Goal: Task Accomplishment & Management: Complete application form

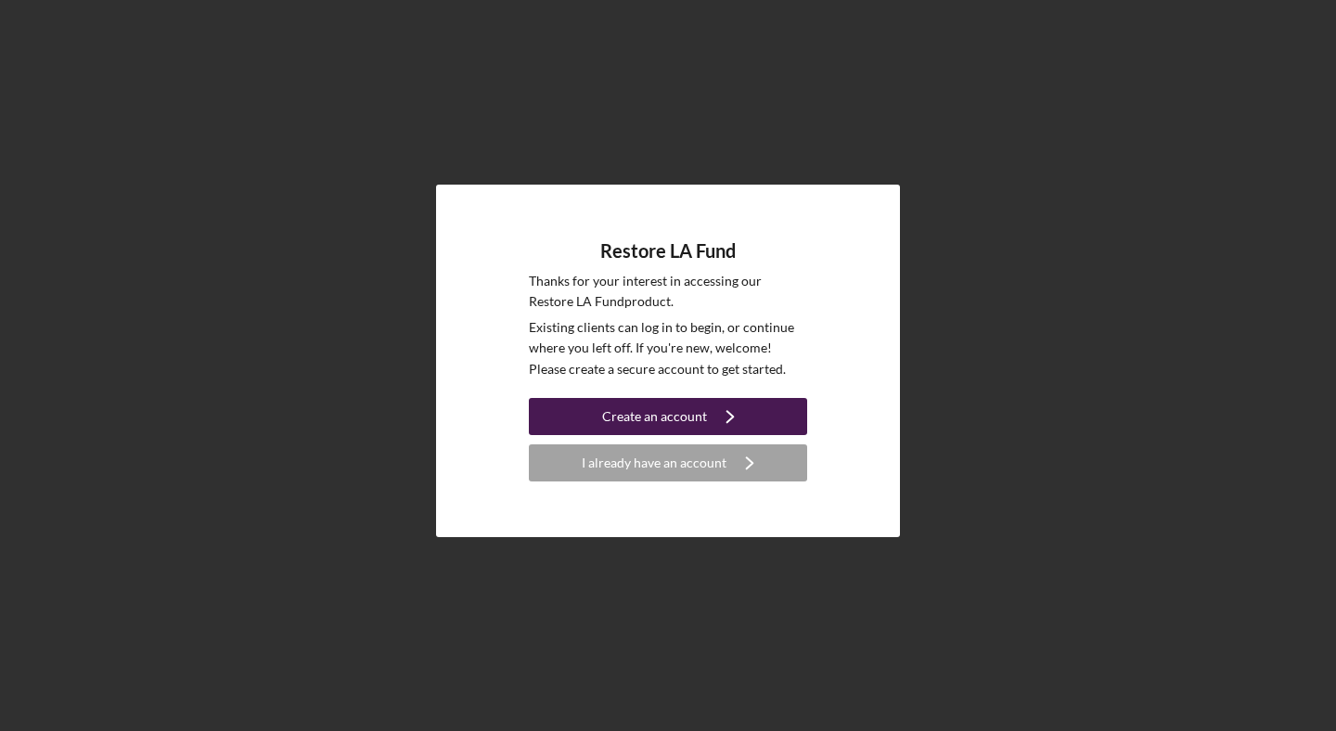
click at [702, 413] on div "Create an account" at bounding box center [654, 416] width 105 height 37
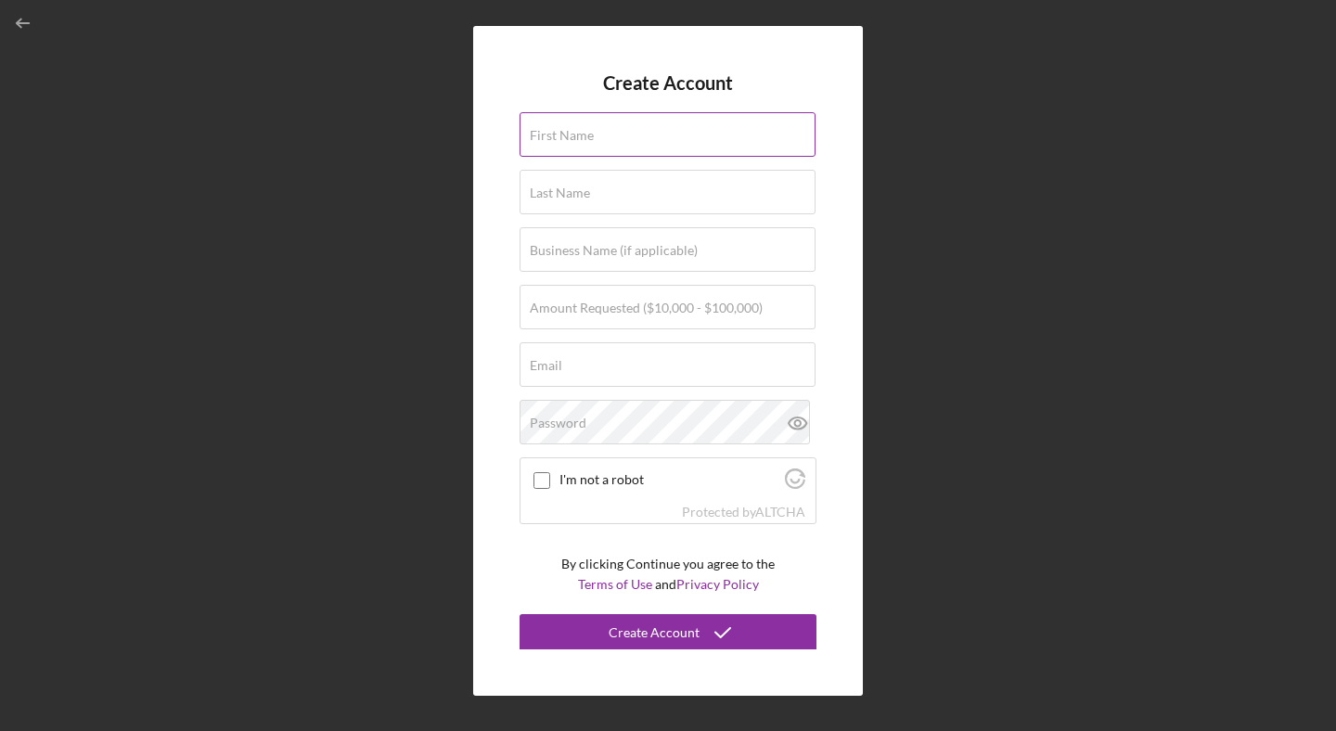
click at [582, 141] on label "First Name" at bounding box center [562, 135] width 64 height 15
click at [582, 141] on input "First Name" at bounding box center [668, 134] width 296 height 45
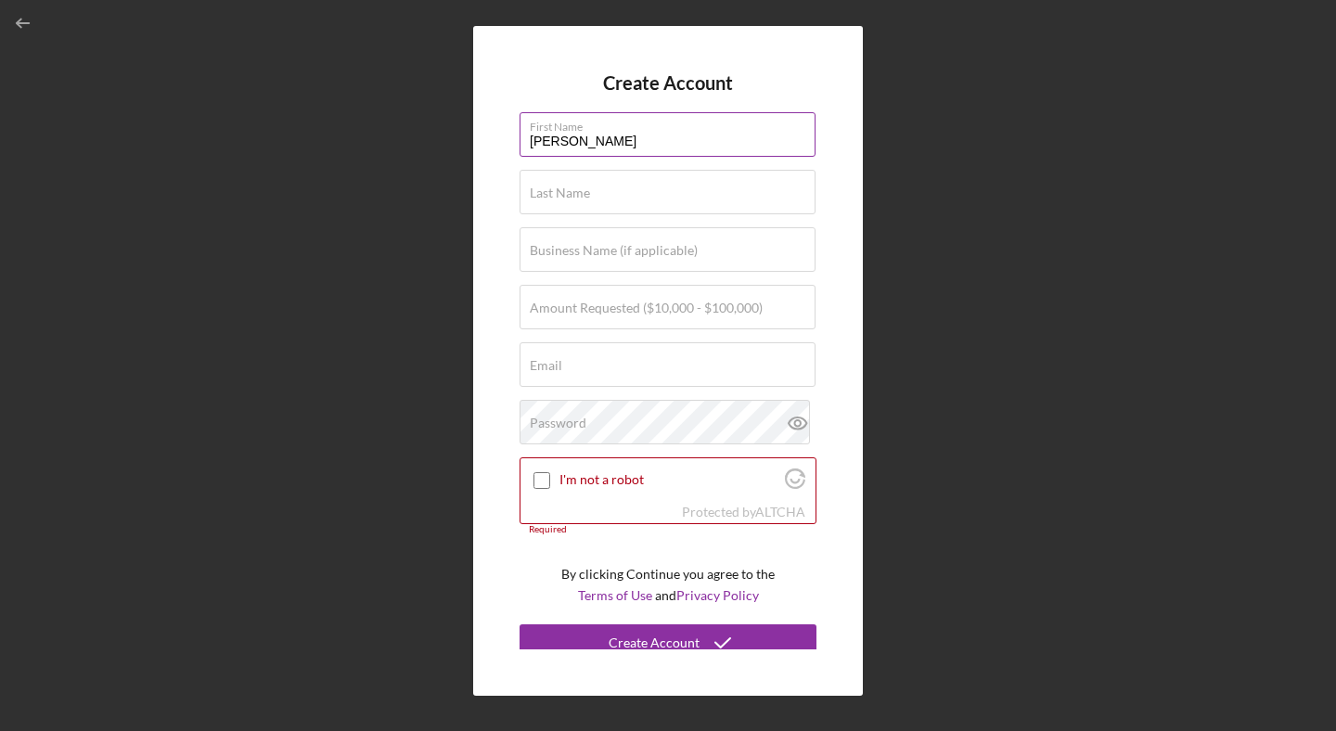
type input "[PERSON_NAME]"
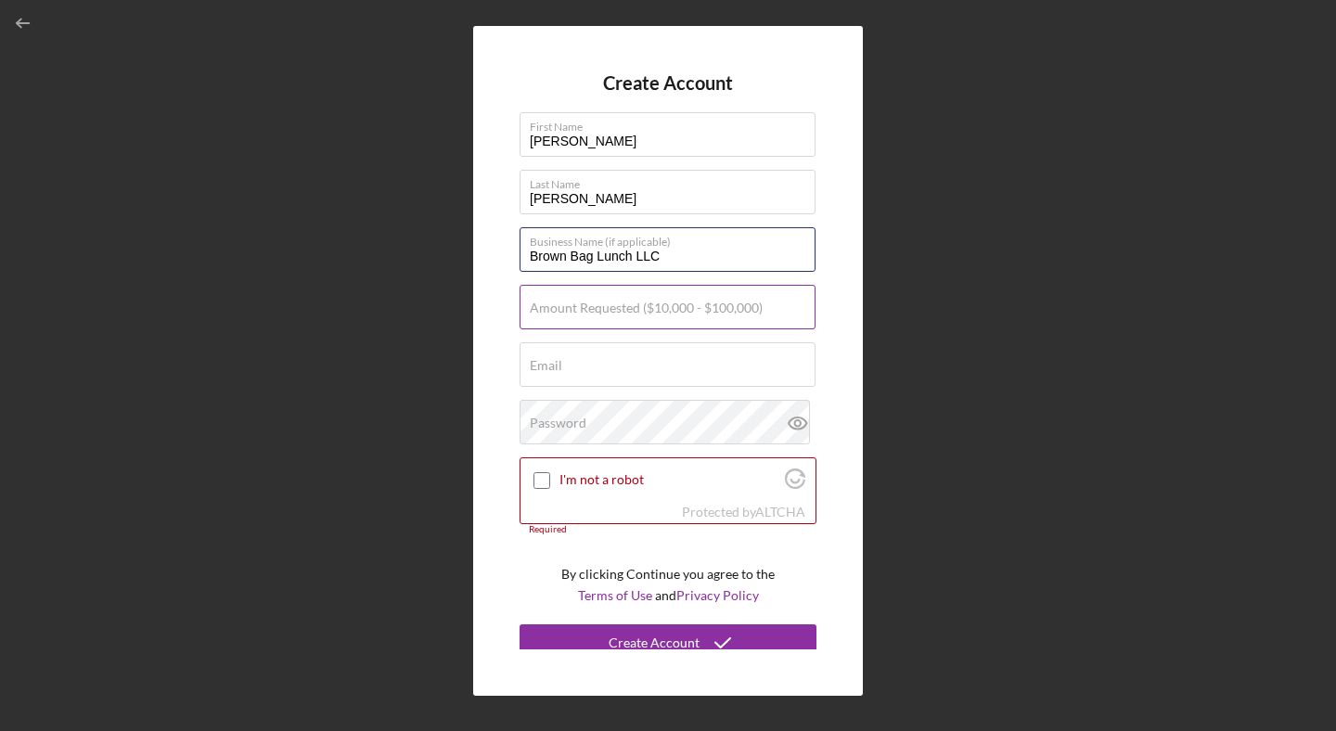
type input "Brown Bag Lunch LLC"
click at [584, 314] on label "Amount Requested ($10,000 - $100,000)" at bounding box center [646, 308] width 233 height 15
click at [584, 314] on input "Amount Requested ($10,000 - $100,000)" at bounding box center [668, 307] width 296 height 45
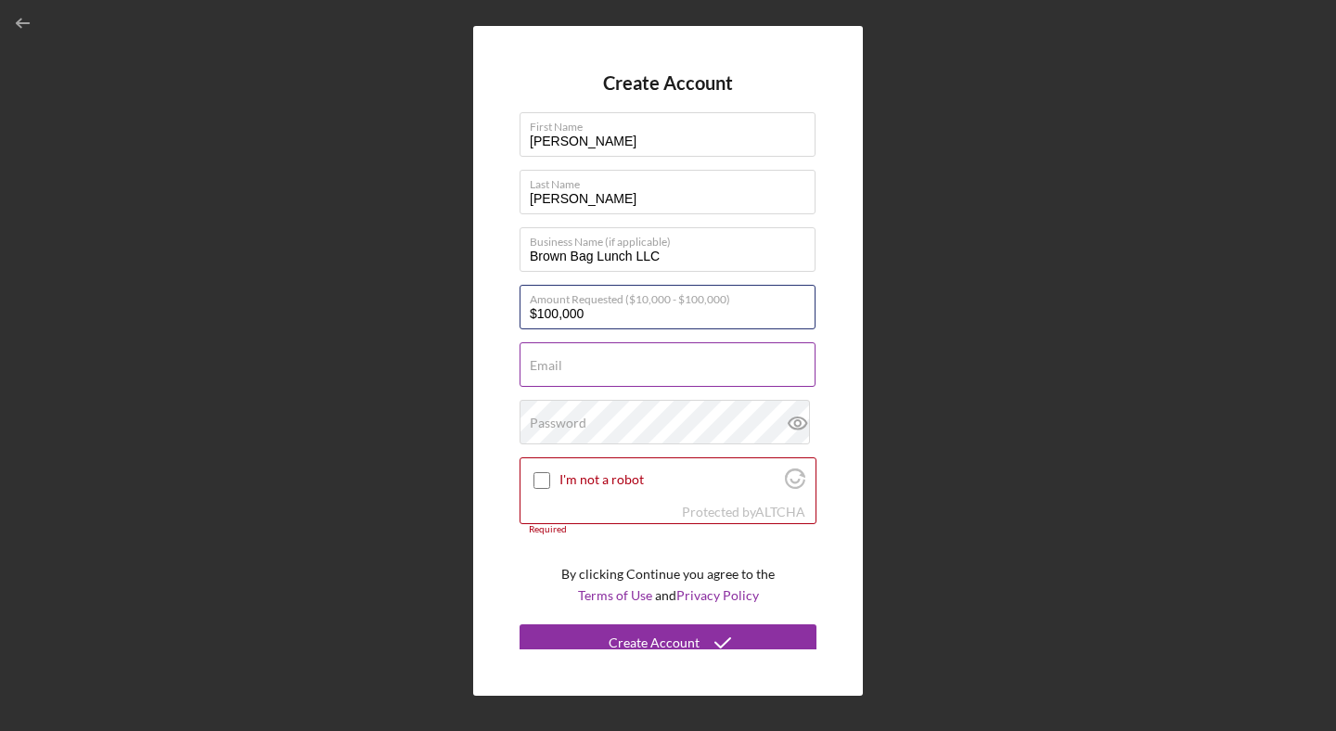
type input "$100,000"
click at [656, 374] on input "Email" at bounding box center [668, 364] width 296 height 45
type input "[PERSON_NAME][EMAIL_ADDRESS][DOMAIN_NAME]"
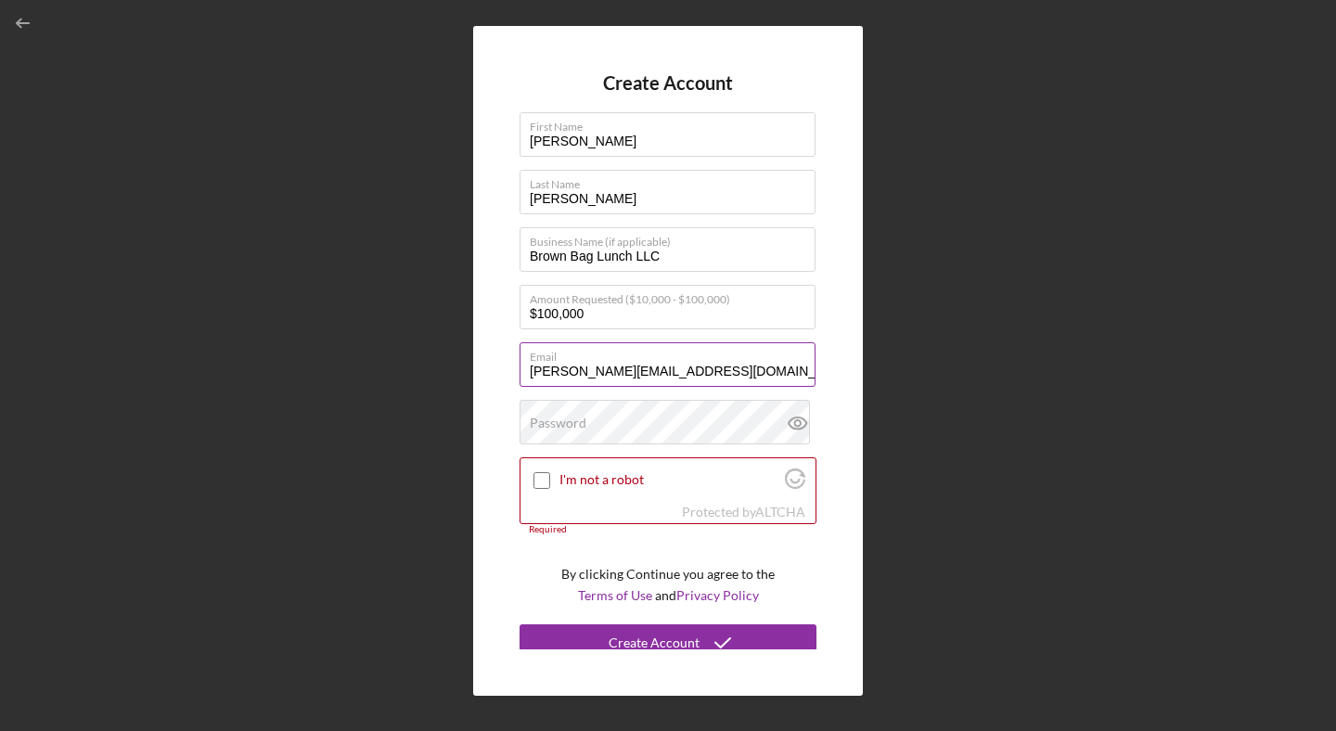
drag, startPoint x: 705, startPoint y: 375, endPoint x: 522, endPoint y: 377, distance: 182.8
click at [522, 377] on input "[PERSON_NAME][EMAIL_ADDRESS][DOMAIN_NAME]" at bounding box center [668, 364] width 296 height 45
click at [552, 429] on label "Password" at bounding box center [558, 423] width 57 height 15
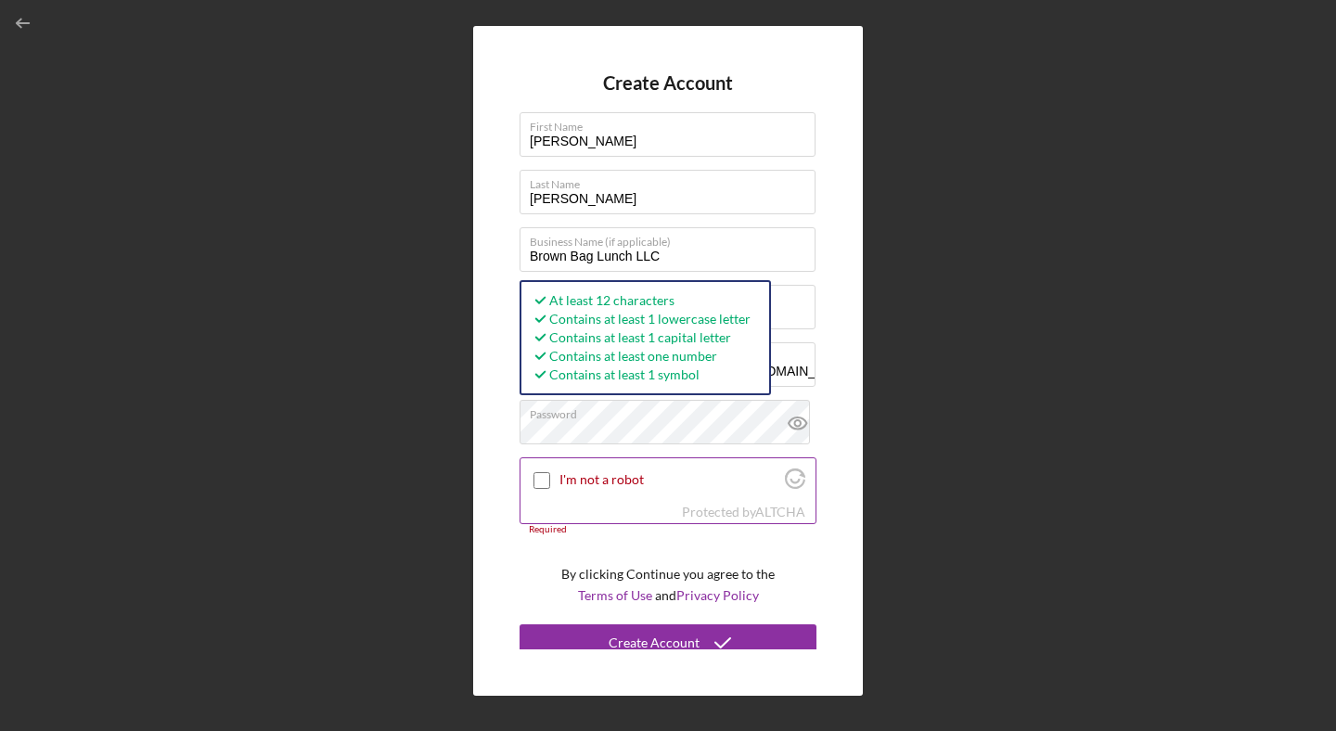
click at [537, 480] on input "I'm not a robot" at bounding box center [541, 480] width 17 height 17
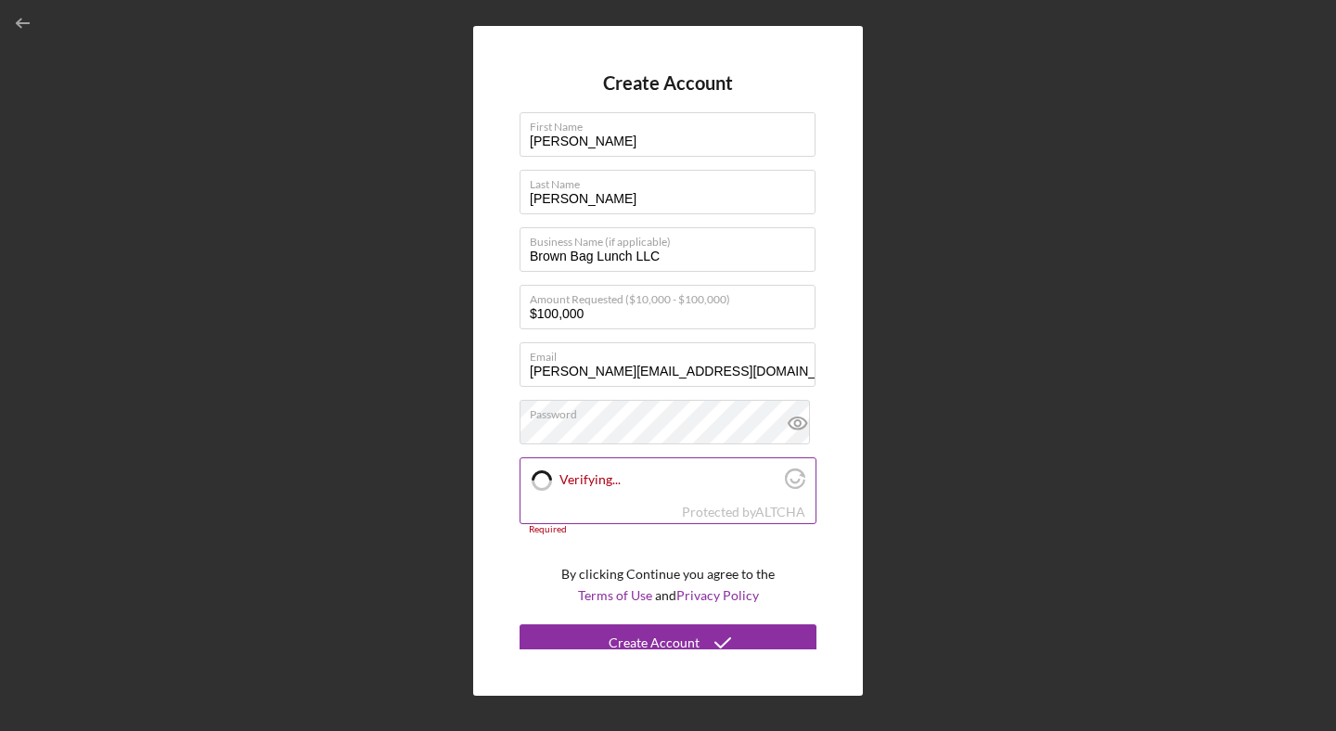
checkbox input "true"
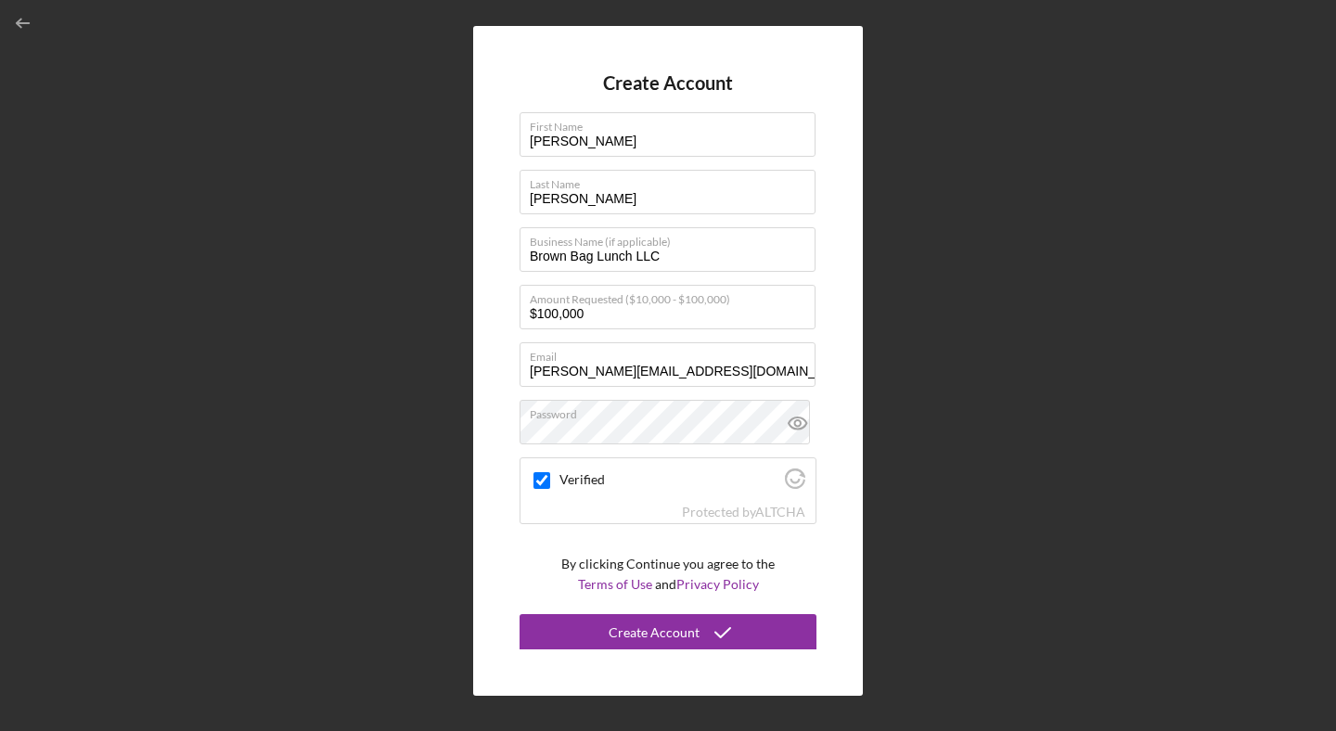
scroll to position [1, 0]
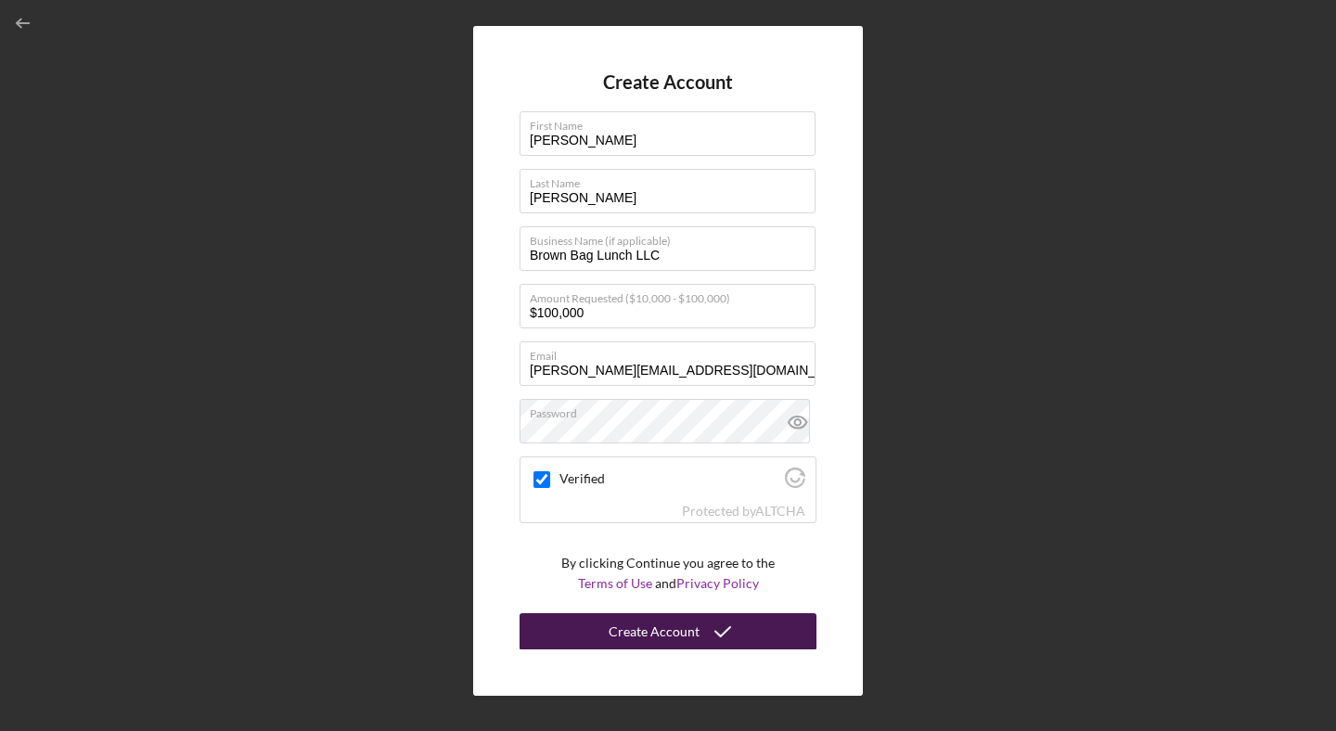
click at [660, 628] on div "Create Account" at bounding box center [654, 631] width 91 height 37
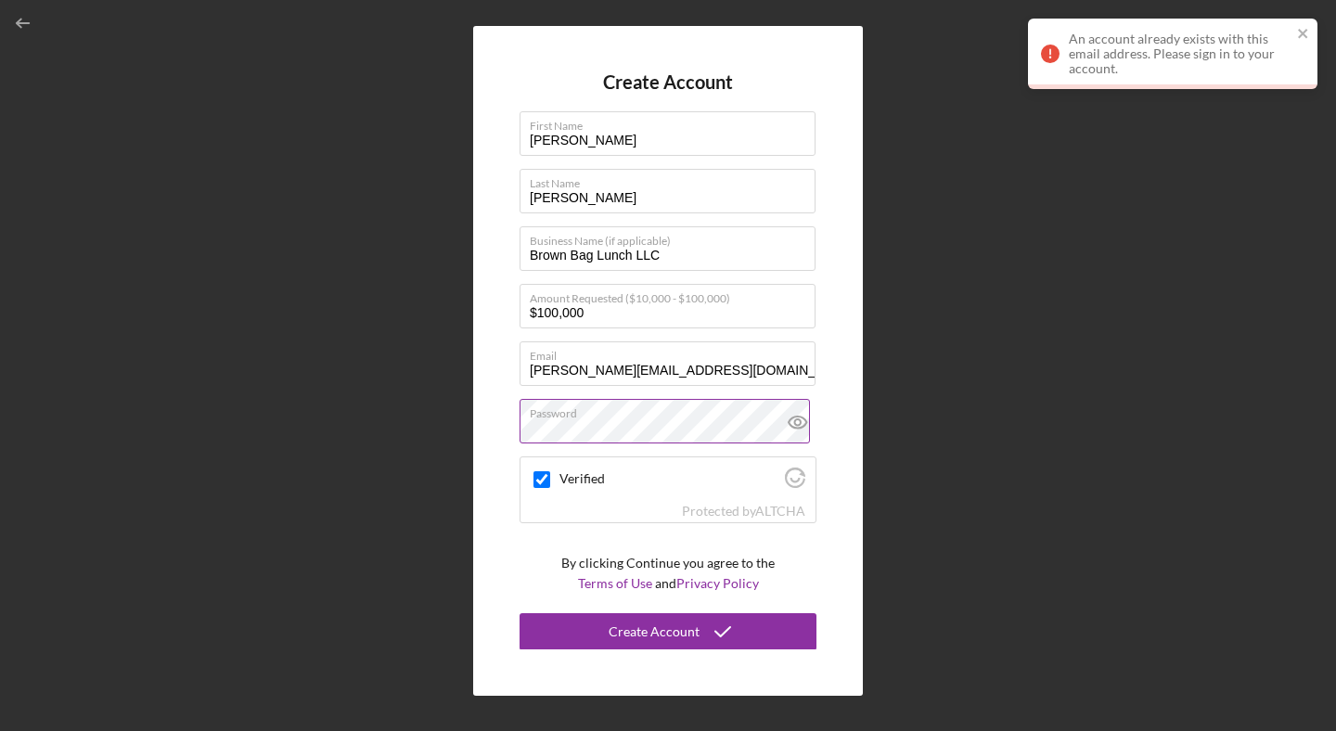
scroll to position [0, 0]
click at [18, 21] on polyline "button" at bounding box center [19, 23] width 5 height 8
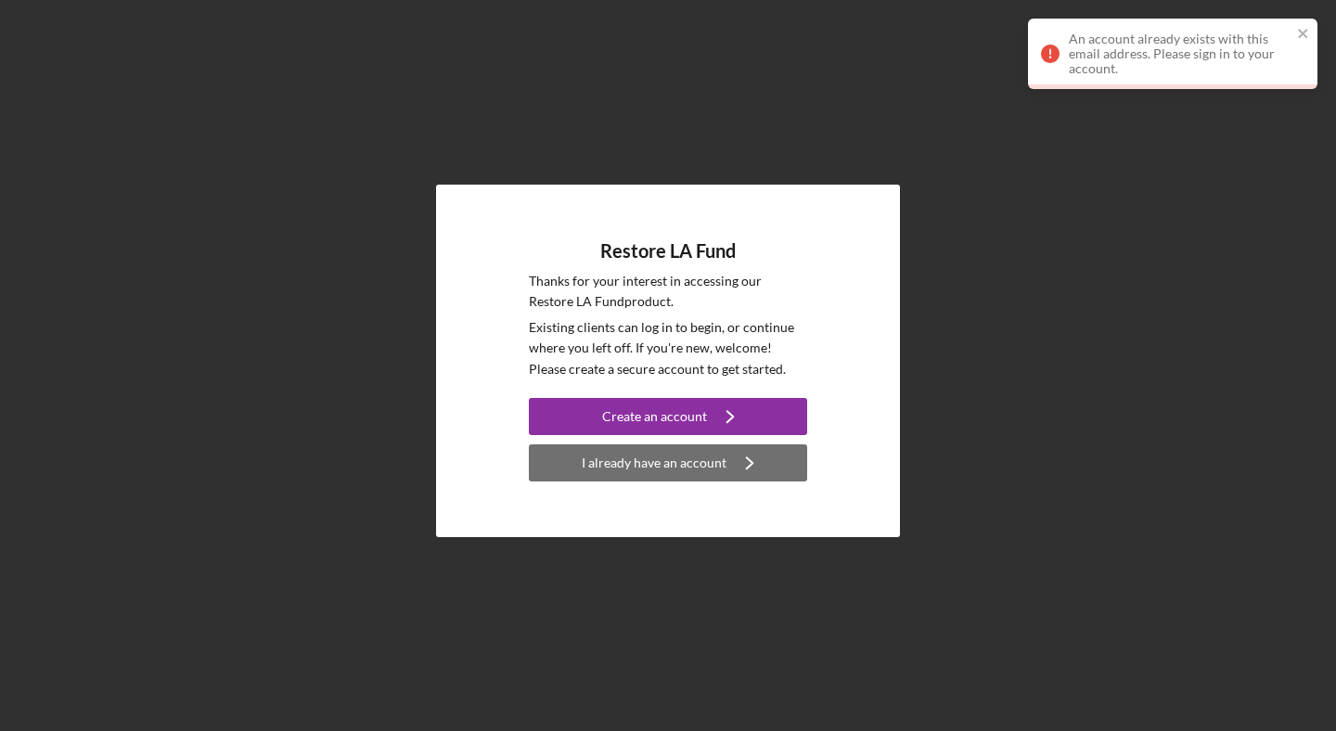
click at [694, 468] on div "I already have an account" at bounding box center [654, 462] width 145 height 37
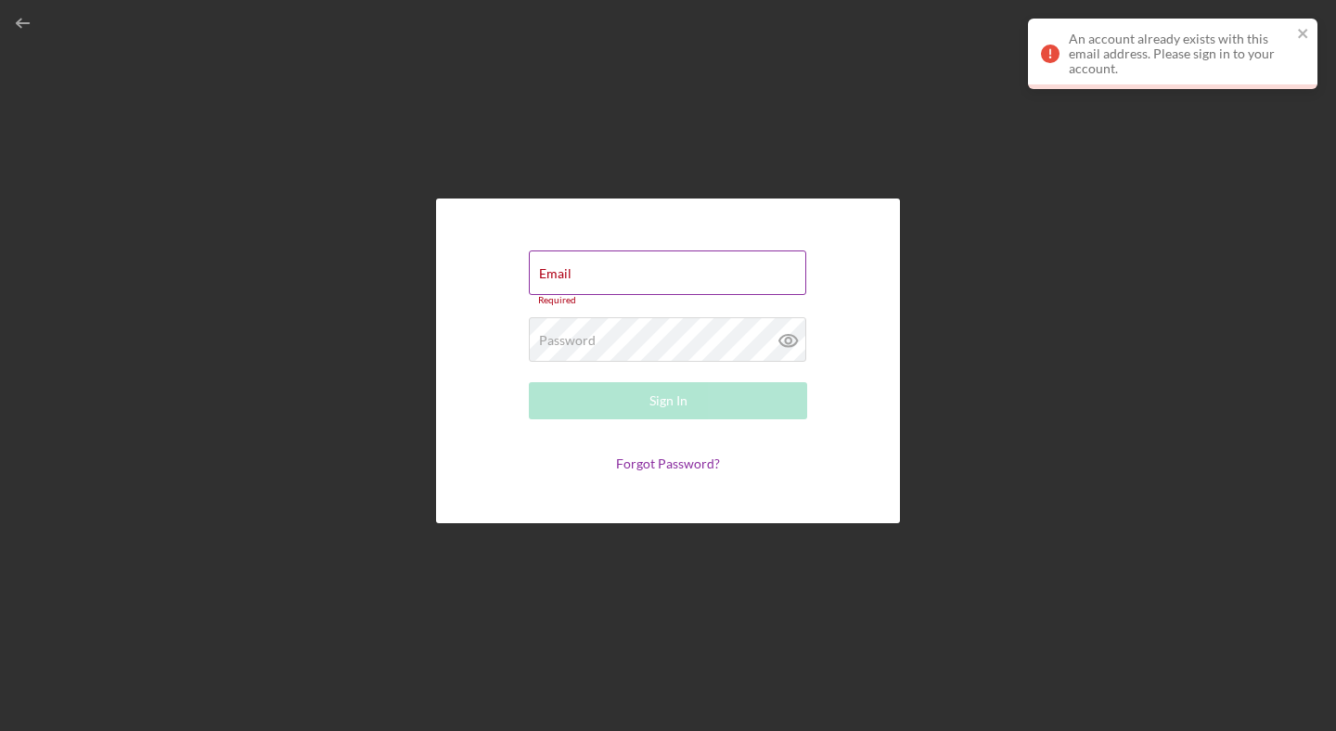
type input "[PERSON_NAME][EMAIL_ADDRESS][DOMAIN_NAME]"
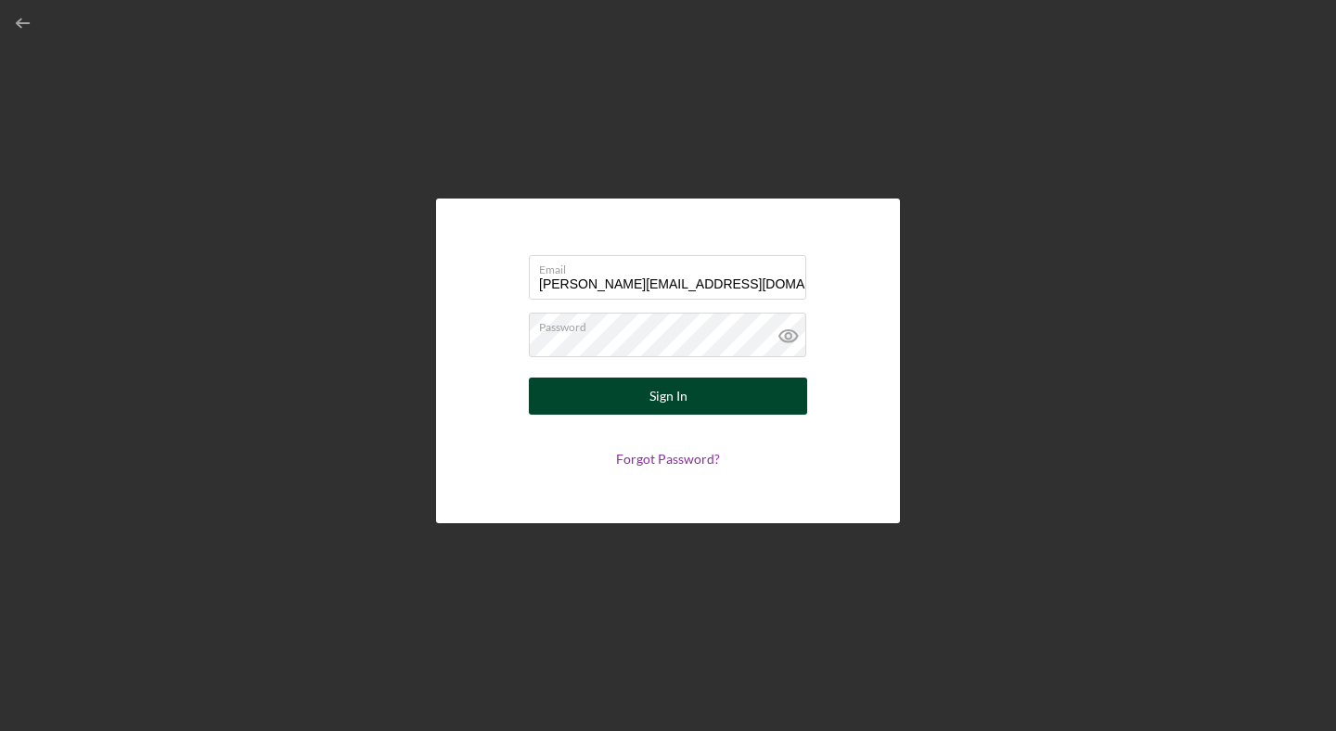
click at [676, 395] on div "Sign In" at bounding box center [668, 396] width 38 height 37
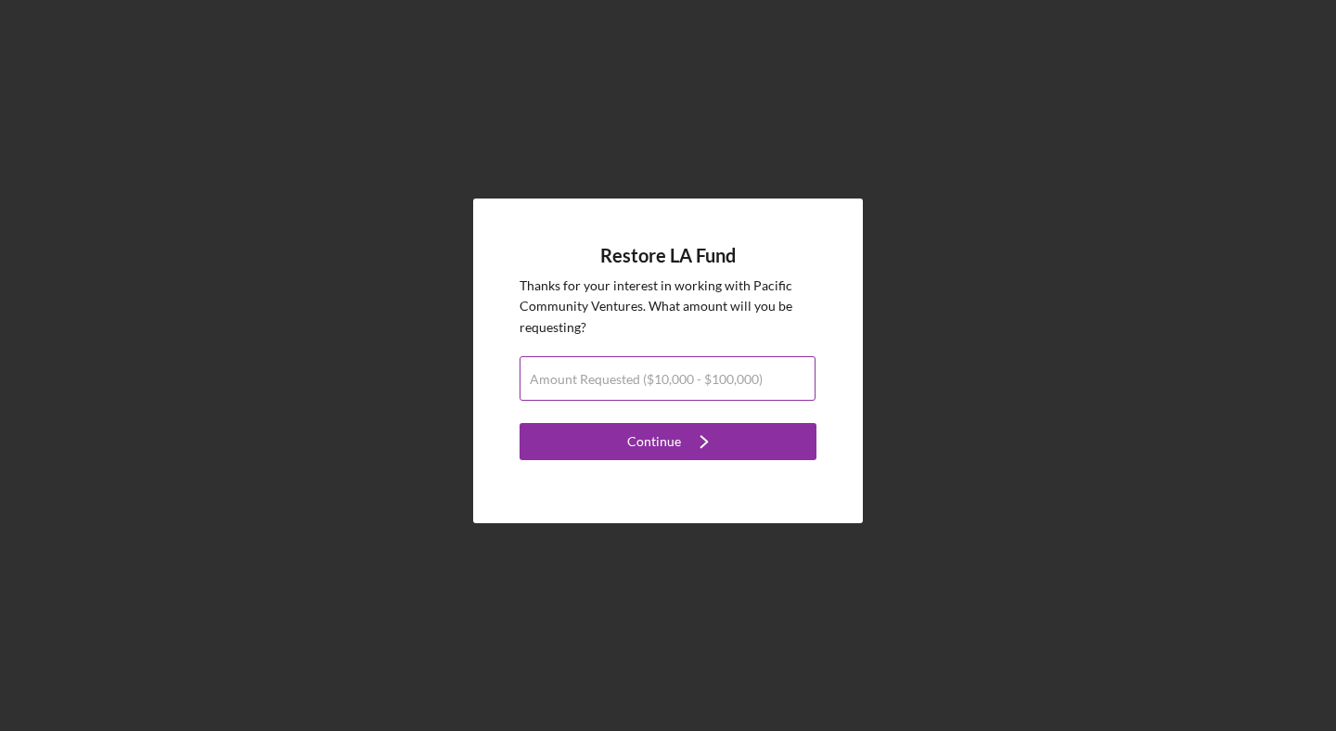
click at [689, 383] on label "Amount Requested ($10,000 - $100,000)" at bounding box center [646, 379] width 233 height 15
click at [689, 383] on input "Amount Requested ($10,000 - $100,000)" at bounding box center [668, 378] width 296 height 45
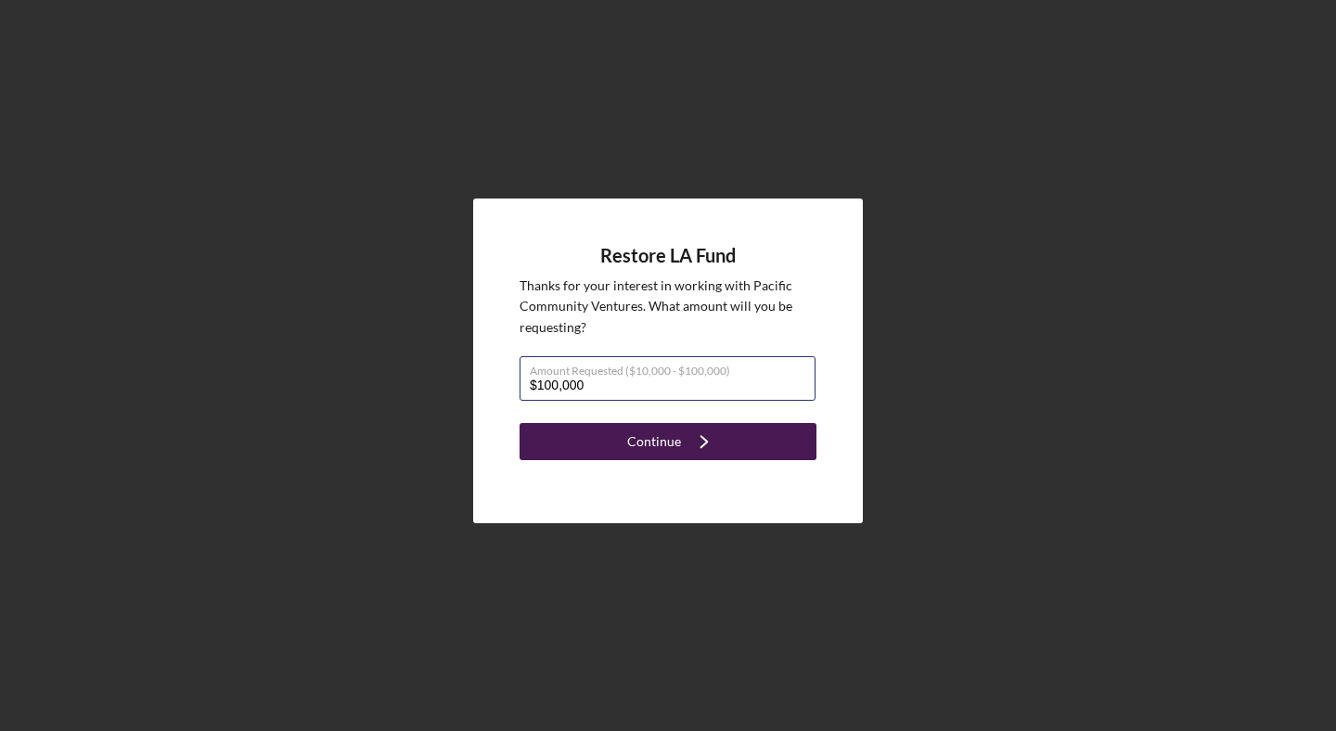
type input "$100,000"
click at [719, 433] on icon "Icon/Navigate" at bounding box center [704, 441] width 46 height 46
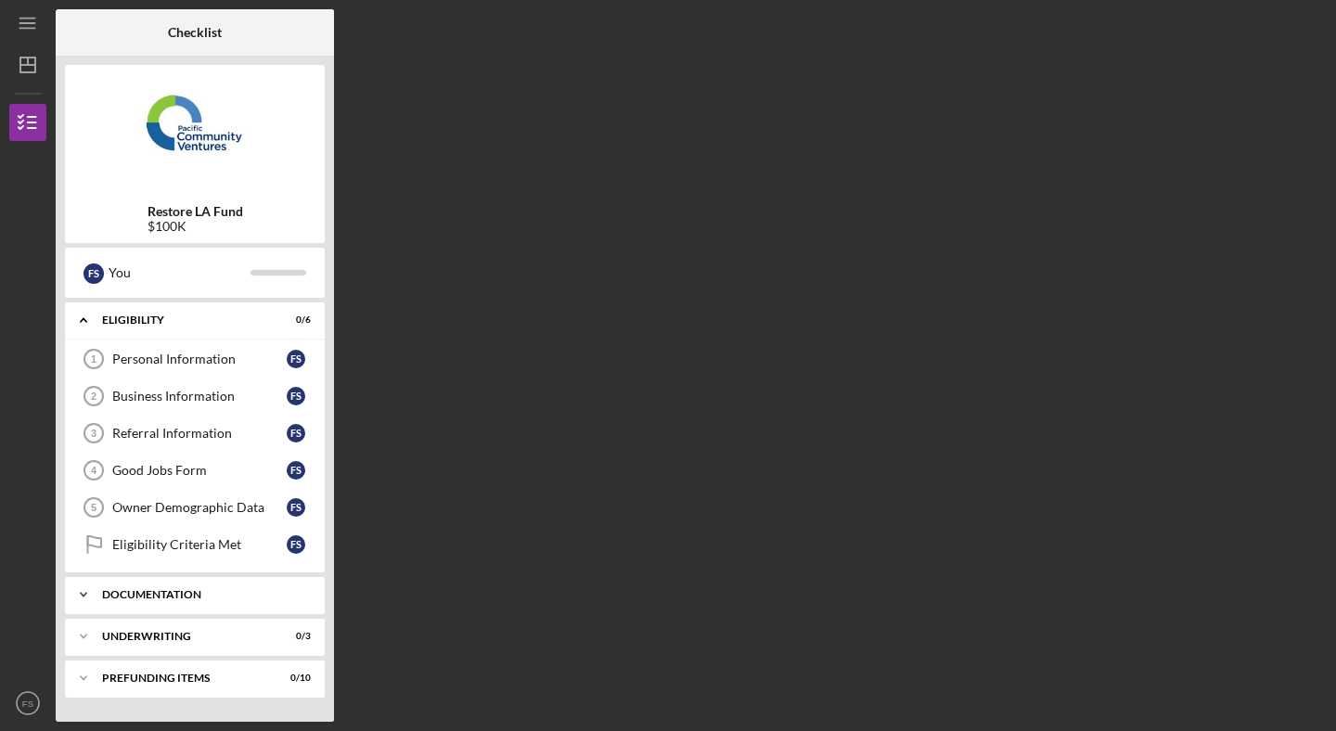
click at [257, 601] on div "Icon/Expander Documentation 0 / 10" at bounding box center [195, 594] width 260 height 37
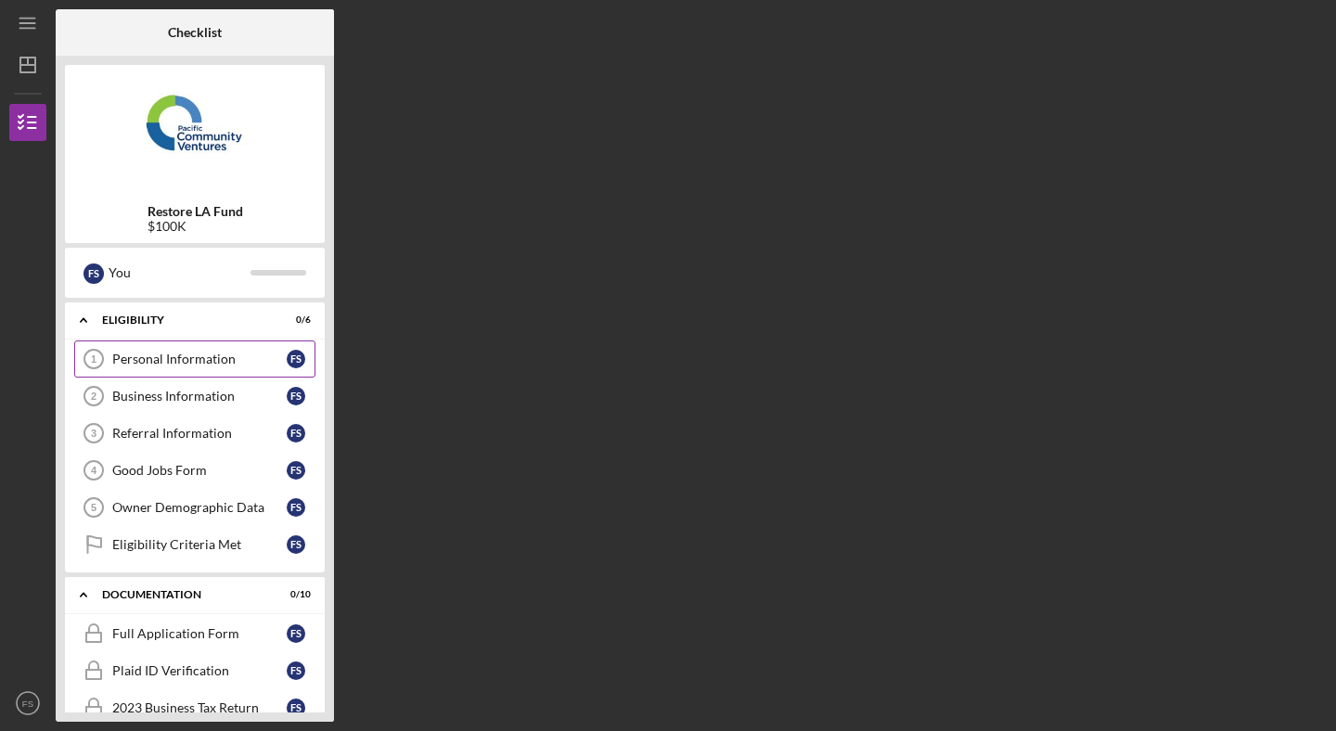
click at [231, 360] on div "Personal Information" at bounding box center [199, 359] width 174 height 15
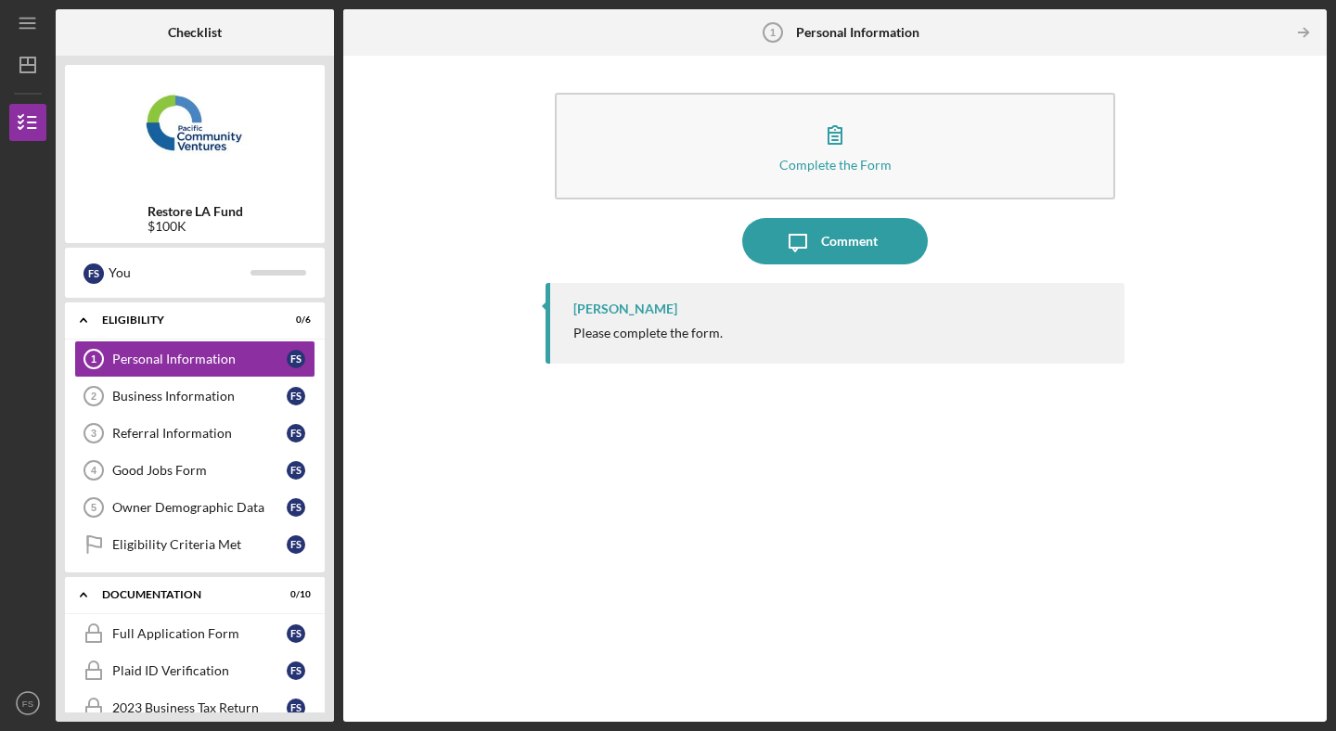
click at [600, 311] on div "[PERSON_NAME]" at bounding box center [625, 309] width 104 height 15
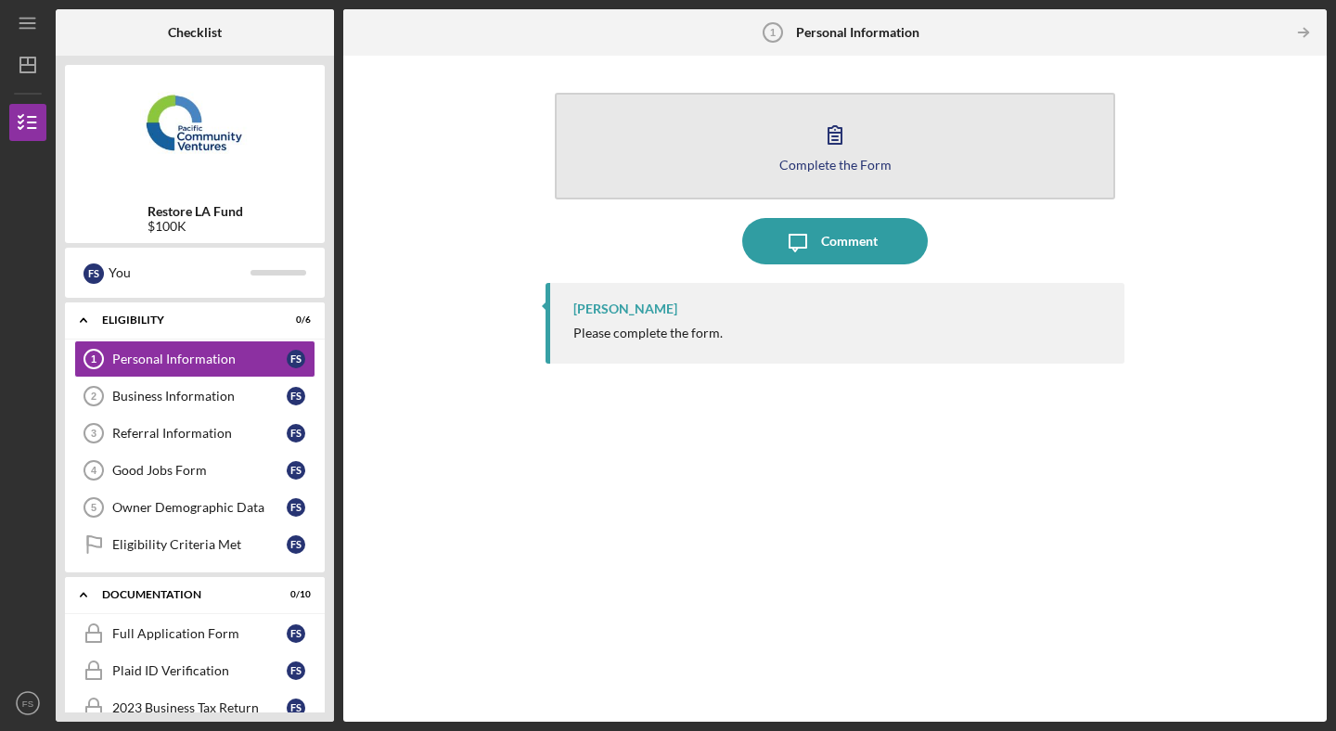
click at [826, 164] on div "Complete the Form" at bounding box center [835, 165] width 112 height 14
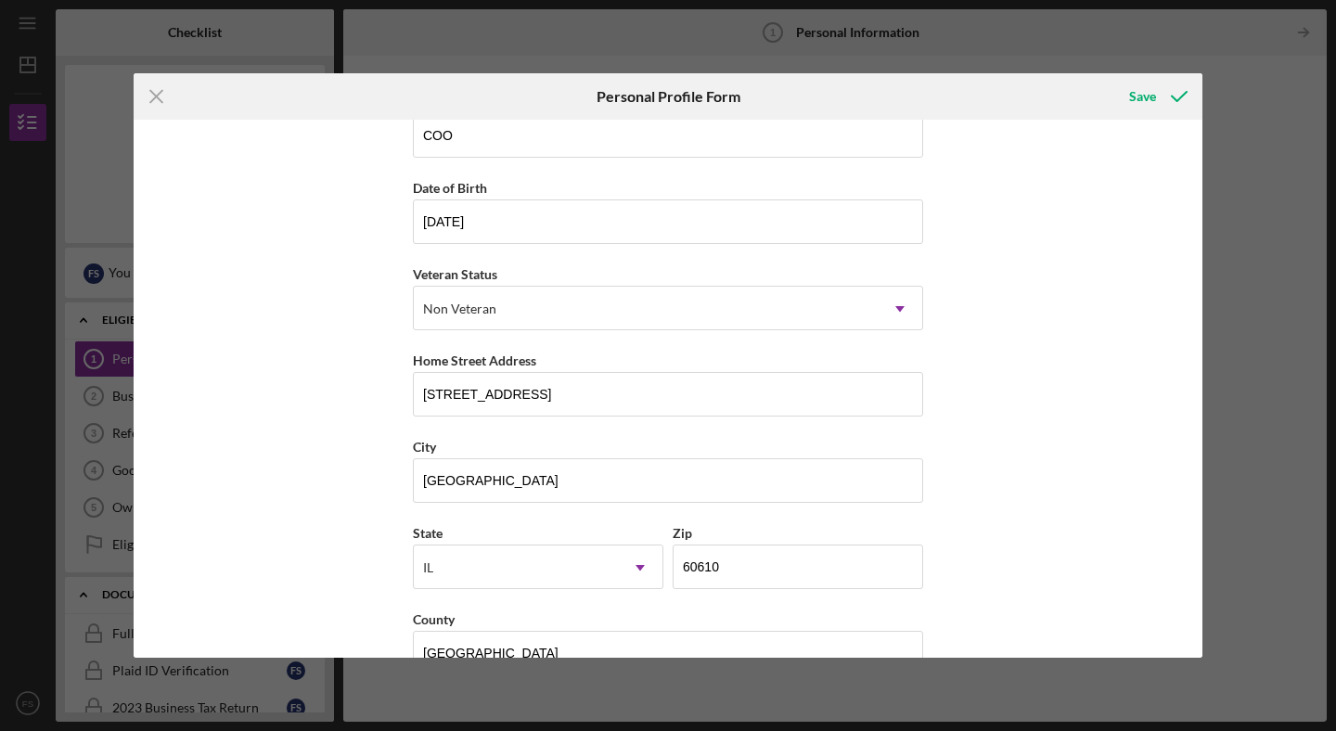
scroll to position [171, 0]
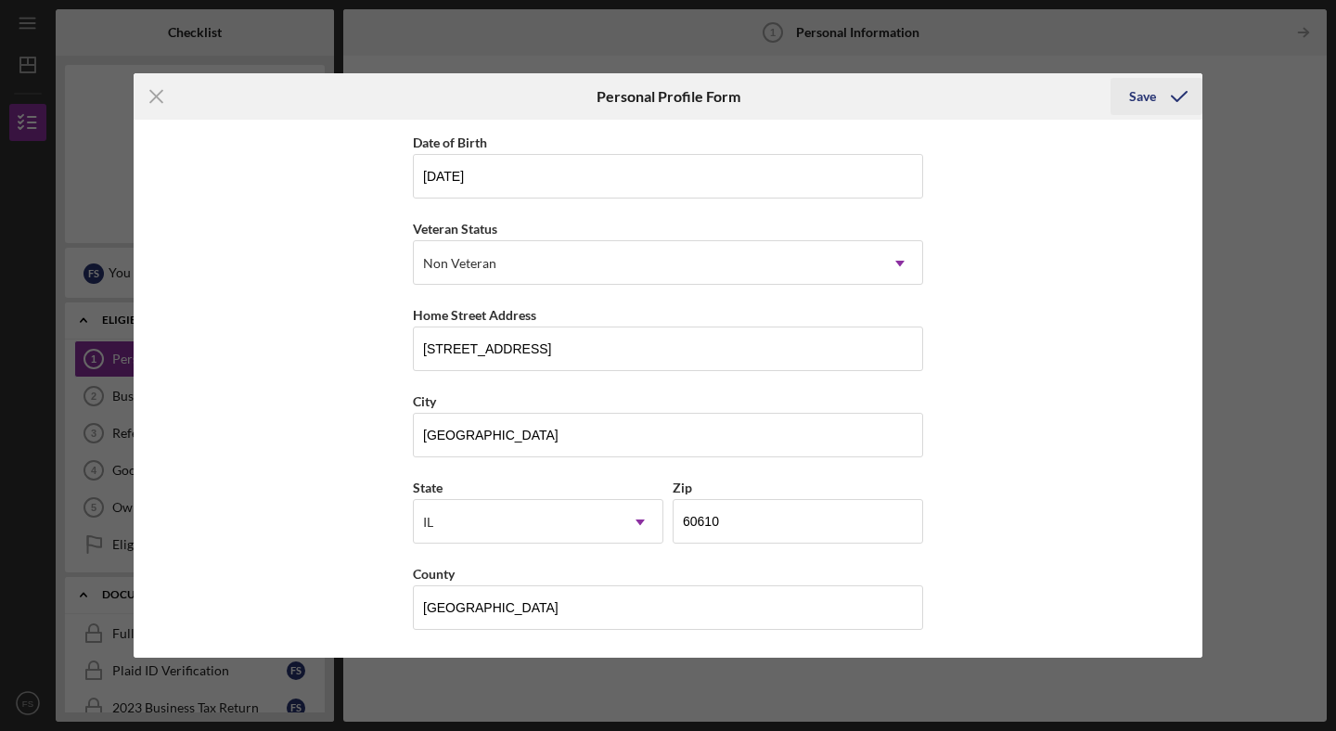
click at [1149, 100] on div "Save" at bounding box center [1142, 96] width 27 height 37
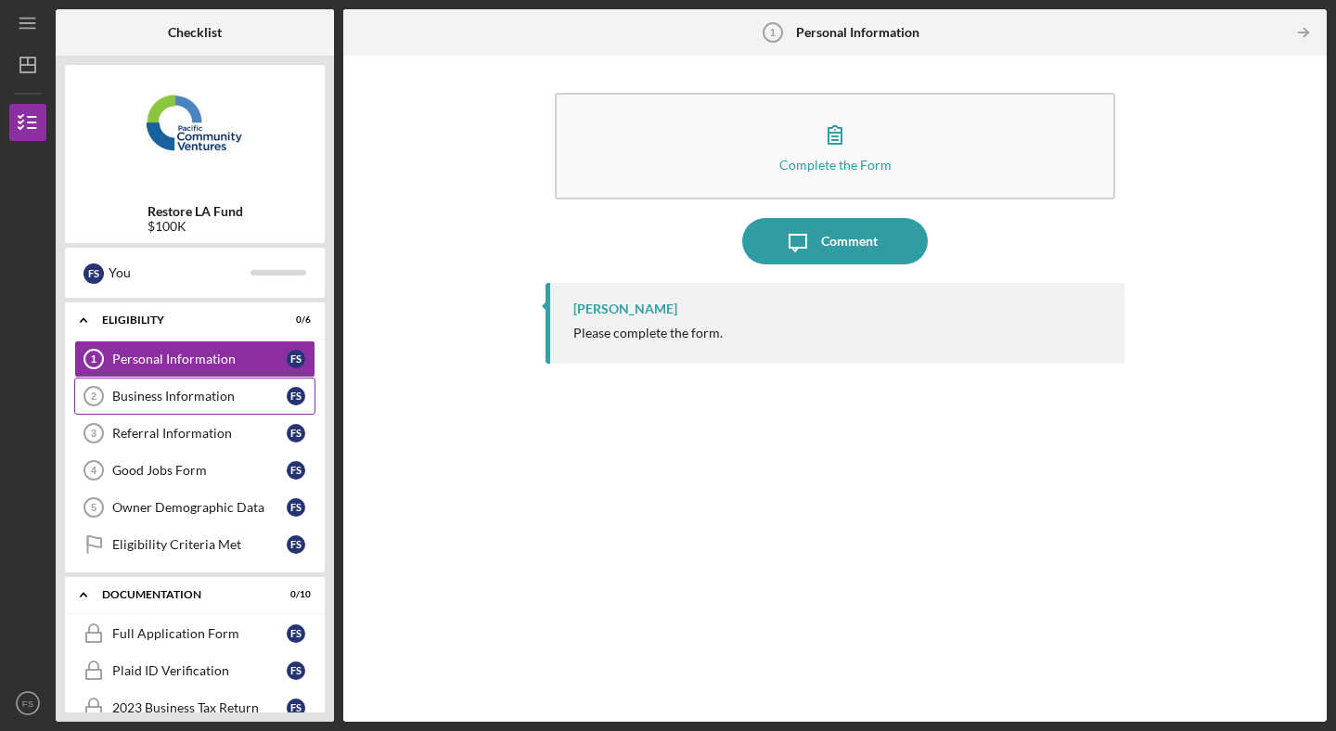
click at [214, 403] on div "Business Information" at bounding box center [199, 396] width 174 height 15
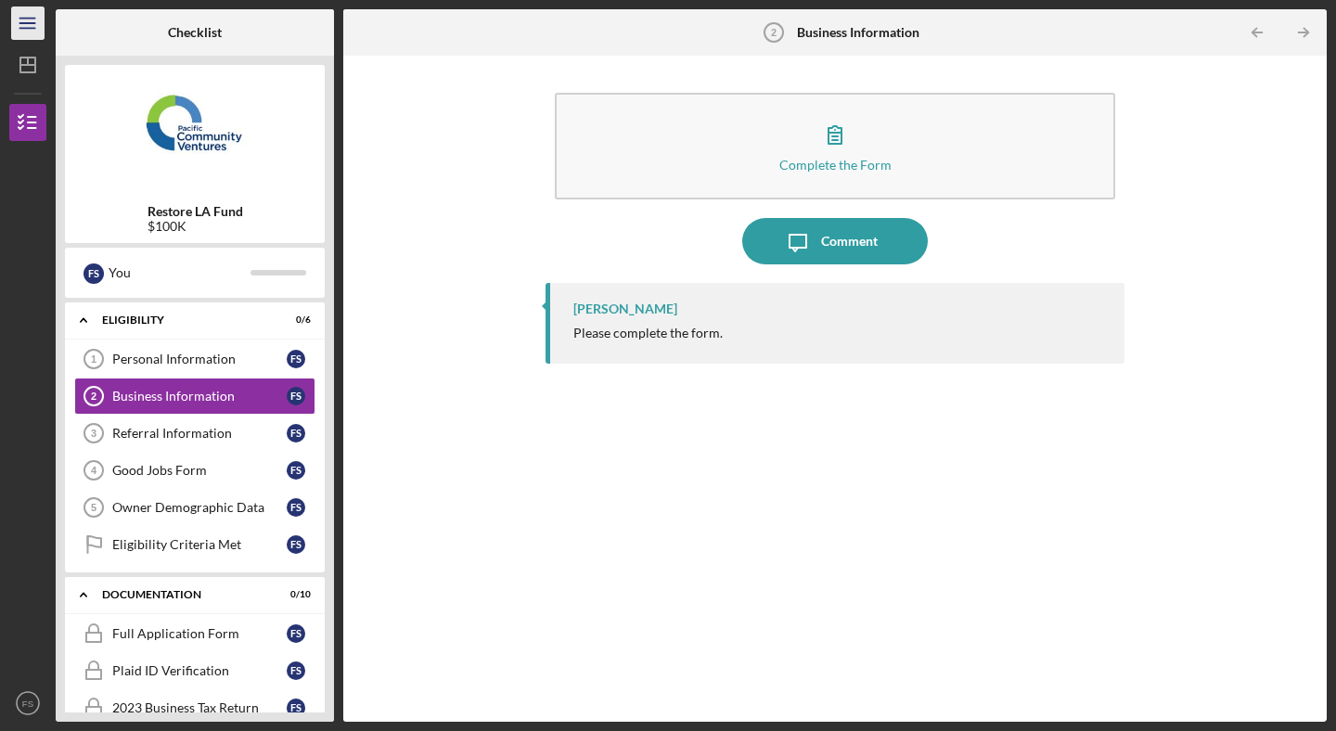
click at [30, 20] on icon "Icon/Menu" at bounding box center [28, 24] width 42 height 42
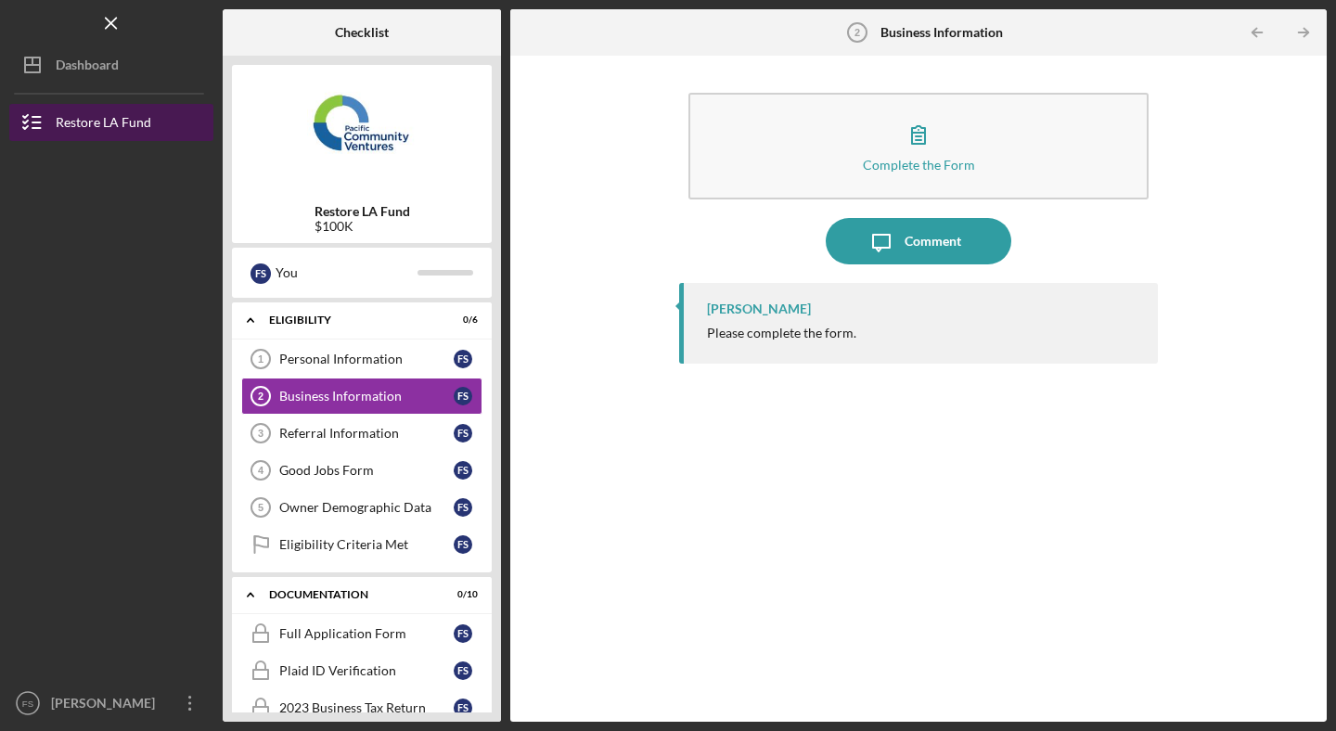
click at [138, 131] on div "Restore LA Fund" at bounding box center [104, 125] width 96 height 42
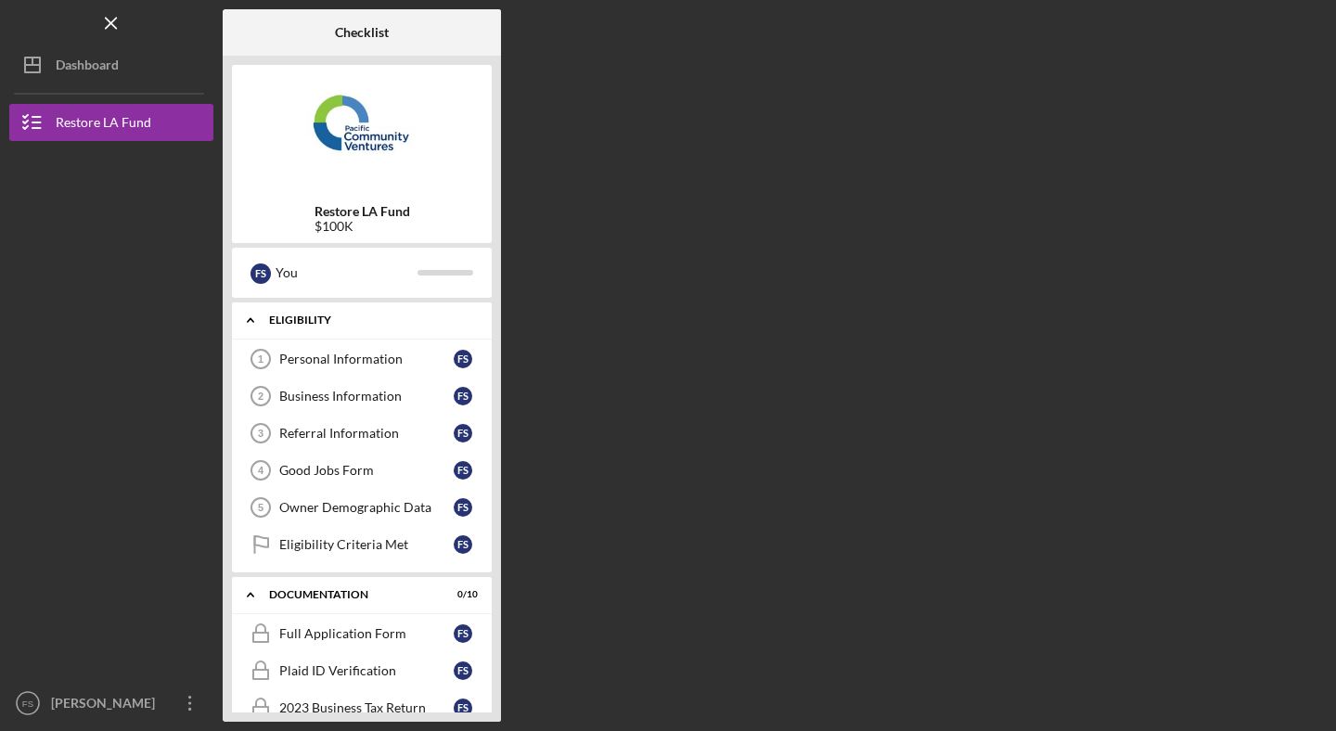
click at [392, 330] on div "Icon/Expander Eligibility 0 / 6" at bounding box center [362, 321] width 260 height 38
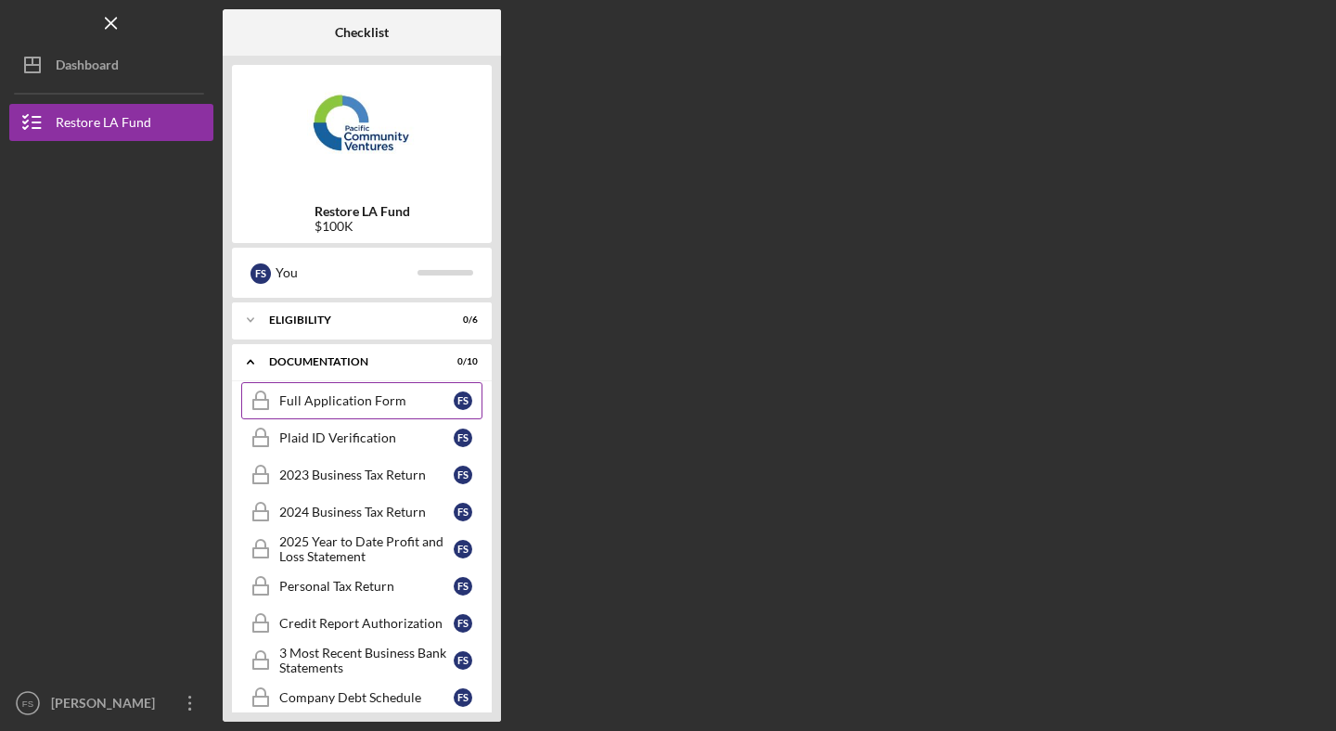
click at [400, 410] on link "Full Application Form Full Application Form F S" at bounding box center [361, 400] width 241 height 37
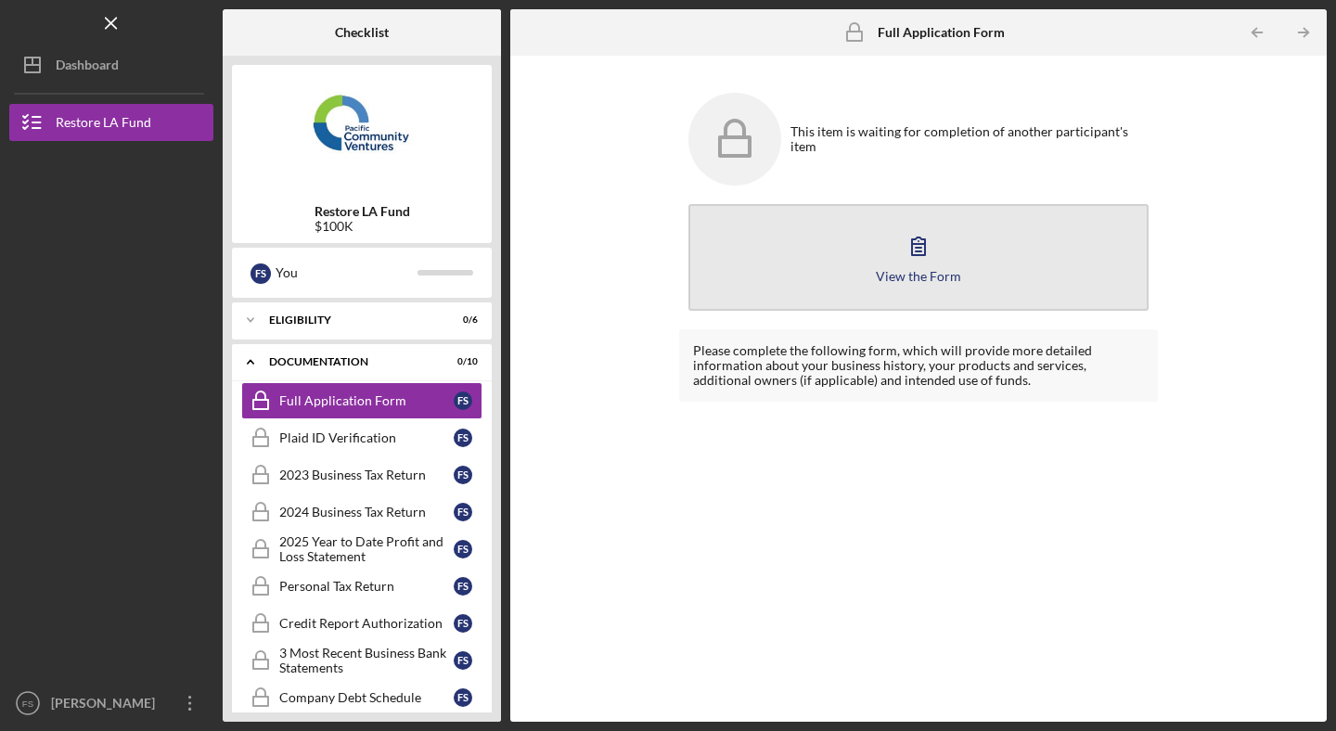
click at [917, 249] on icon "button" at bounding box center [918, 246] width 46 height 46
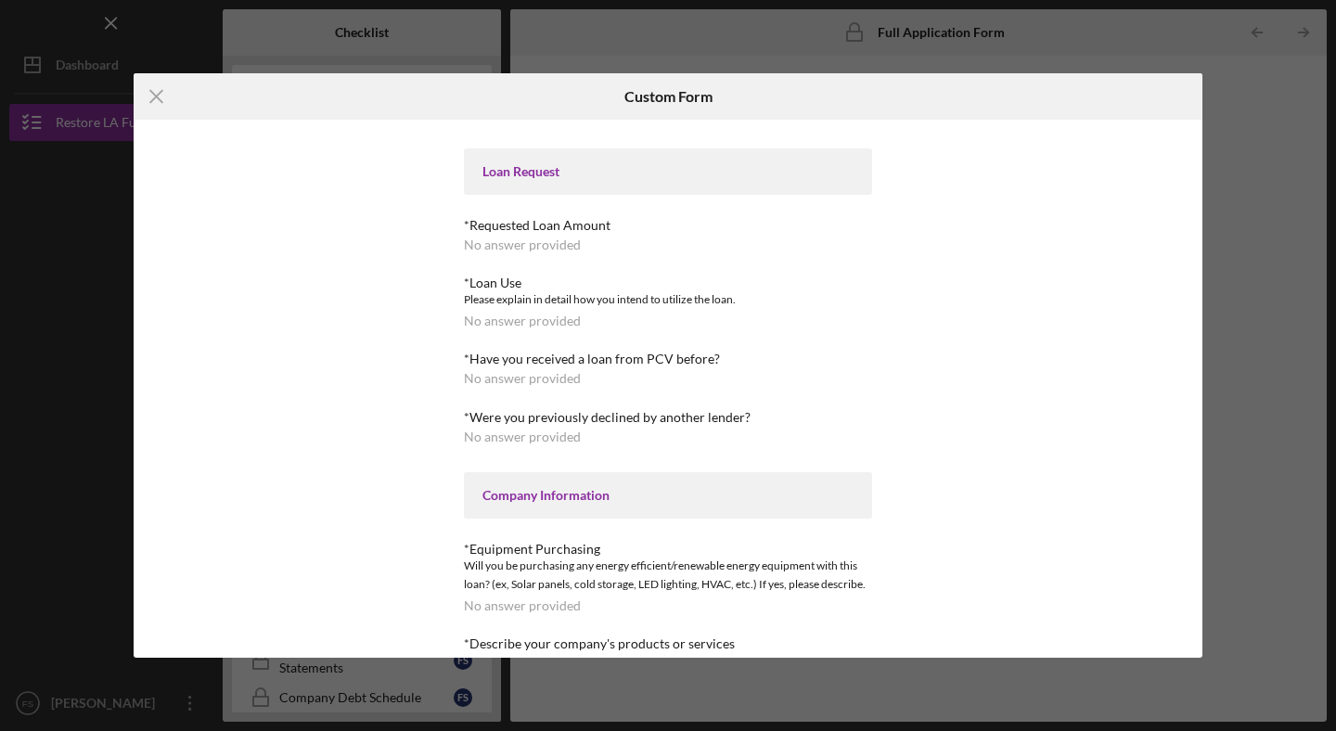
scroll to position [72, 0]
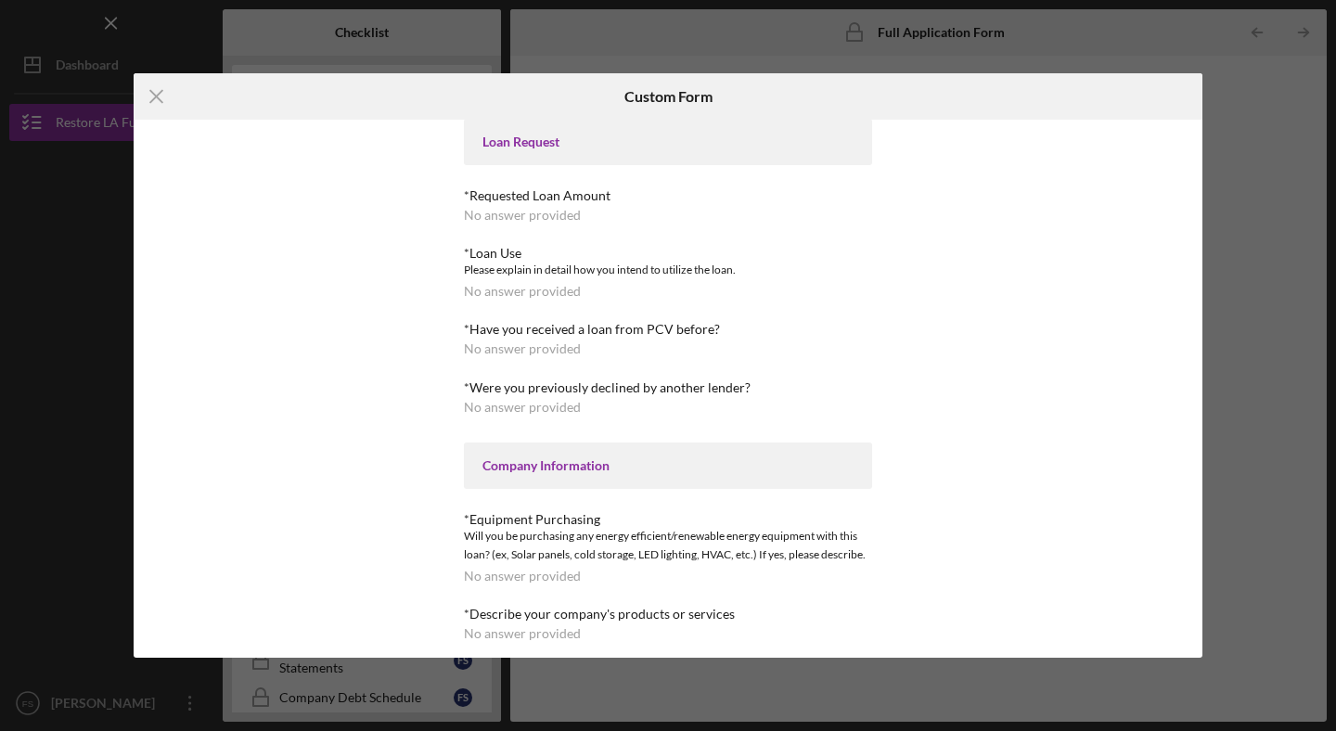
click at [560, 250] on div "*Loan Use" at bounding box center [668, 253] width 408 height 15
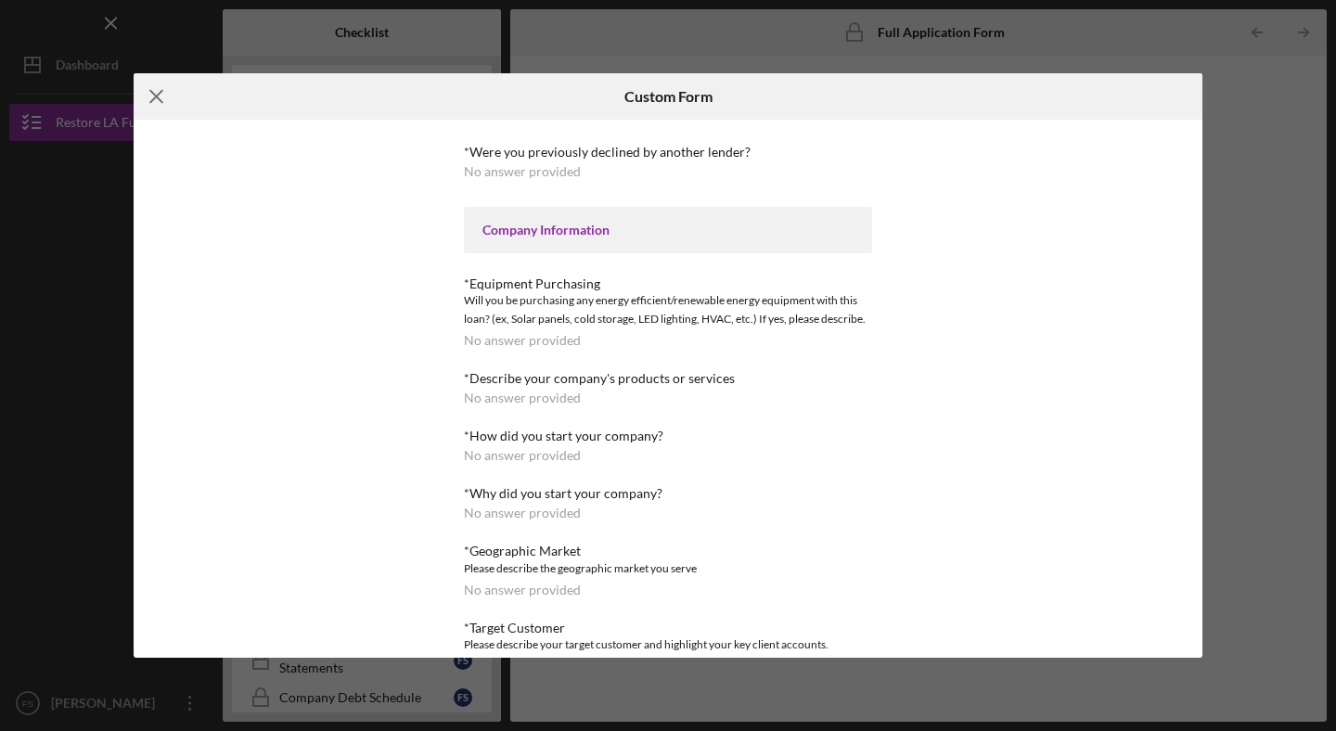
click at [151, 96] on icon "Icon/Menu Close" at bounding box center [157, 96] width 46 height 46
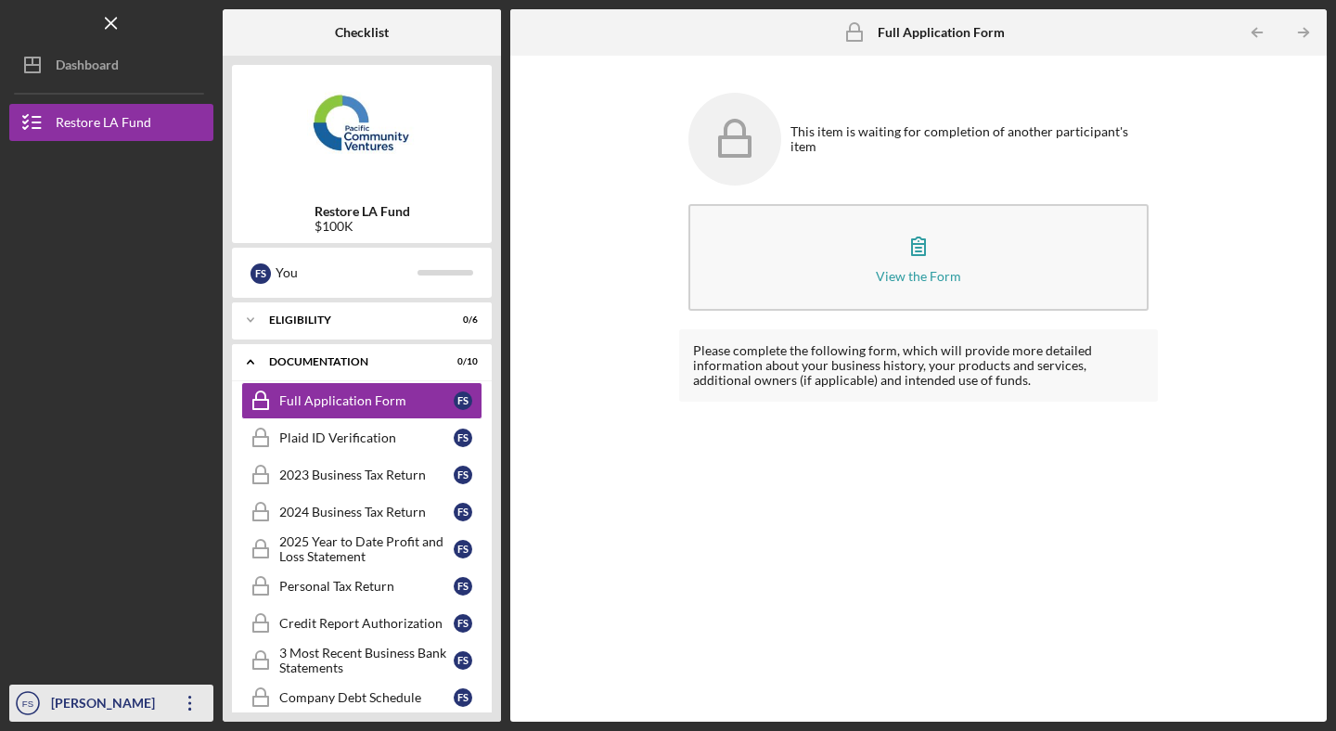
click at [189, 704] on icon "button" at bounding box center [189, 703] width 3 height 15
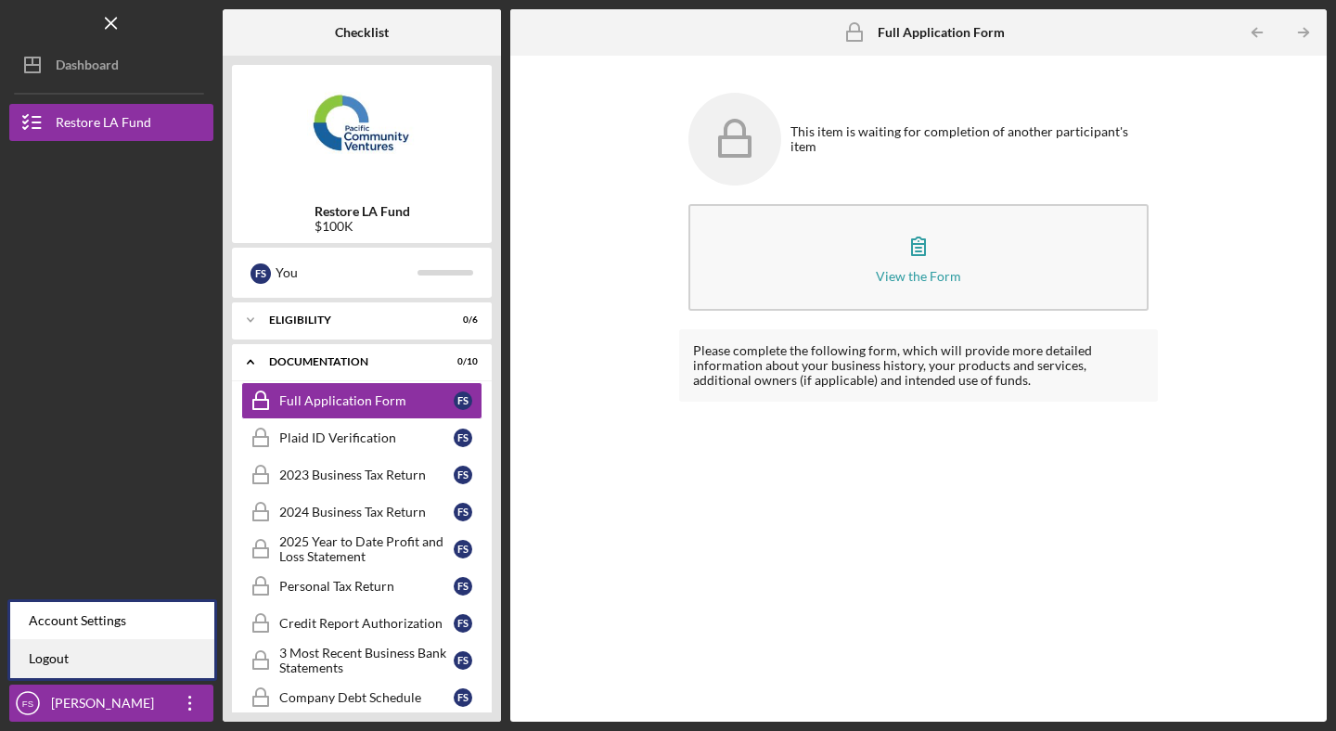
click at [50, 660] on link "Logout" at bounding box center [112, 659] width 204 height 38
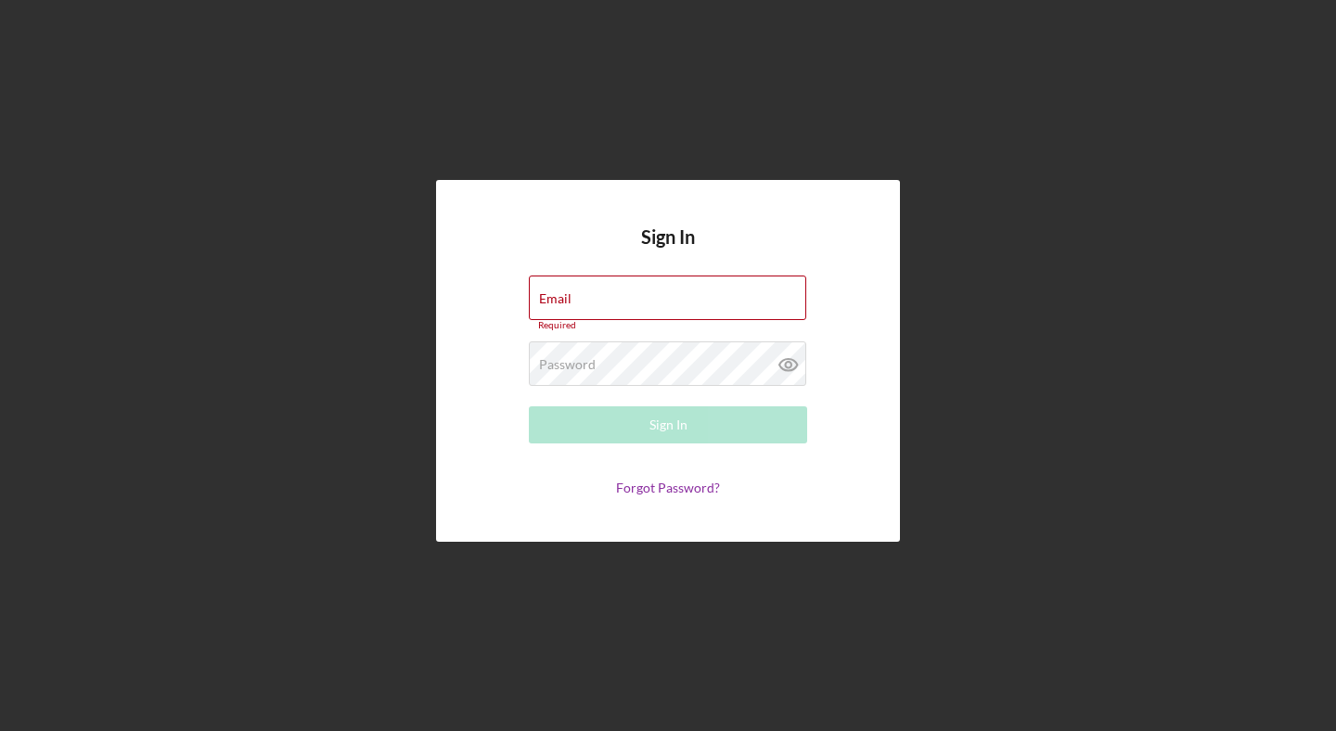
click at [474, 450] on div "Sign In Email Required Password Required Sign In Forgot Password?" at bounding box center [668, 361] width 464 height 363
click at [421, 449] on div "Sign In Email Required Password Required Sign In Forgot Password?" at bounding box center [667, 361] width 1317 height 722
click at [478, 440] on div "Sign In Email Required Password Required Sign In Forgot Password?" at bounding box center [668, 361] width 464 height 363
click at [615, 290] on div "Email Required" at bounding box center [668, 304] width 278 height 56
type input "[PERSON_NAME][EMAIL_ADDRESS][DOMAIN_NAME]"
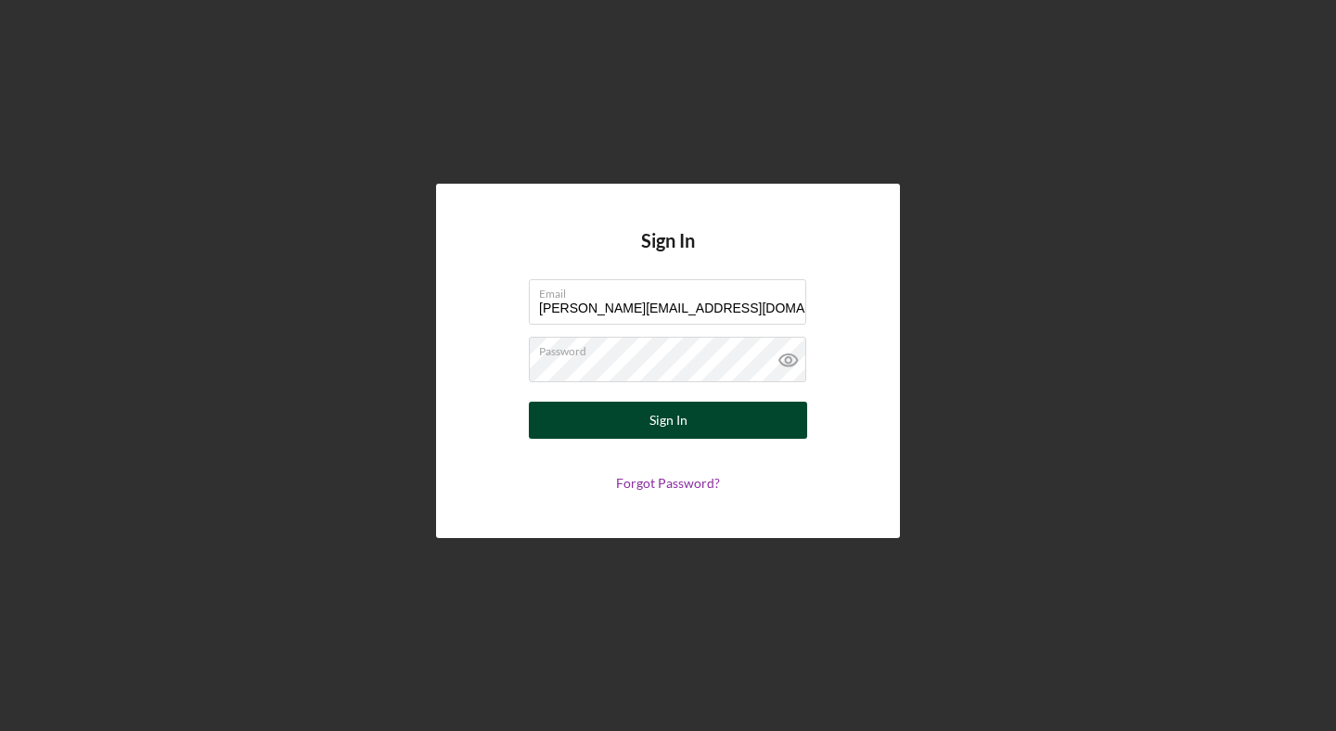
click at [647, 422] on button "Sign In" at bounding box center [668, 420] width 278 height 37
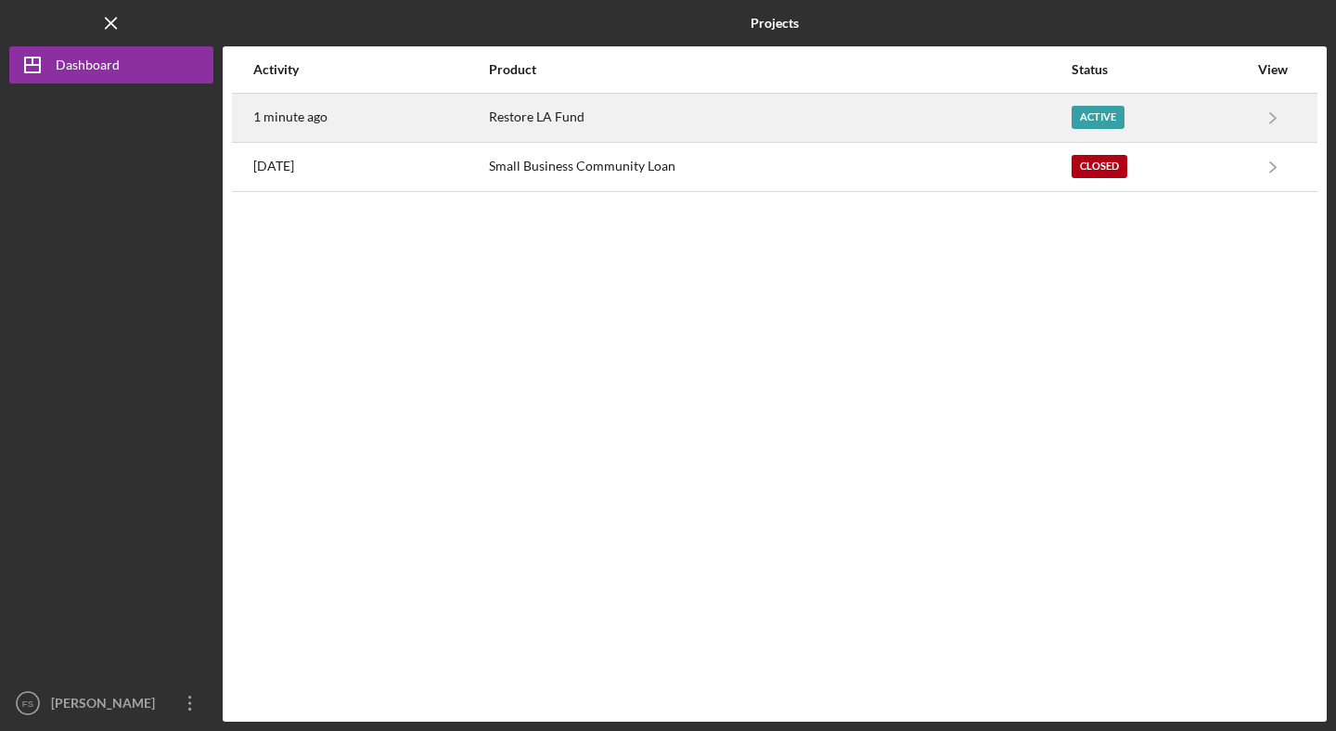
click at [834, 124] on div "Restore LA Fund" at bounding box center [779, 118] width 581 height 46
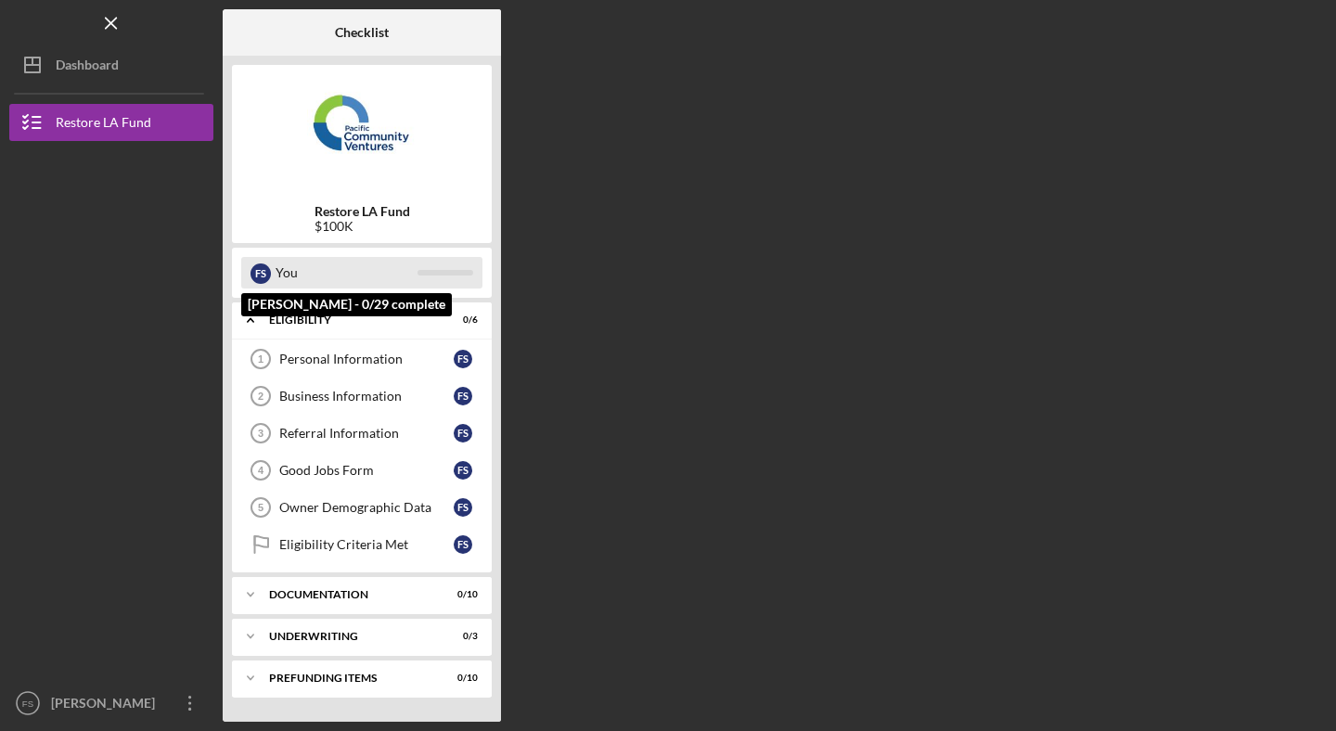
click at [426, 270] on div at bounding box center [445, 273] width 56 height 6
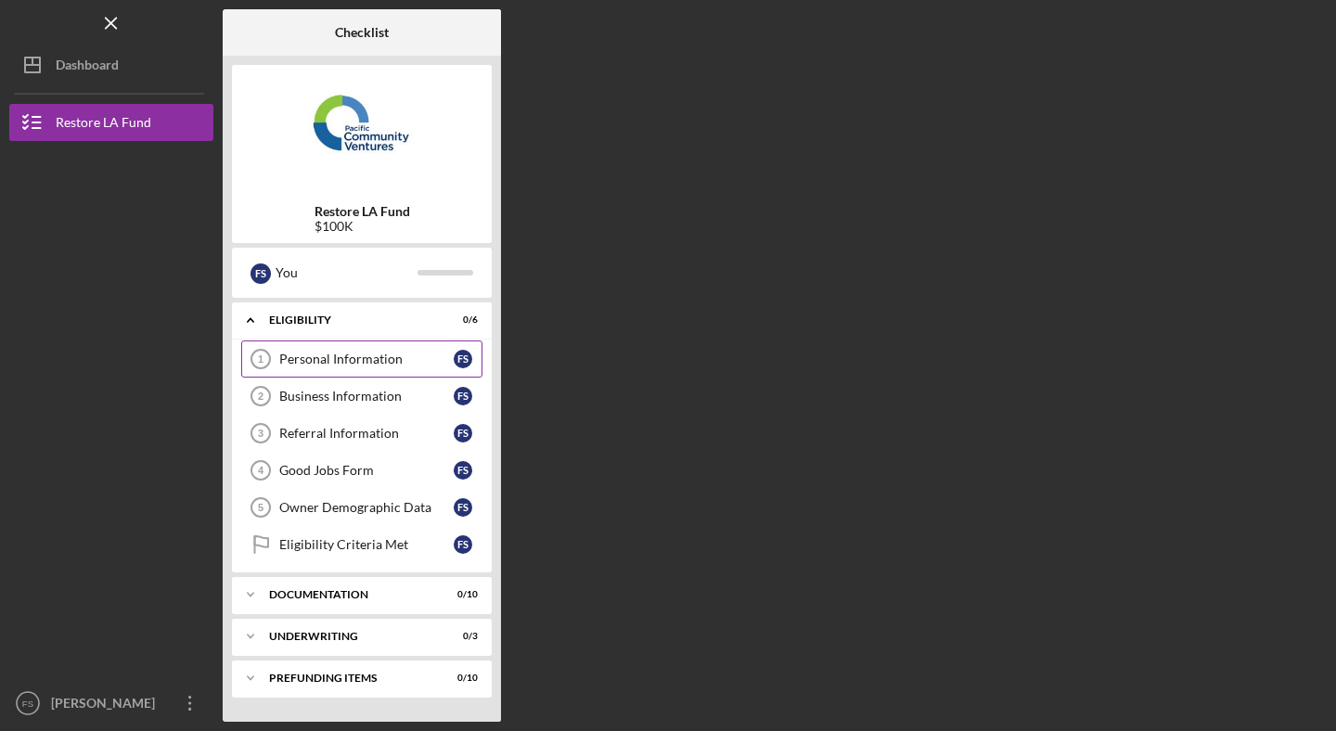
click at [346, 363] on div "Personal Information" at bounding box center [366, 359] width 174 height 15
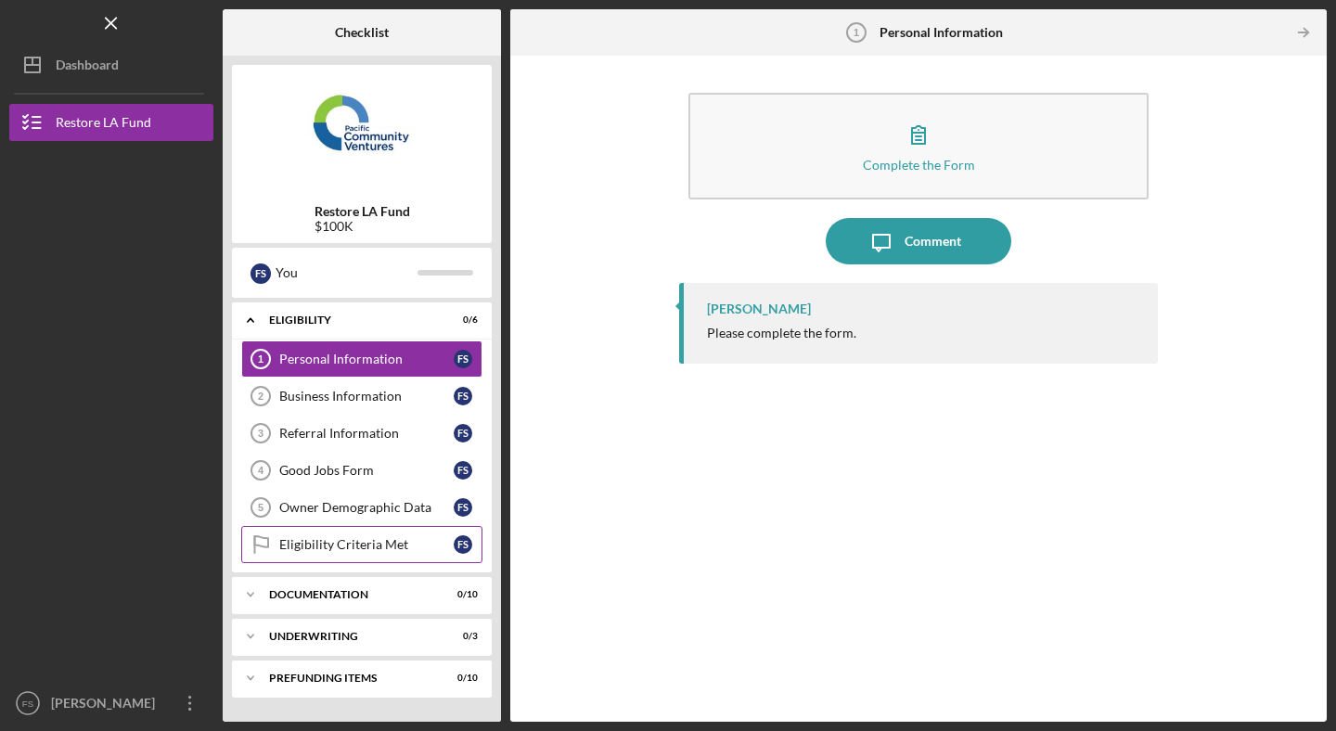
click at [382, 545] on div "Eligibility Criteria Met" at bounding box center [366, 544] width 174 height 15
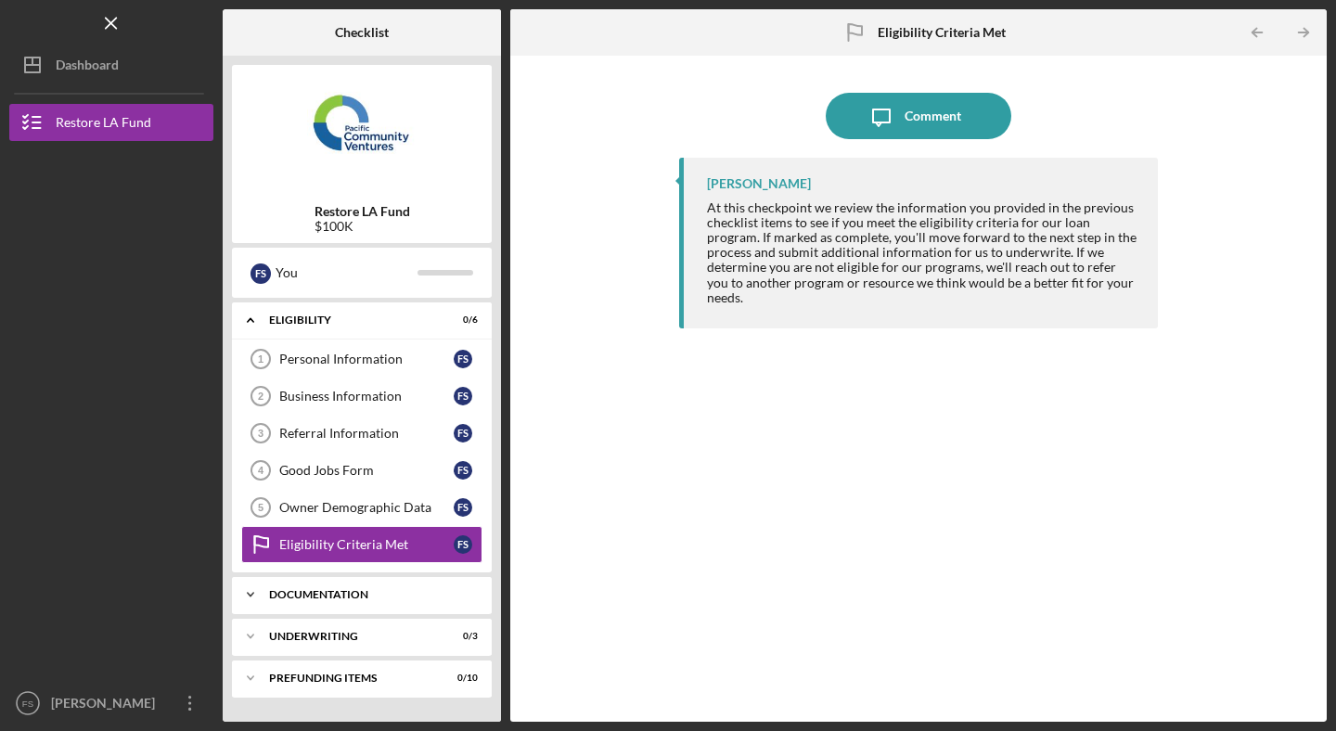
click at [421, 601] on div "Icon/Expander Documentation 0 / 10" at bounding box center [362, 594] width 260 height 37
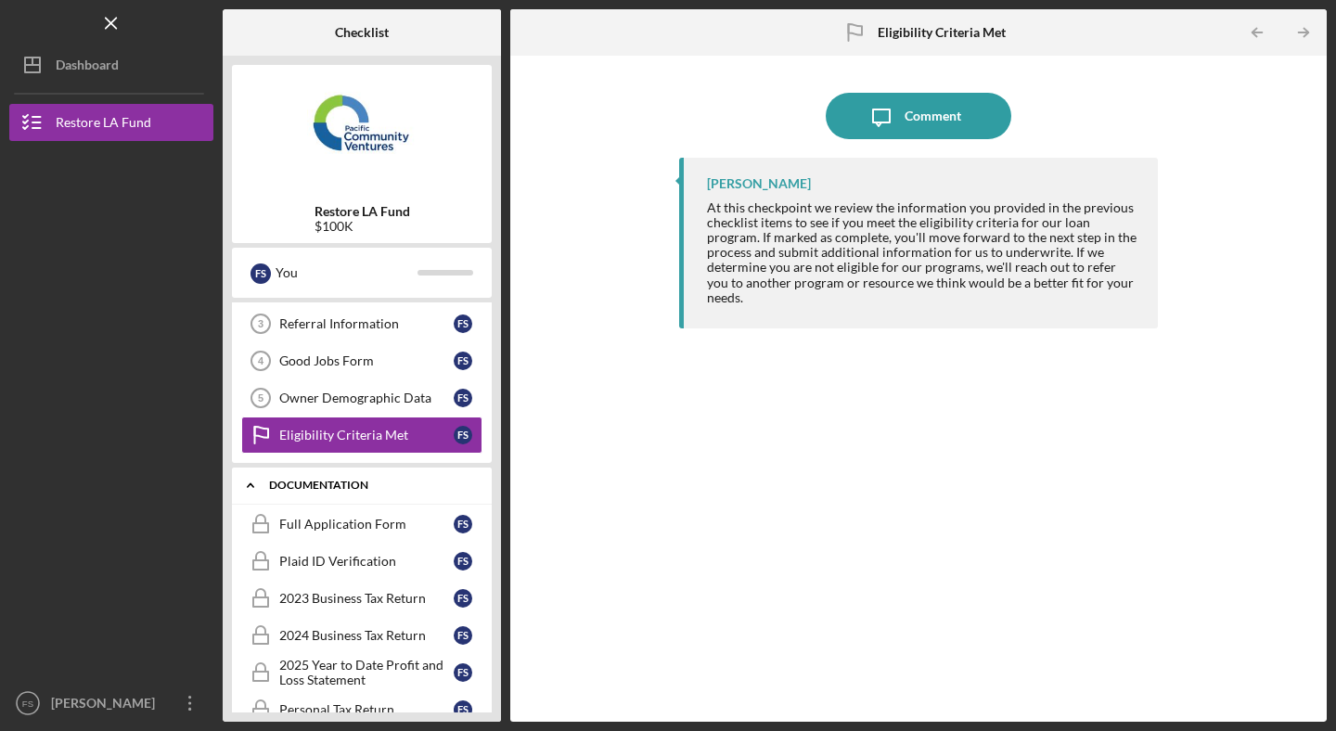
scroll to position [142, 0]
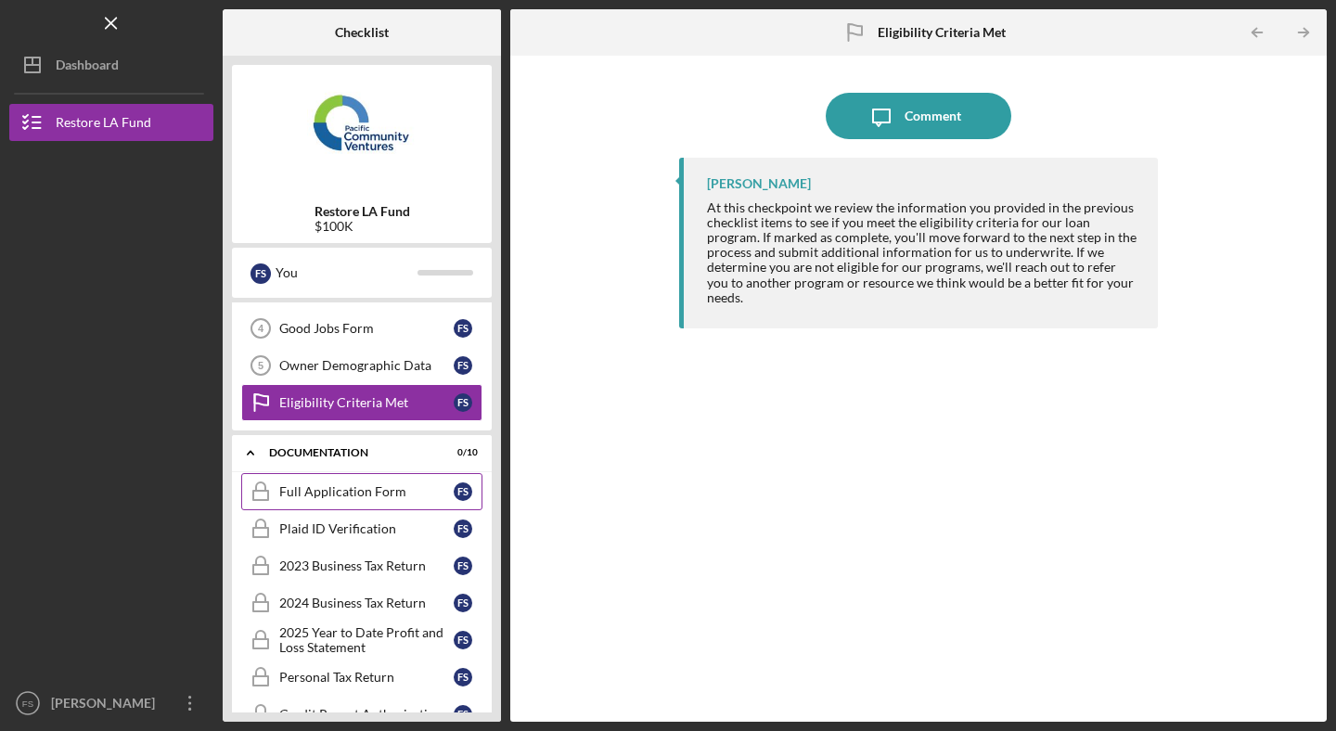
click at [370, 494] on div "Full Application Form" at bounding box center [366, 491] width 174 height 15
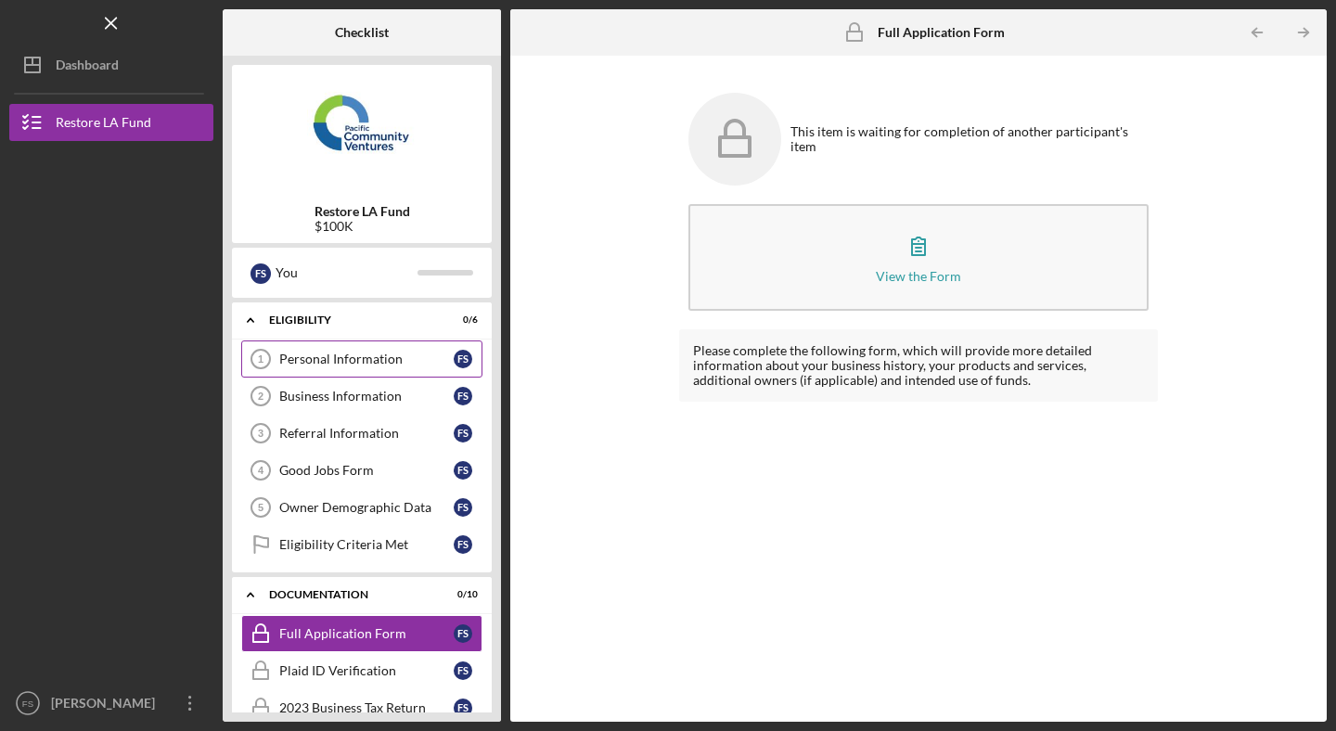
click at [366, 362] on div "Personal Information" at bounding box center [366, 359] width 174 height 15
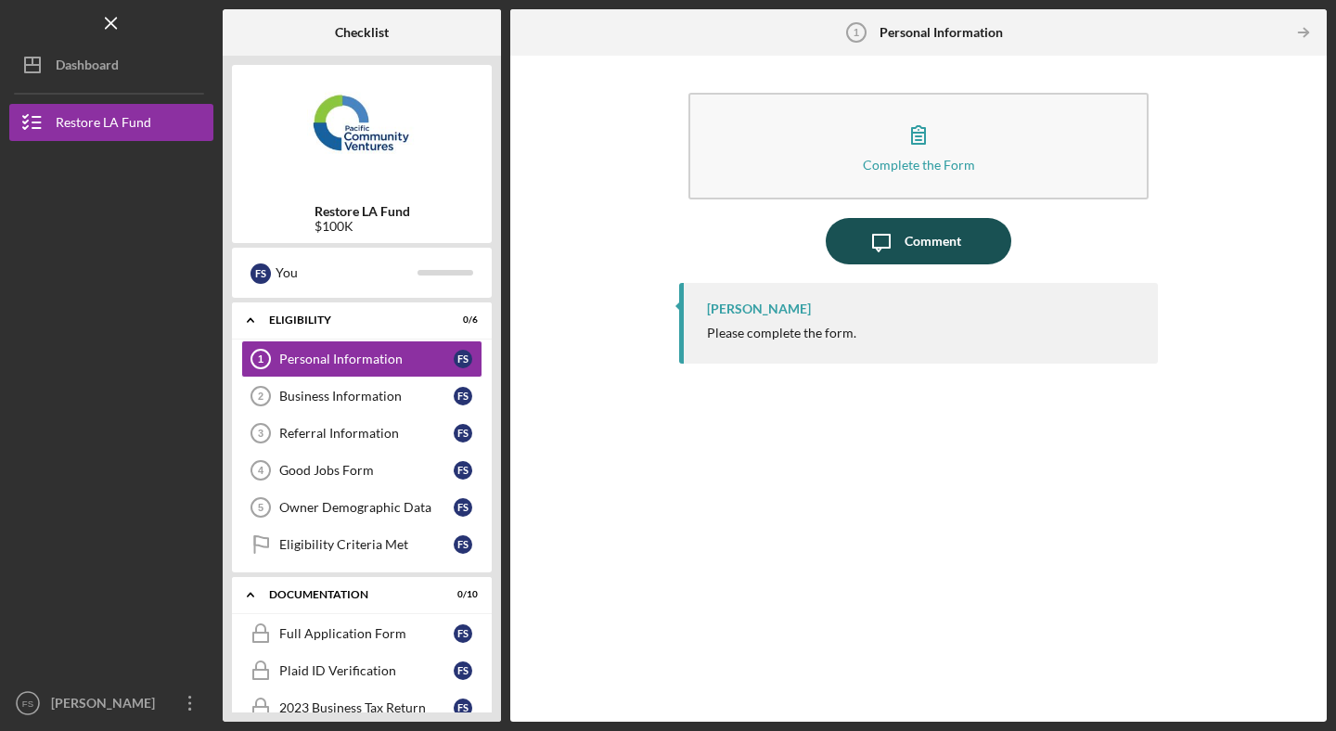
click at [930, 242] on div "Comment" at bounding box center [933, 241] width 57 height 46
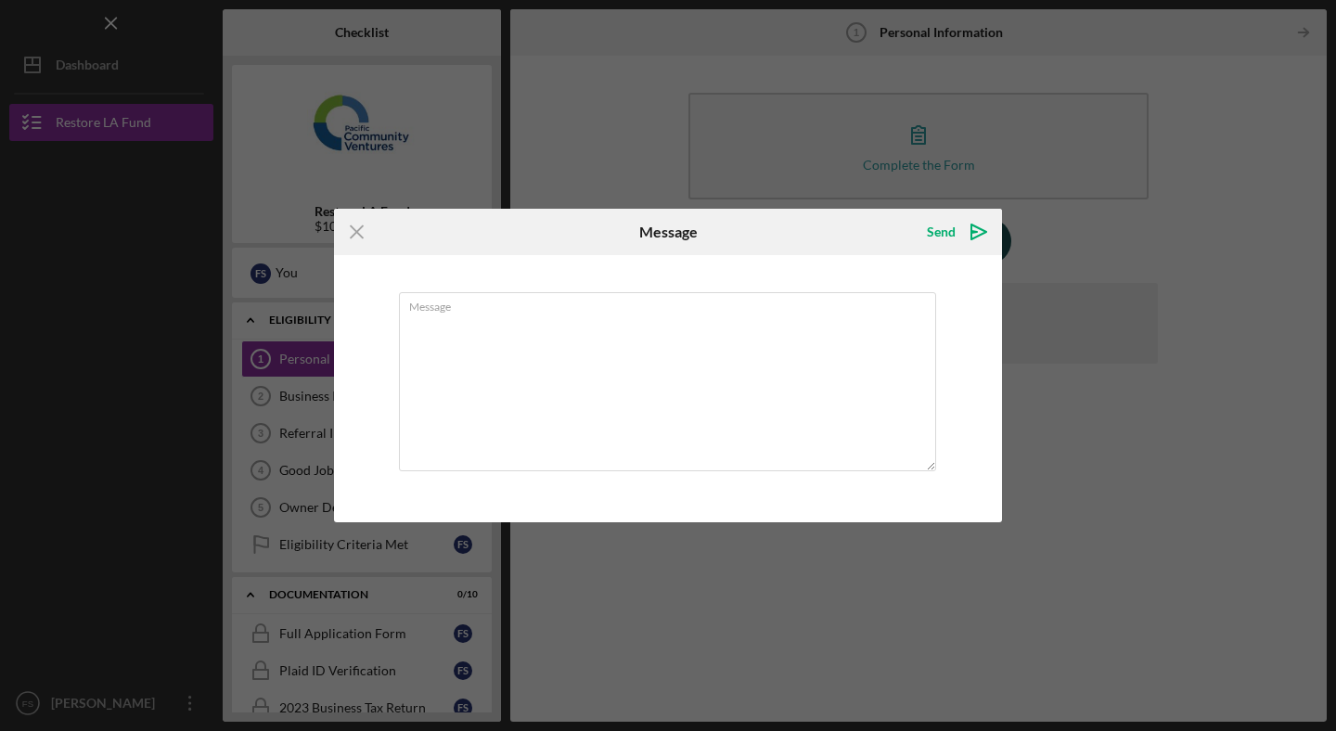
click at [930, 242] on div "Send" at bounding box center [941, 231] width 29 height 37
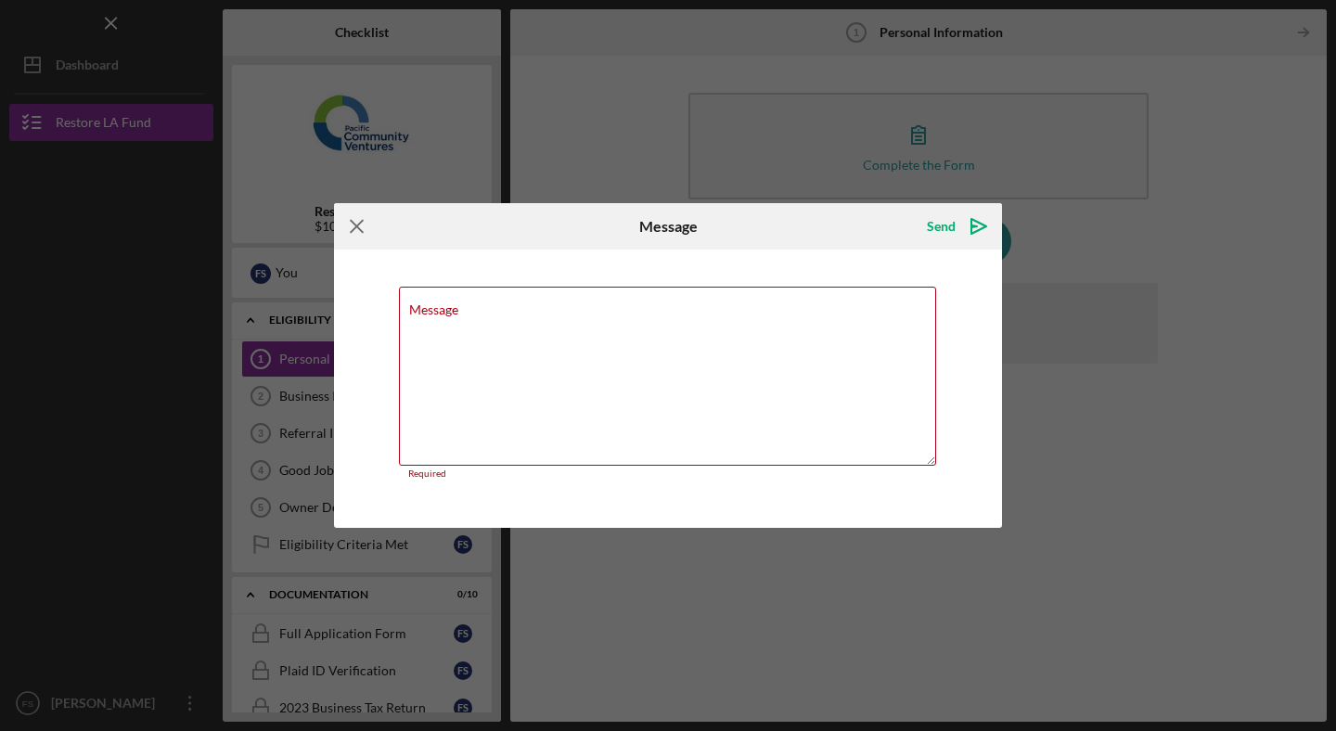
click at [366, 234] on icon "Icon/Menu Close" at bounding box center [357, 226] width 46 height 46
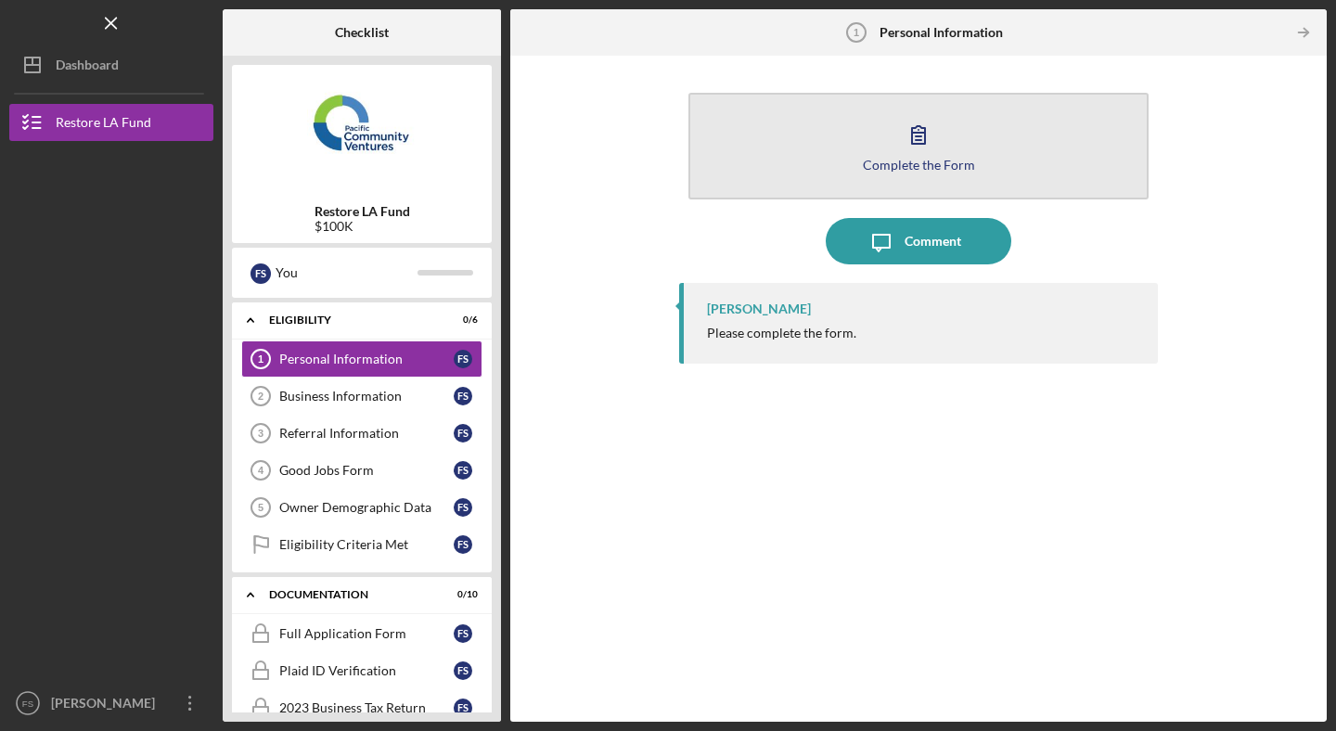
click at [925, 163] on div "Complete the Form" at bounding box center [919, 165] width 112 height 14
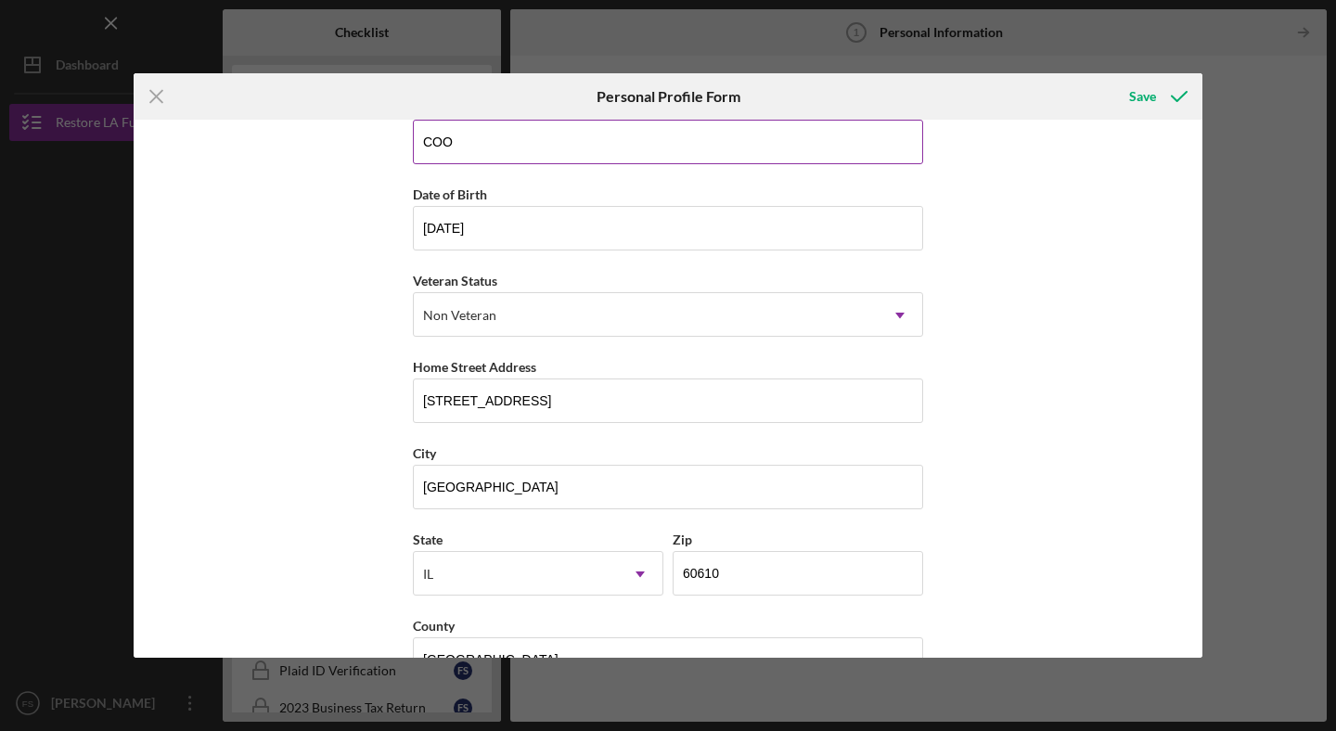
scroll to position [171, 0]
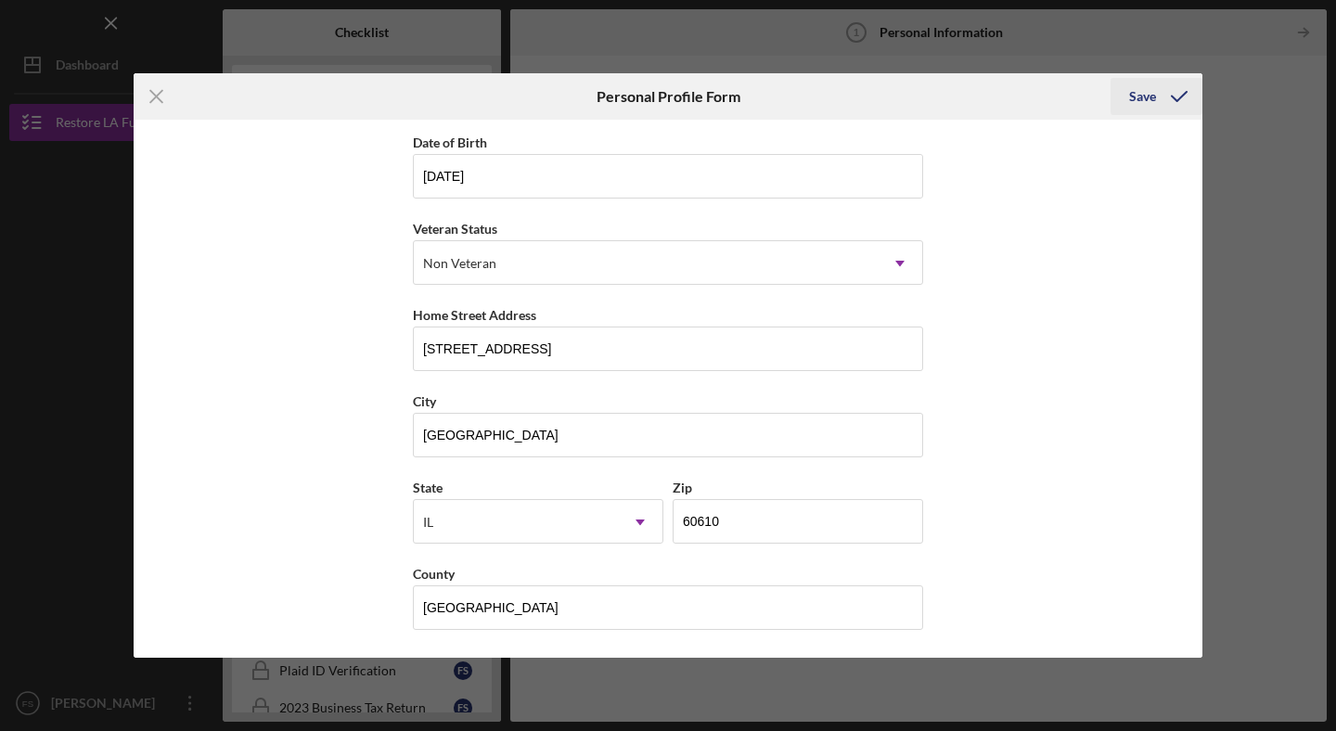
click at [1143, 93] on div "Save" at bounding box center [1142, 96] width 27 height 37
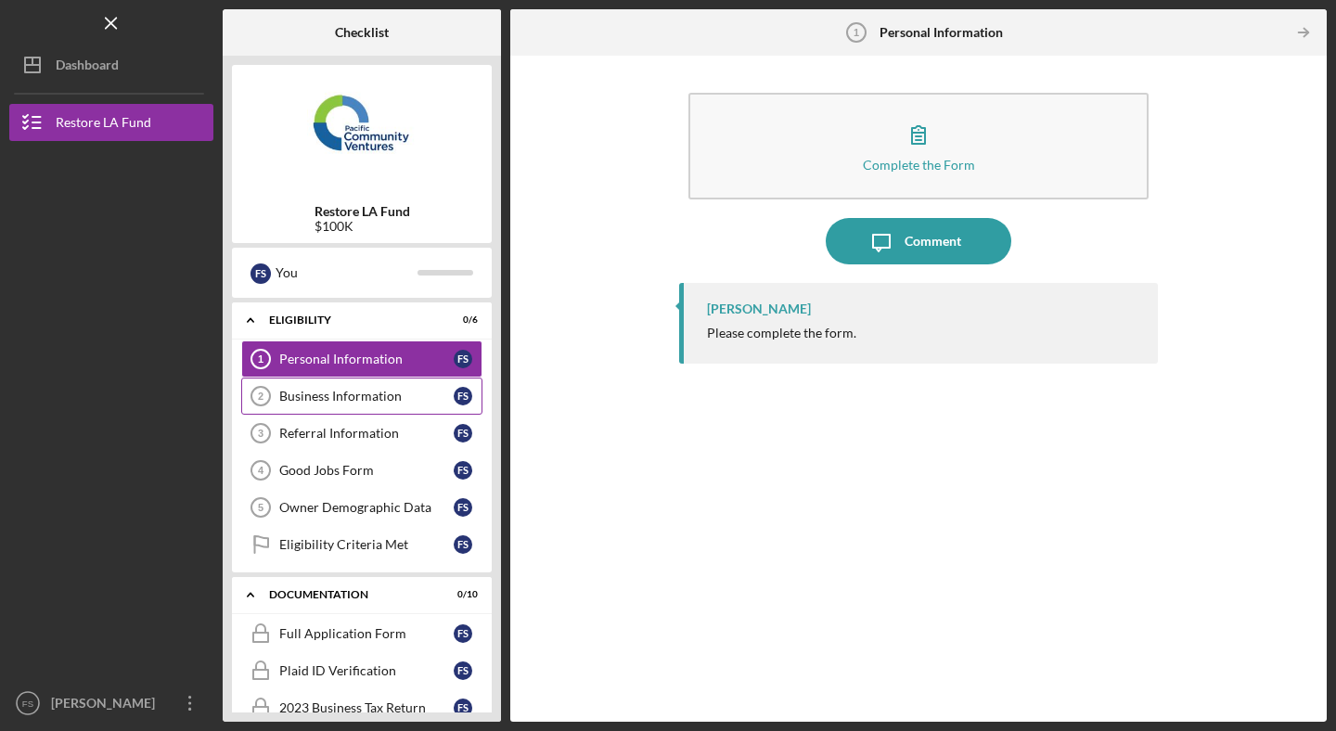
click at [386, 402] on div "Business Information" at bounding box center [366, 396] width 174 height 15
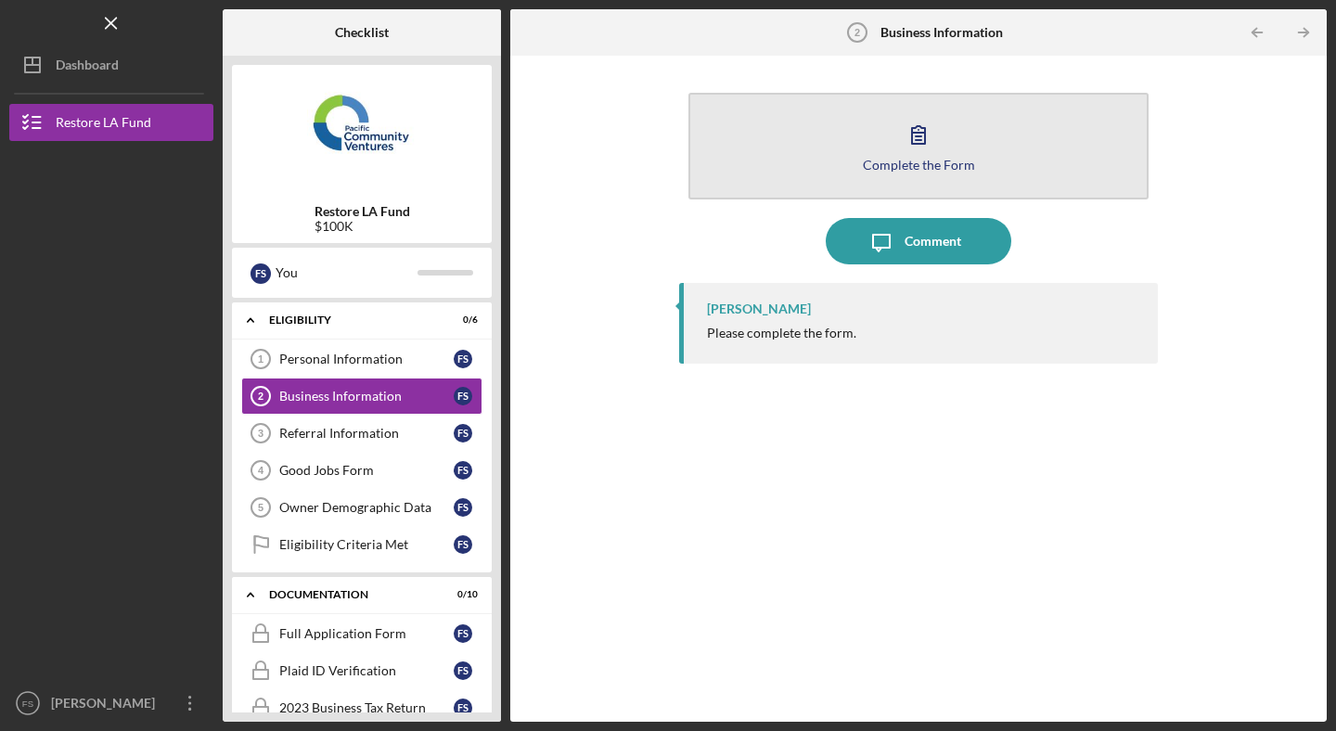
click at [917, 166] on div "Complete the Form" at bounding box center [919, 165] width 112 height 14
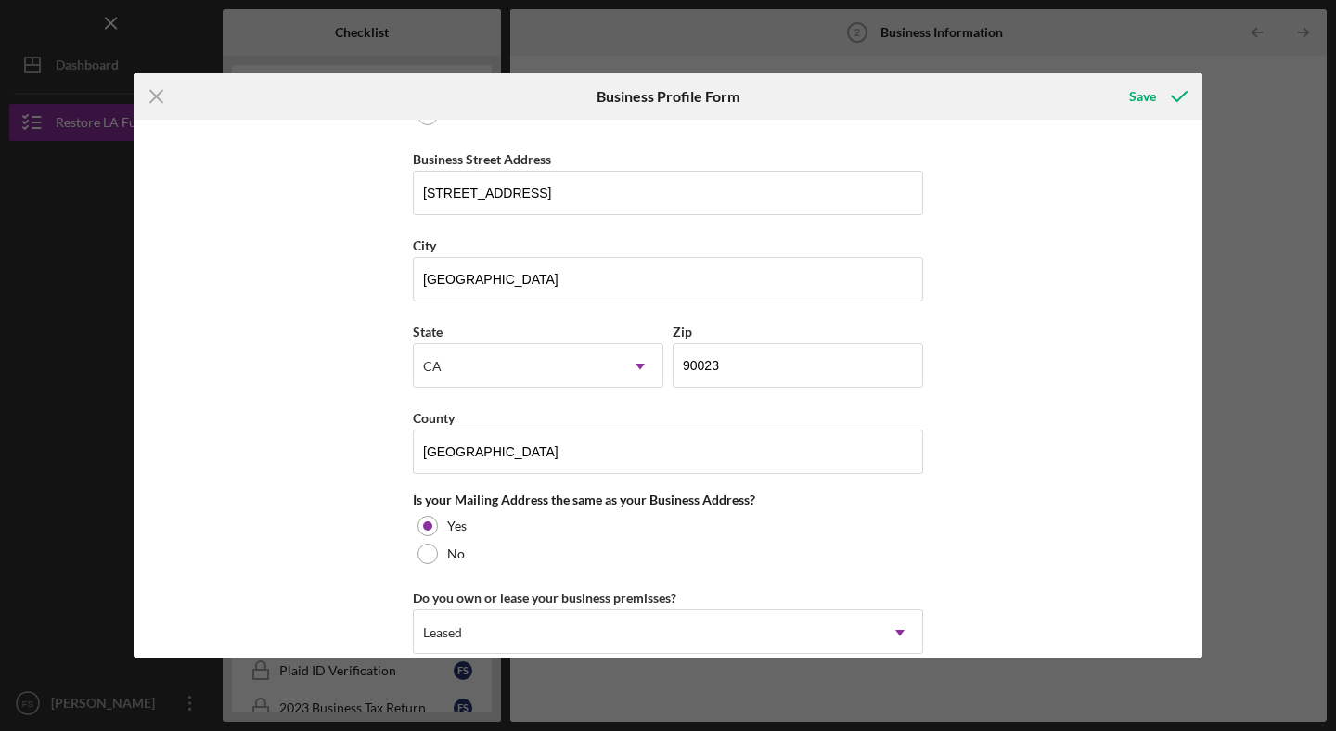
scroll to position [1358, 0]
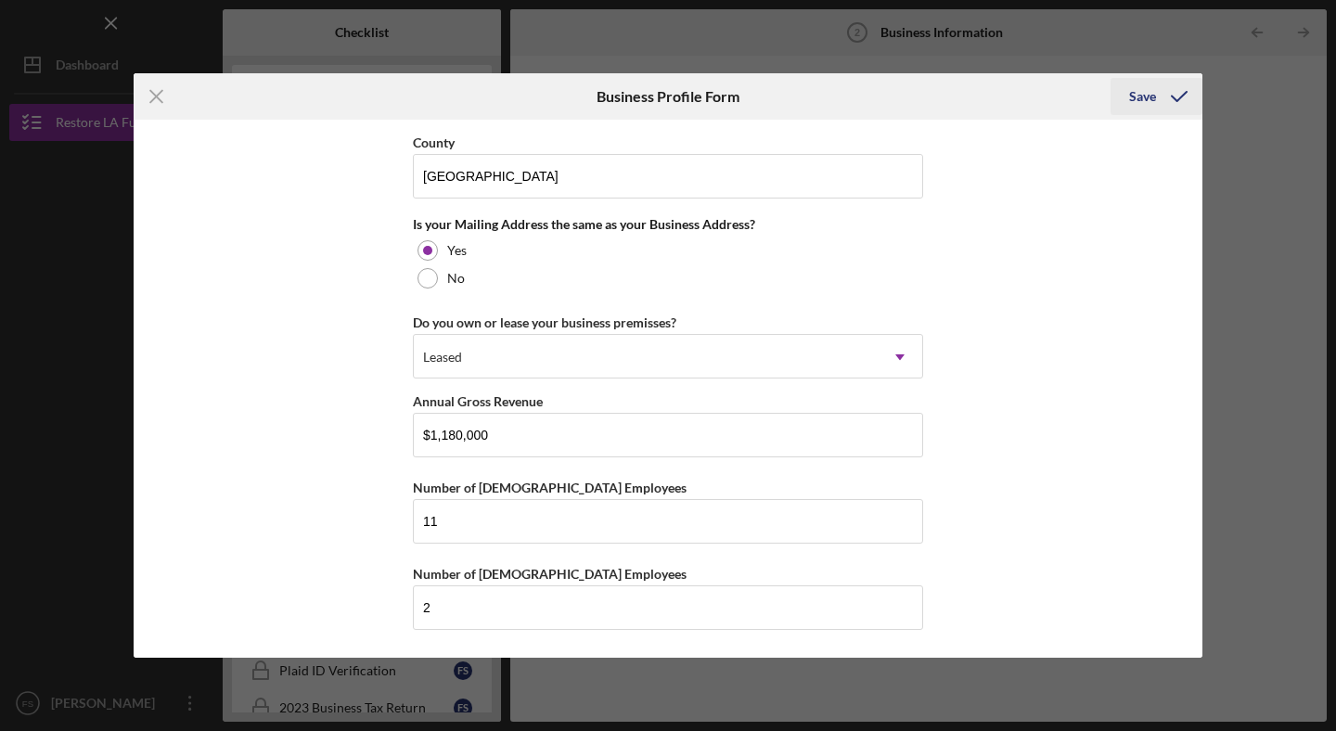
click at [1144, 85] on div "Save" at bounding box center [1142, 96] width 27 height 37
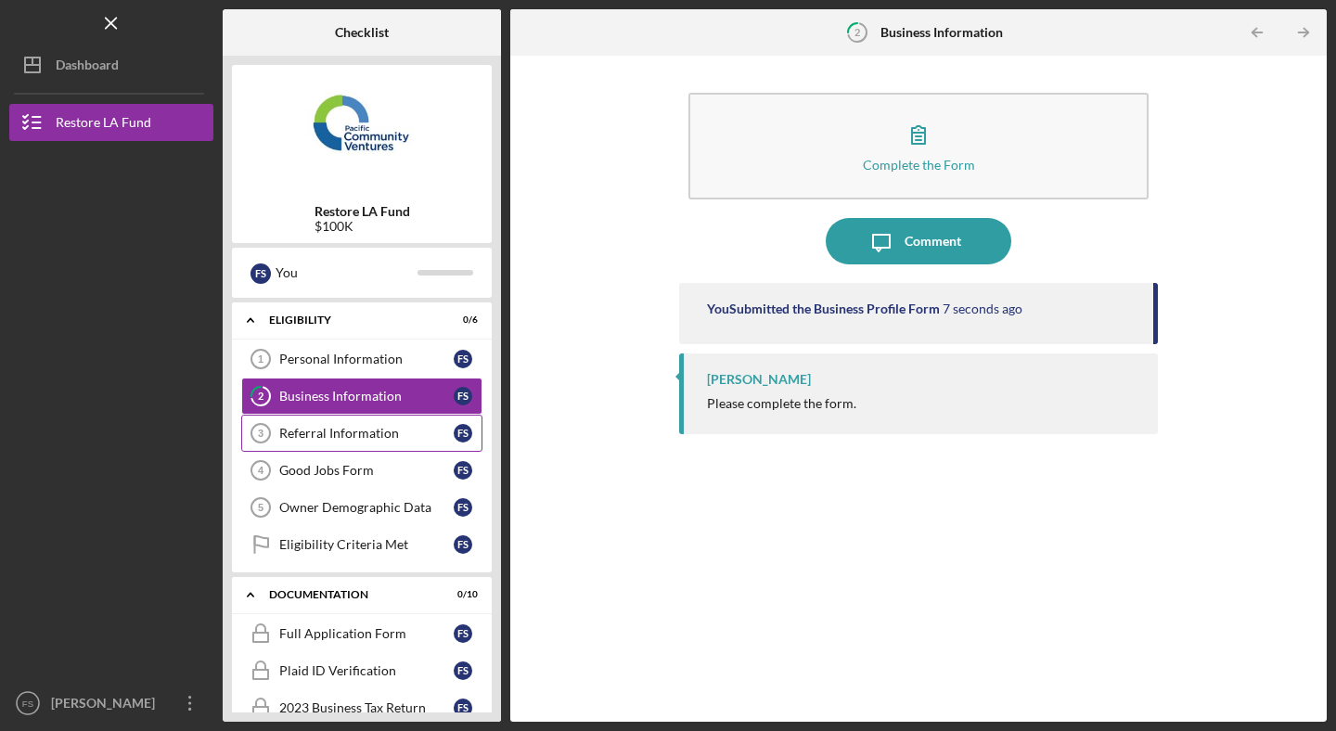
click at [368, 433] on div "Referral Information" at bounding box center [366, 433] width 174 height 15
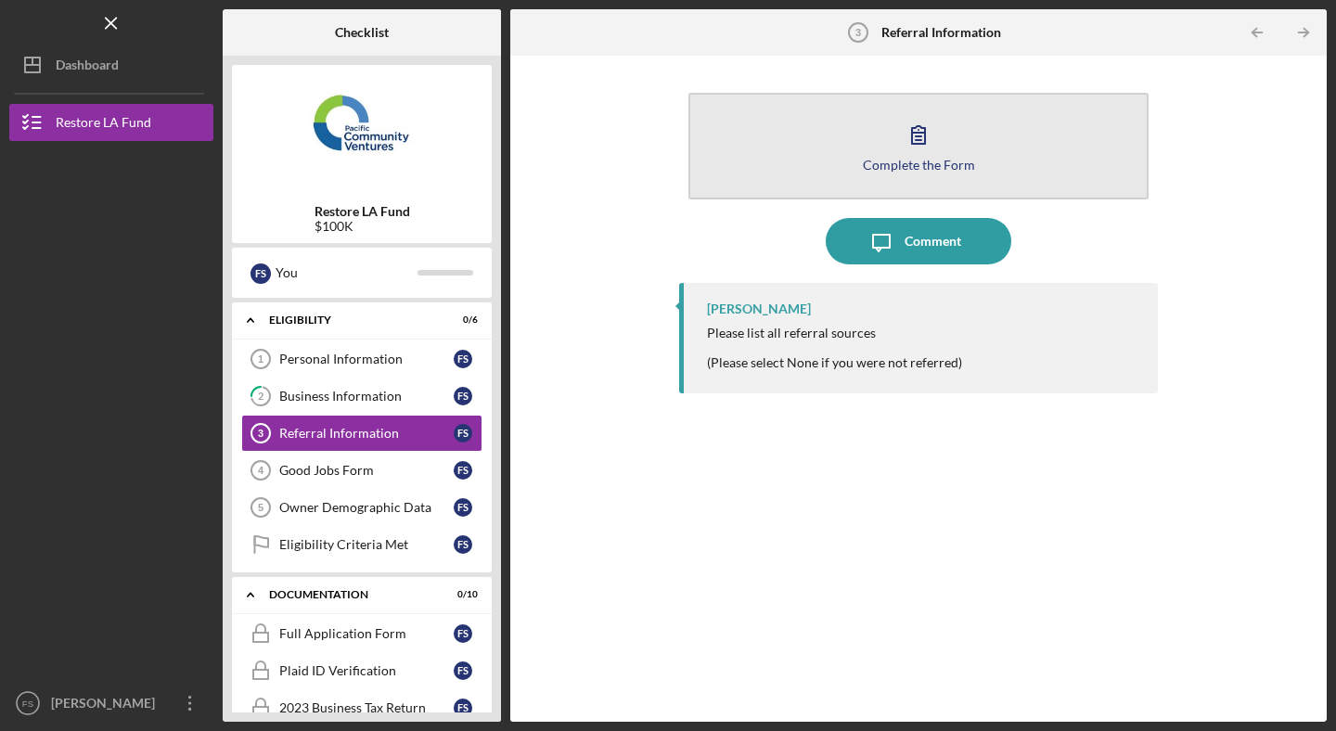
click at [905, 167] on div "Complete the Form" at bounding box center [919, 165] width 112 height 14
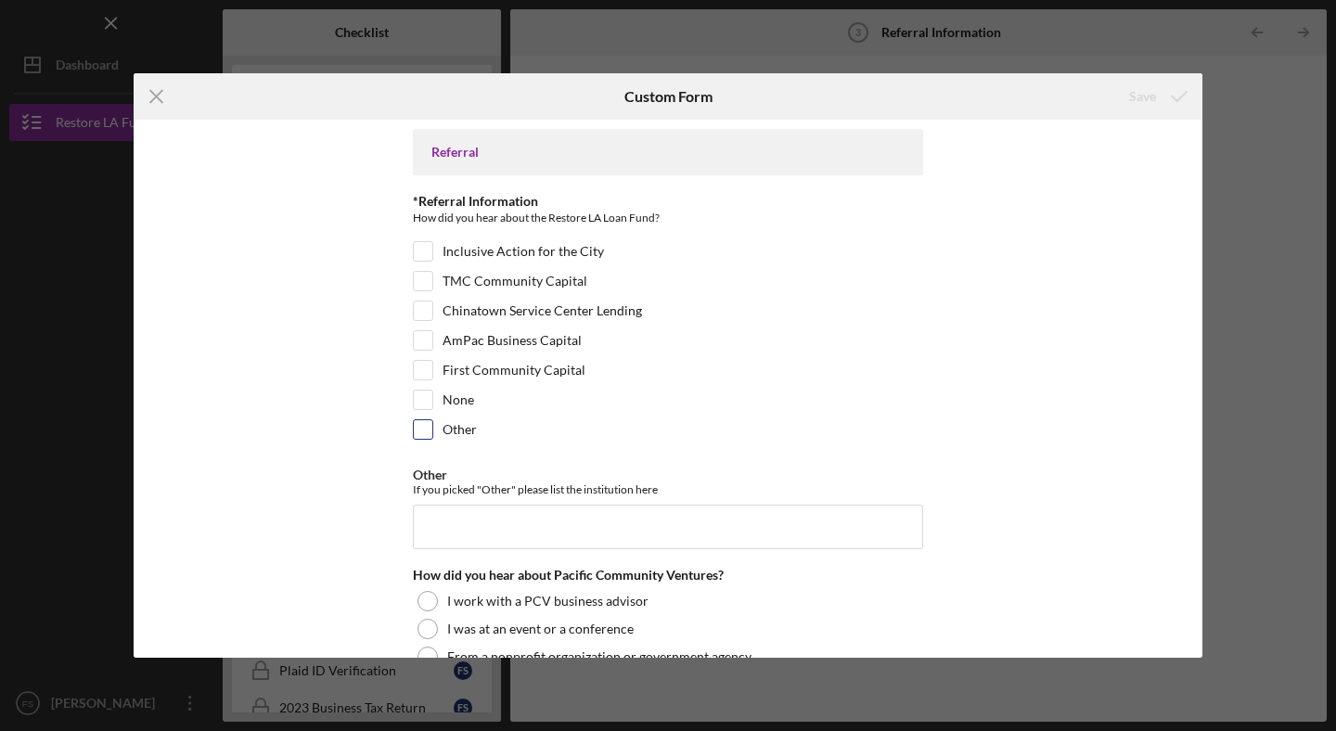
click at [422, 431] on input "Other" at bounding box center [423, 429] width 19 height 19
checkbox input "true"
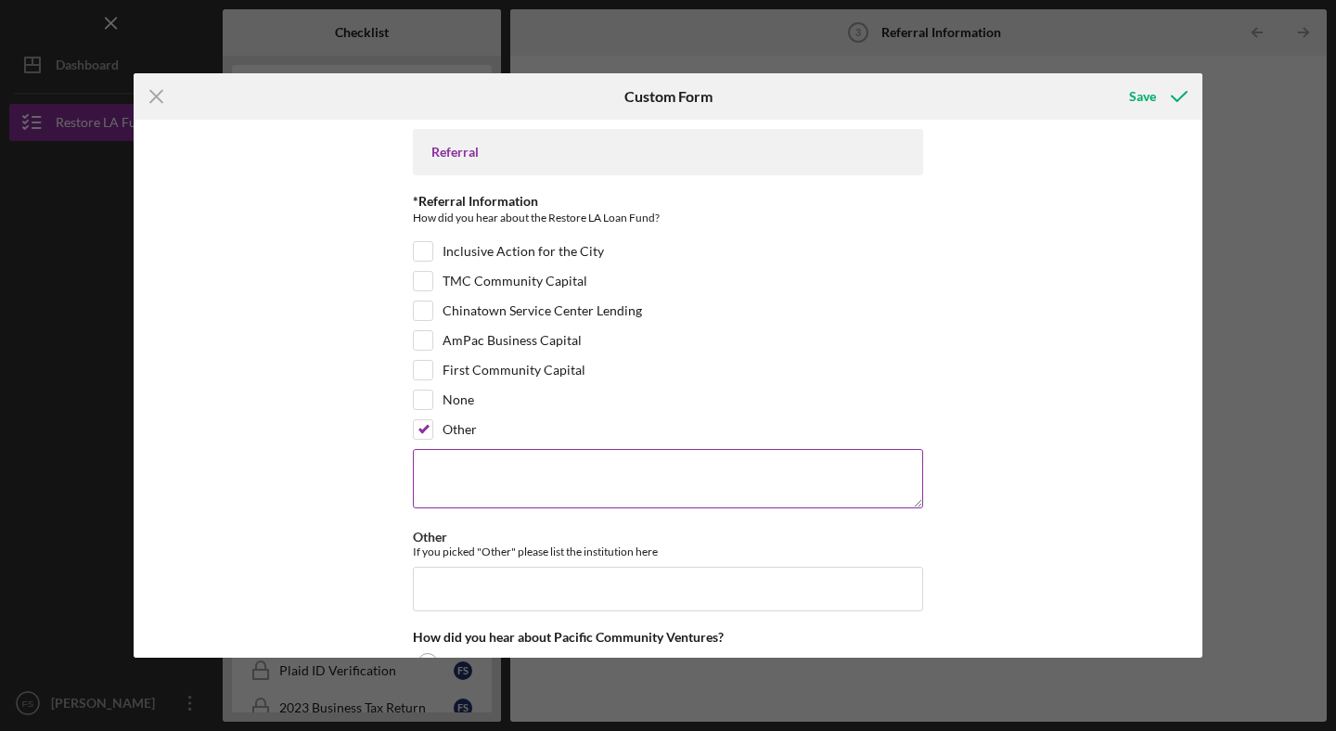
click at [494, 475] on textarea at bounding box center [668, 478] width 510 height 59
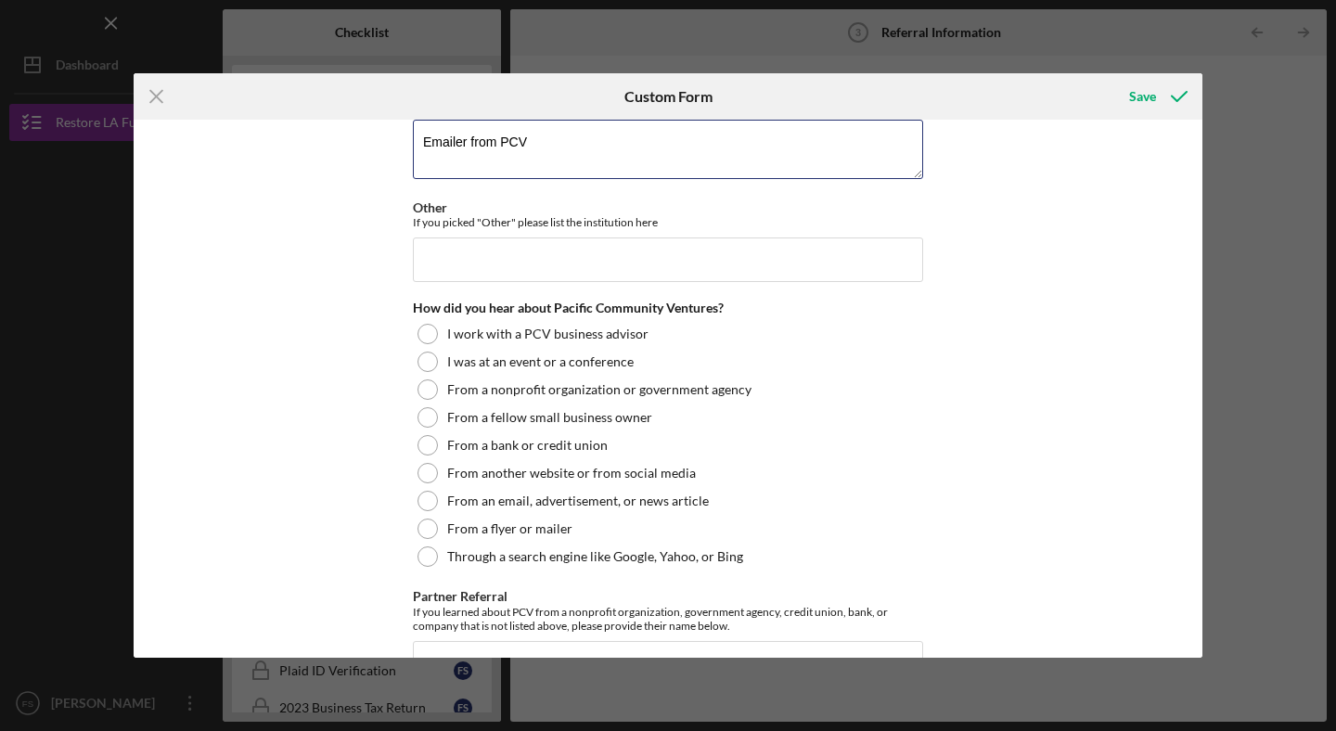
scroll to position [366, 0]
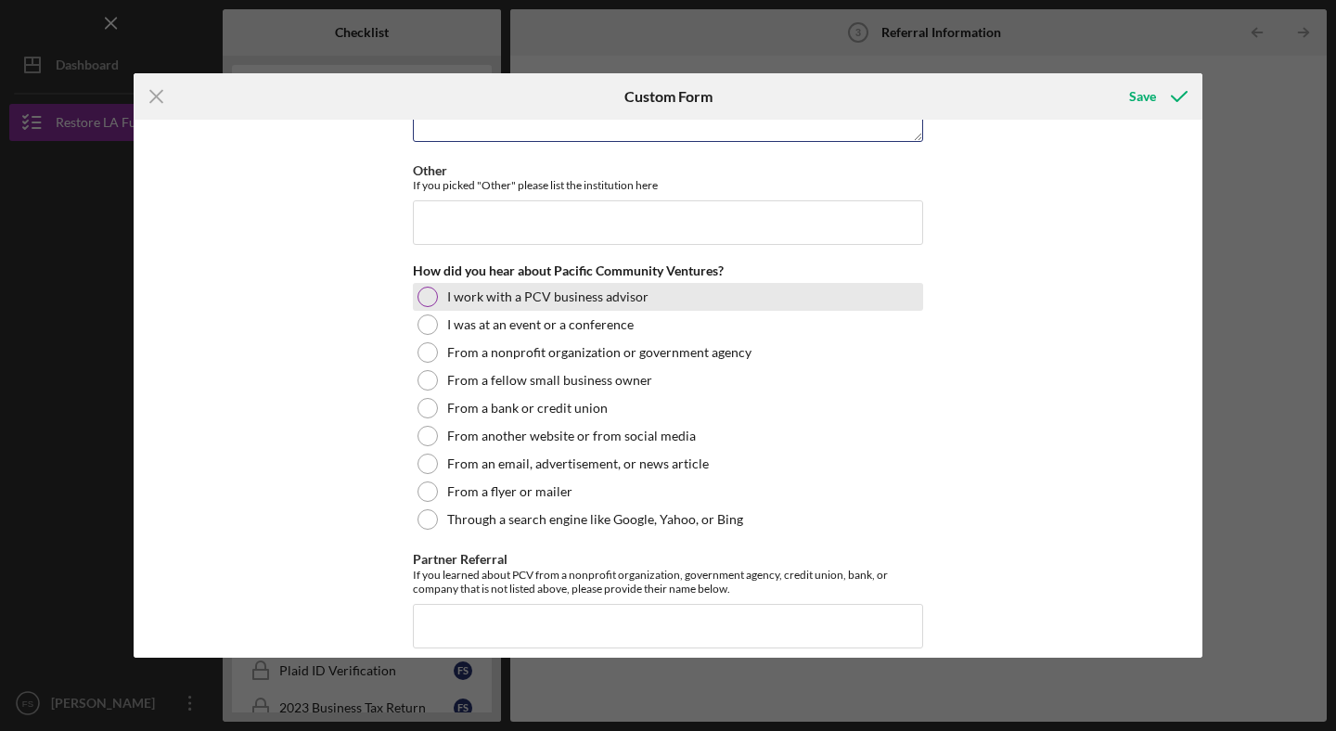
type textarea "Emailer from PCV"
click at [423, 293] on div at bounding box center [427, 297] width 20 height 20
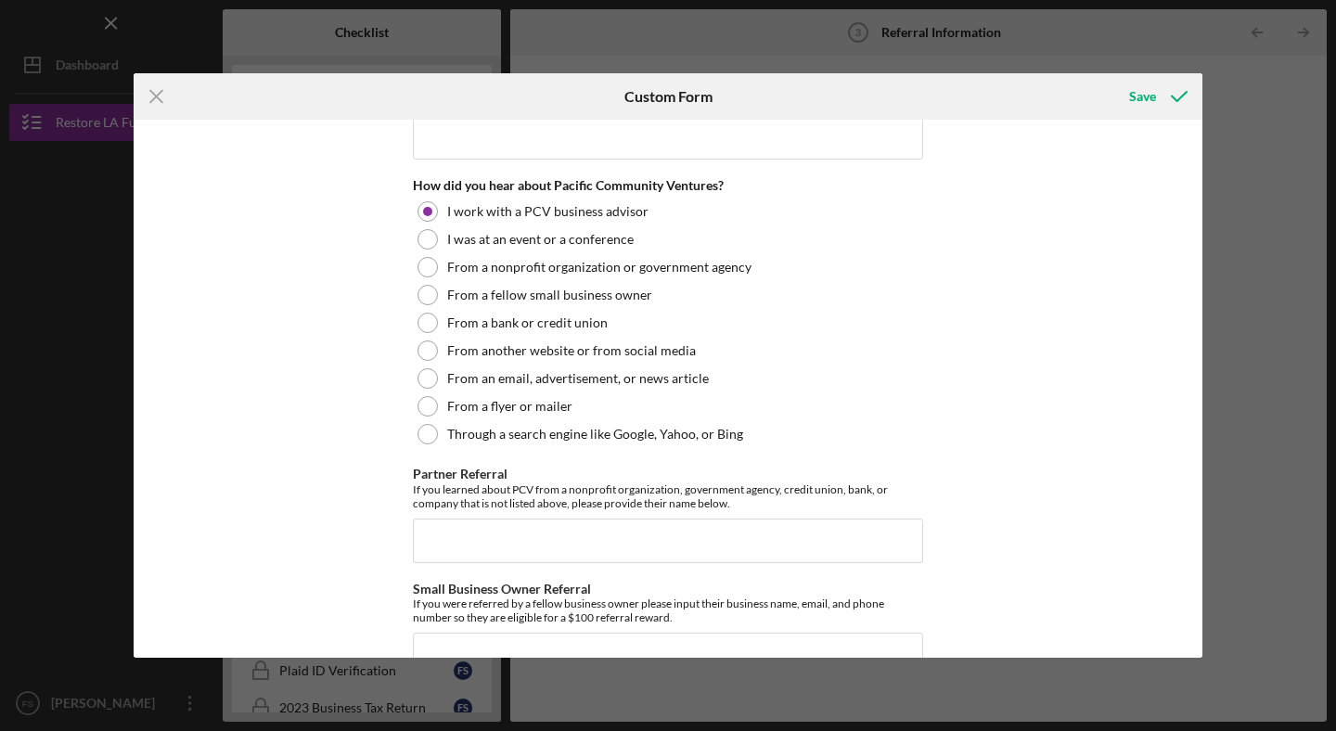
scroll to position [545, 0]
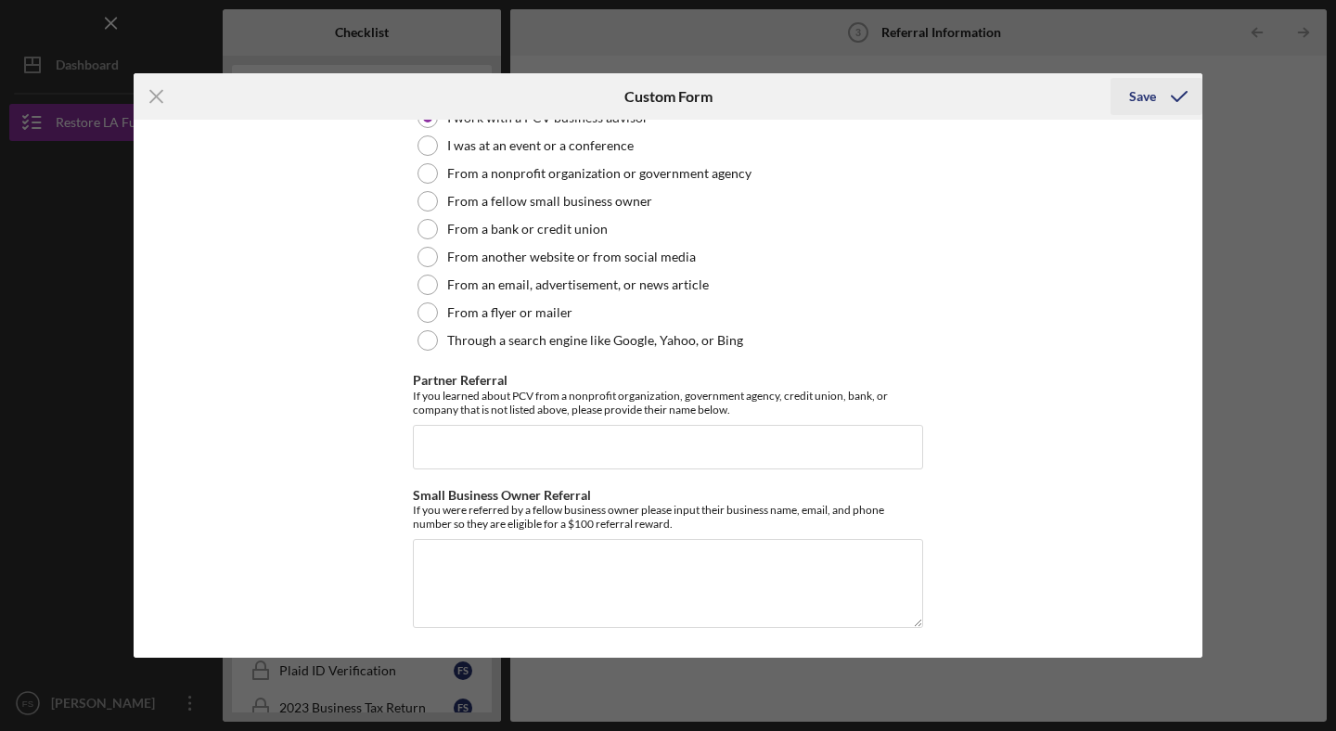
click at [1150, 97] on div "Save" at bounding box center [1142, 96] width 27 height 37
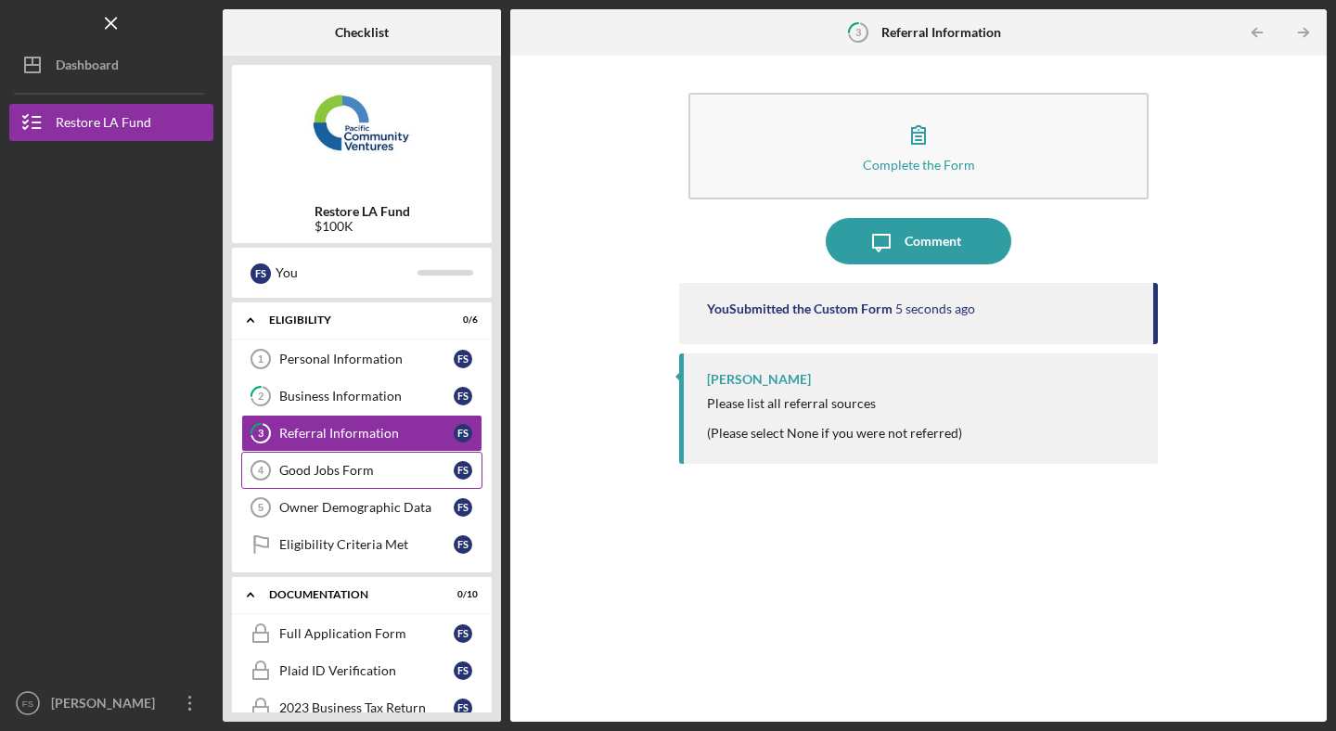
click at [342, 471] on div "Good Jobs Form" at bounding box center [366, 470] width 174 height 15
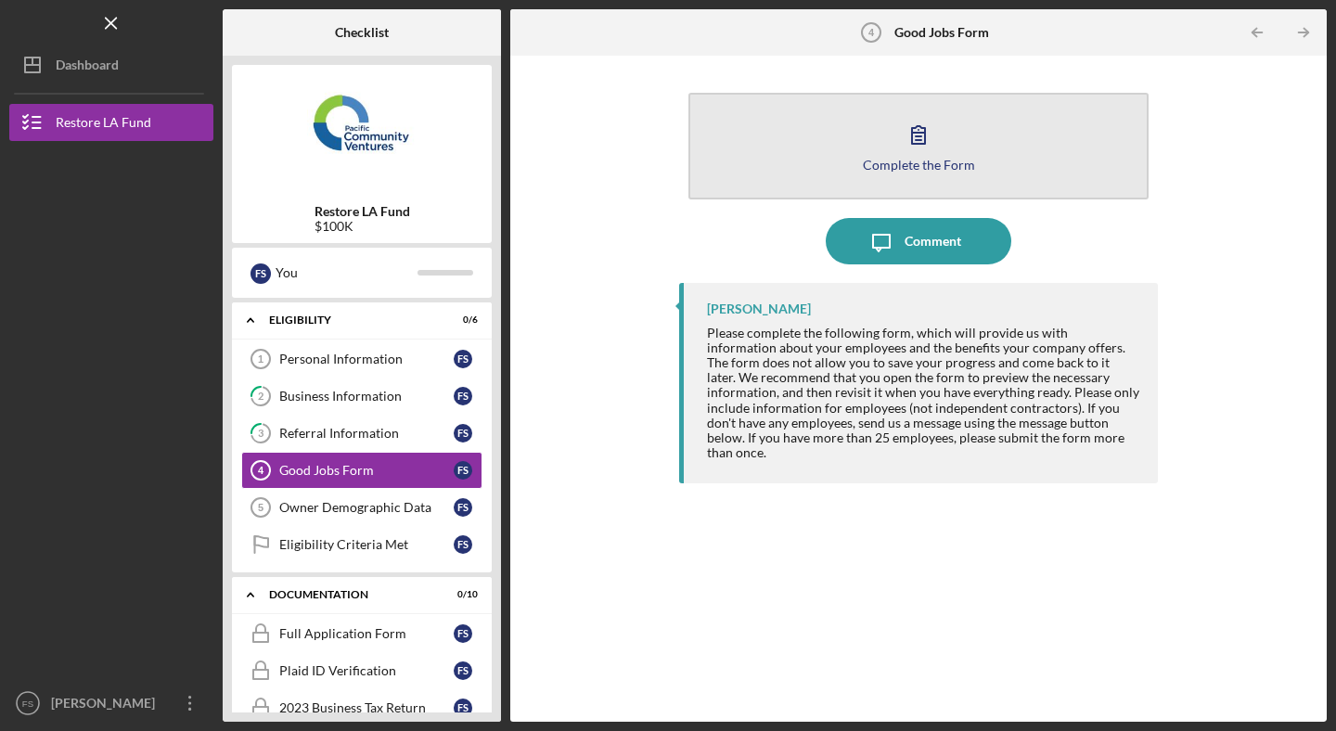
click at [929, 159] on div "Complete the Form" at bounding box center [919, 165] width 112 height 14
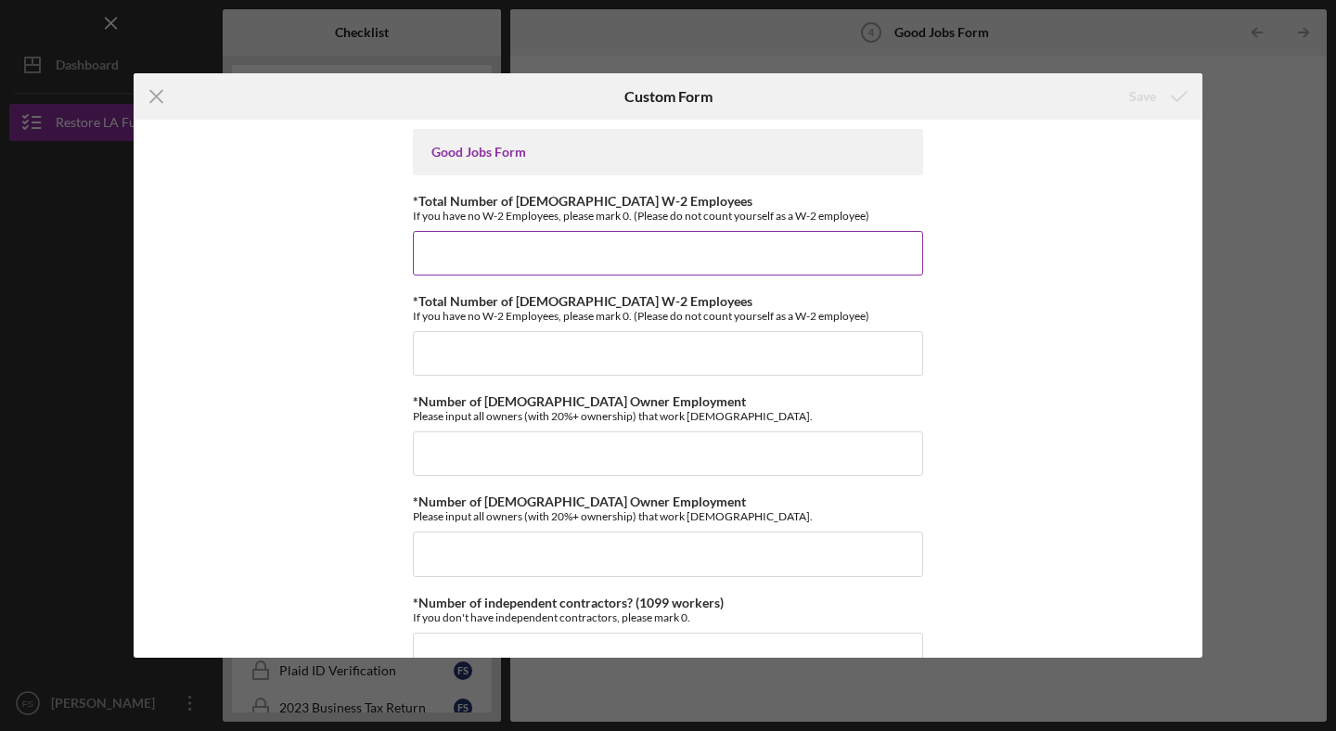
click at [523, 244] on input "*Total Number of [DEMOGRAPHIC_DATA] W-2 Employees" at bounding box center [668, 253] width 510 height 45
type input "10"
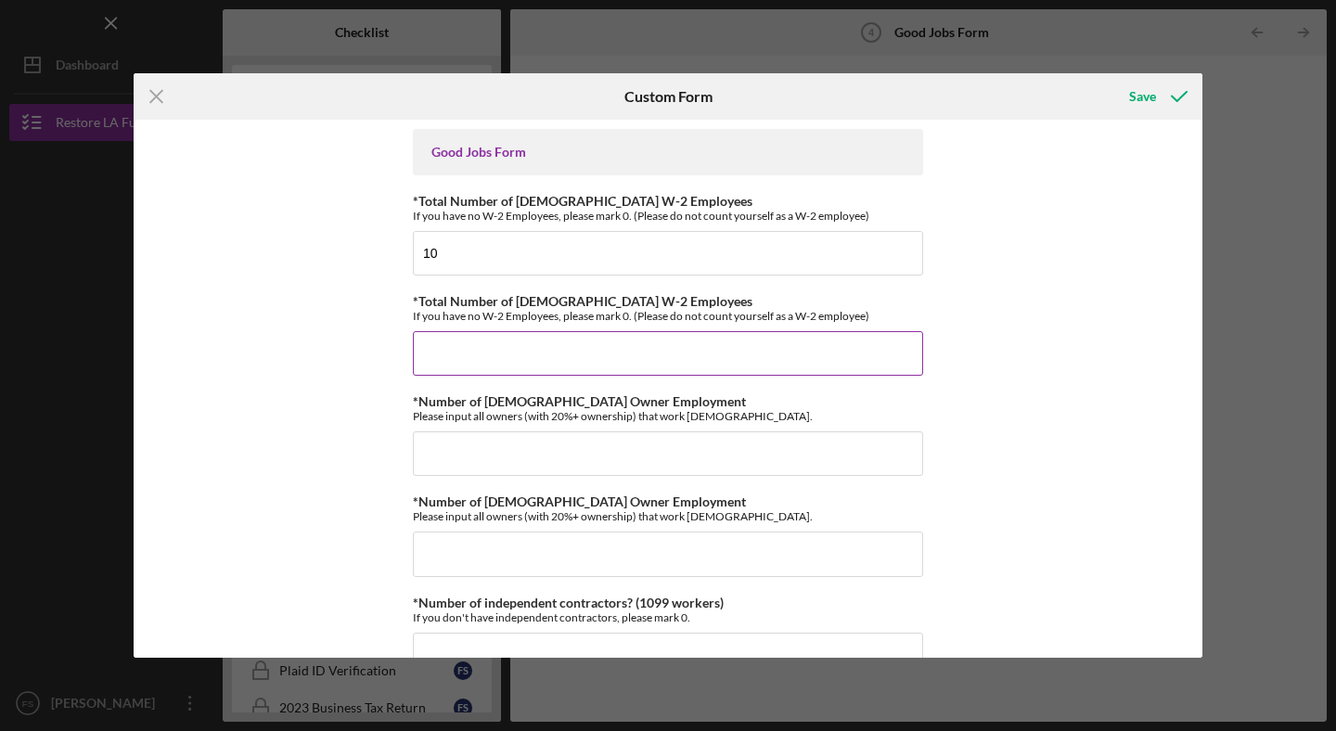
click at [484, 353] on input "*Total Number of [DEMOGRAPHIC_DATA] W-2 Employees" at bounding box center [668, 353] width 510 height 45
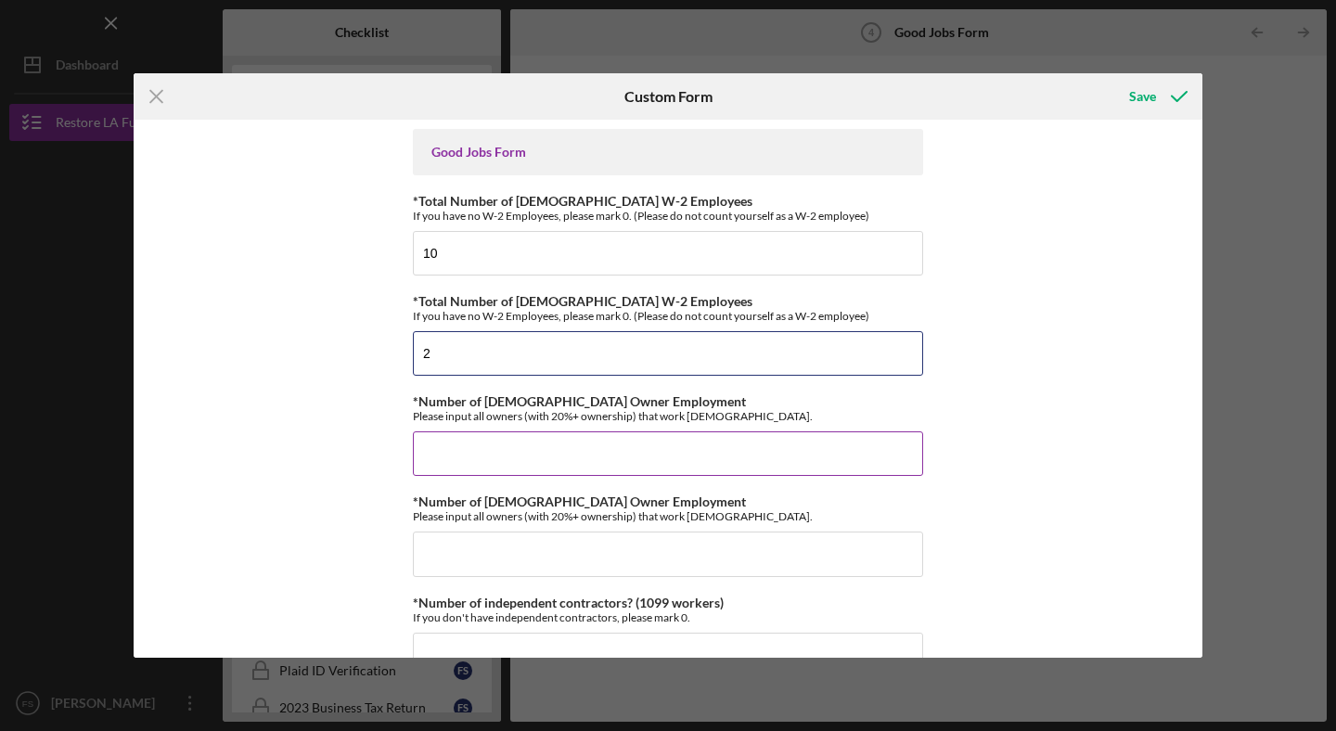
type input "2"
click at [484, 444] on input "*Number of [DEMOGRAPHIC_DATA] Owner Employment" at bounding box center [668, 453] width 510 height 45
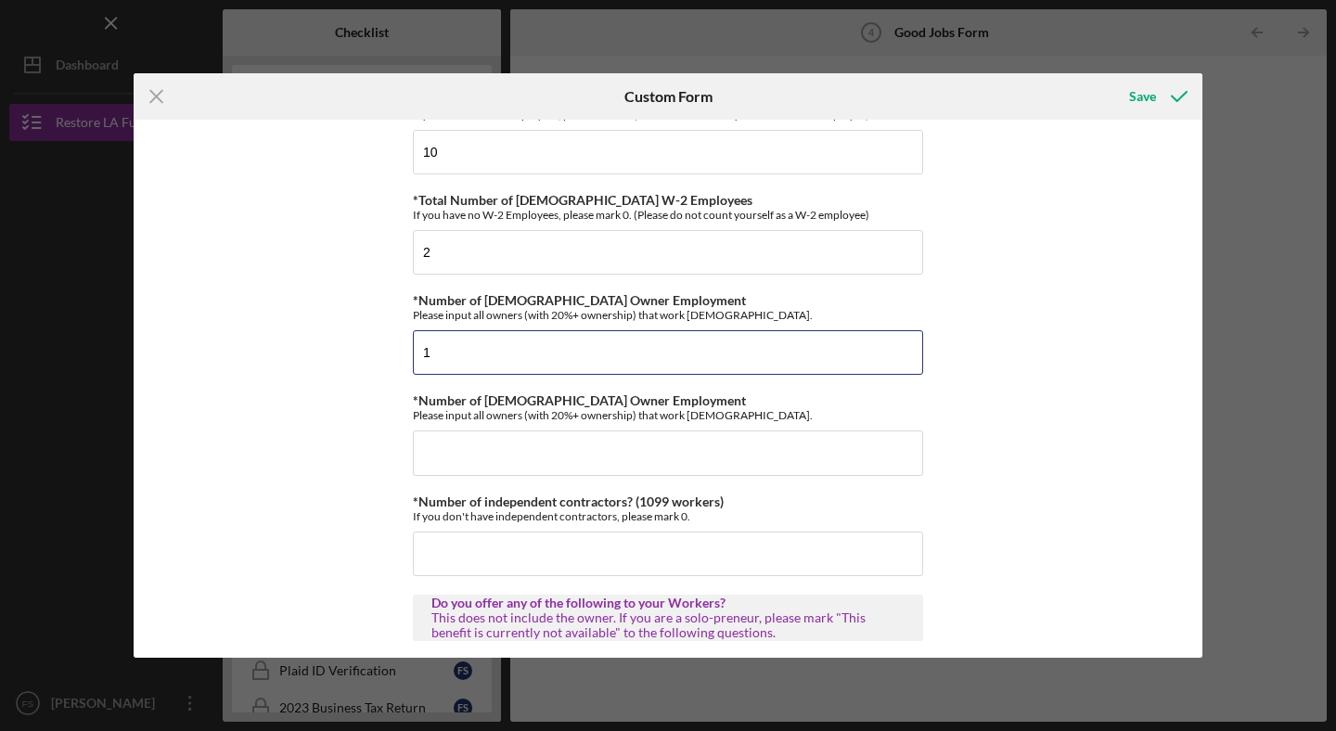
scroll to position [120, 0]
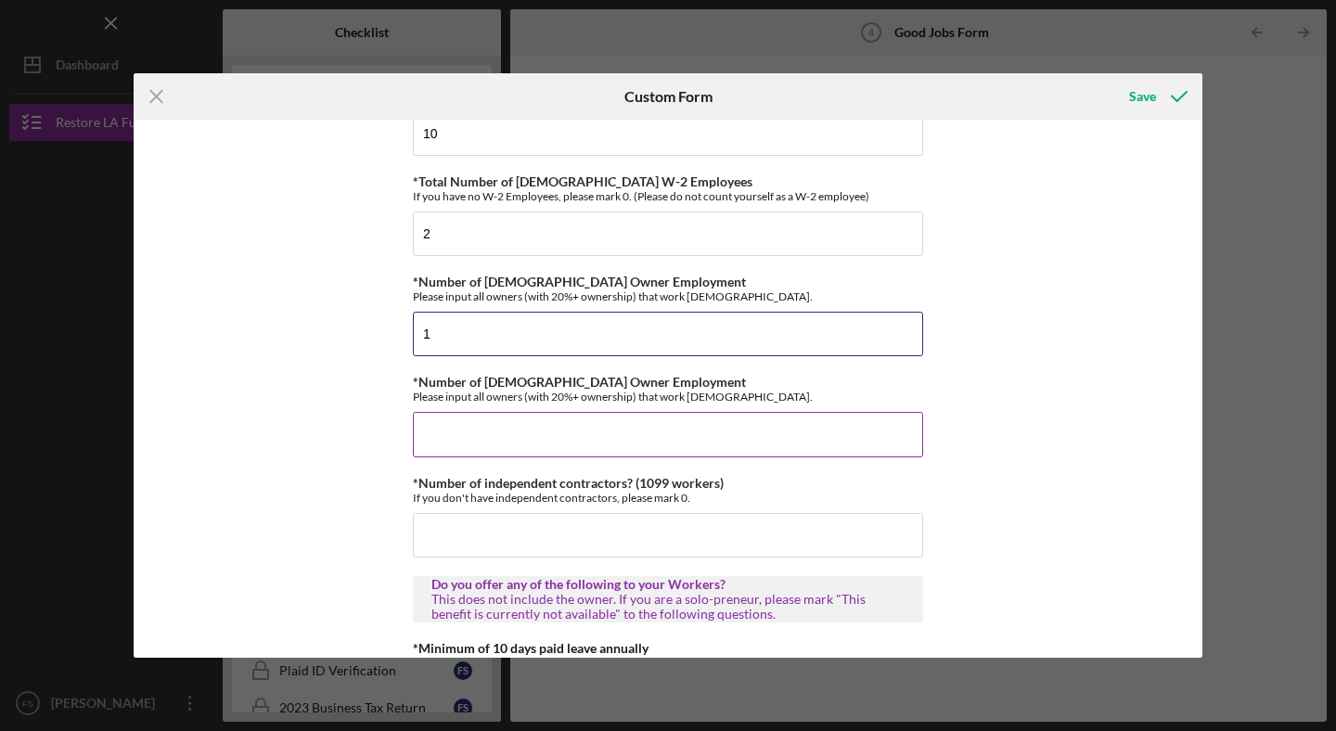
type input "1"
click at [465, 440] on input "*Number of [DEMOGRAPHIC_DATA] Owner Employment" at bounding box center [668, 434] width 510 height 45
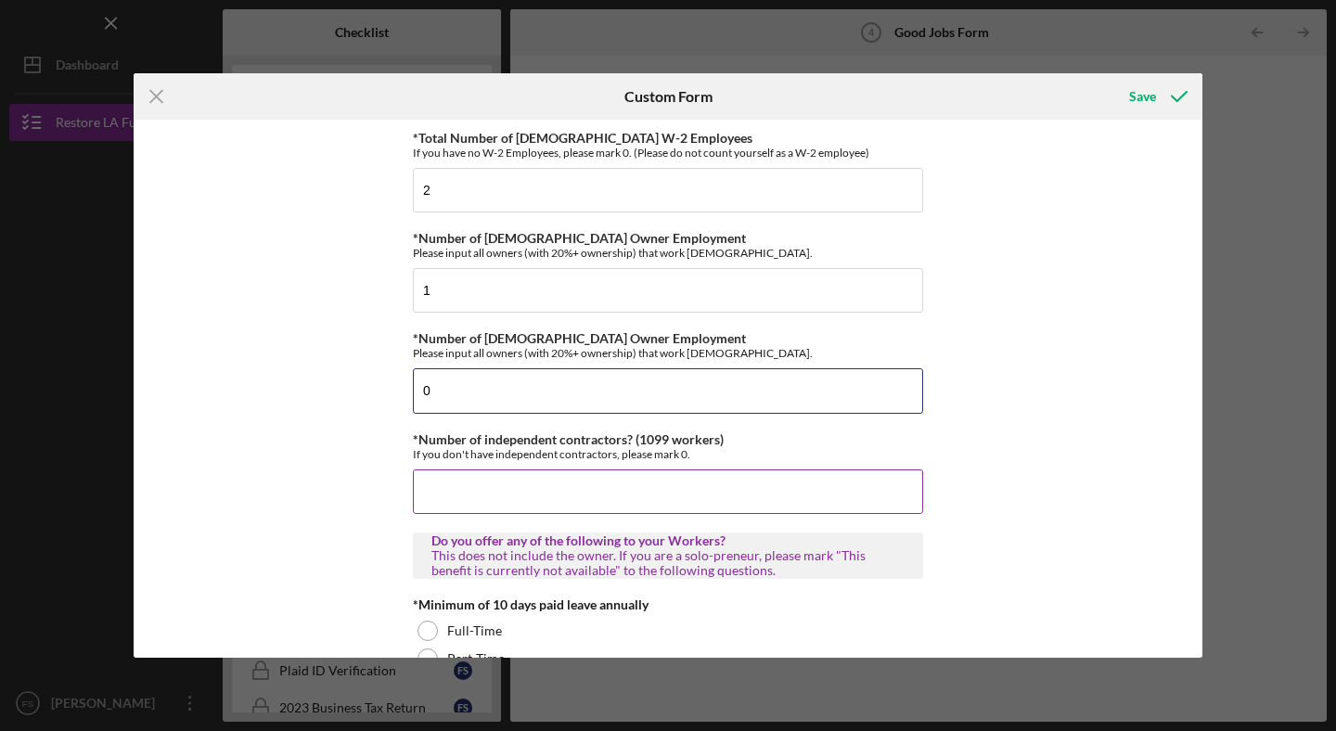
scroll to position [0, 0]
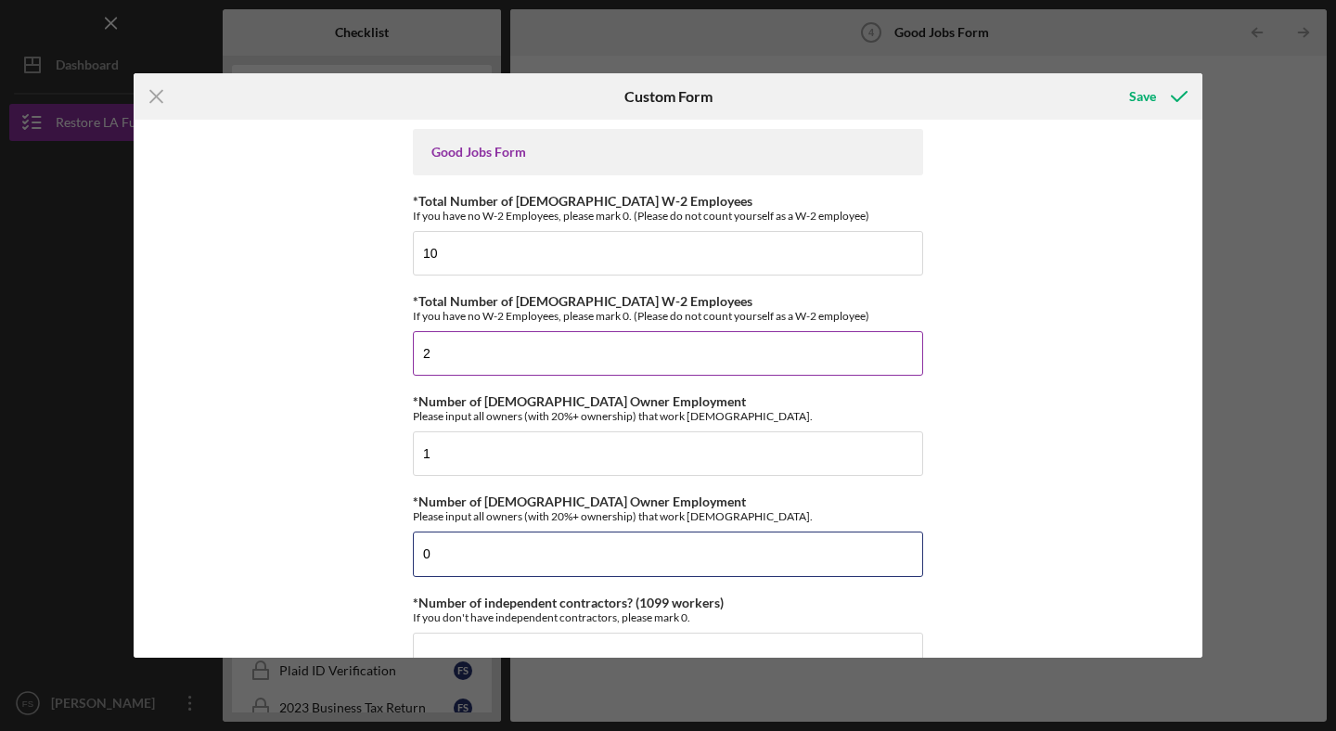
type input "0"
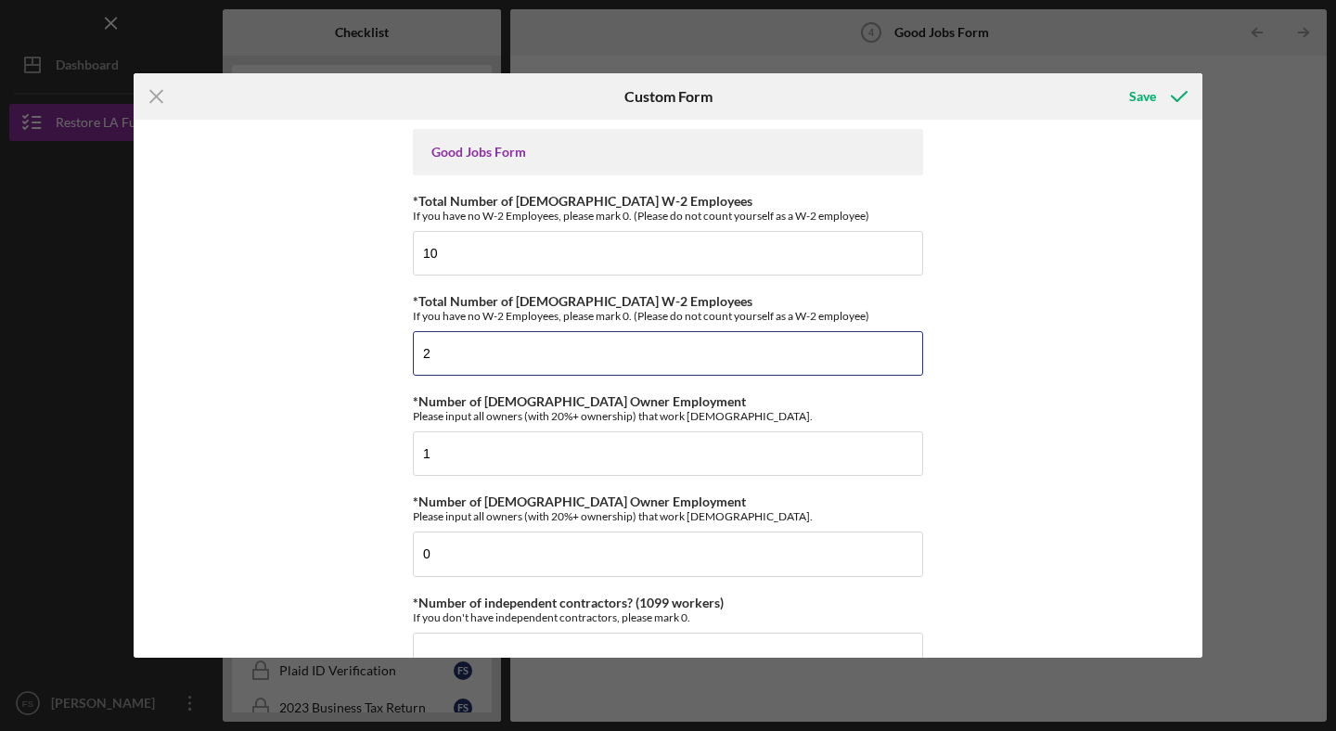
drag, startPoint x: 446, startPoint y: 363, endPoint x: 393, endPoint y: 361, distance: 52.9
click at [393, 361] on div "Good Jobs Form *Total Number of [DEMOGRAPHIC_DATA] W-2 Employees If you have no…" at bounding box center [668, 389] width 1069 height 538
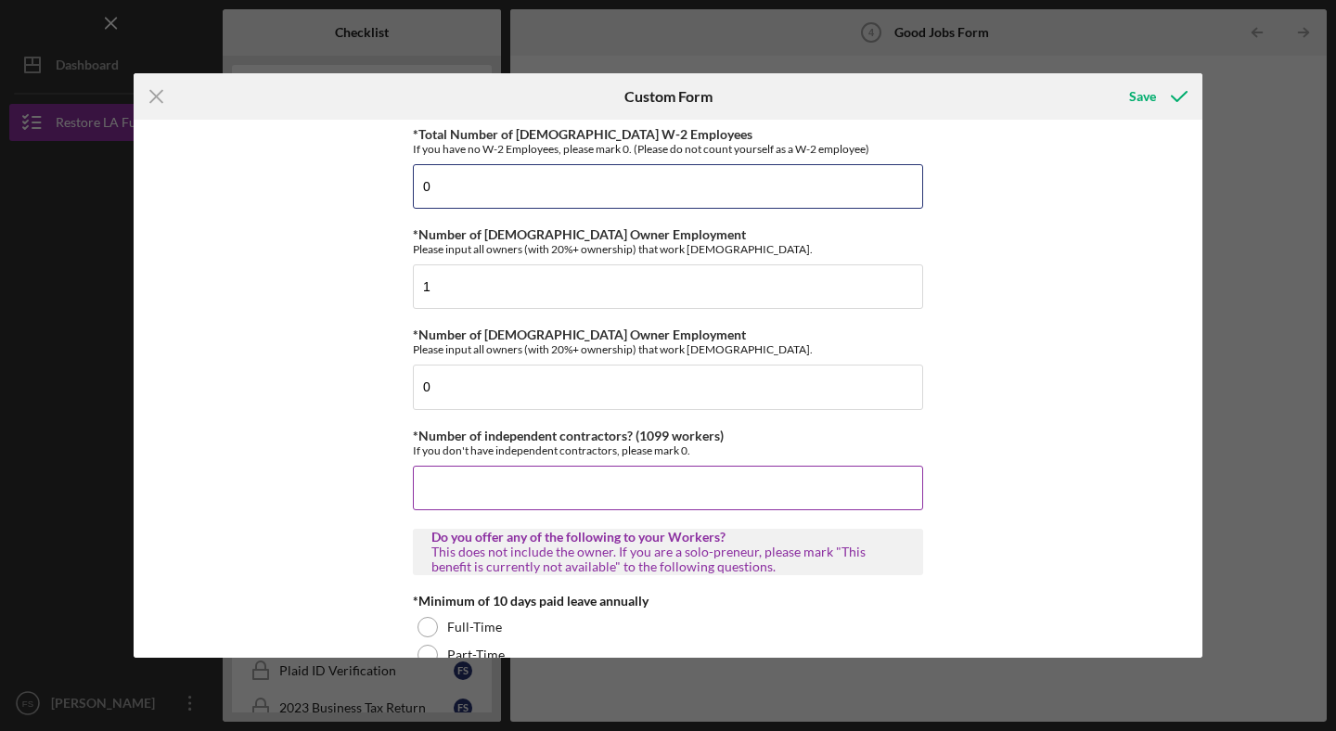
type input "0"
click at [443, 500] on input "*Number of independent contractors? (1099 workers)" at bounding box center [668, 488] width 510 height 45
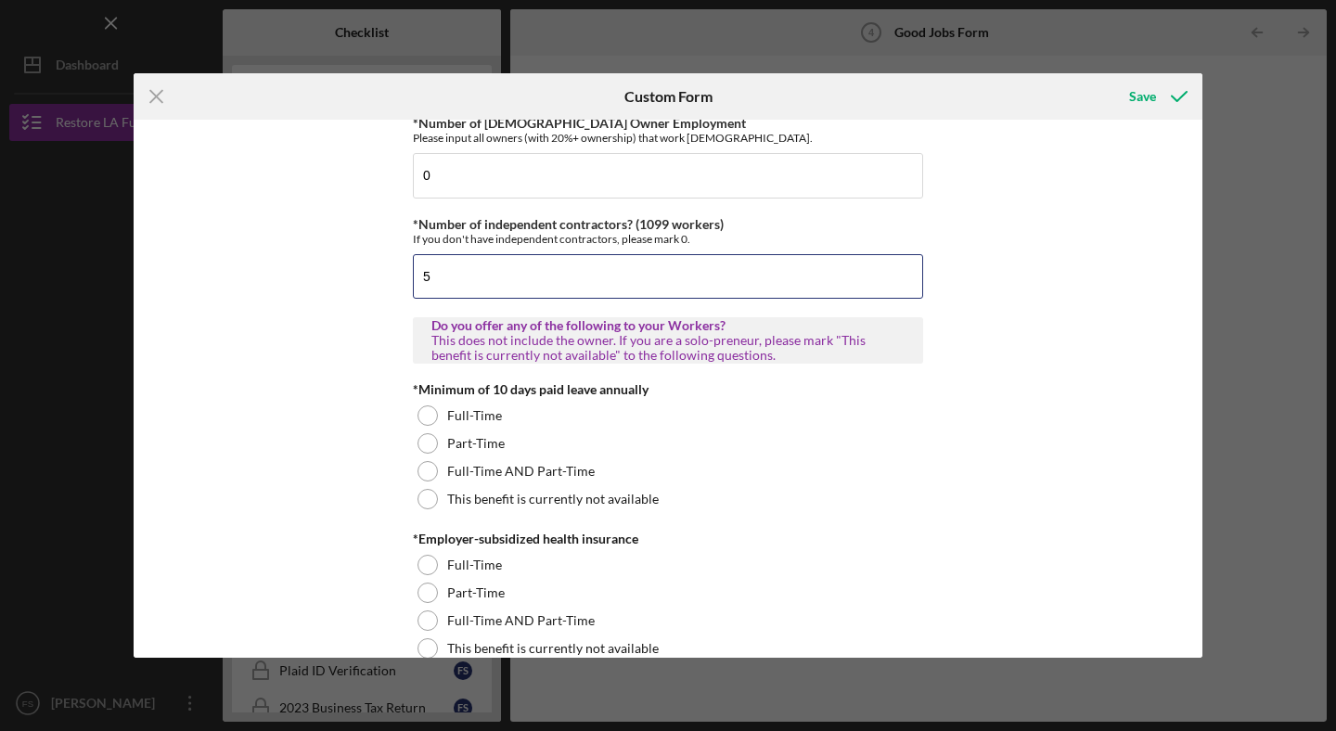
scroll to position [400, 0]
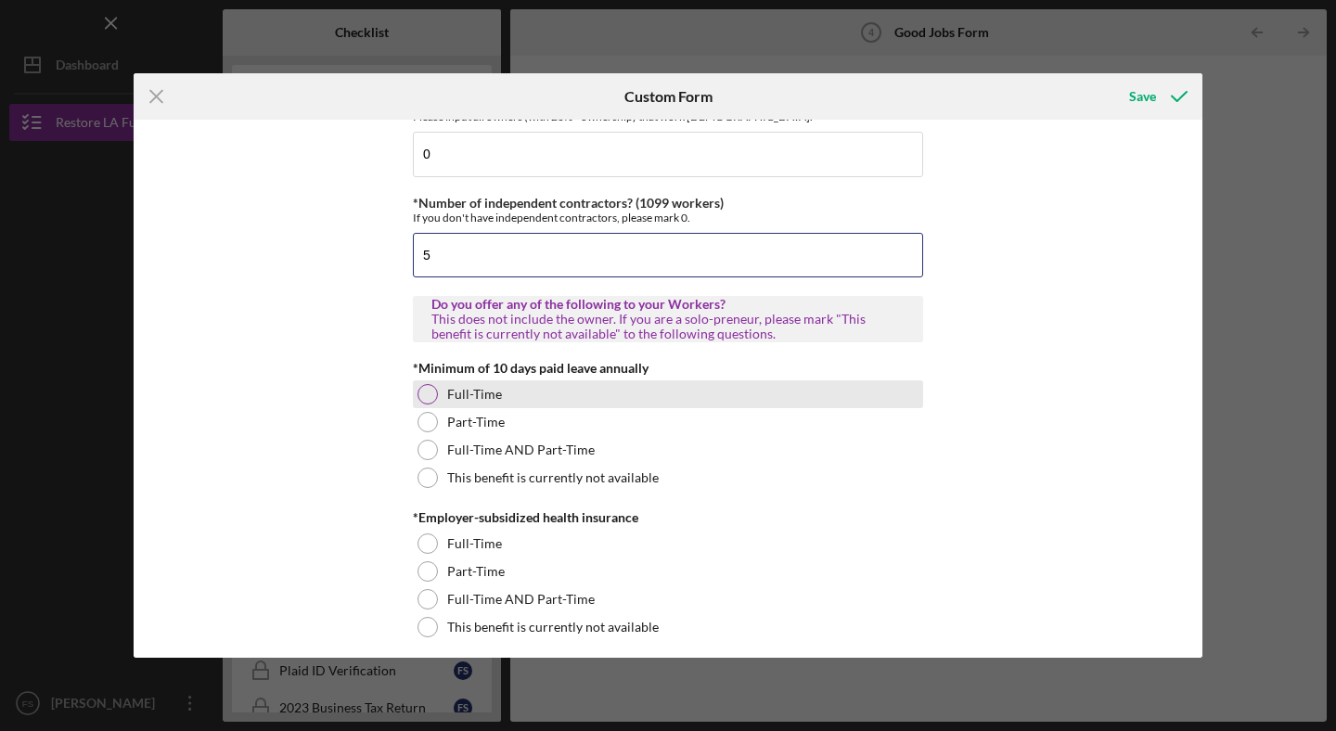
type input "5"
click at [430, 391] on div at bounding box center [427, 394] width 20 height 20
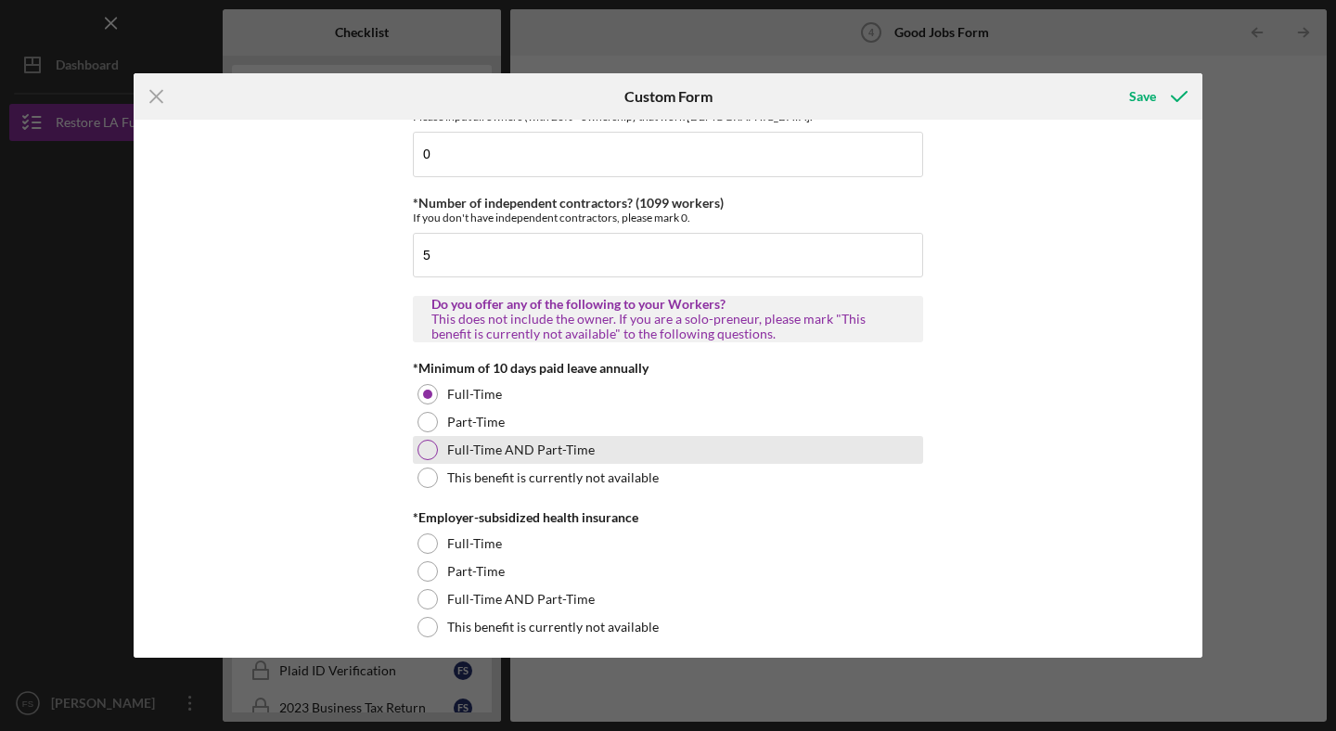
click at [431, 455] on div at bounding box center [427, 450] width 20 height 20
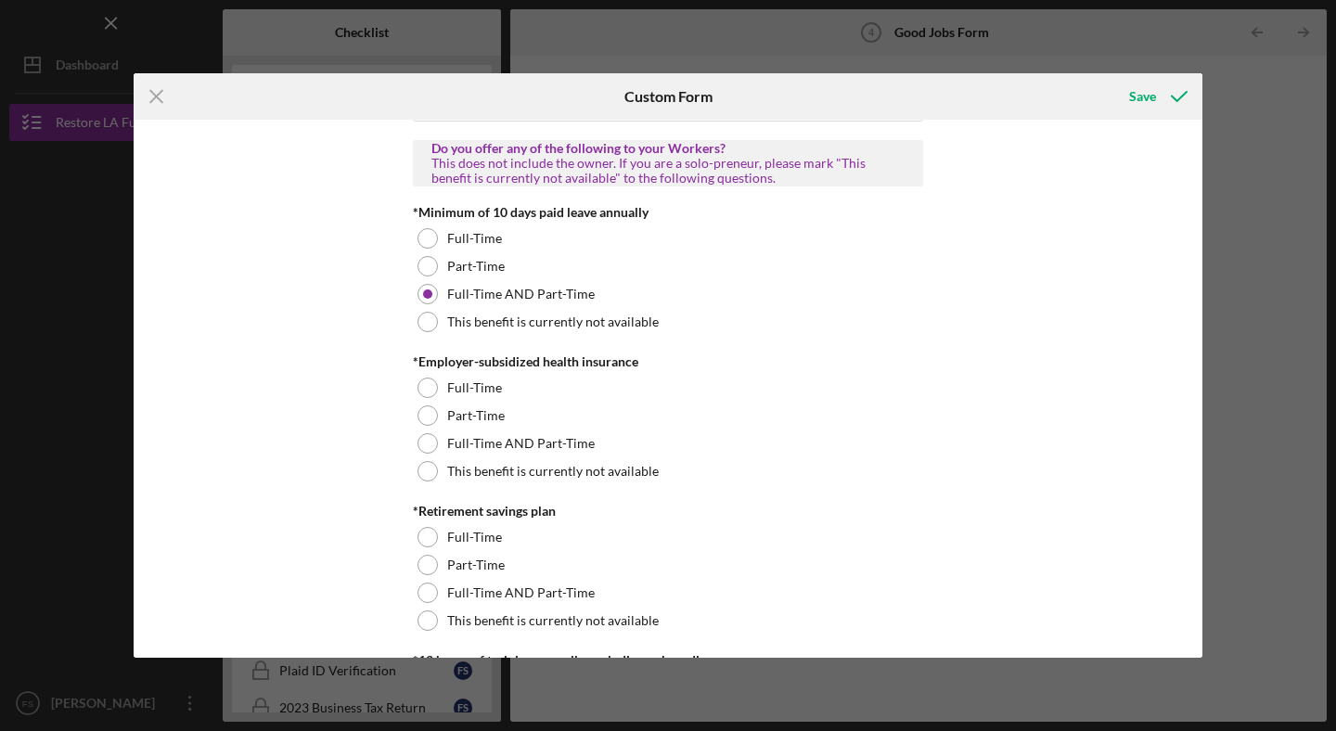
scroll to position [574, 0]
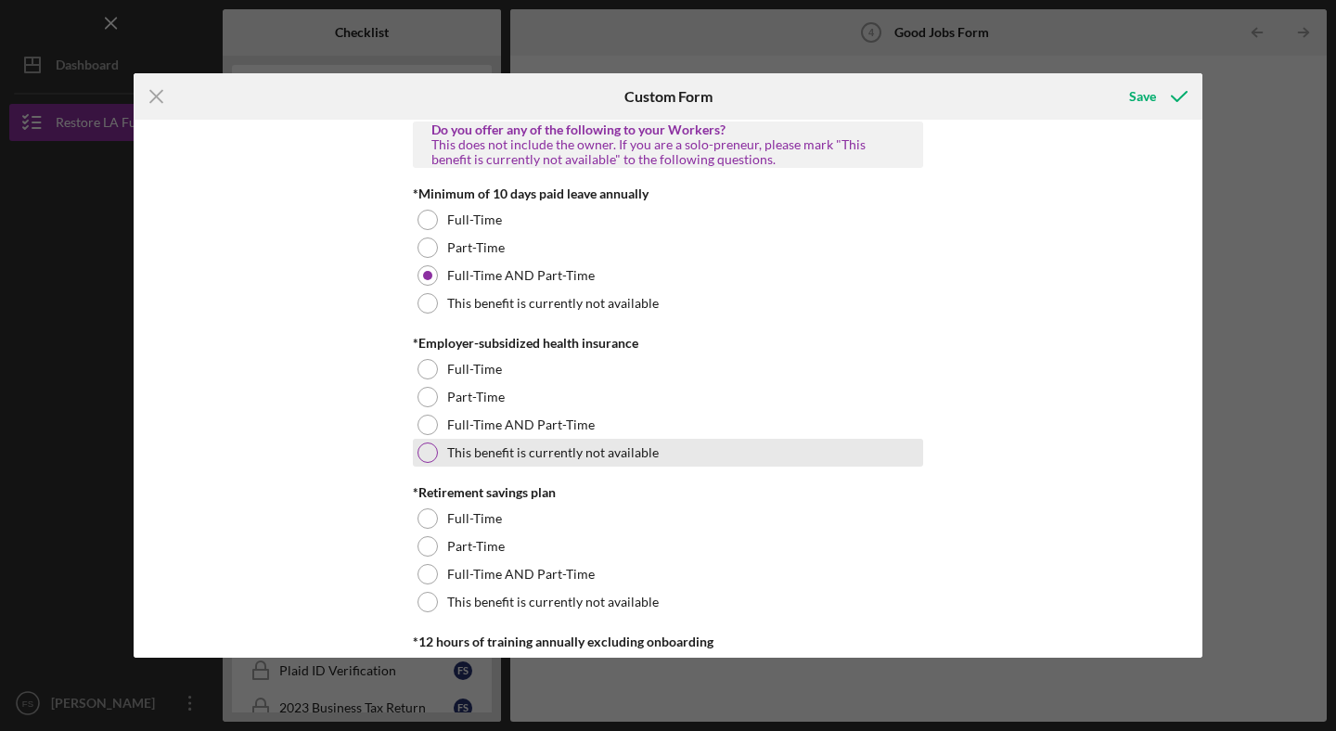
click at [422, 456] on div at bounding box center [427, 453] width 20 height 20
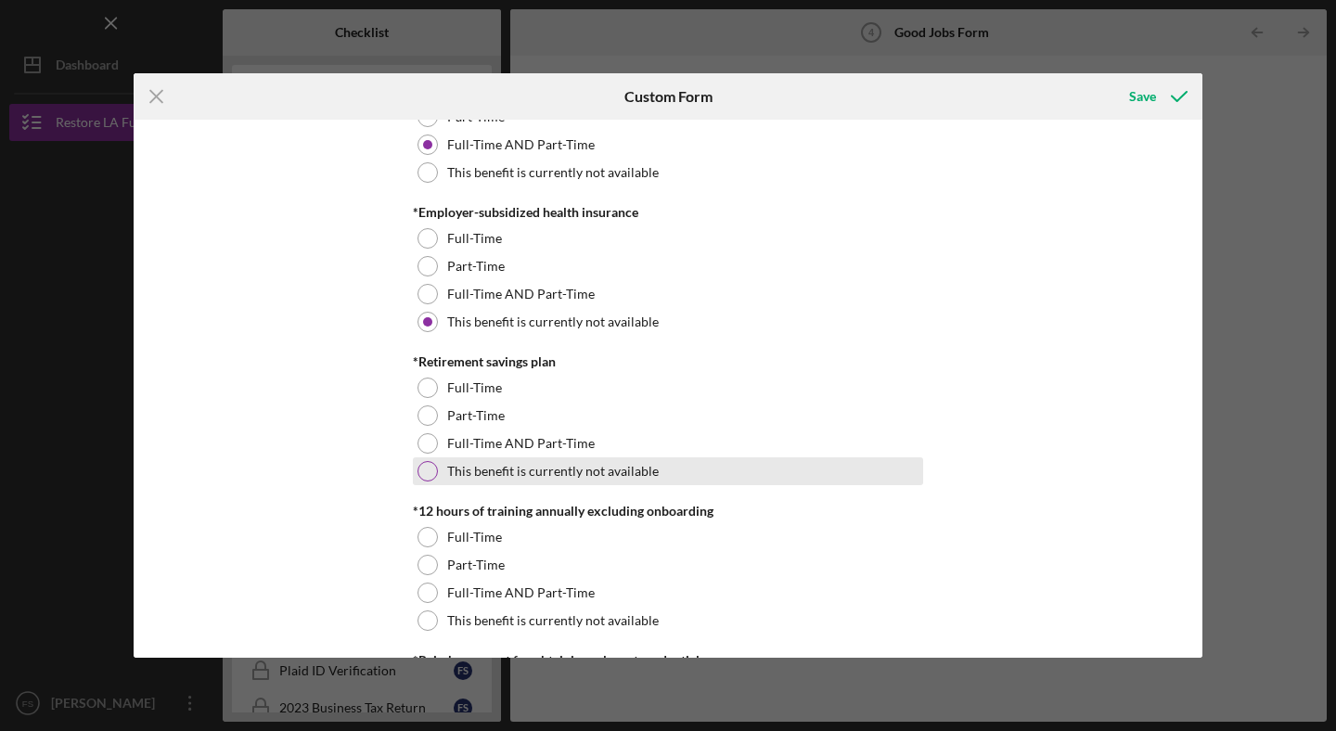
click at [415, 479] on div "This benefit is currently not available" at bounding box center [668, 471] width 510 height 28
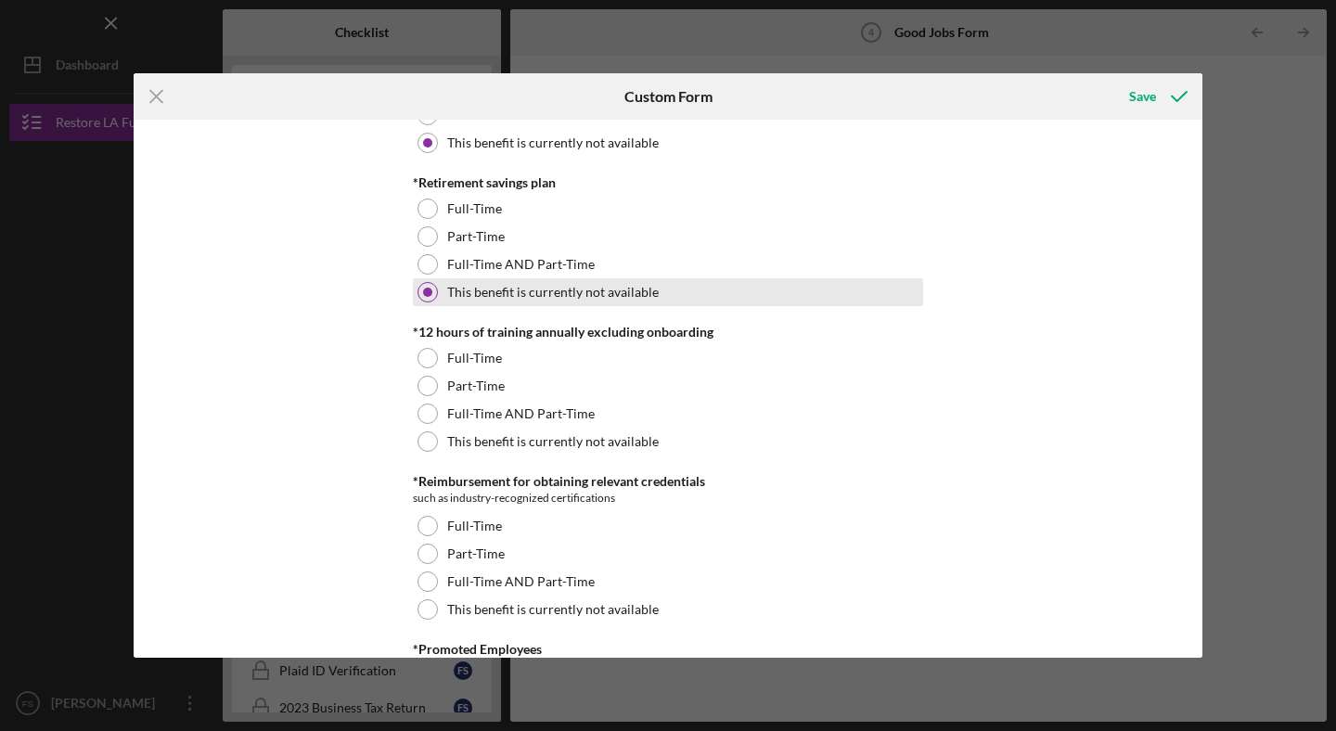
scroll to position [883, 0]
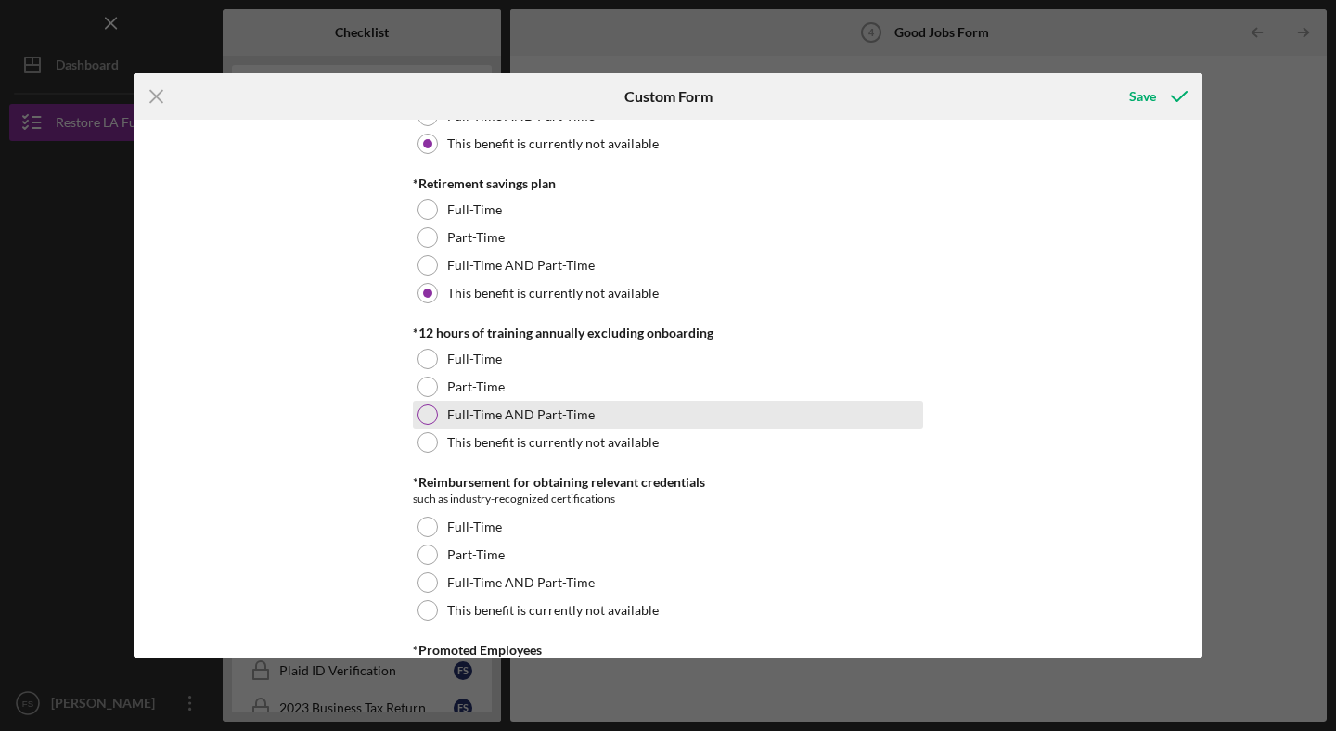
click at [423, 416] on div at bounding box center [427, 414] width 20 height 20
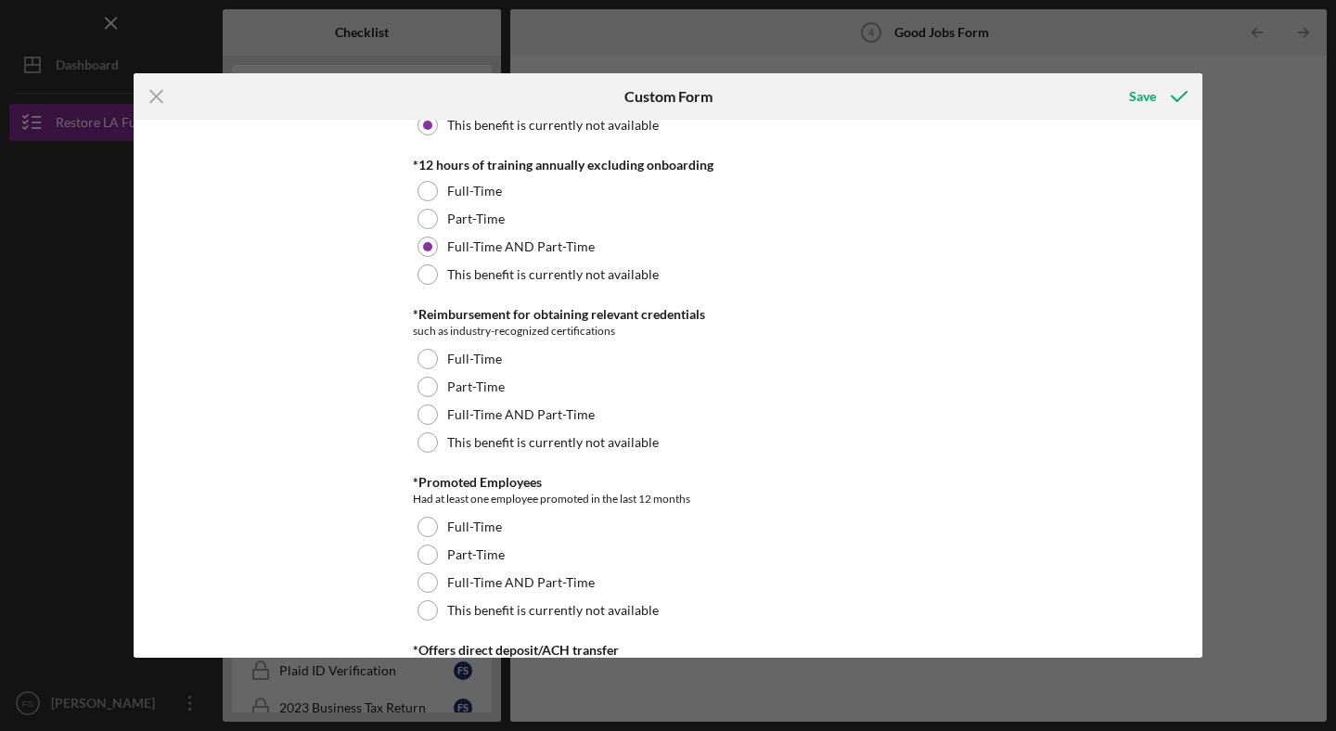
scroll to position [1054, 0]
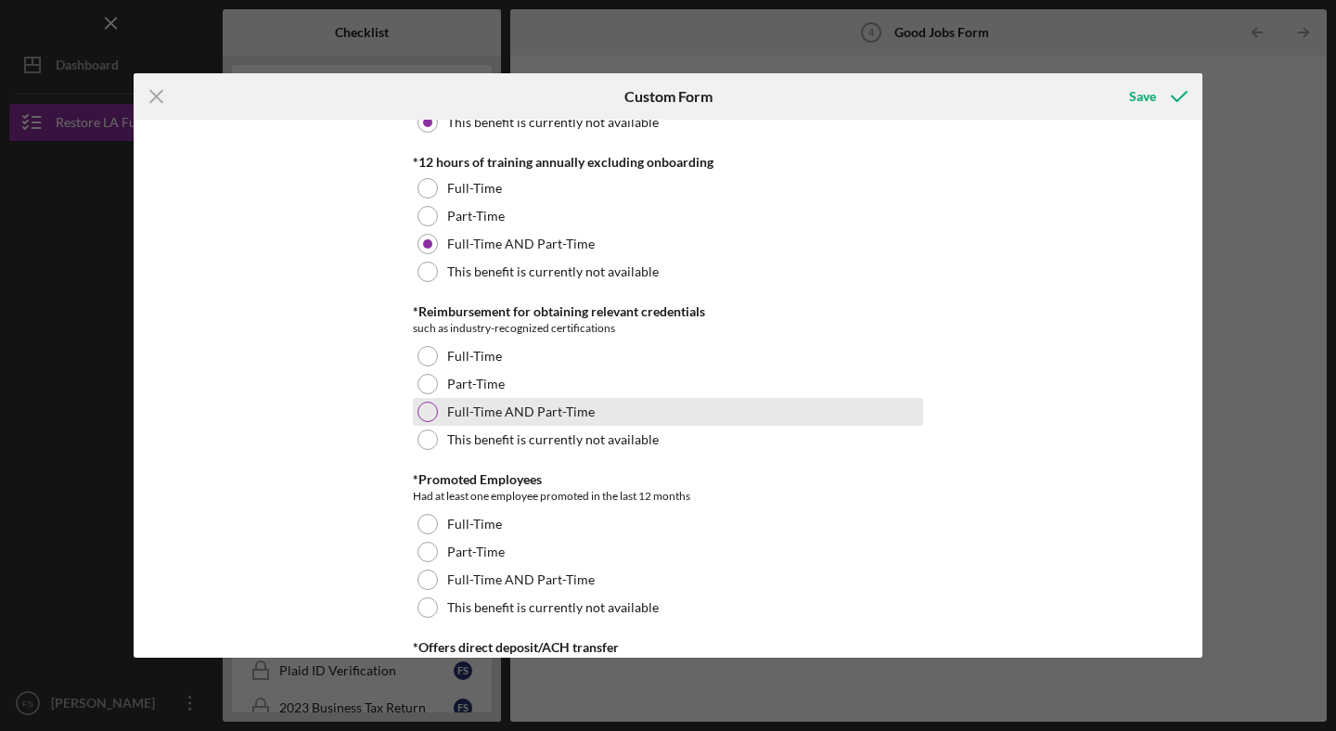
click at [423, 414] on div at bounding box center [427, 412] width 20 height 20
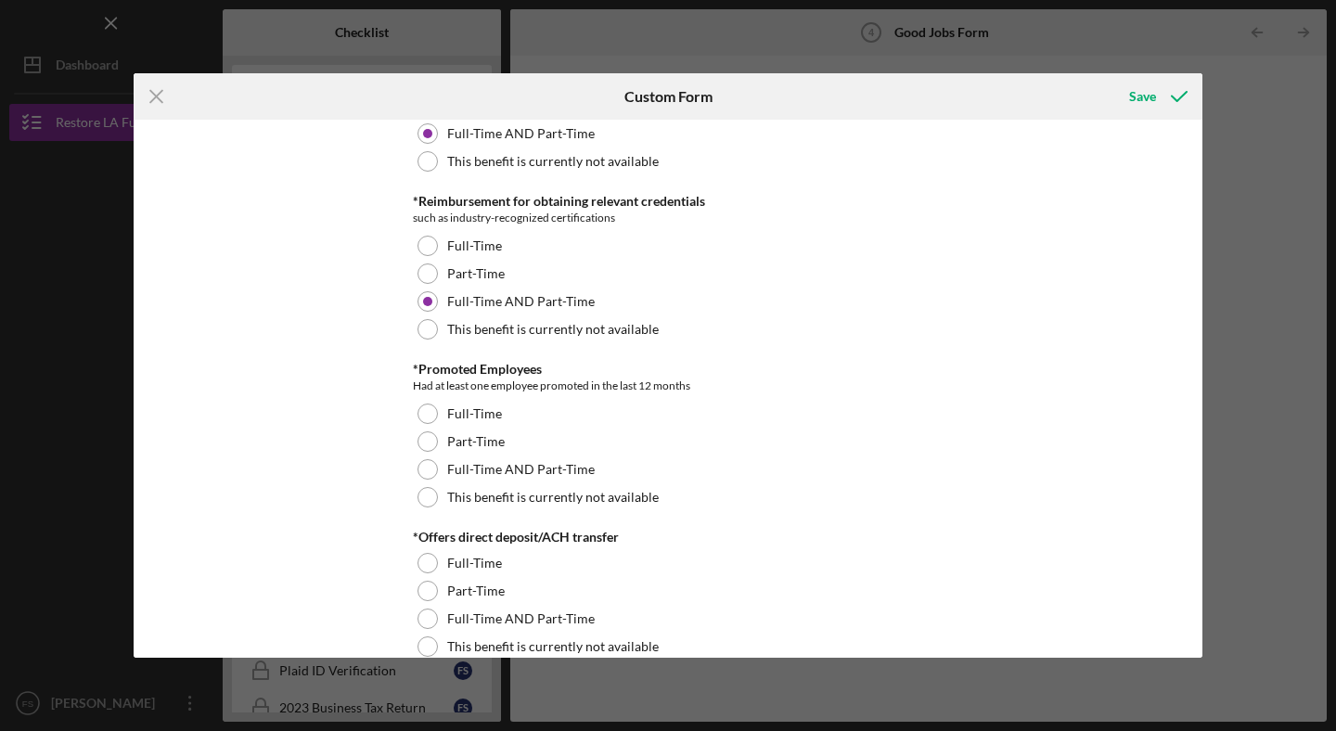
scroll to position [1163, 0]
click at [423, 461] on div at bounding box center [427, 470] width 20 height 20
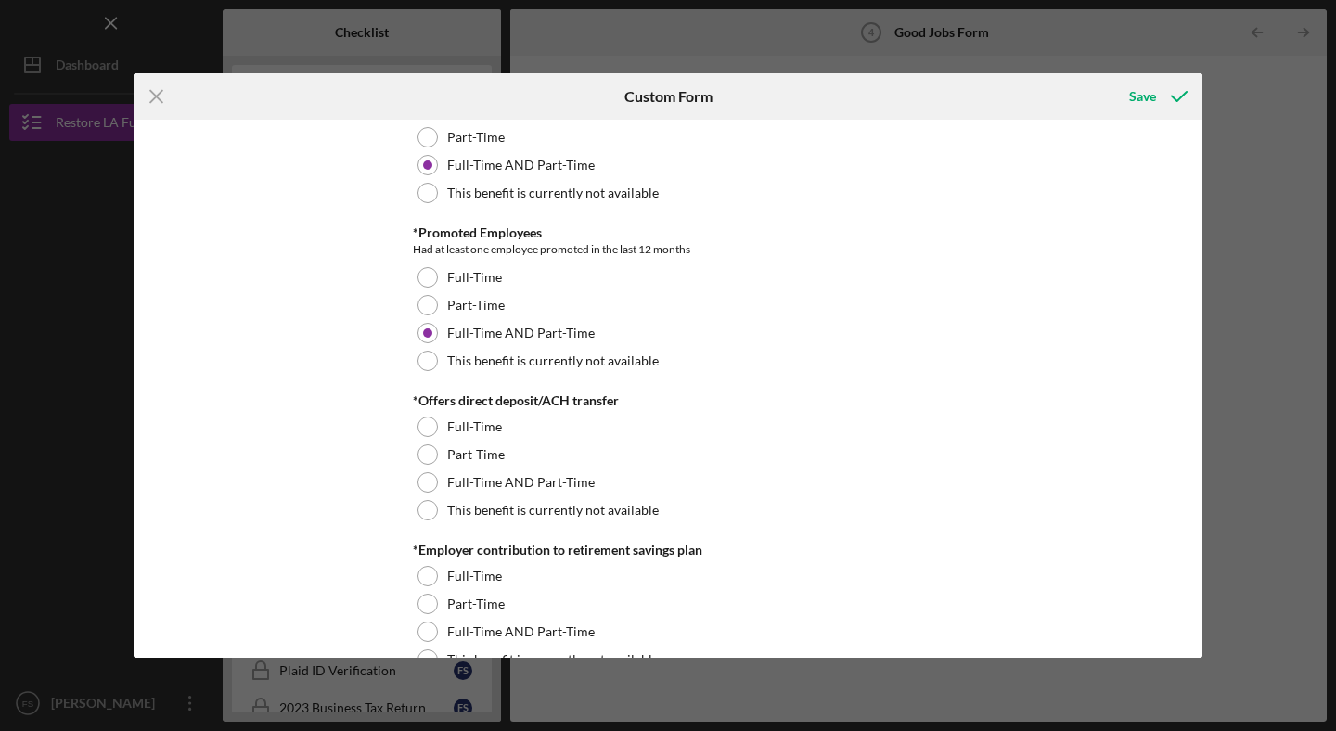
scroll to position [1328, 0]
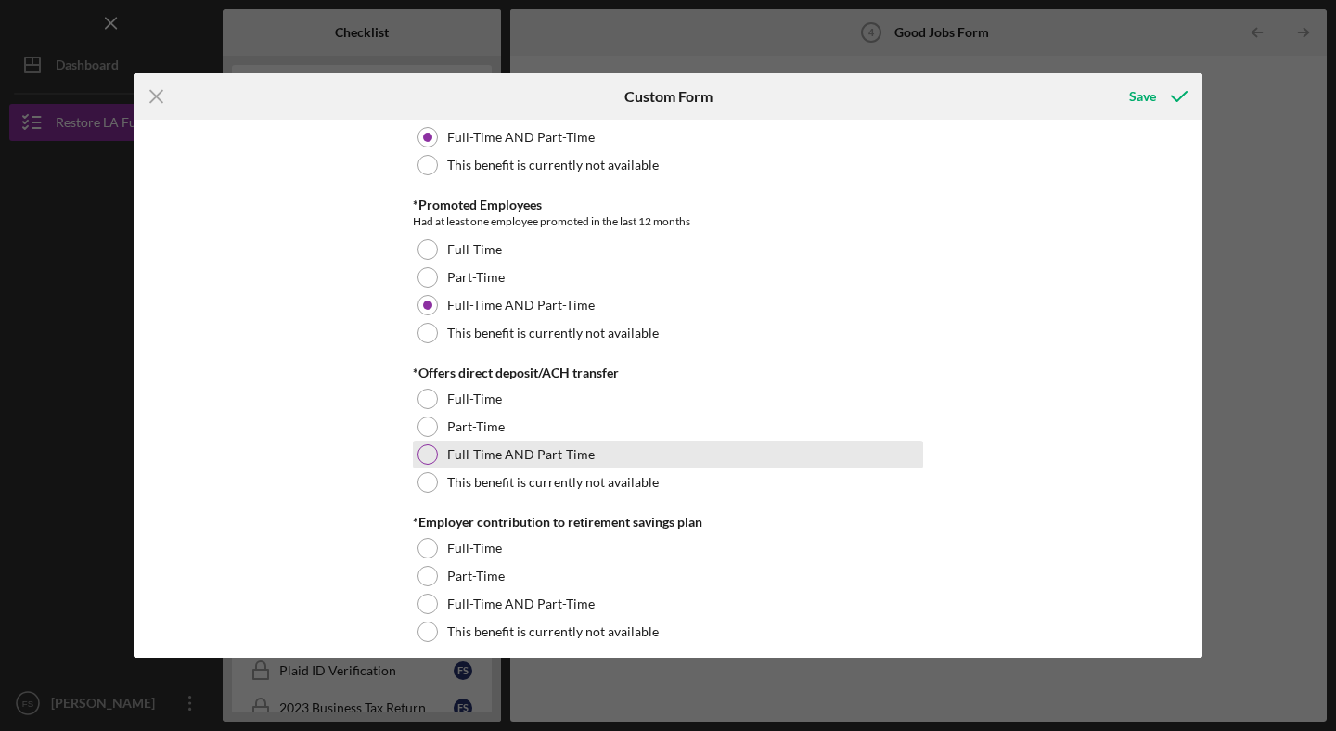
click at [423, 454] on div at bounding box center [427, 454] width 20 height 20
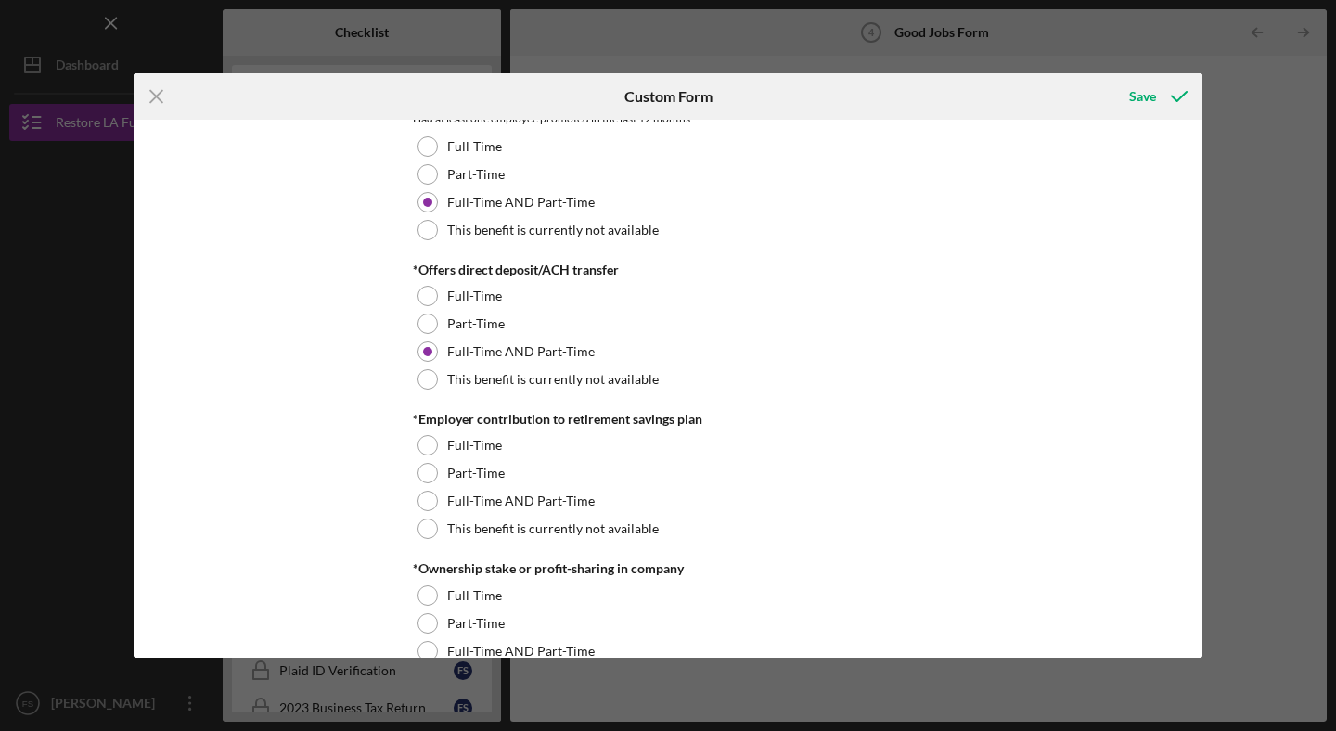
scroll to position [1478, 0]
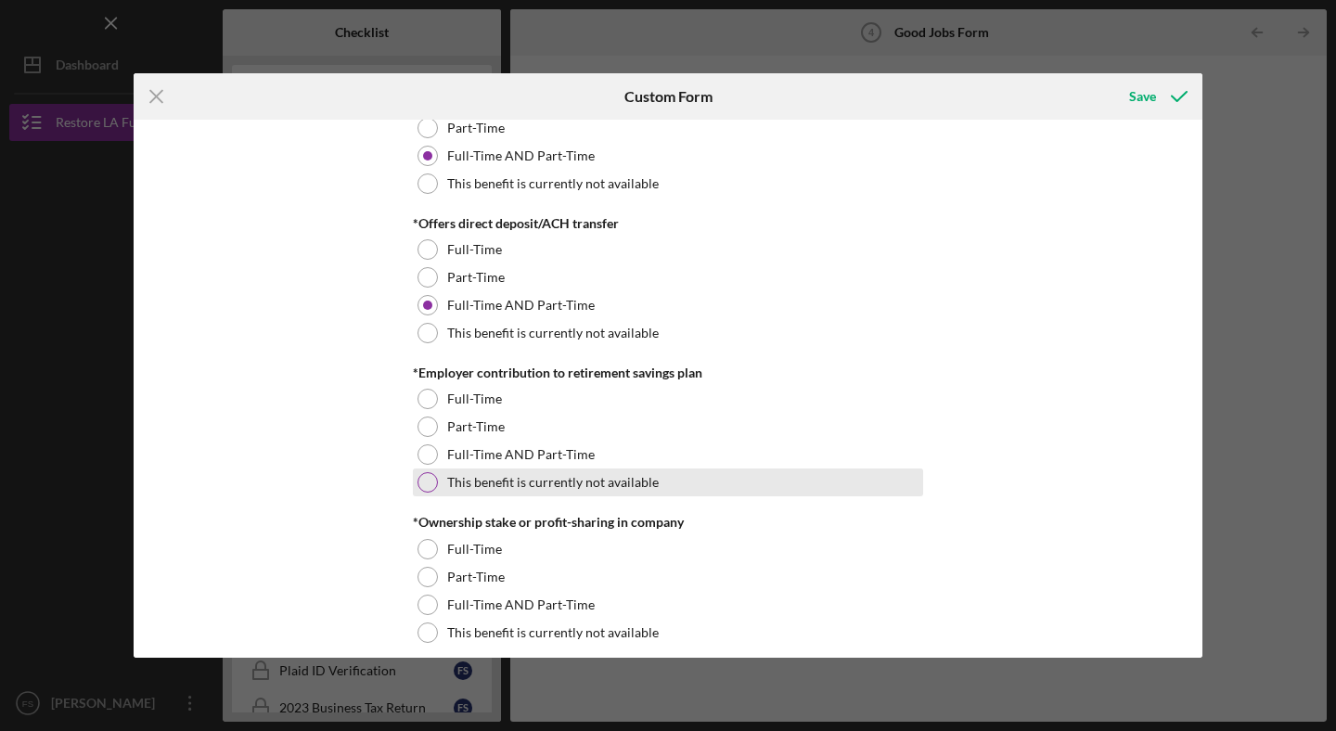
click at [436, 487] on div "This benefit is currently not available" at bounding box center [668, 482] width 510 height 28
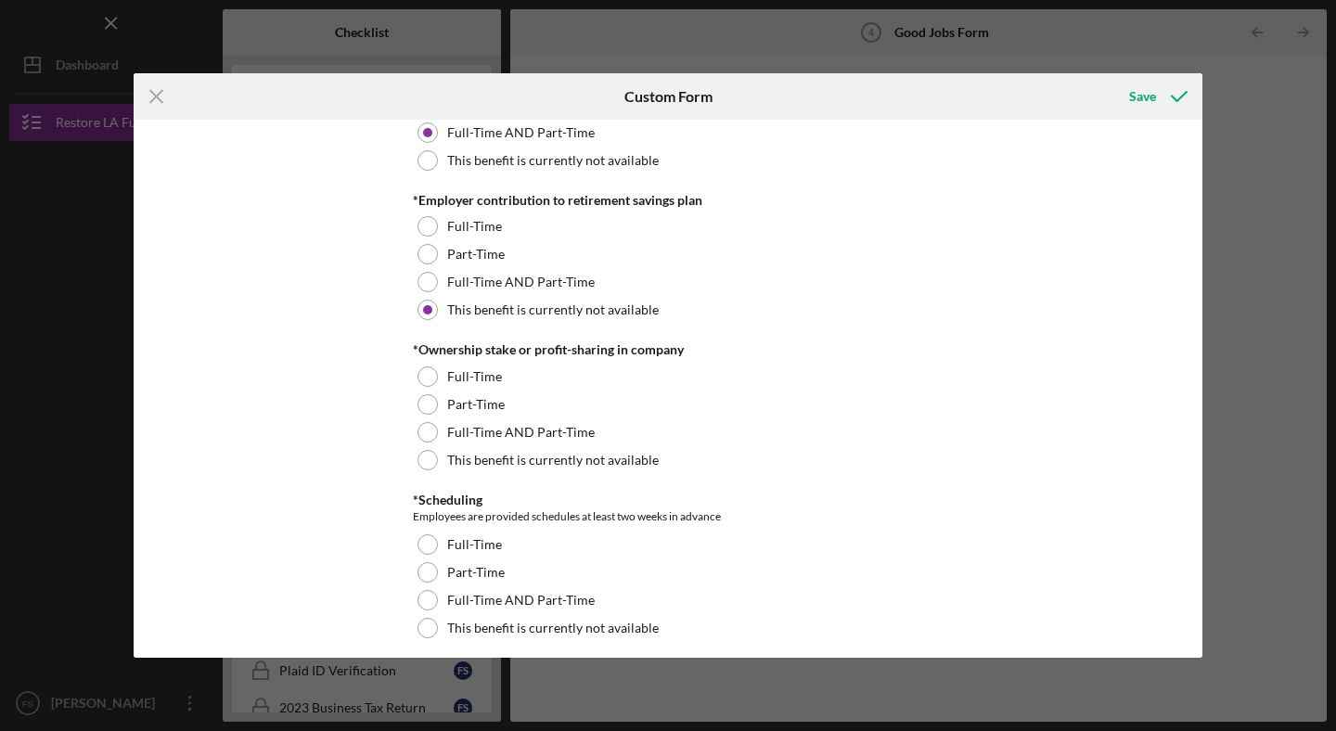
scroll to position [1649, 0]
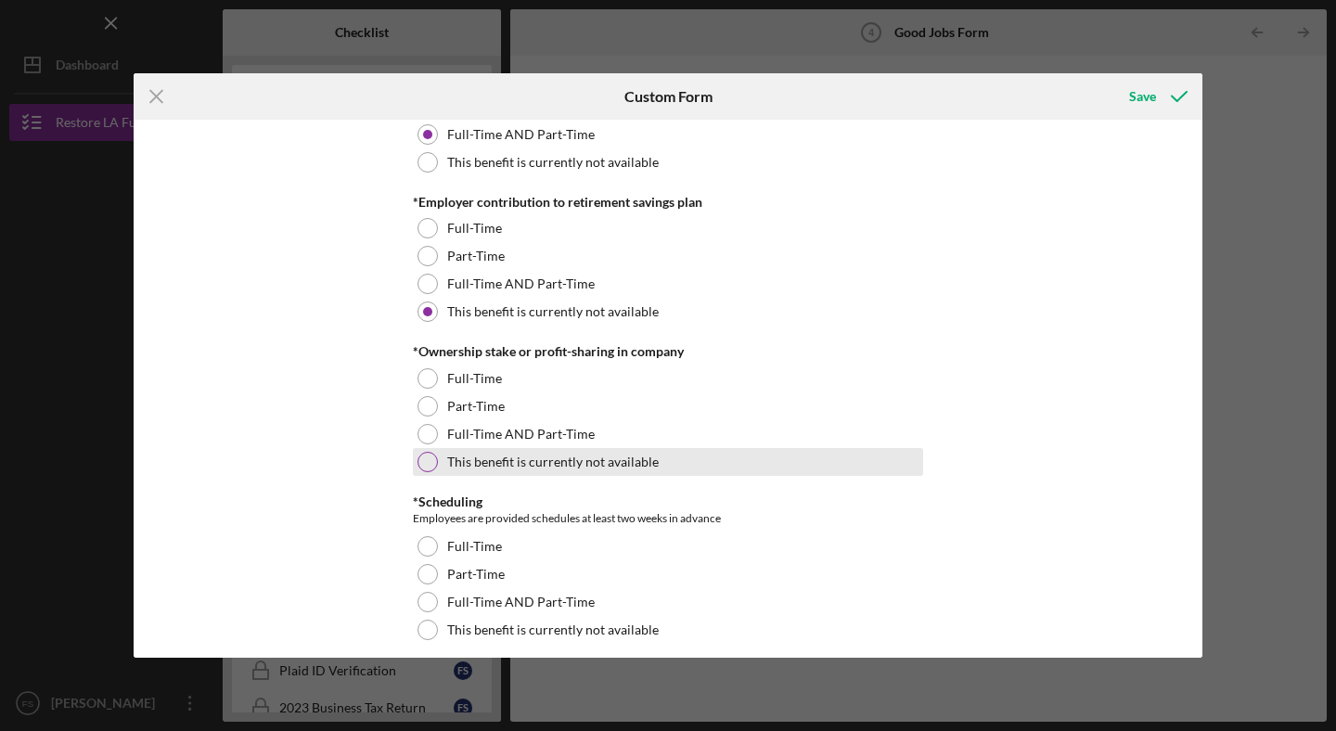
click at [417, 459] on div at bounding box center [427, 462] width 20 height 20
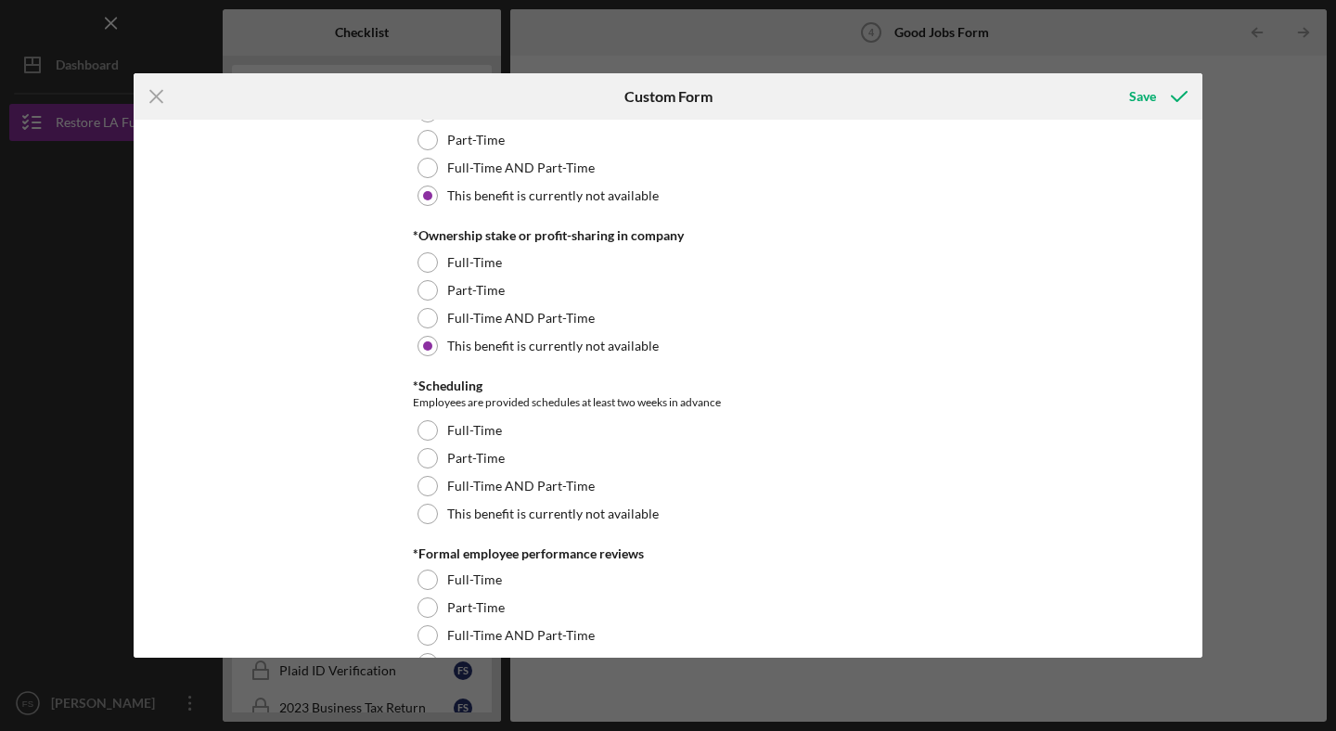
scroll to position [1777, 0]
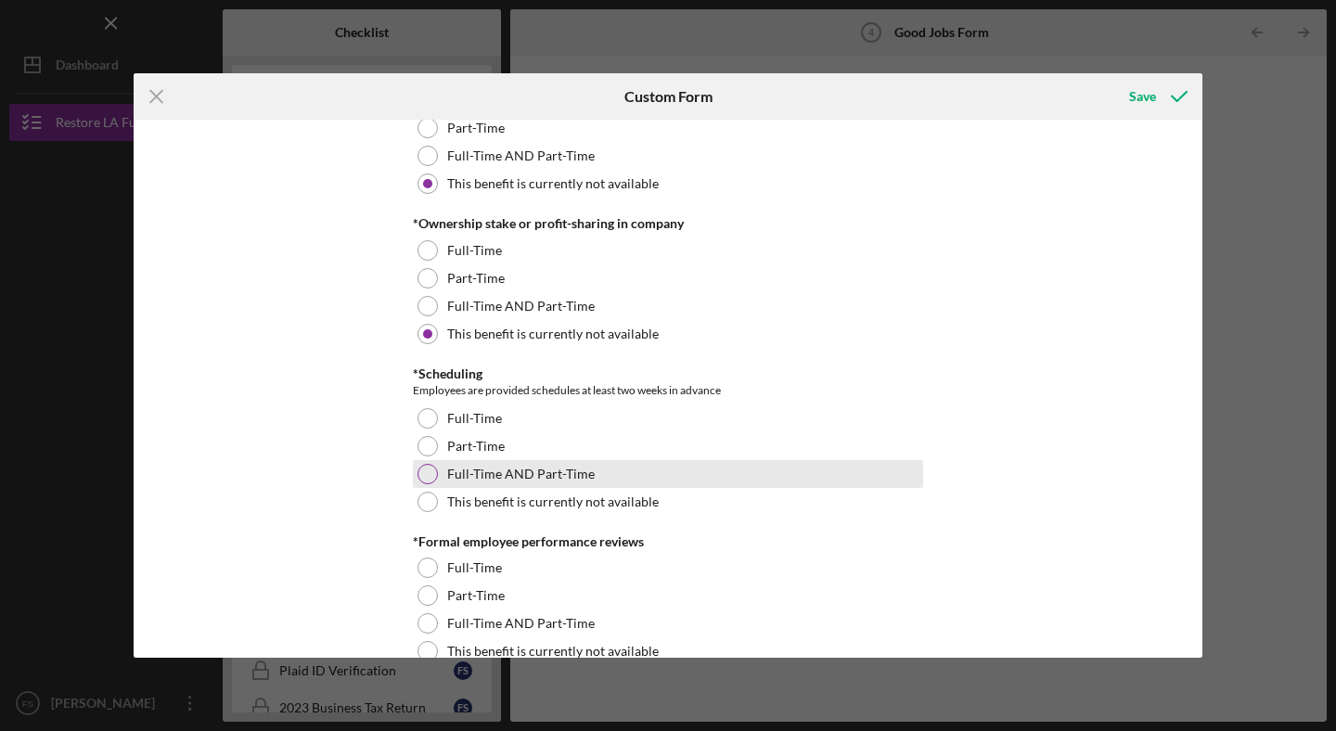
click at [417, 473] on div at bounding box center [427, 474] width 20 height 20
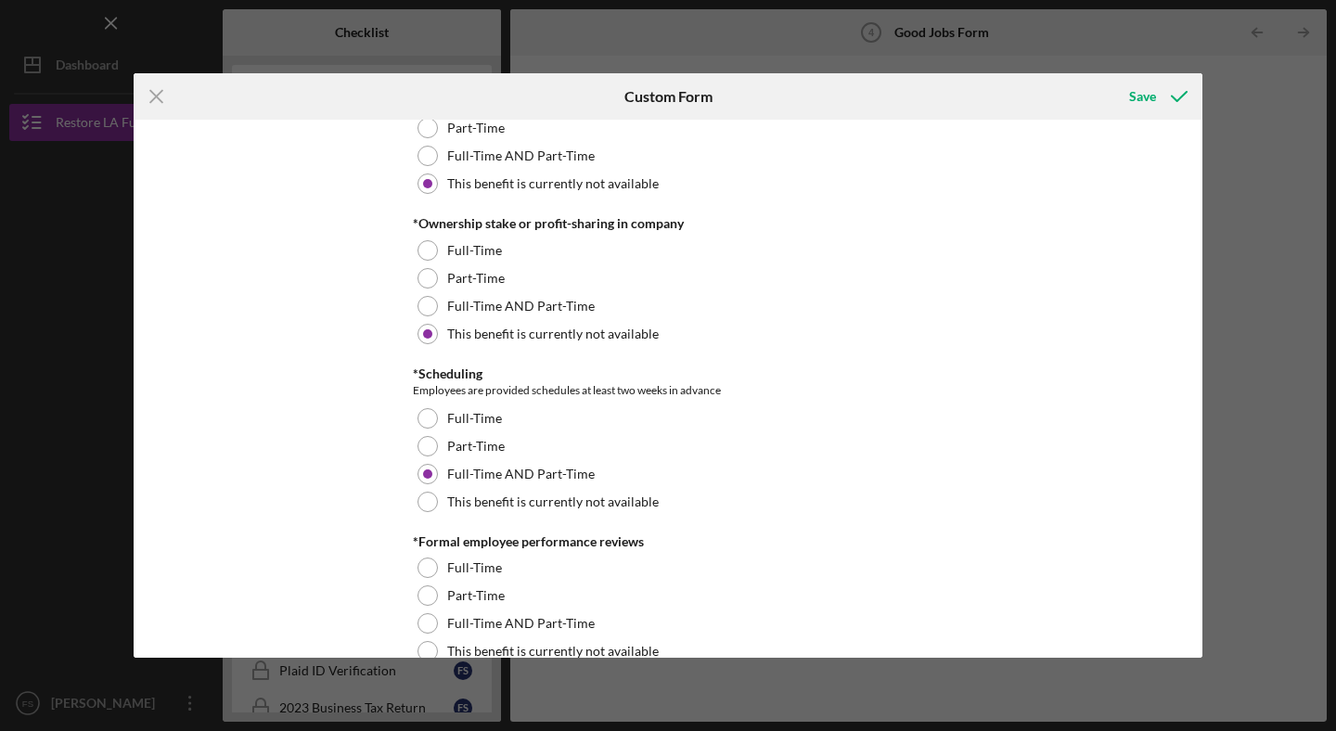
scroll to position [1944, 0]
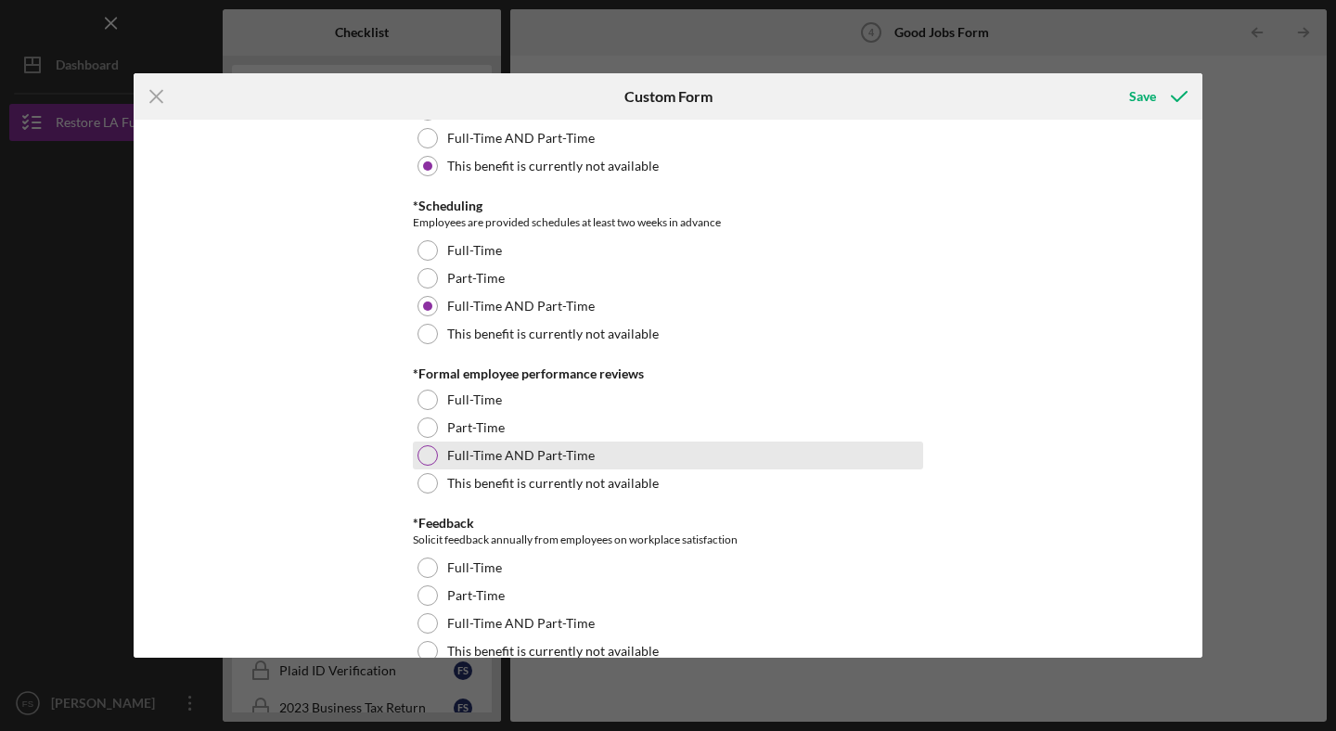
click at [426, 459] on div at bounding box center [427, 455] width 20 height 20
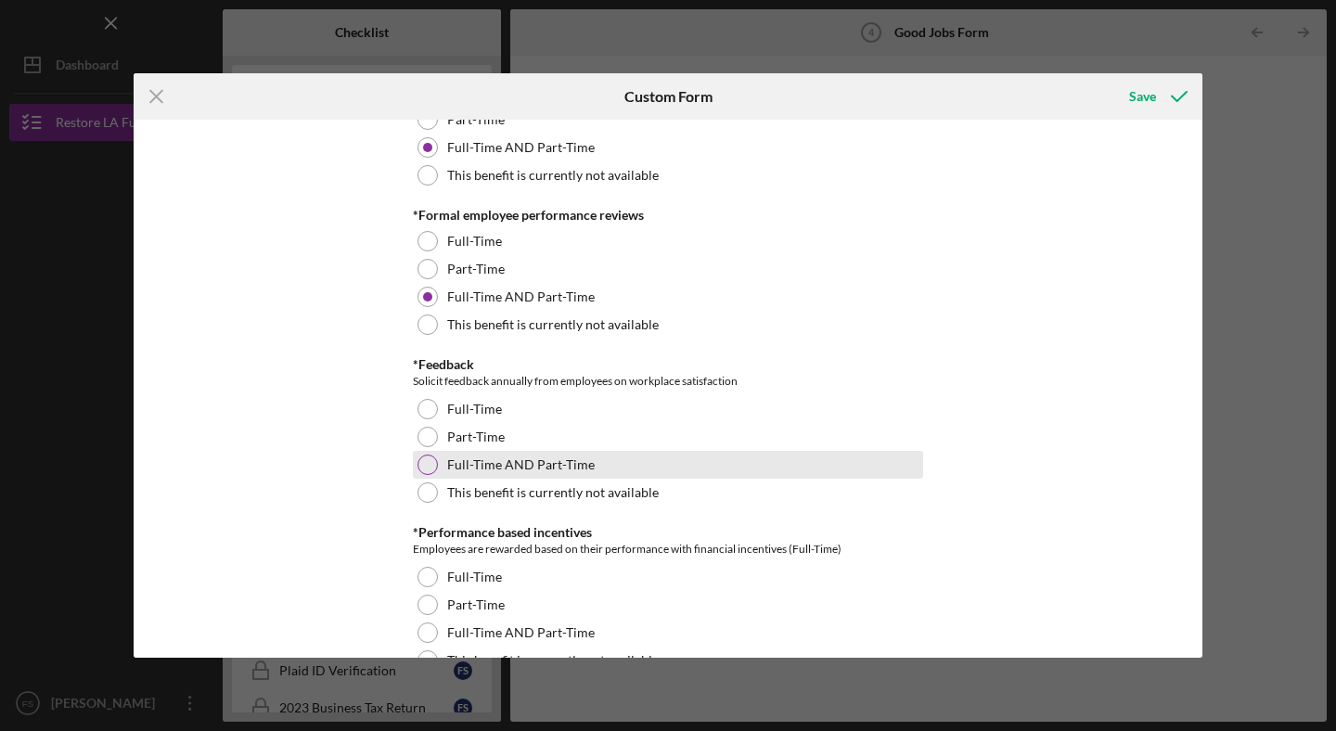
click at [423, 460] on div at bounding box center [427, 465] width 20 height 20
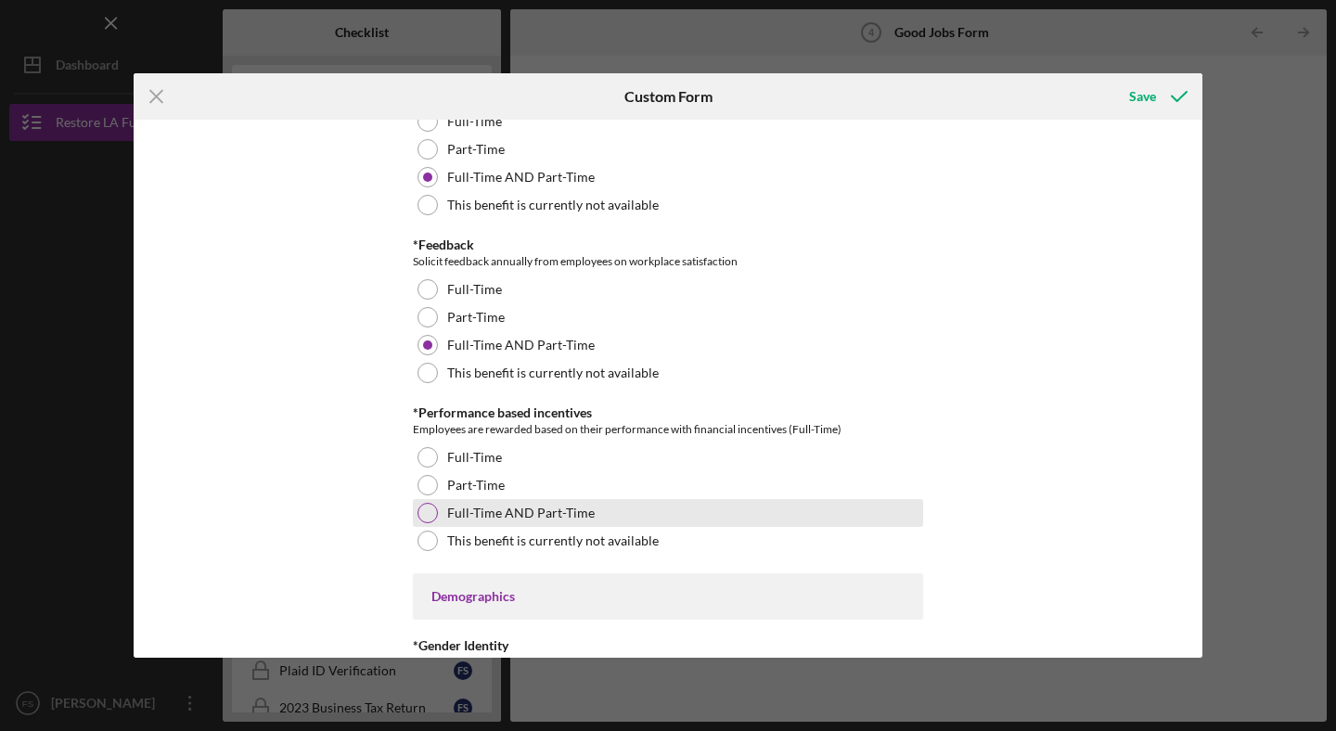
click at [430, 512] on div at bounding box center [427, 513] width 20 height 20
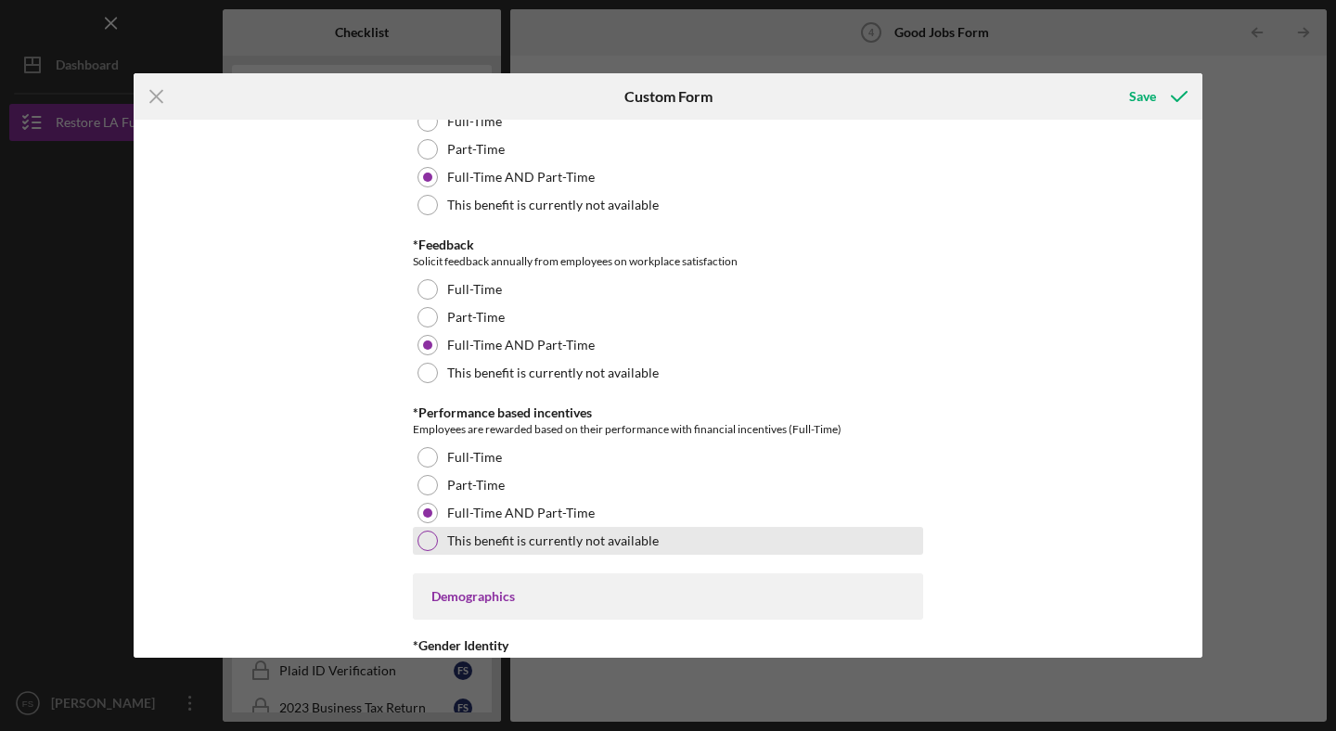
scroll to position [2471, 0]
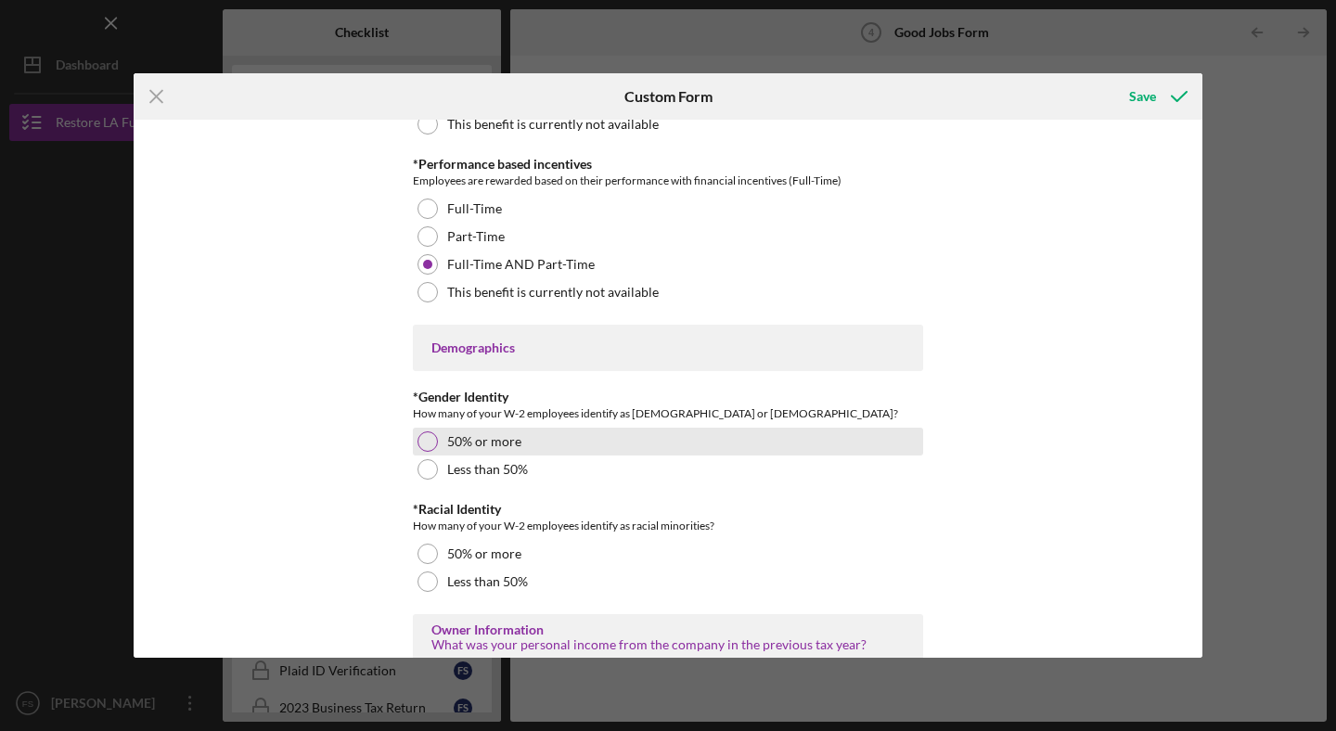
click at [460, 447] on label "50% or more" at bounding box center [484, 441] width 74 height 15
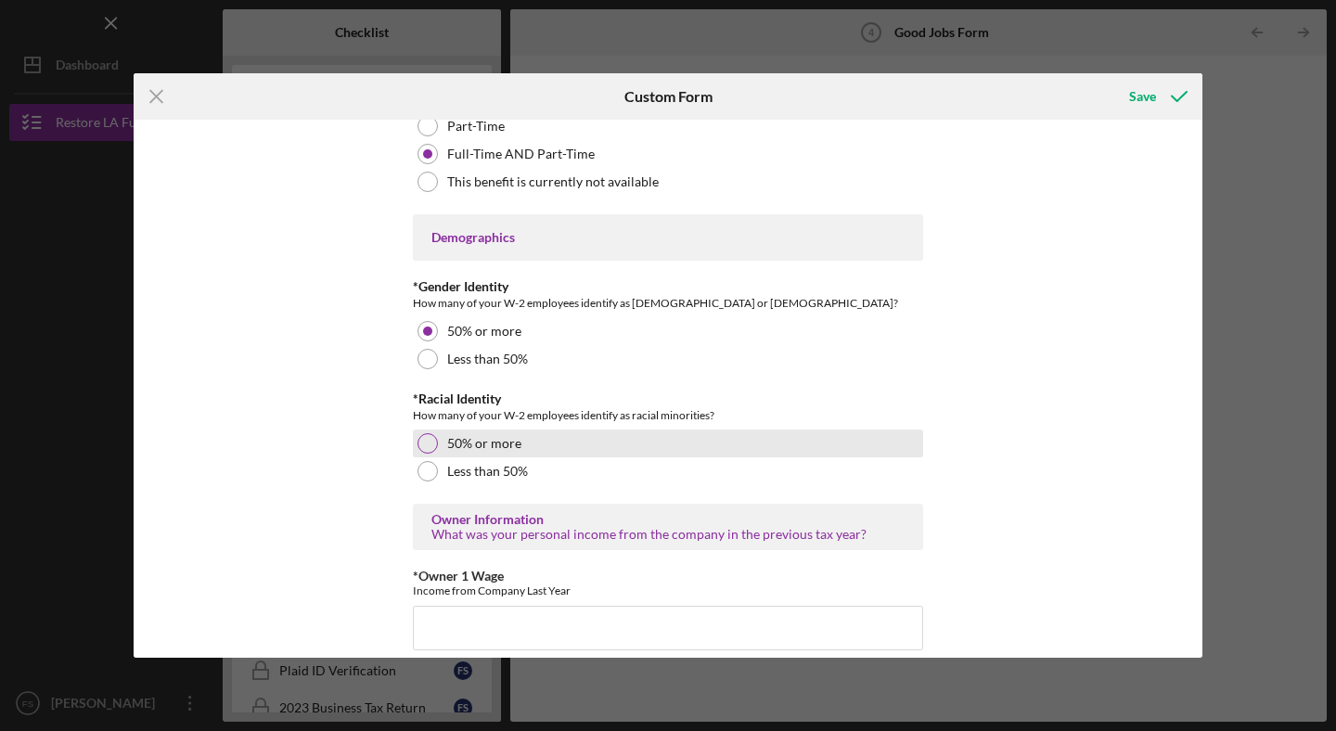
click at [502, 440] on label "50% or more" at bounding box center [484, 443] width 74 height 15
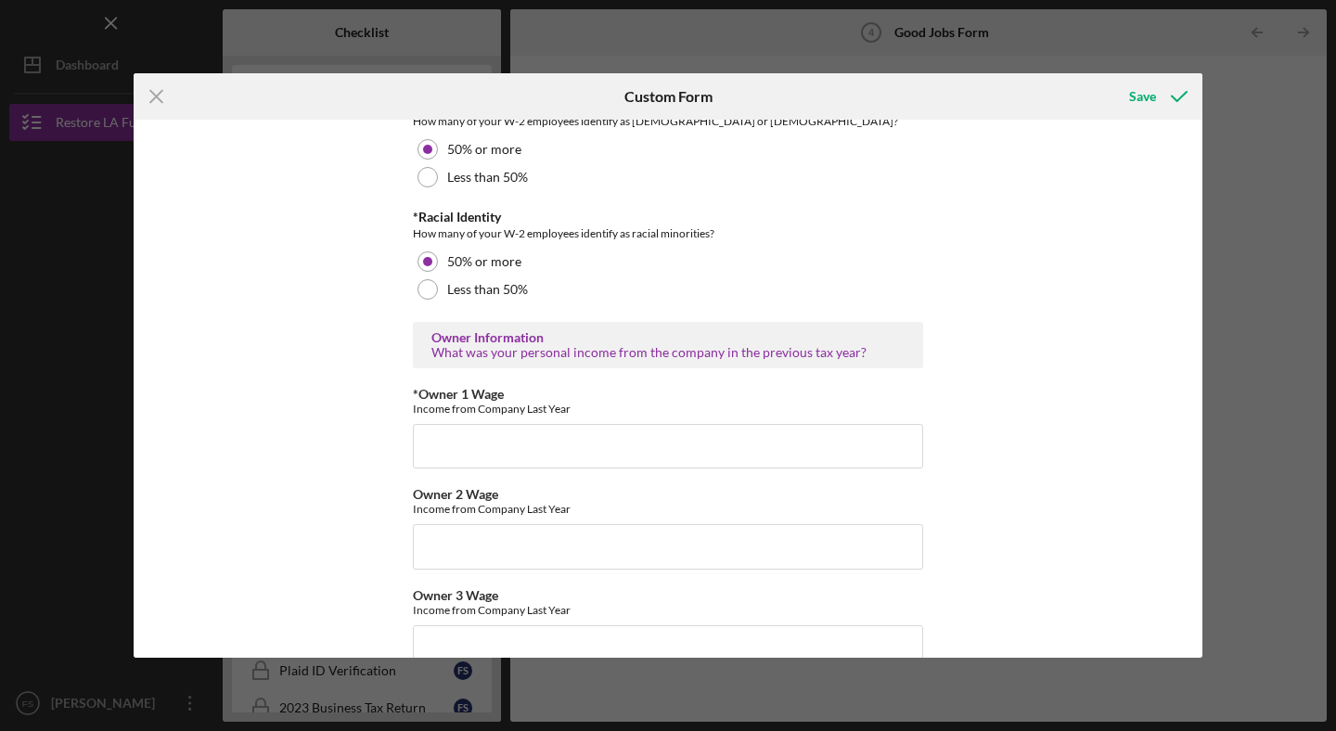
scroll to position [2773, 0]
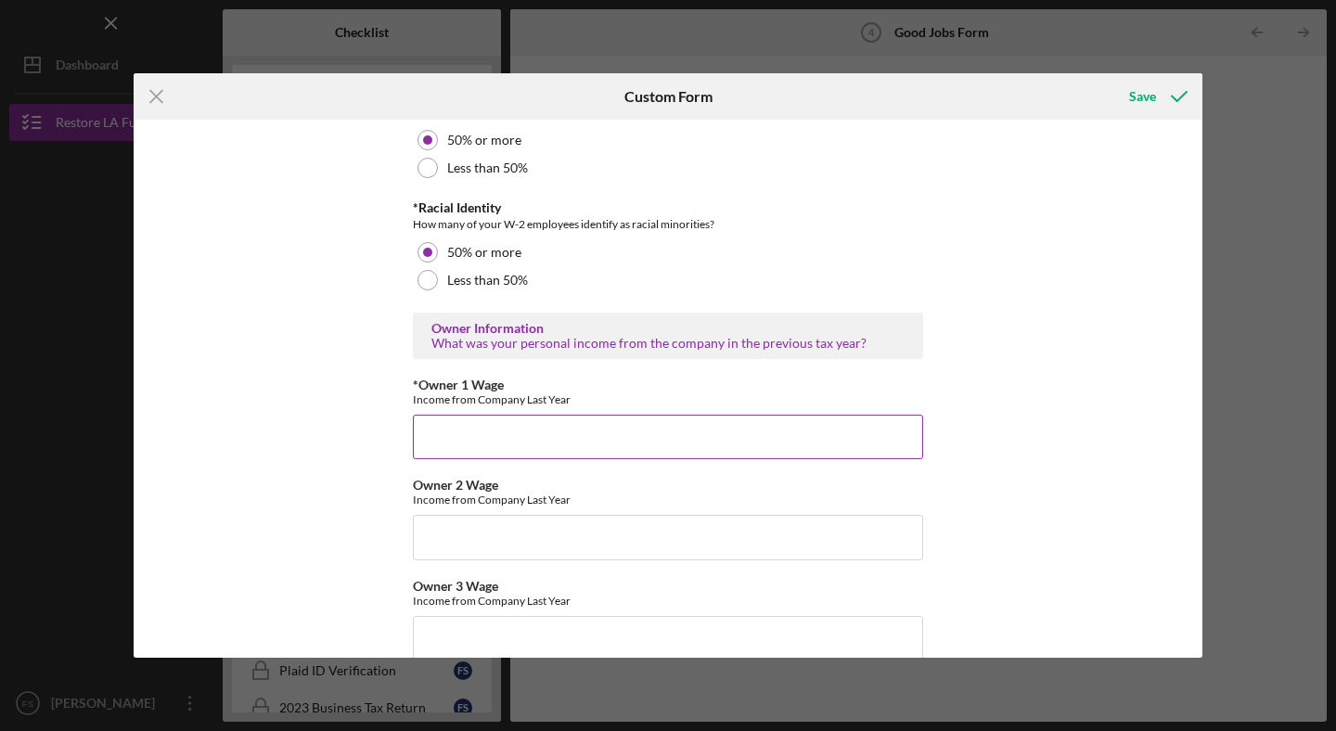
click at [505, 421] on input "*Owner 1 Wage" at bounding box center [668, 437] width 510 height 45
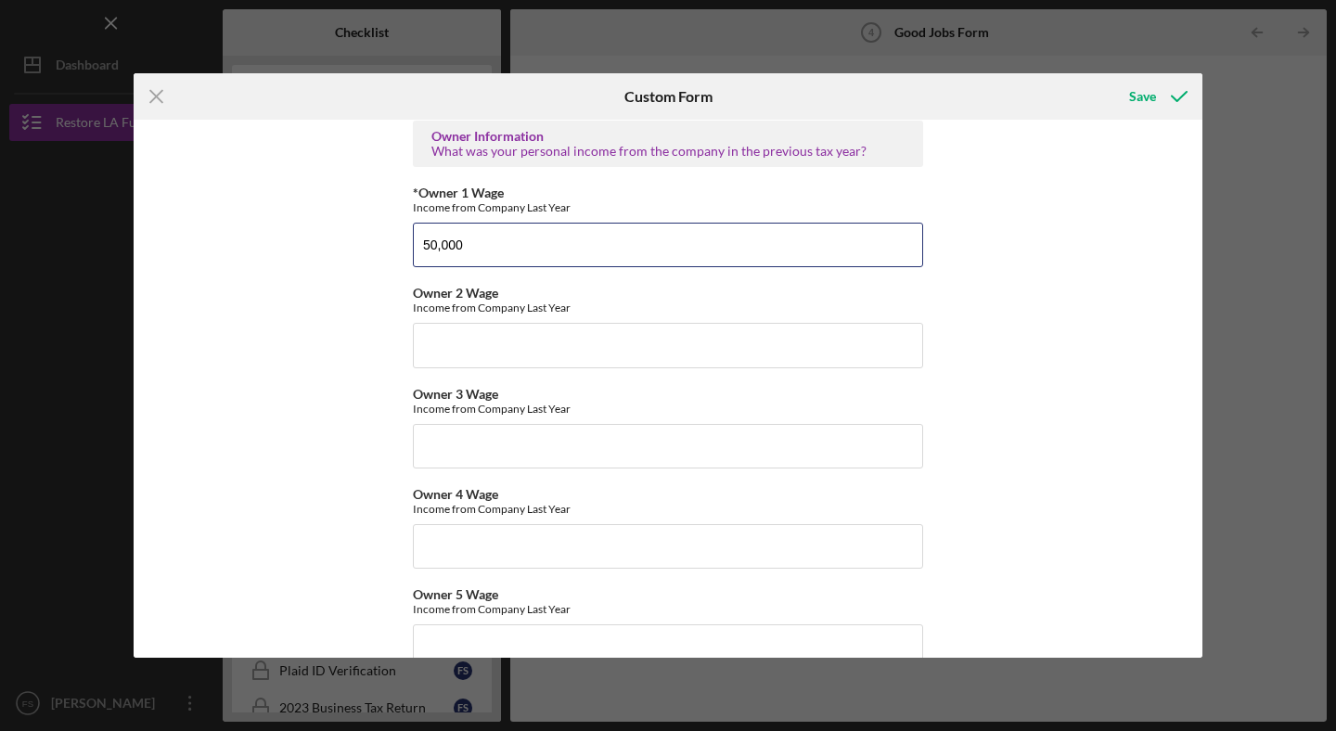
scroll to position [2964, 0]
drag, startPoint x: 474, startPoint y: 245, endPoint x: 379, endPoint y: 236, distance: 96.0
click at [379, 236] on div "Good Jobs Form *Total Number of [DEMOGRAPHIC_DATA] W-2 Employees If you have no…" at bounding box center [668, 389] width 1069 height 538
type input "8"
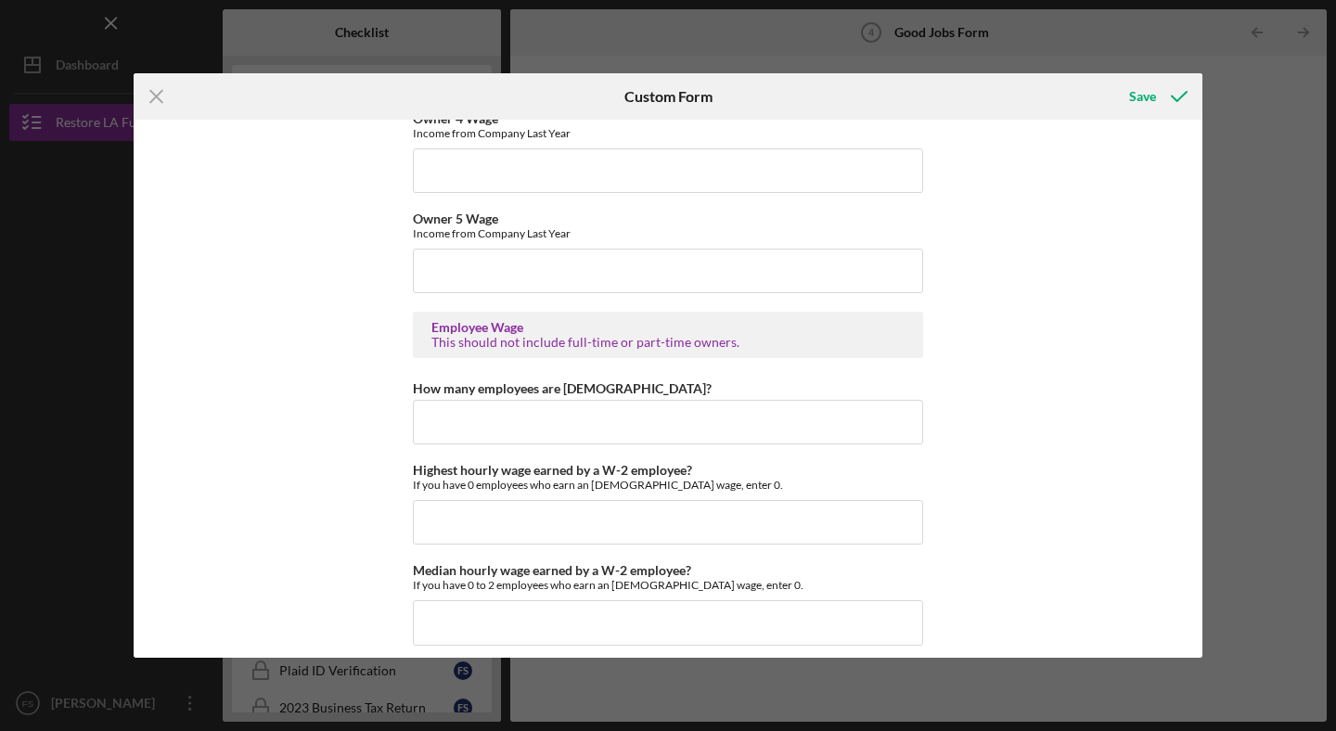
scroll to position [3394, 0]
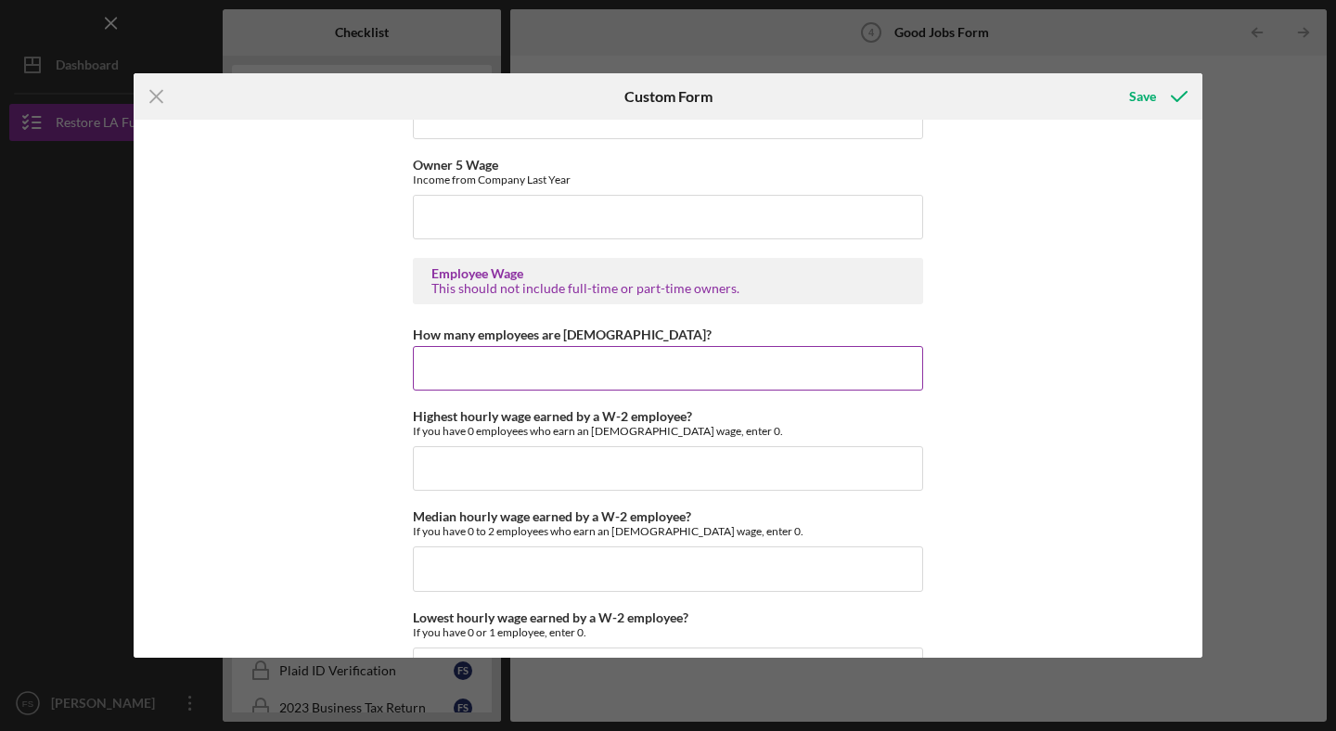
type input "65,000"
click at [497, 366] on input "How many employees are [DEMOGRAPHIC_DATA]?" at bounding box center [668, 368] width 510 height 45
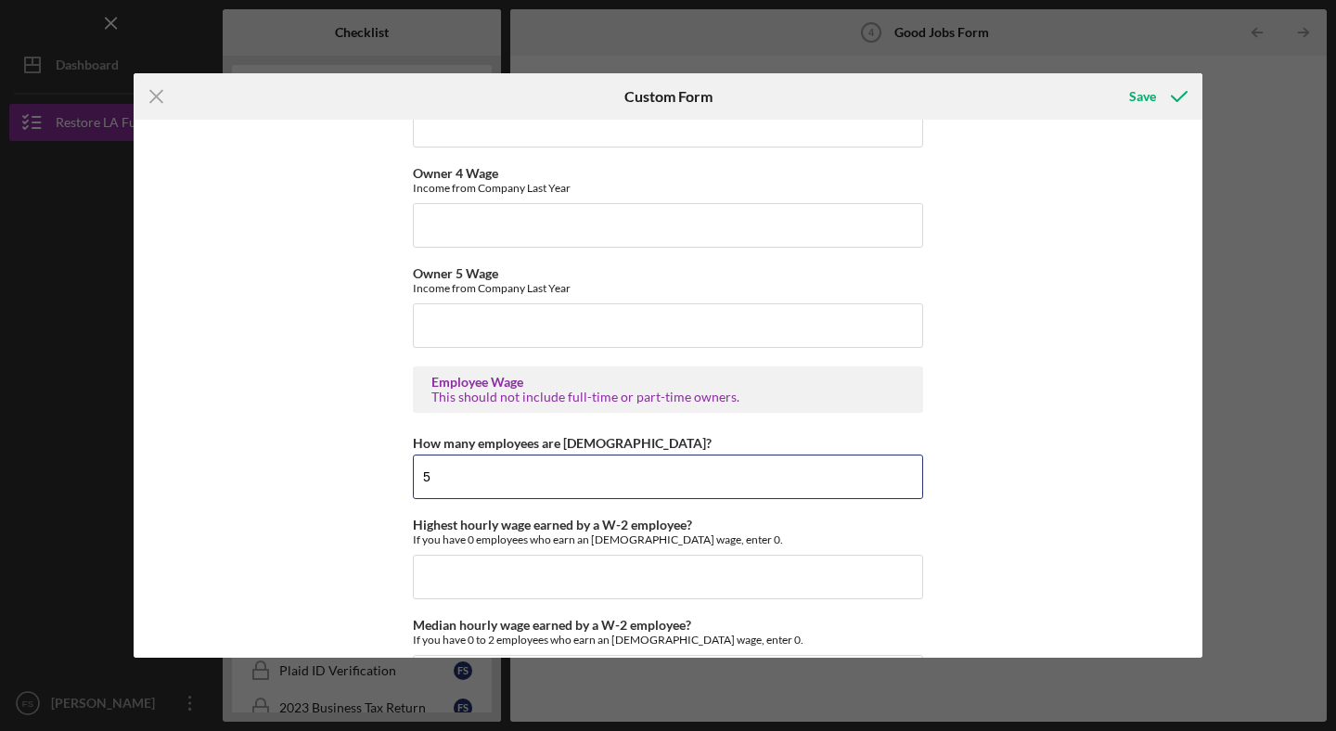
scroll to position [3420, 0]
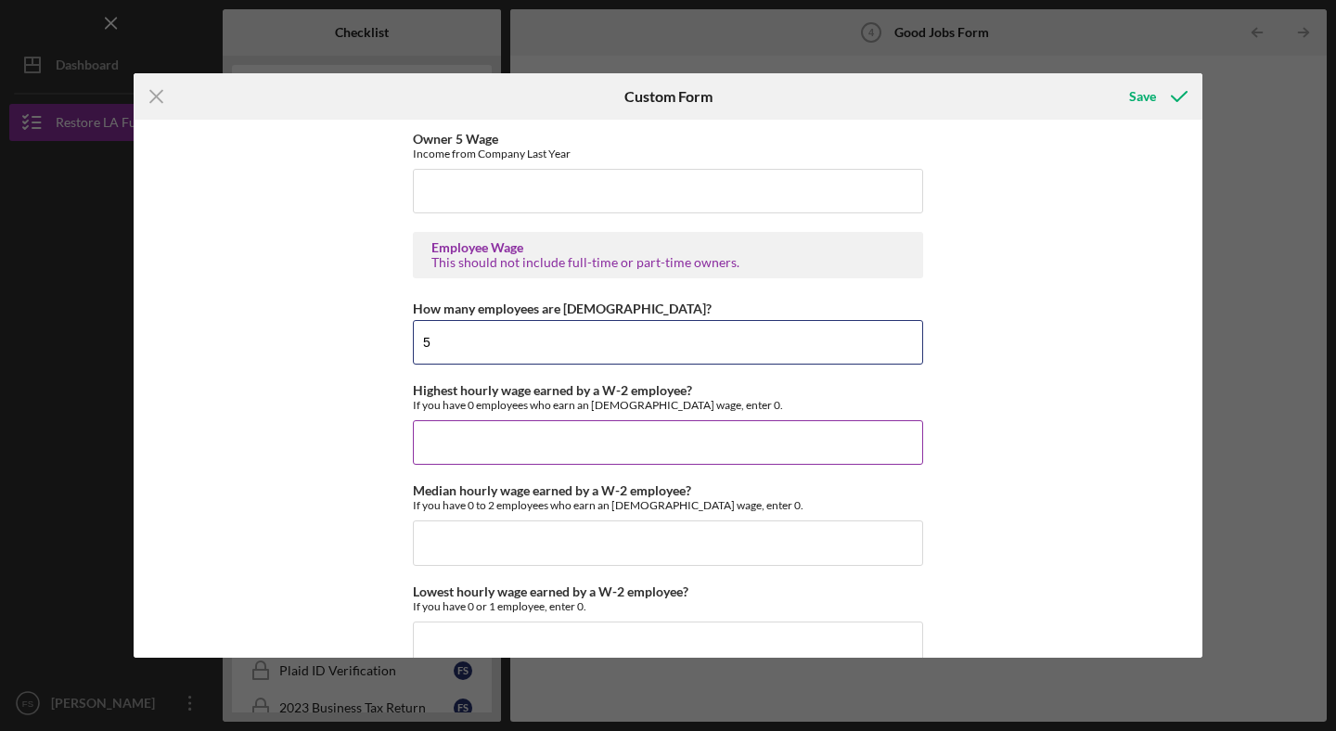
type input "5"
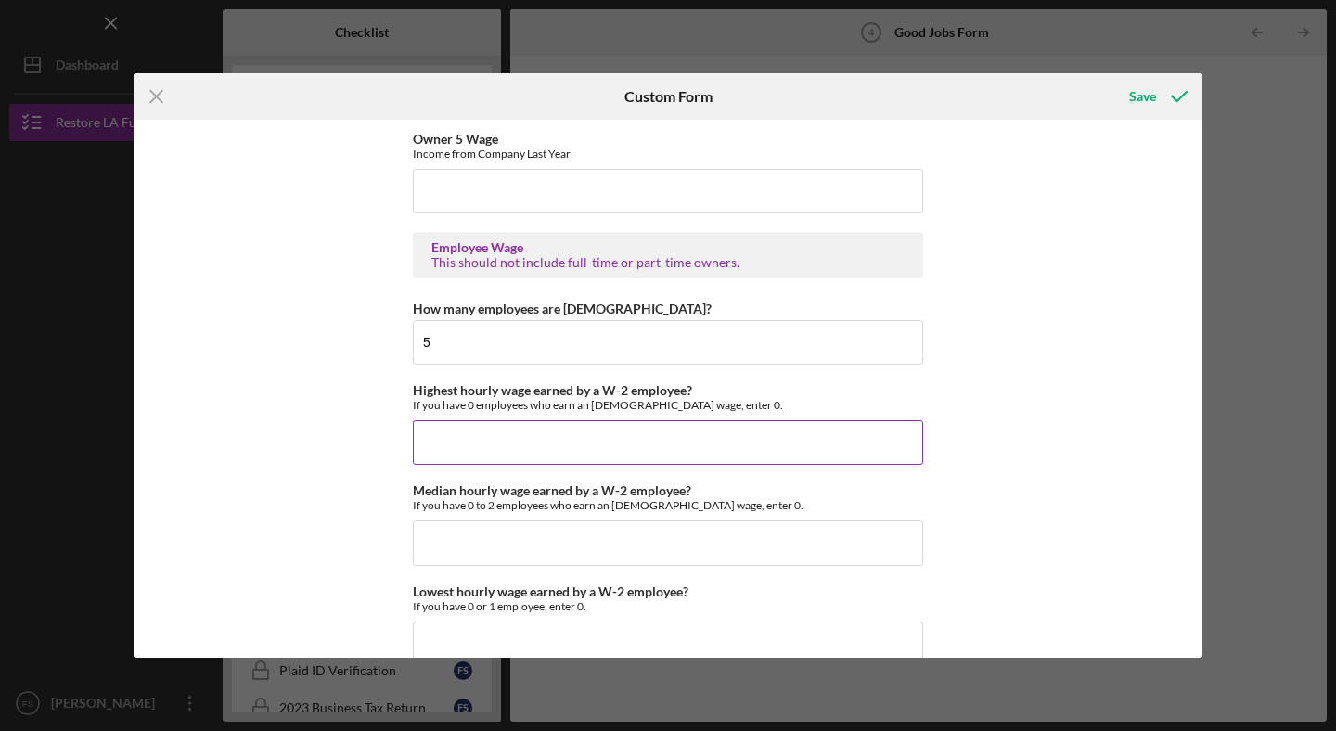
click at [476, 447] on input "Highest hourly wage earned by a W-2 employee?" at bounding box center [668, 442] width 510 height 45
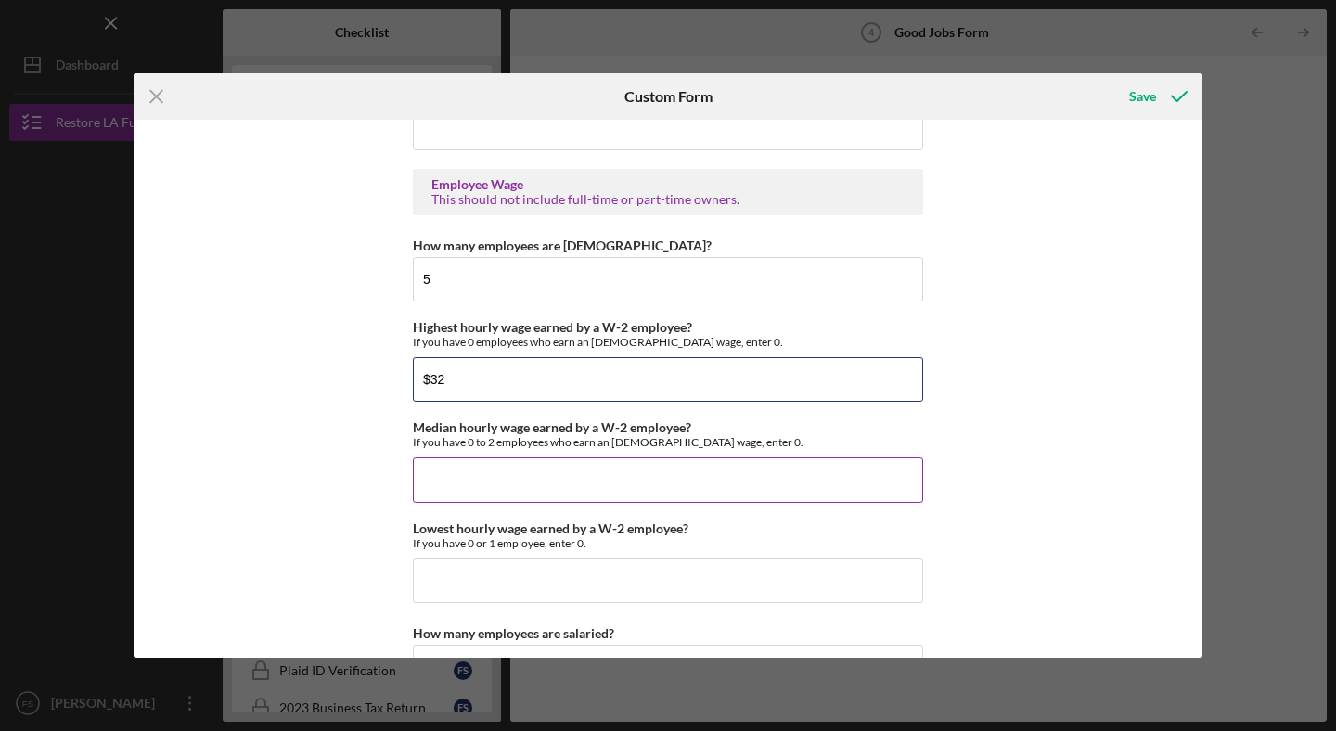
type input "$32"
click at [526, 485] on input "Median hourly wage earned by a W-2 employee?" at bounding box center [668, 479] width 510 height 45
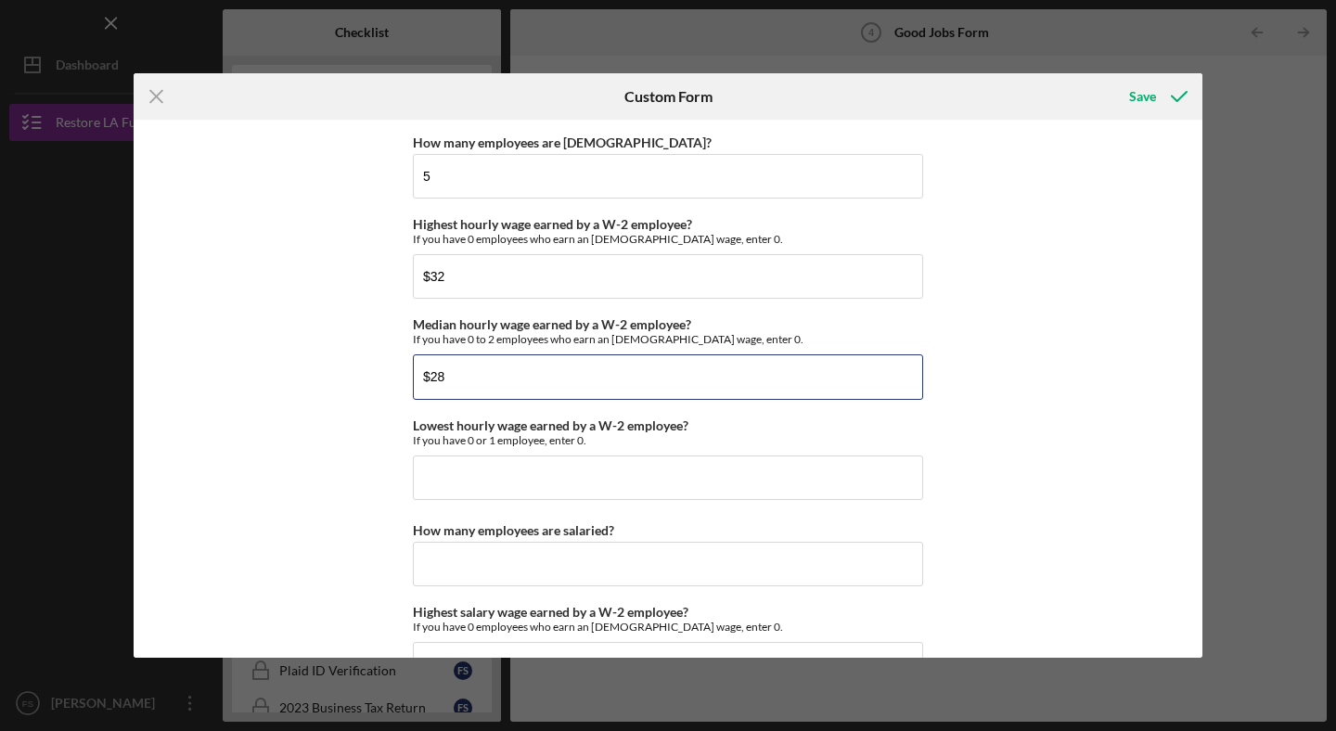
scroll to position [3604, 0]
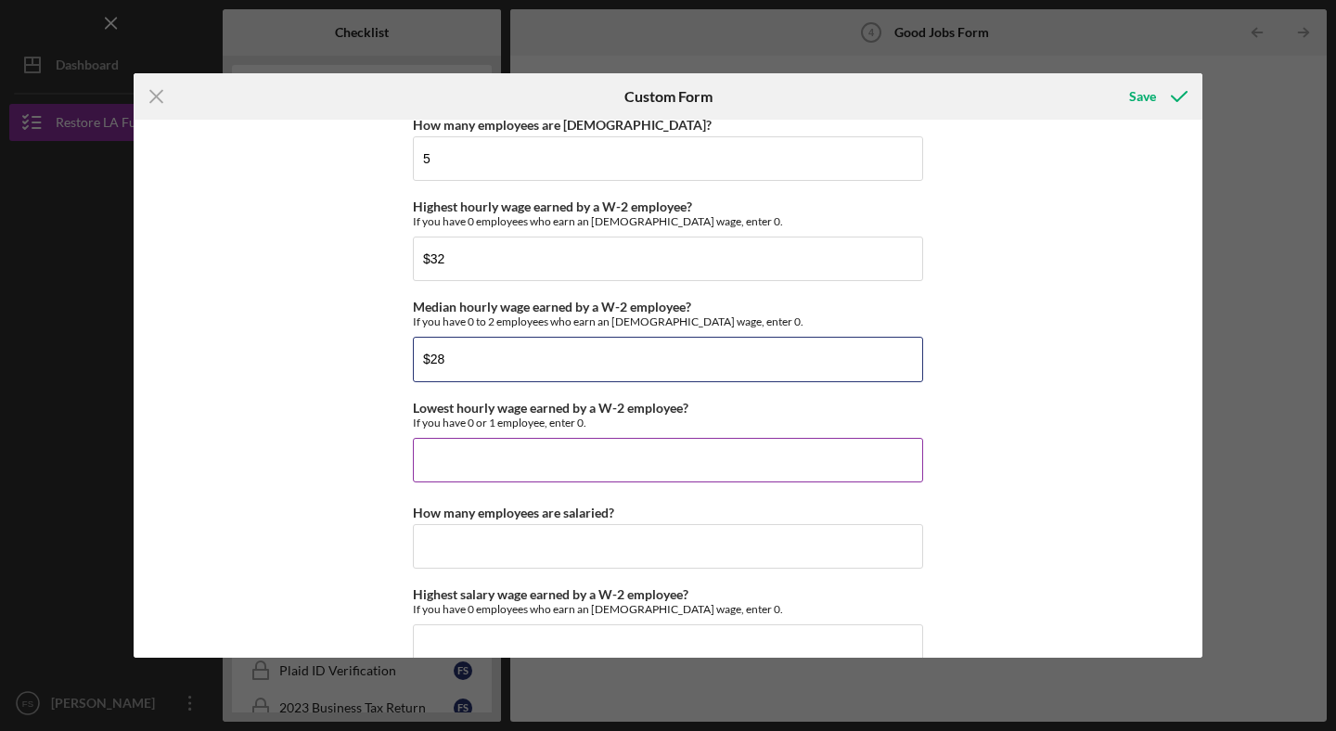
type input "$28"
click at [459, 465] on input "Lowest hourly wage earned by a W-2 employee?" at bounding box center [668, 460] width 510 height 45
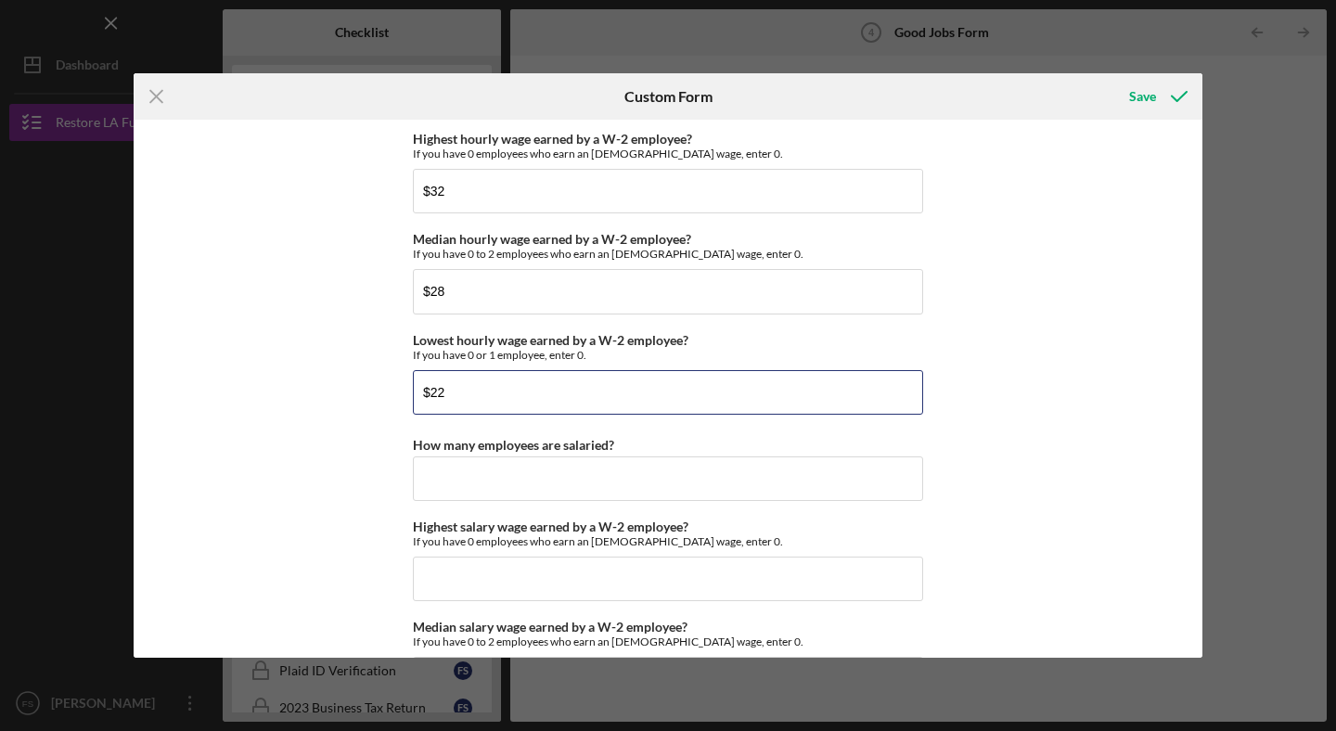
scroll to position [3693, 0]
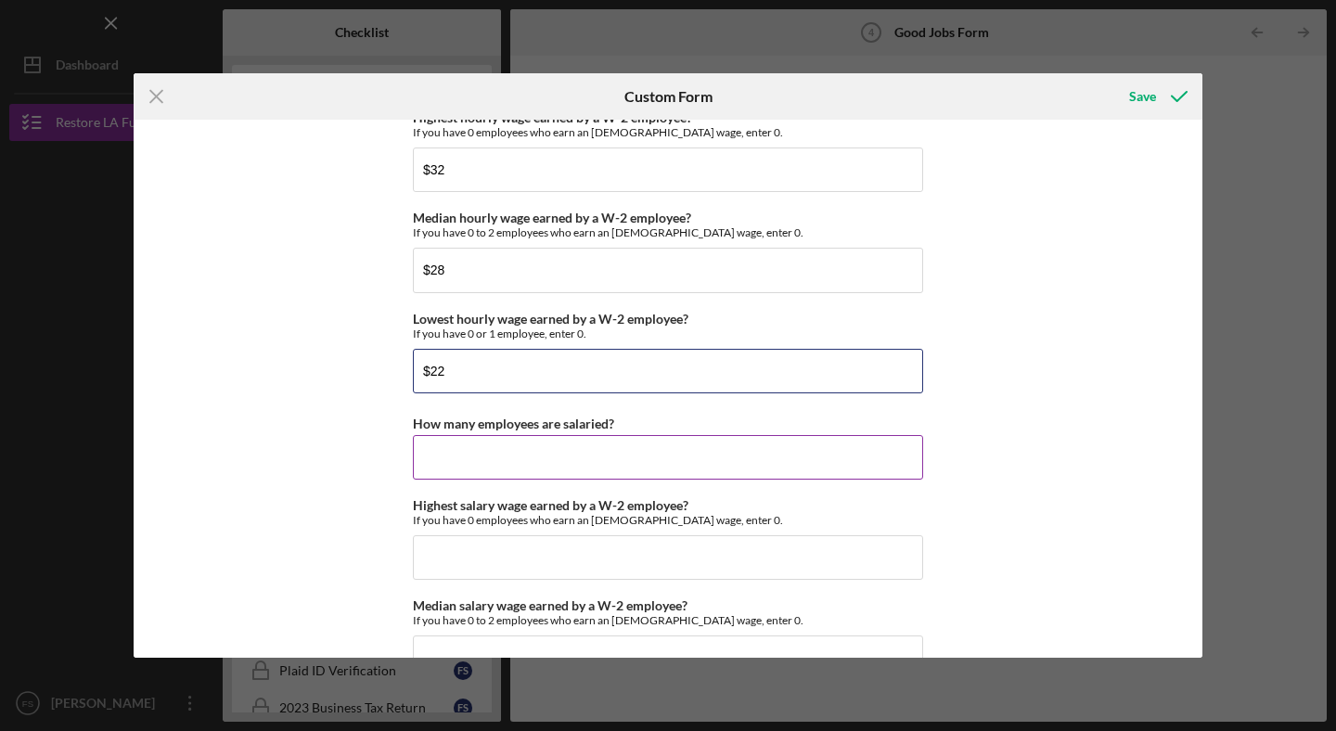
type input "$22"
click at [472, 458] on input "How many employees are salaried?" at bounding box center [668, 457] width 510 height 45
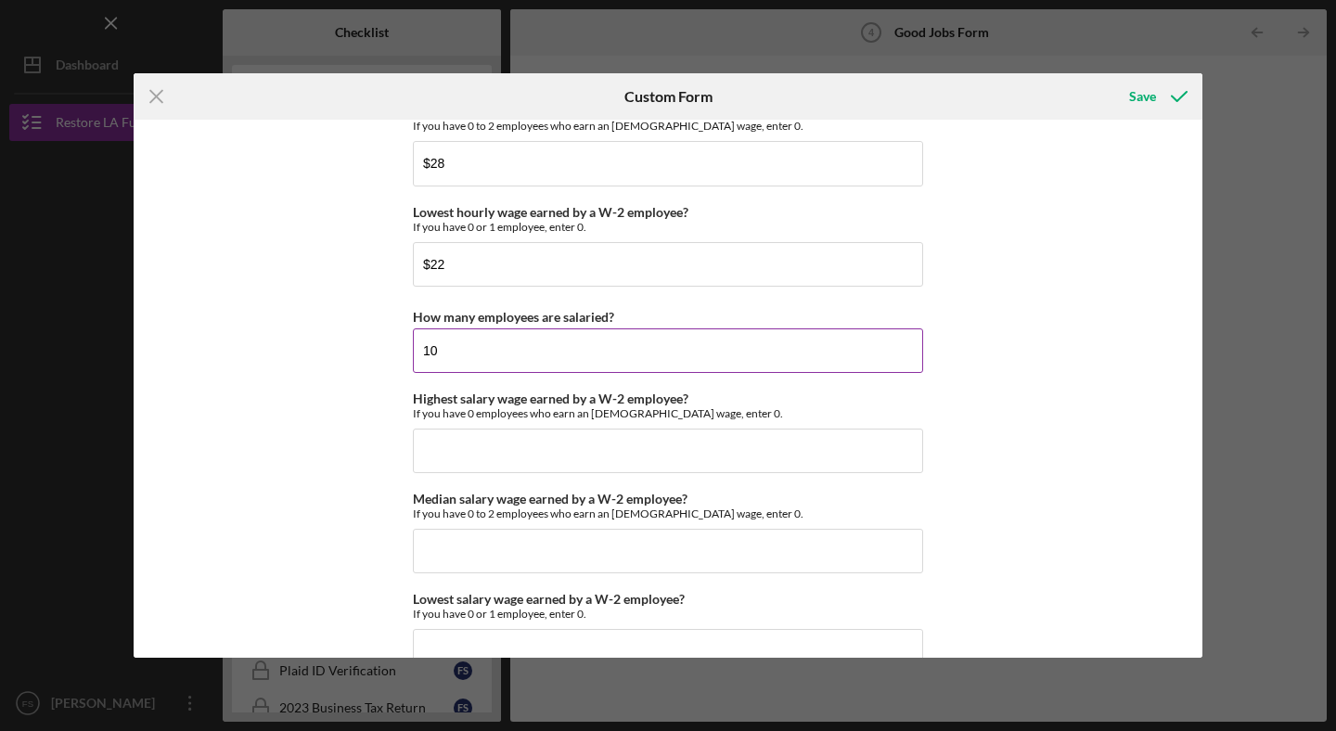
scroll to position [3810, 0]
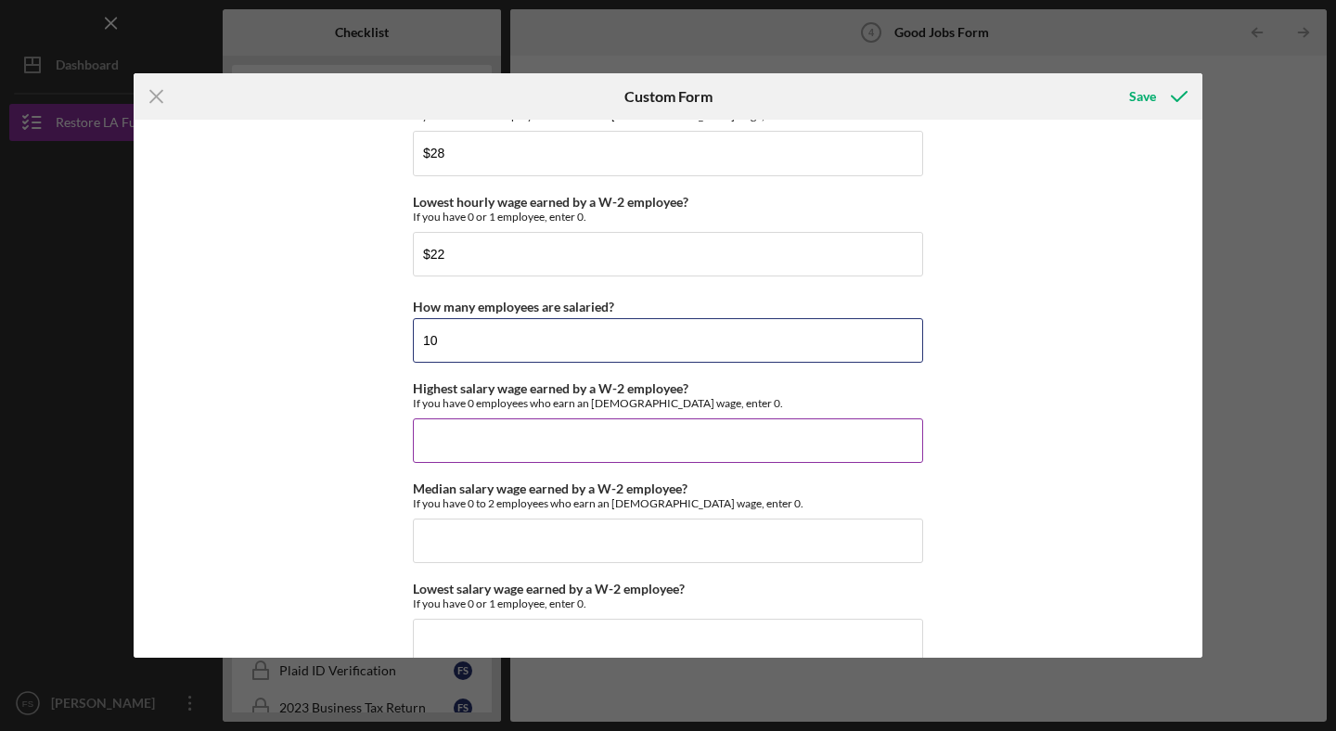
type input "10"
click at [454, 445] on input "Highest salary wage earned by a W-2 employee?" at bounding box center [668, 440] width 510 height 45
drag, startPoint x: 486, startPoint y: 443, endPoint x: 363, endPoint y: 441, distance: 123.4
click at [363, 441] on div "Good Jobs Form *Total Number of [DEMOGRAPHIC_DATA] W-2 Employees If you have no…" at bounding box center [668, 389] width 1069 height 538
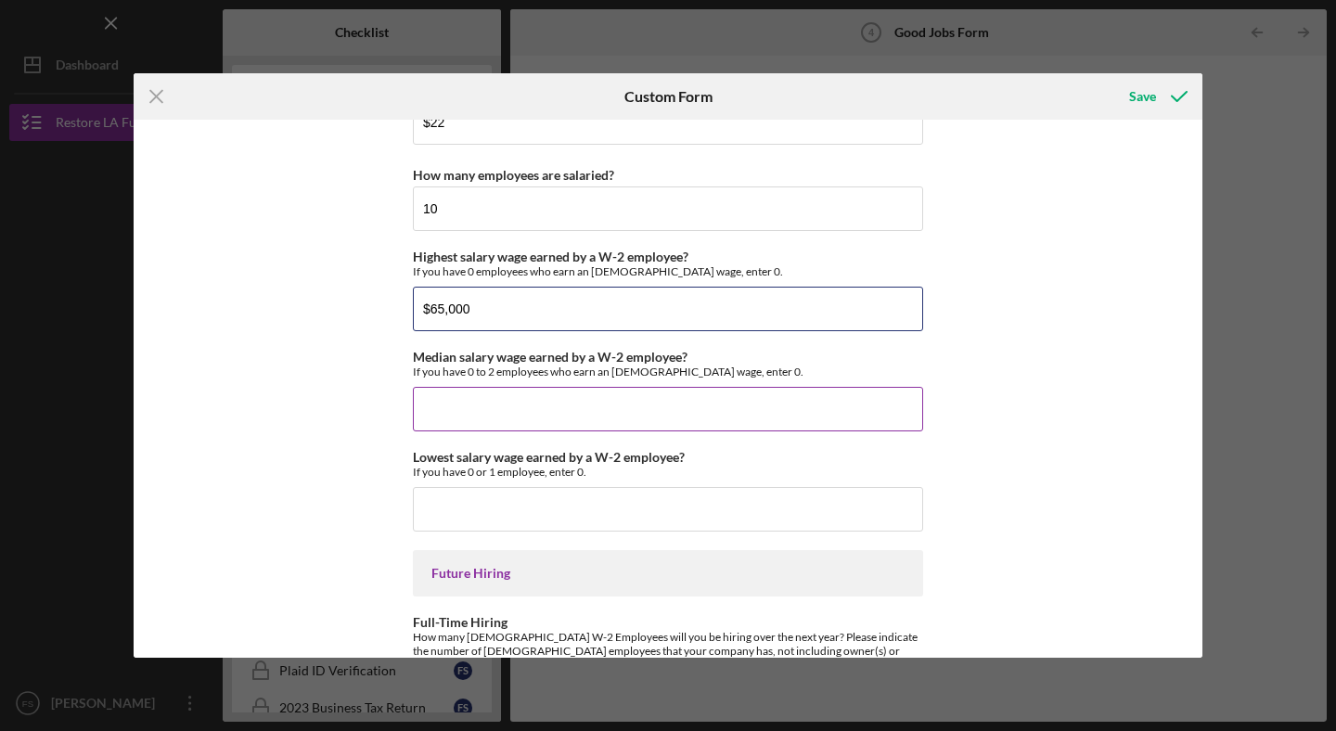
type input "$65,000"
click at [508, 411] on input "Median salary wage earned by a W-2 employee?" at bounding box center [668, 409] width 510 height 45
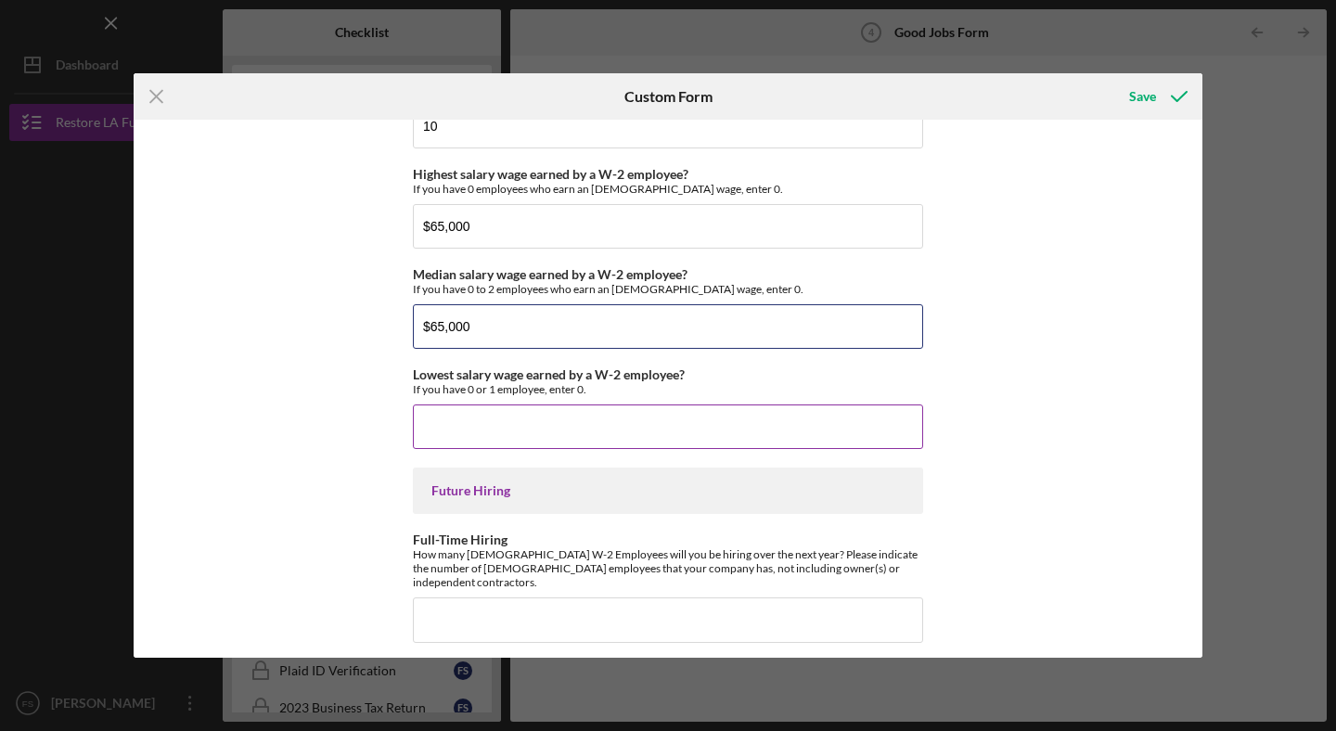
type input "$65,000"
click at [463, 413] on input "Lowest salary wage earned by a W-2 employee?" at bounding box center [668, 426] width 510 height 45
drag, startPoint x: 440, startPoint y: 435, endPoint x: 366, endPoint y: 428, distance: 73.7
click at [366, 428] on div "Good Jobs Form *Total Number of [DEMOGRAPHIC_DATA] W-2 Employees If you have no…" at bounding box center [668, 389] width 1069 height 538
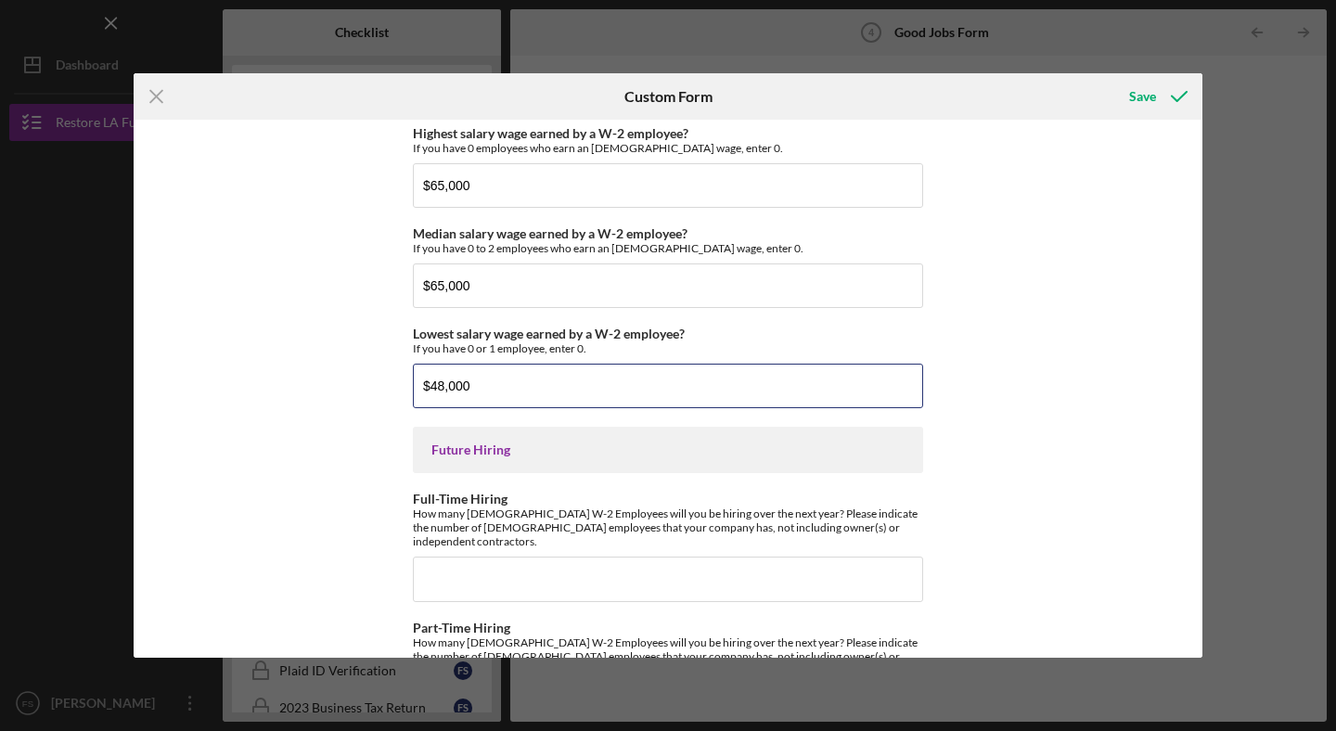
scroll to position [4137, 0]
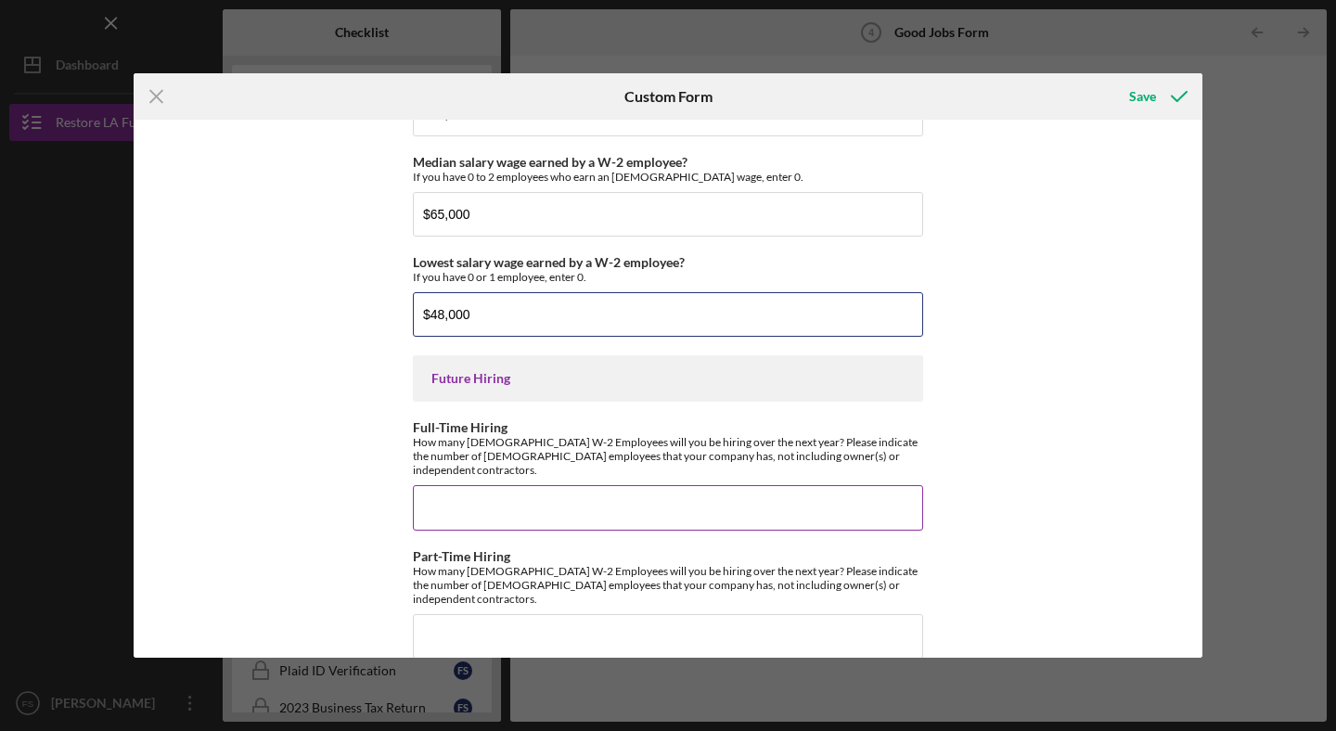
type input "$48,000"
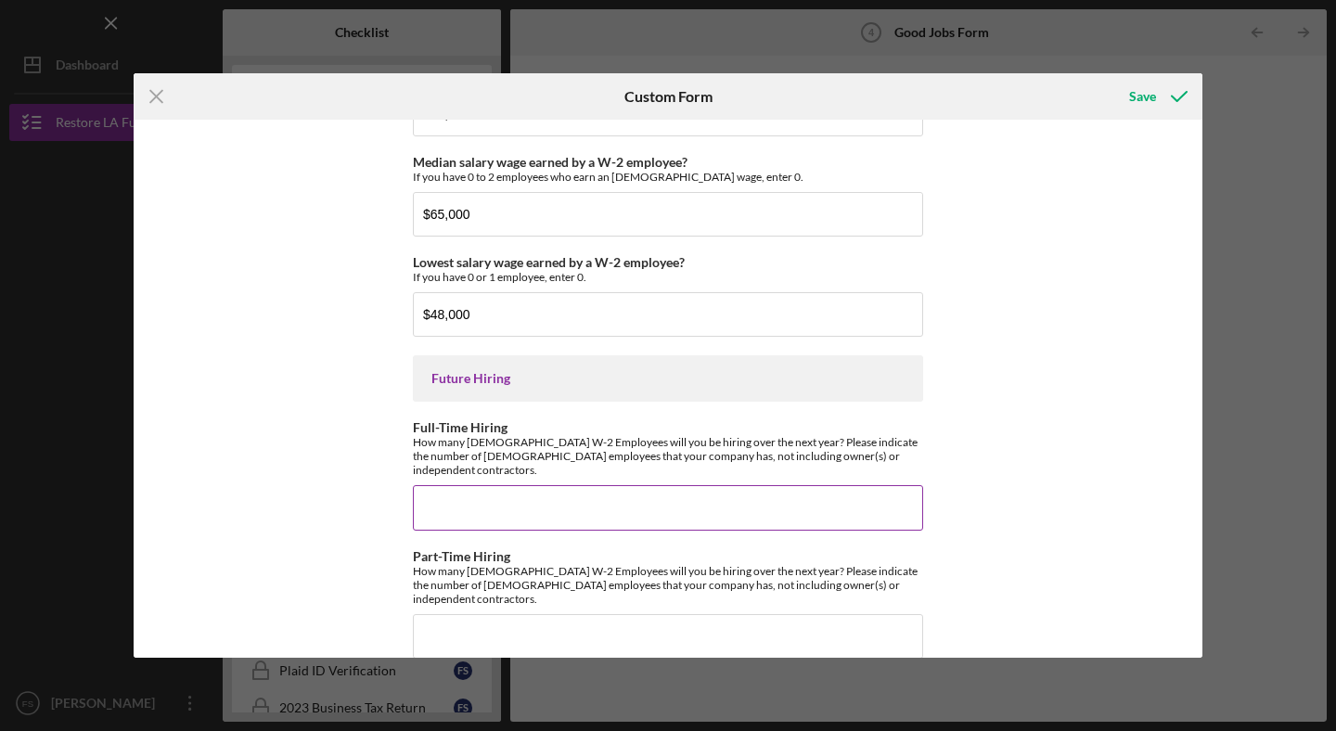
click at [497, 496] on input "Full-Time Hiring" at bounding box center [668, 507] width 510 height 45
drag, startPoint x: 458, startPoint y: 495, endPoint x: 354, endPoint y: 488, distance: 104.2
click at [354, 488] on div "Good Jobs Form *Total Number of [DEMOGRAPHIC_DATA] W-2 Employees If you have no…" at bounding box center [668, 389] width 1069 height 538
type input "10"
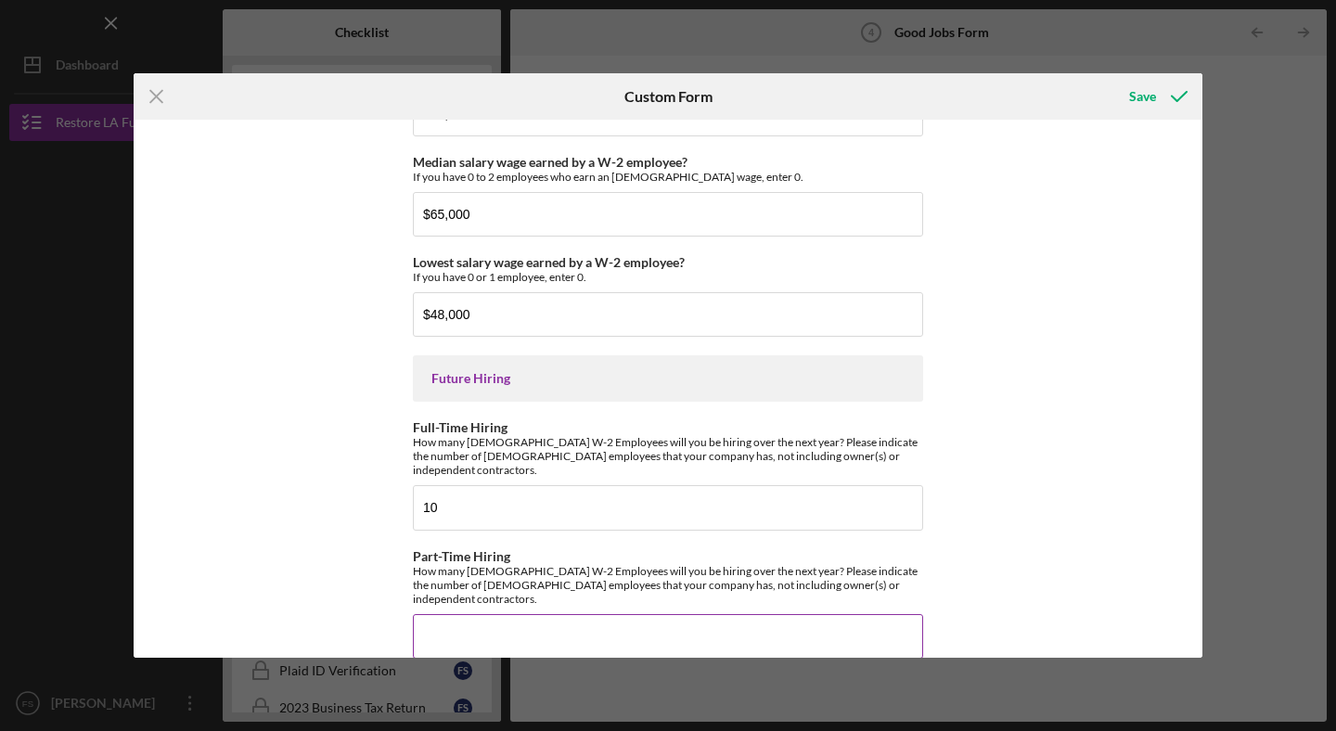
click at [488, 614] on input "Part-Time Hiring" at bounding box center [668, 636] width 510 height 45
type input "19"
click at [1148, 101] on div "Save" at bounding box center [1142, 96] width 27 height 37
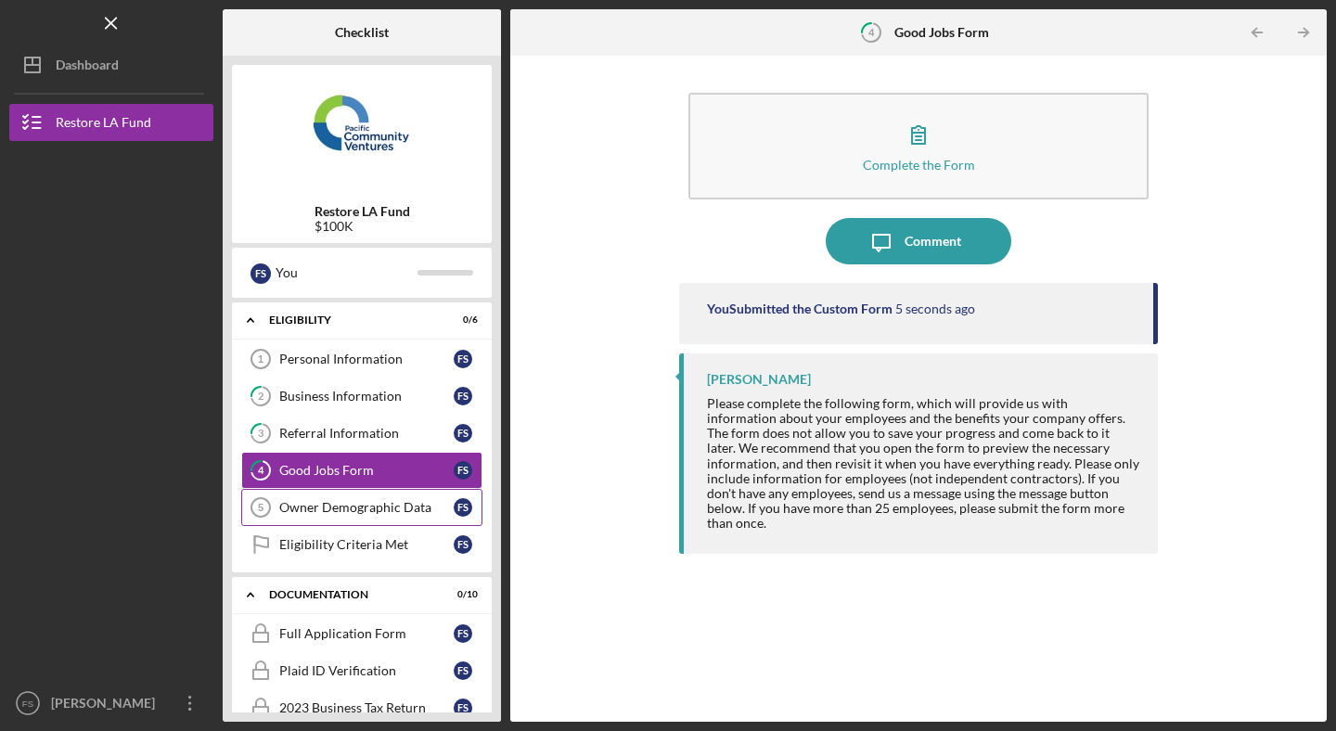
click at [377, 513] on div "Owner Demographic Data" at bounding box center [366, 507] width 174 height 15
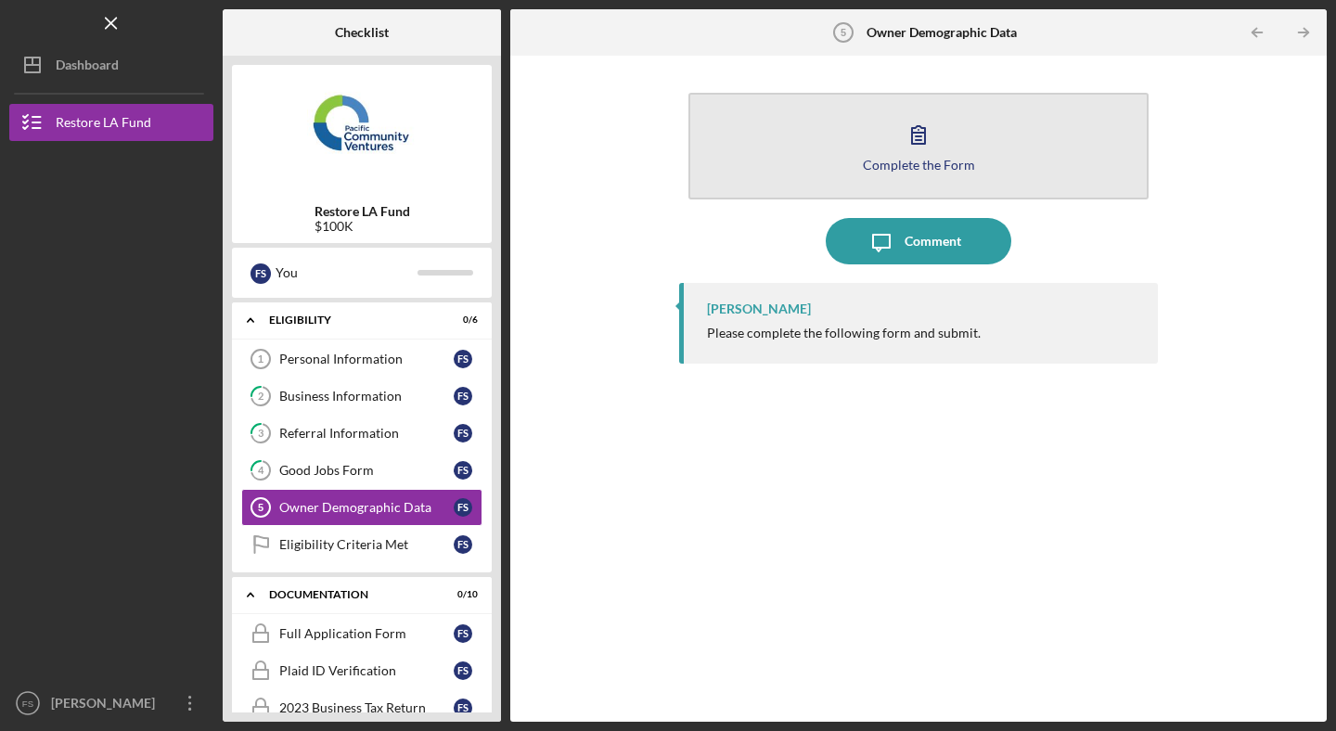
click at [933, 160] on div "Complete the Form" at bounding box center [919, 165] width 112 height 14
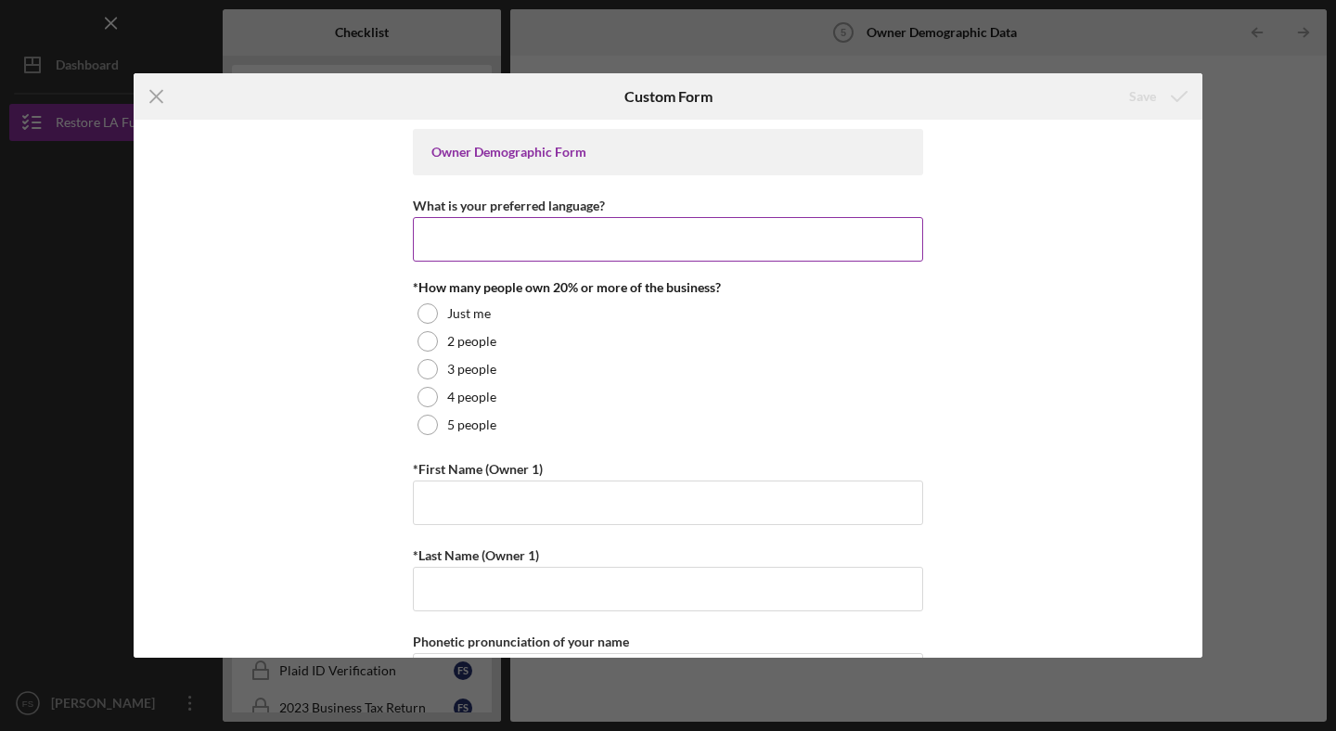
click at [481, 232] on input "What is your preferred language?" at bounding box center [668, 239] width 510 height 45
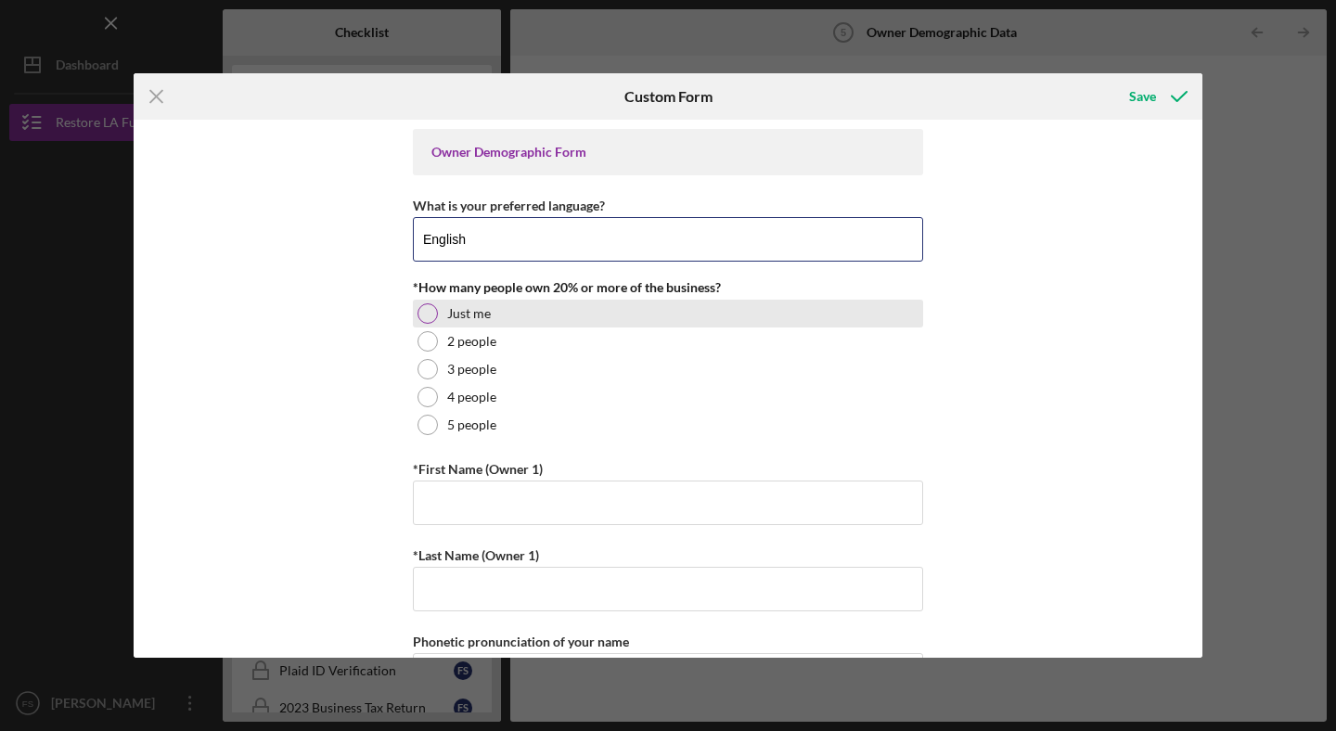
type input "English"
click at [426, 314] on div at bounding box center [427, 313] width 20 height 20
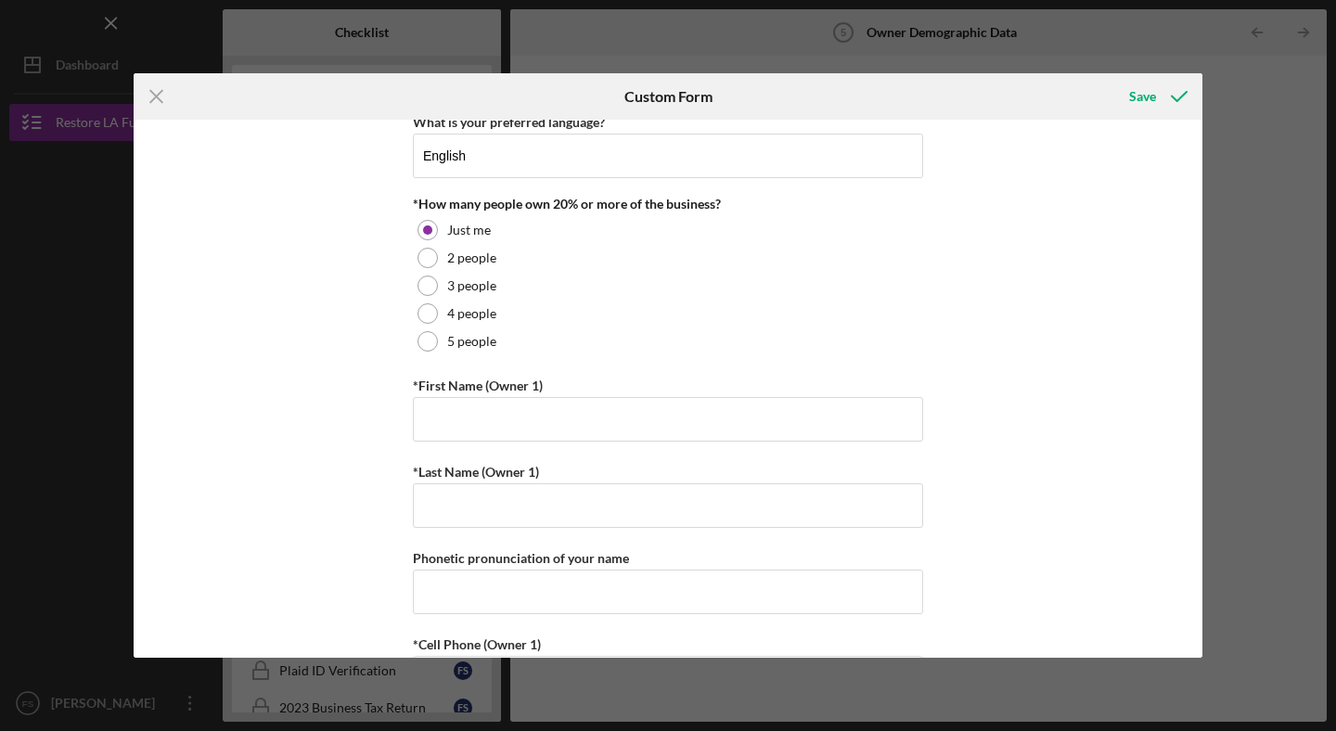
scroll to position [135, 0]
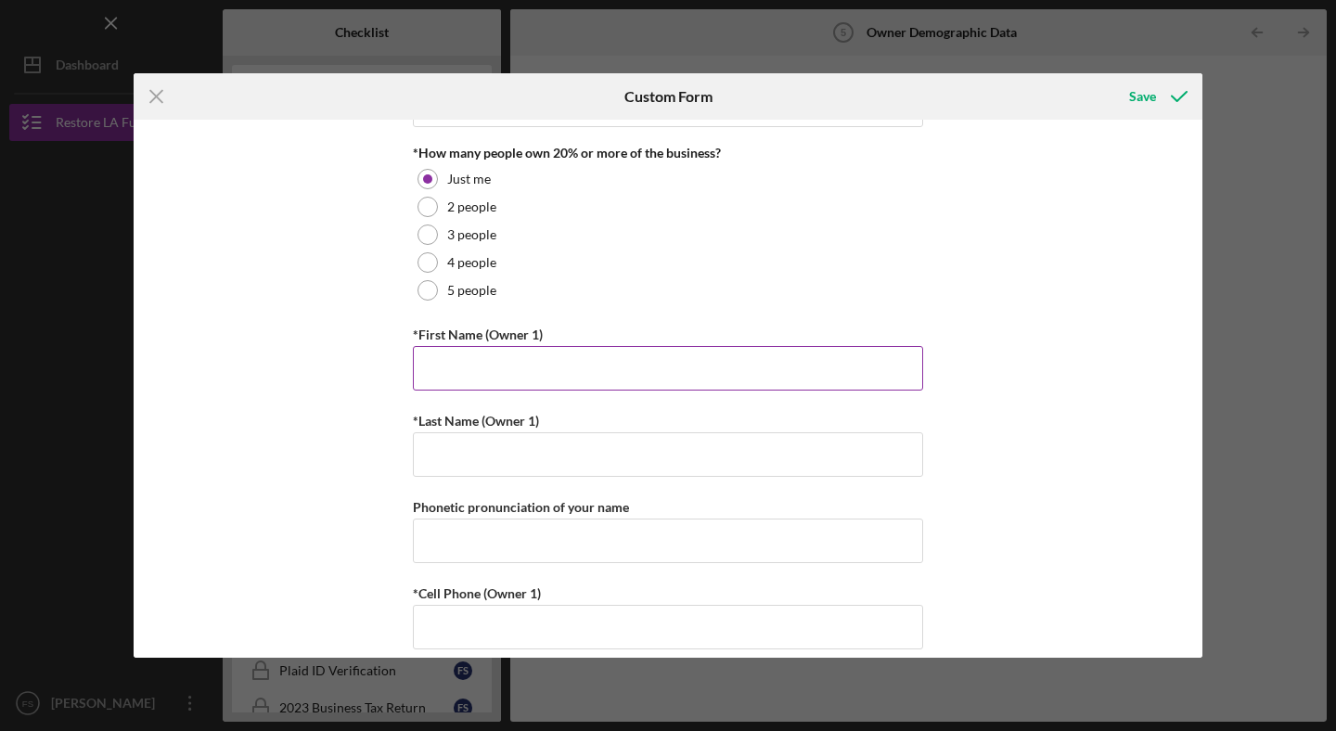
click at [456, 356] on input "*First Name (Owner 1)" at bounding box center [668, 368] width 510 height 45
type input "[PERSON_NAME]"
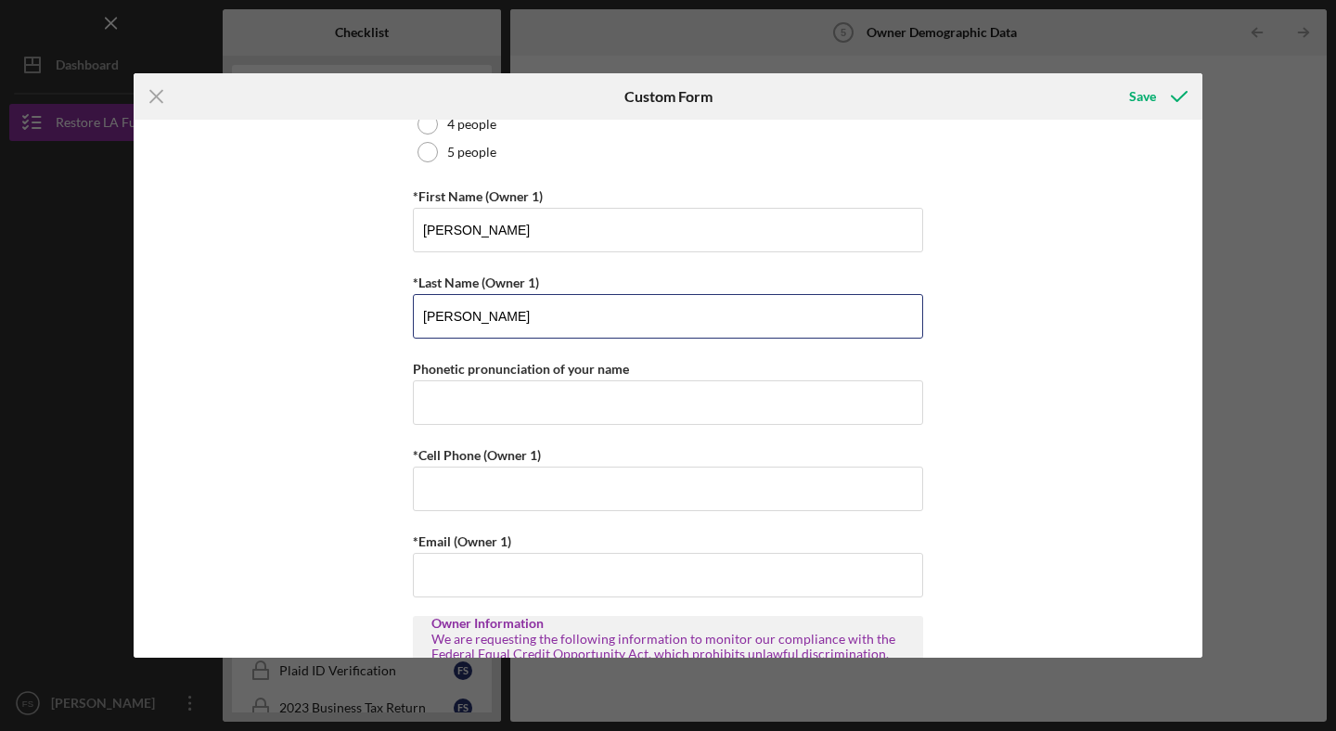
scroll to position [291, 0]
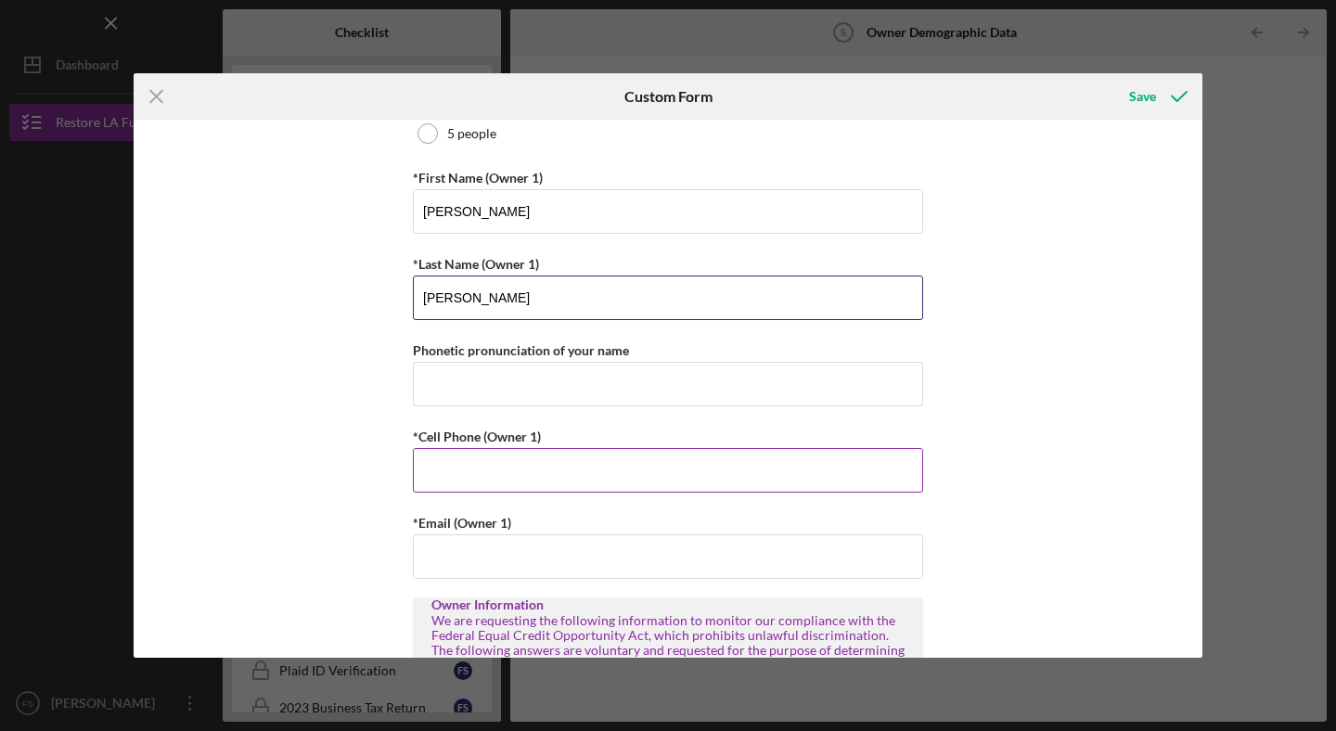
type input "[PERSON_NAME]"
click at [462, 481] on input "*Cell Phone (Owner 1)" at bounding box center [668, 470] width 510 height 45
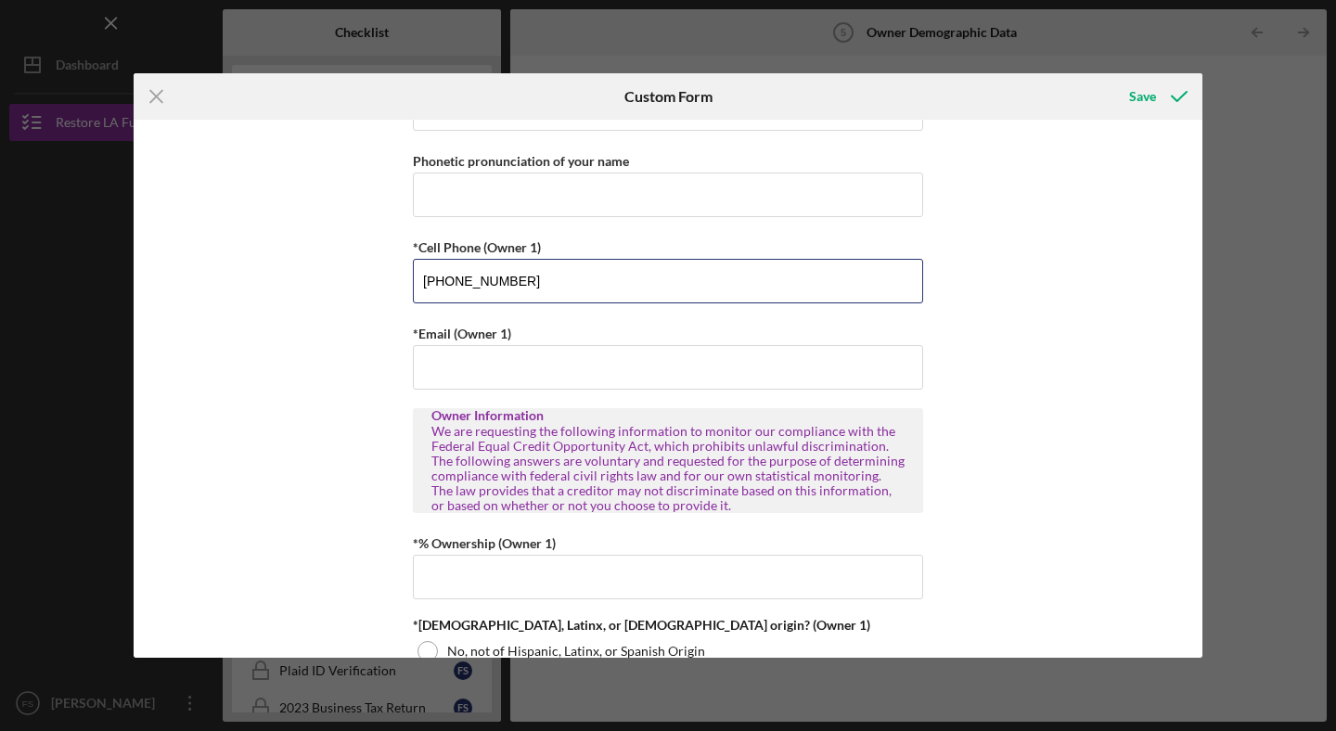
scroll to position [503, 0]
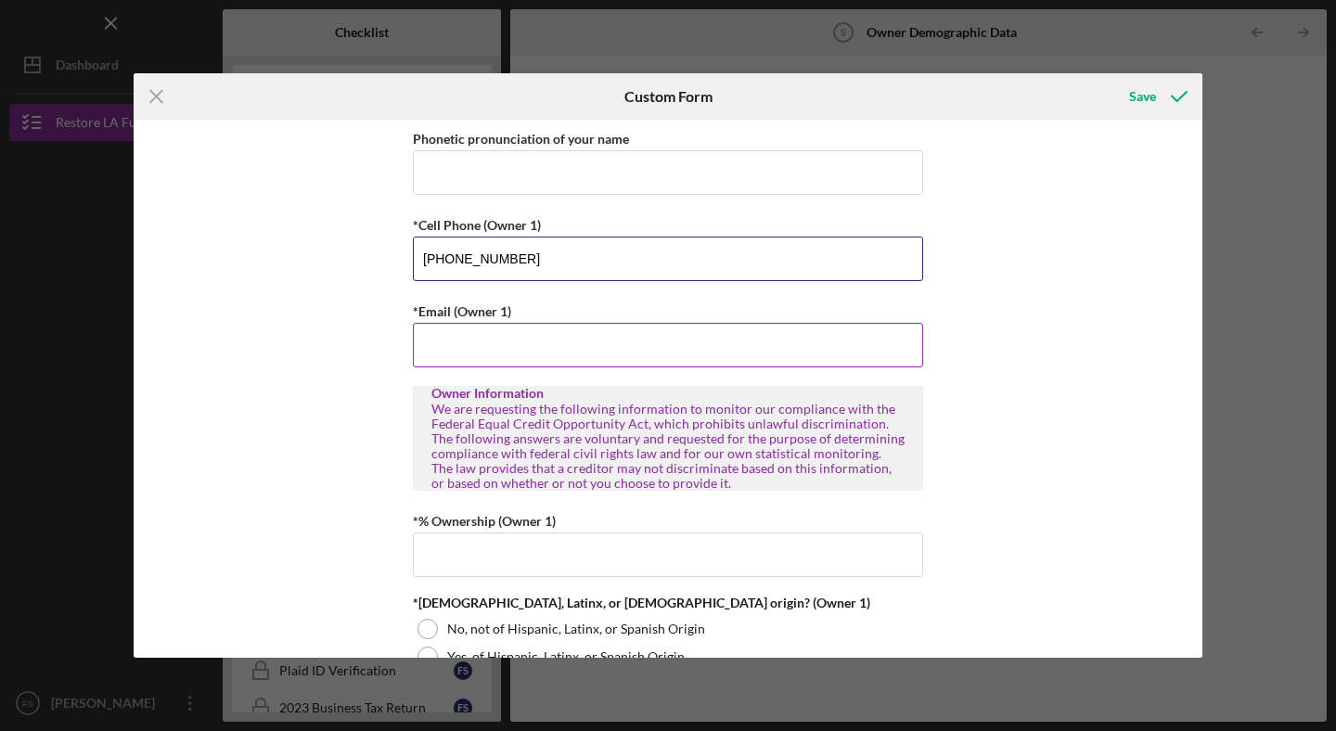
type input "[PHONE_NUMBER]"
click at [508, 340] on input "*Email (Owner 1)" at bounding box center [668, 345] width 510 height 45
type input "[PERSON_NAME][EMAIL_ADDRESS][DOMAIN_NAME]"
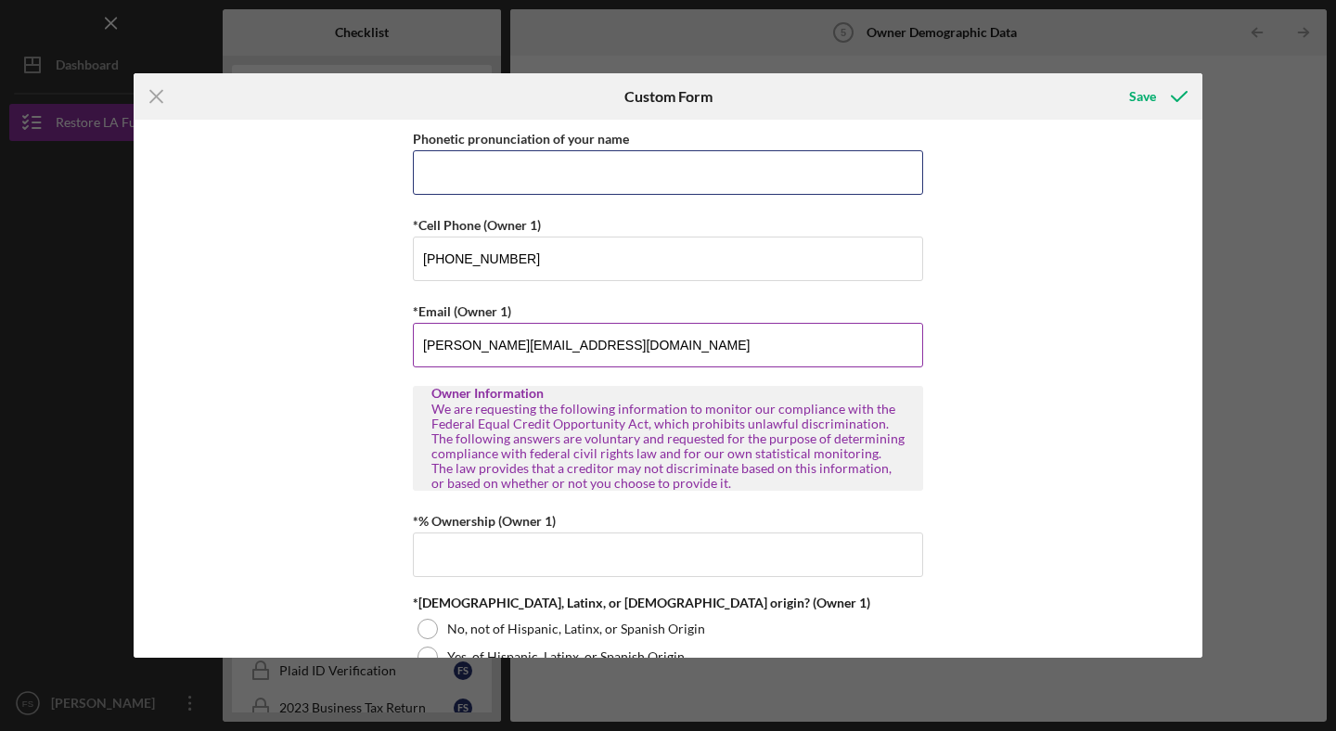
type input "3105925304"
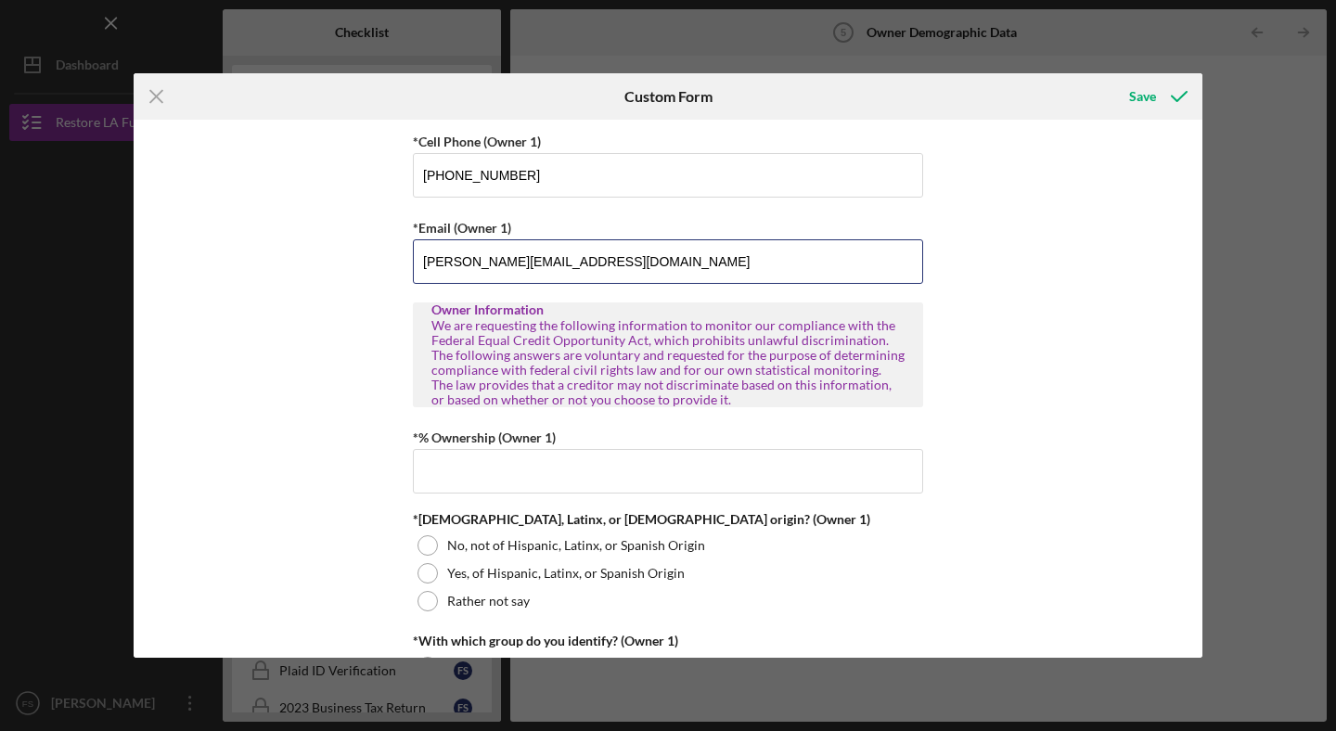
scroll to position [619, 0]
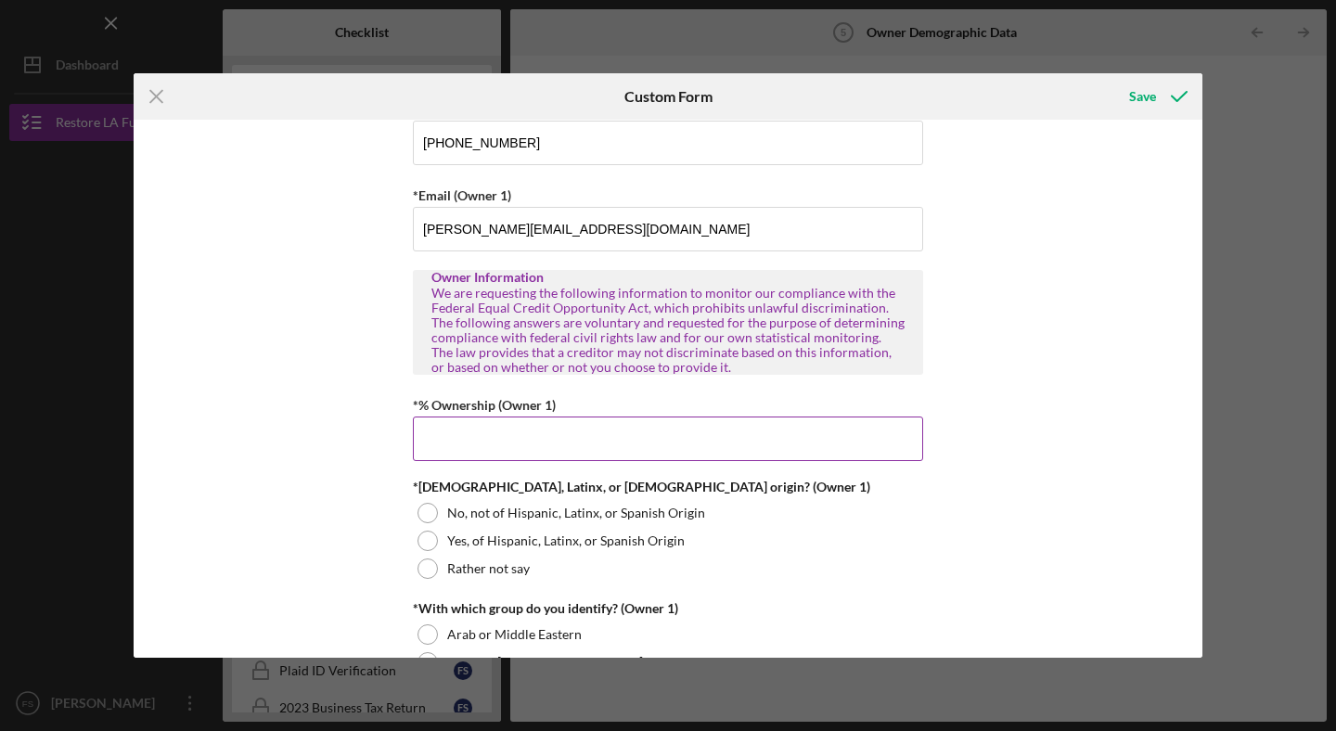
click at [514, 414] on div "*% Ownership (Owner 1)" at bounding box center [668, 404] width 510 height 23
click at [487, 428] on input "*% Ownership (Owner 1)" at bounding box center [668, 439] width 510 height 45
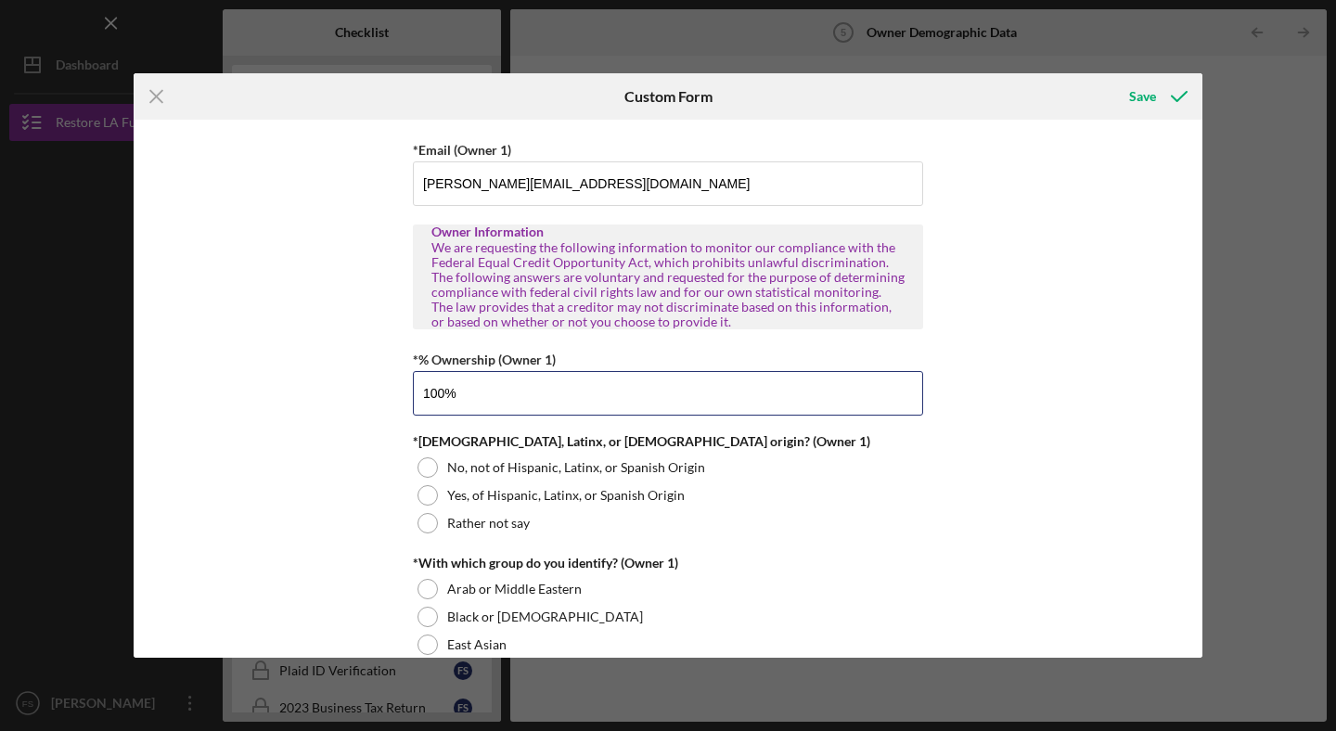
scroll to position [667, 0]
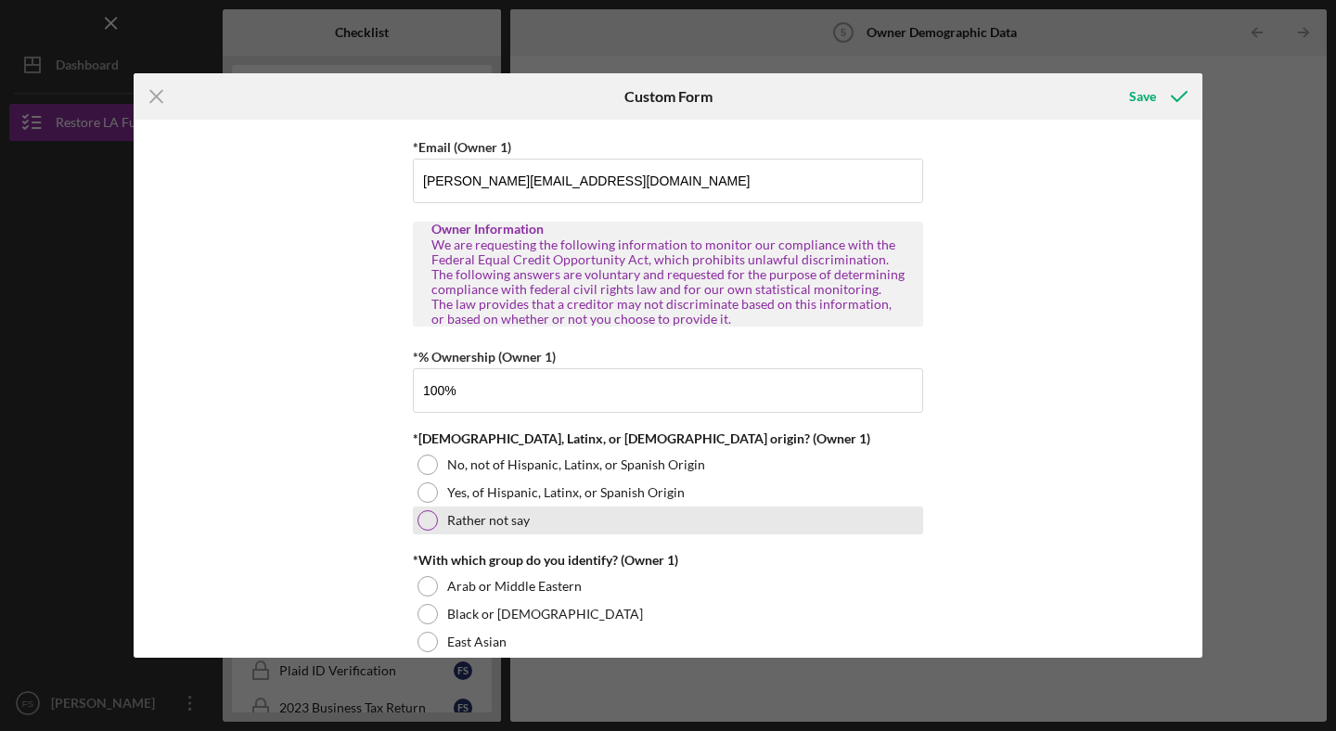
type input "100.00000%"
click at [424, 520] on div at bounding box center [427, 520] width 20 height 20
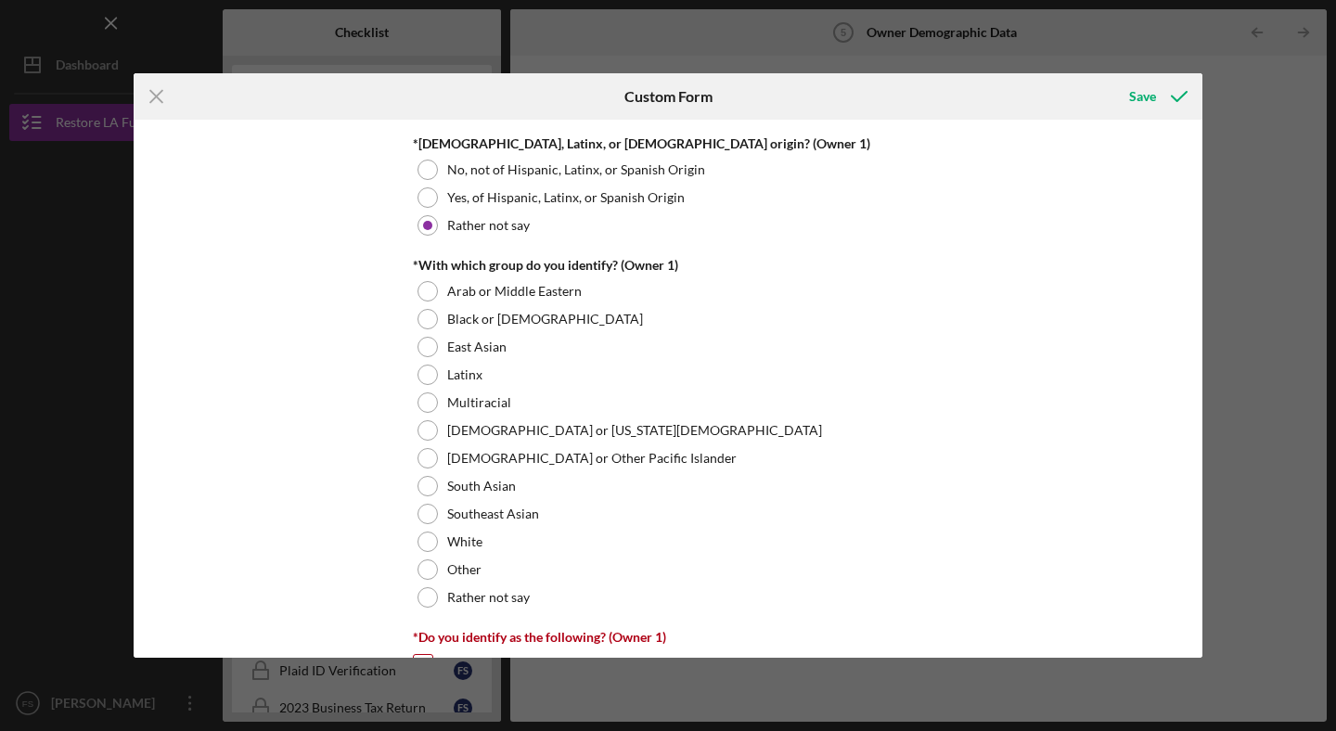
scroll to position [975, 0]
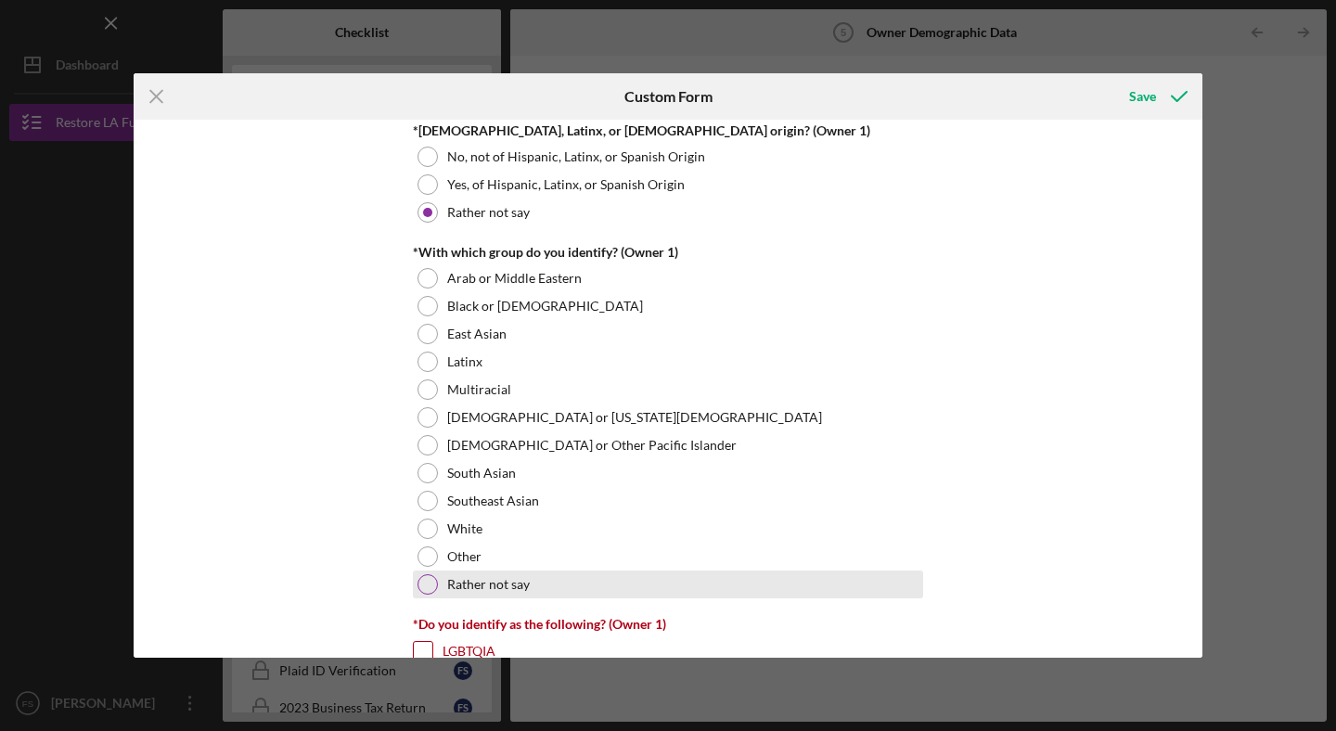
click at [433, 588] on div at bounding box center [427, 584] width 20 height 20
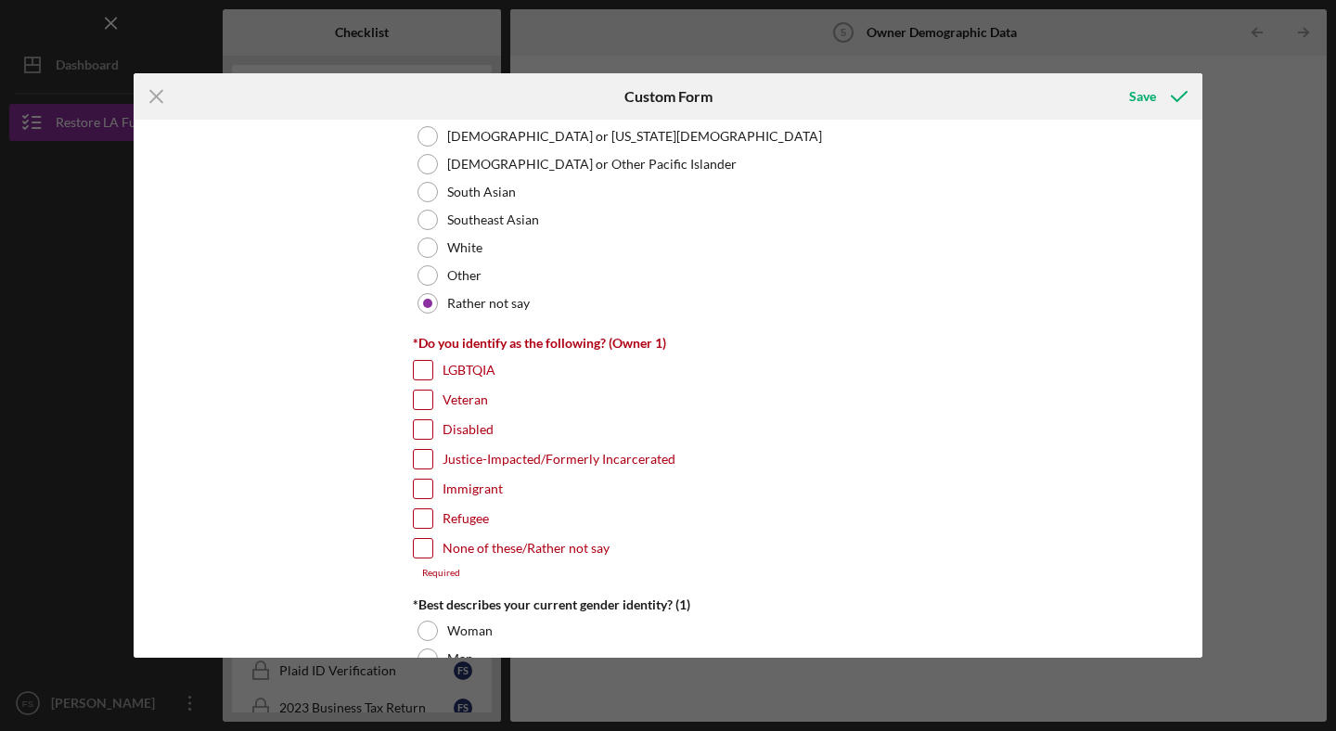
scroll to position [1258, 0]
click at [422, 452] on input "Justice-Impacted/Formerly Incarcerated" at bounding box center [423, 457] width 19 height 19
checkbox input "true"
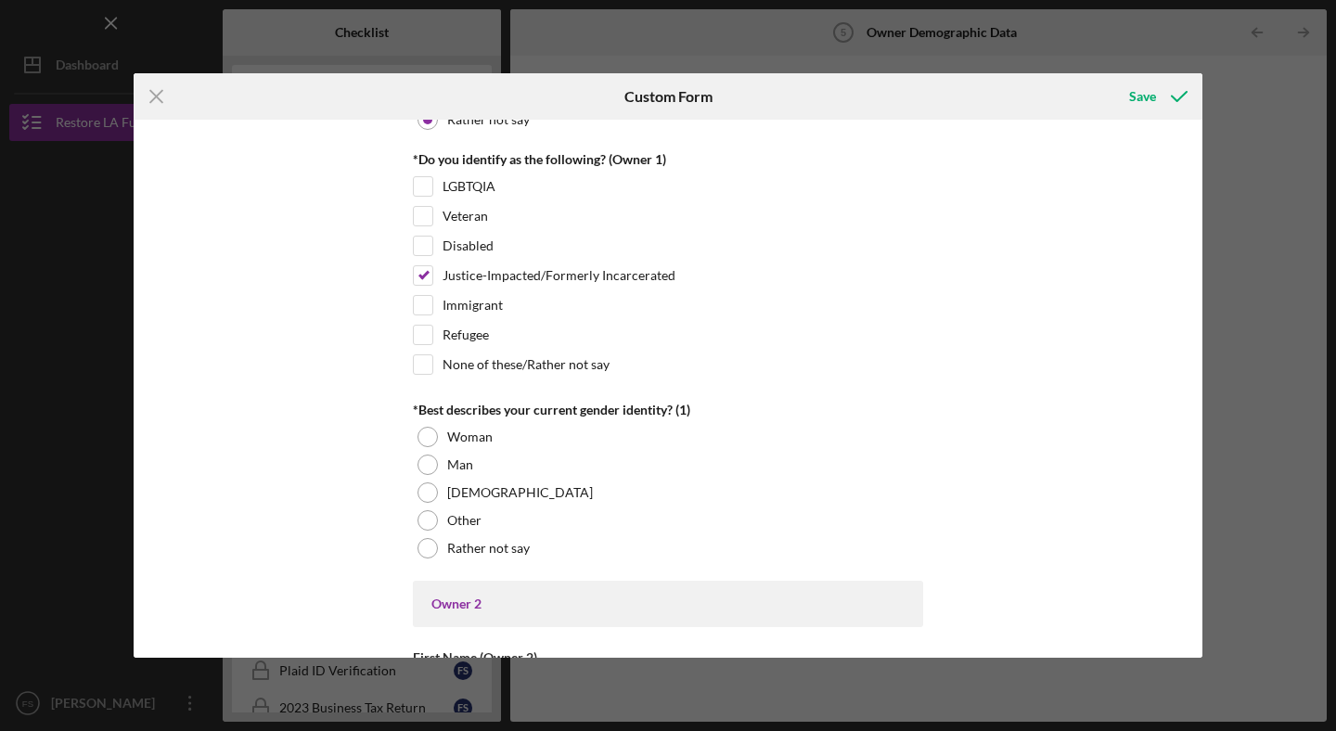
scroll to position [1444, 0]
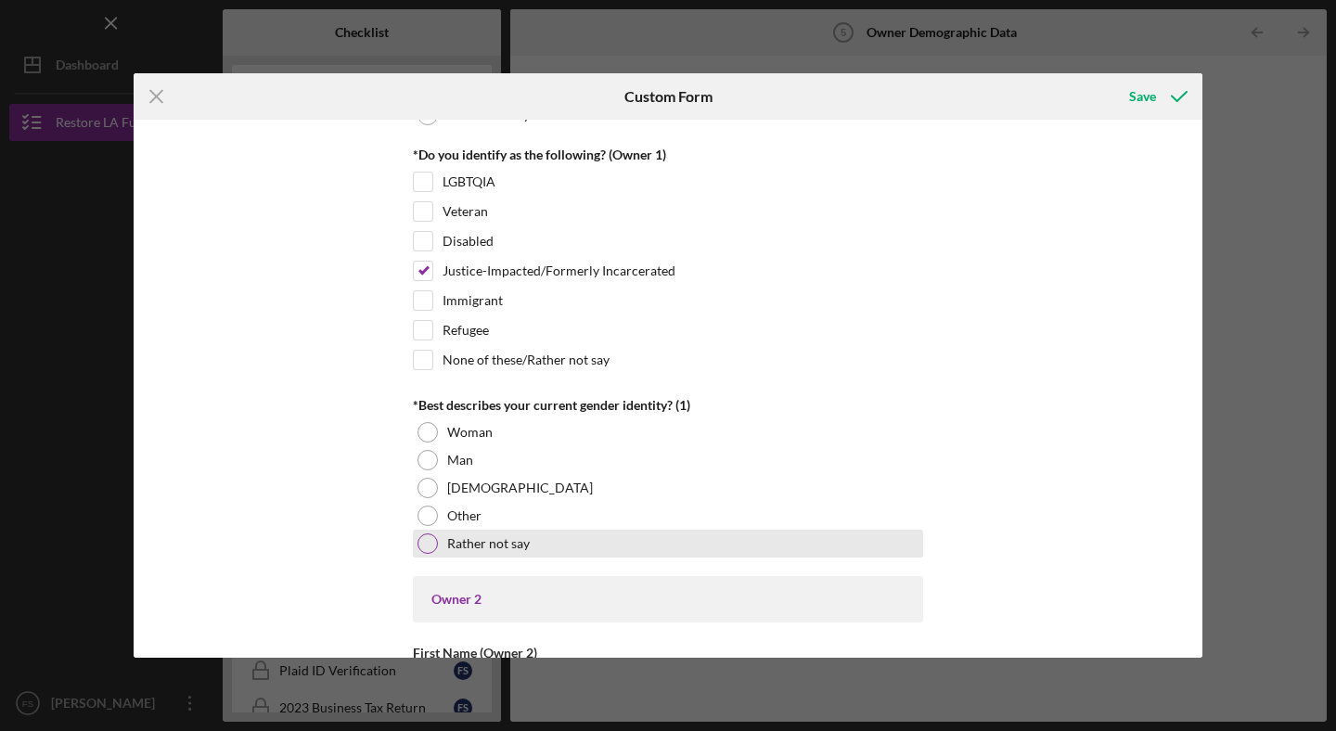
click at [415, 535] on div "Rather not say" at bounding box center [668, 544] width 510 height 28
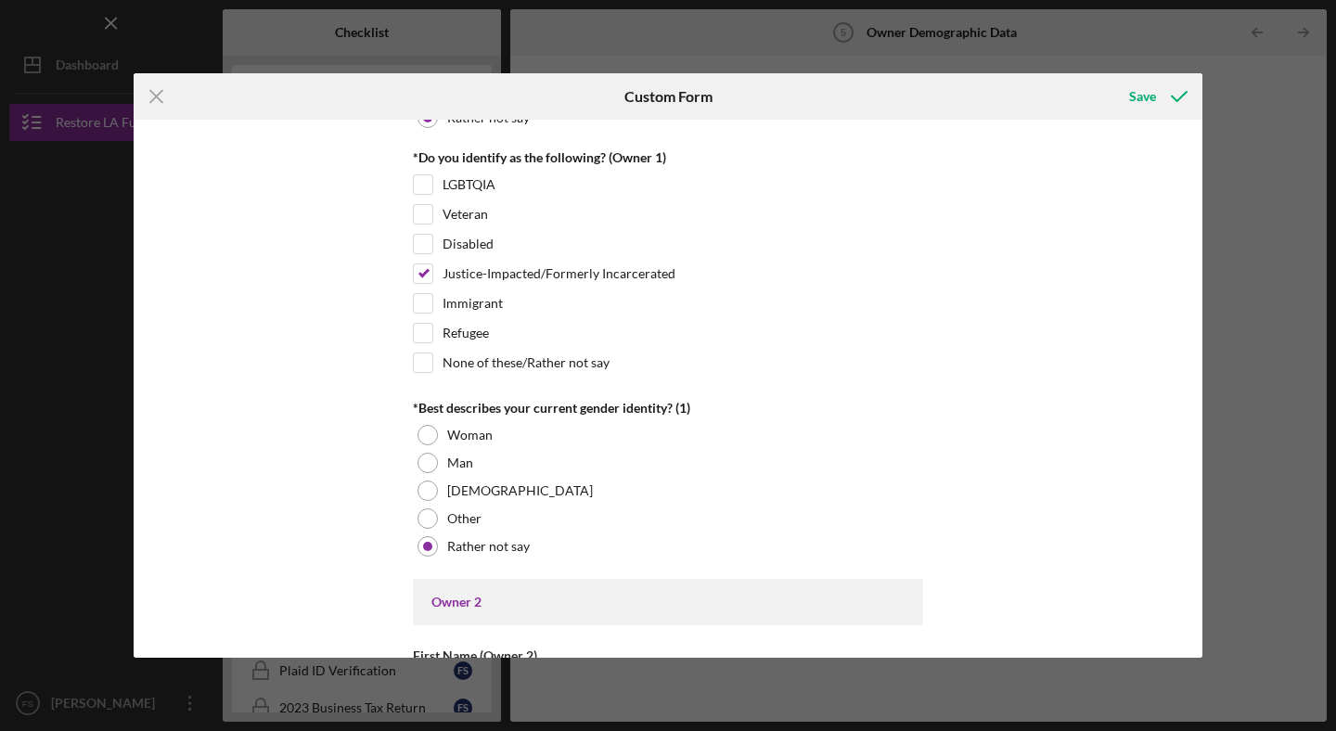
scroll to position [1454, 0]
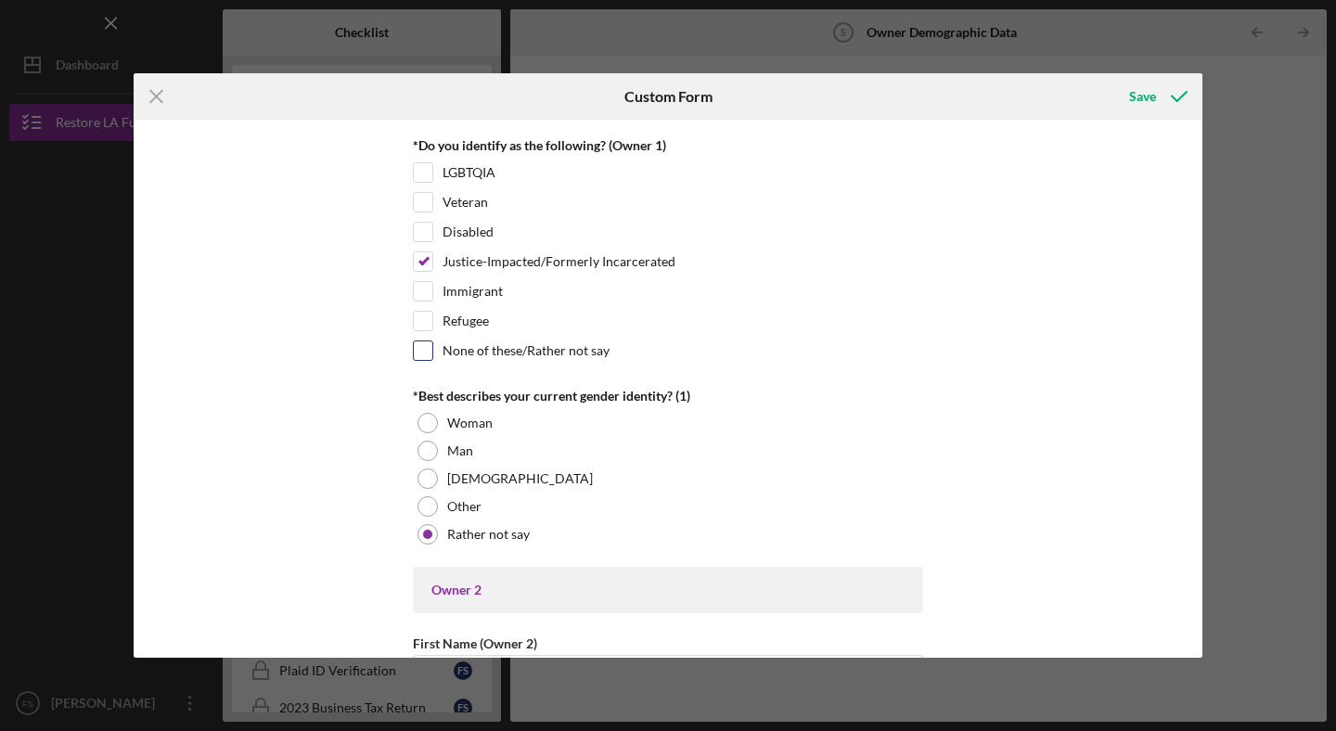
click at [414, 356] on input "None of these/Rather not say" at bounding box center [423, 350] width 19 height 19
click at [420, 350] on input "None of these/Rather not say" at bounding box center [423, 350] width 19 height 19
checkbox input "false"
click at [420, 306] on div "Immigrant" at bounding box center [668, 296] width 510 height 30
click at [421, 295] on input "Immigrant" at bounding box center [423, 291] width 19 height 19
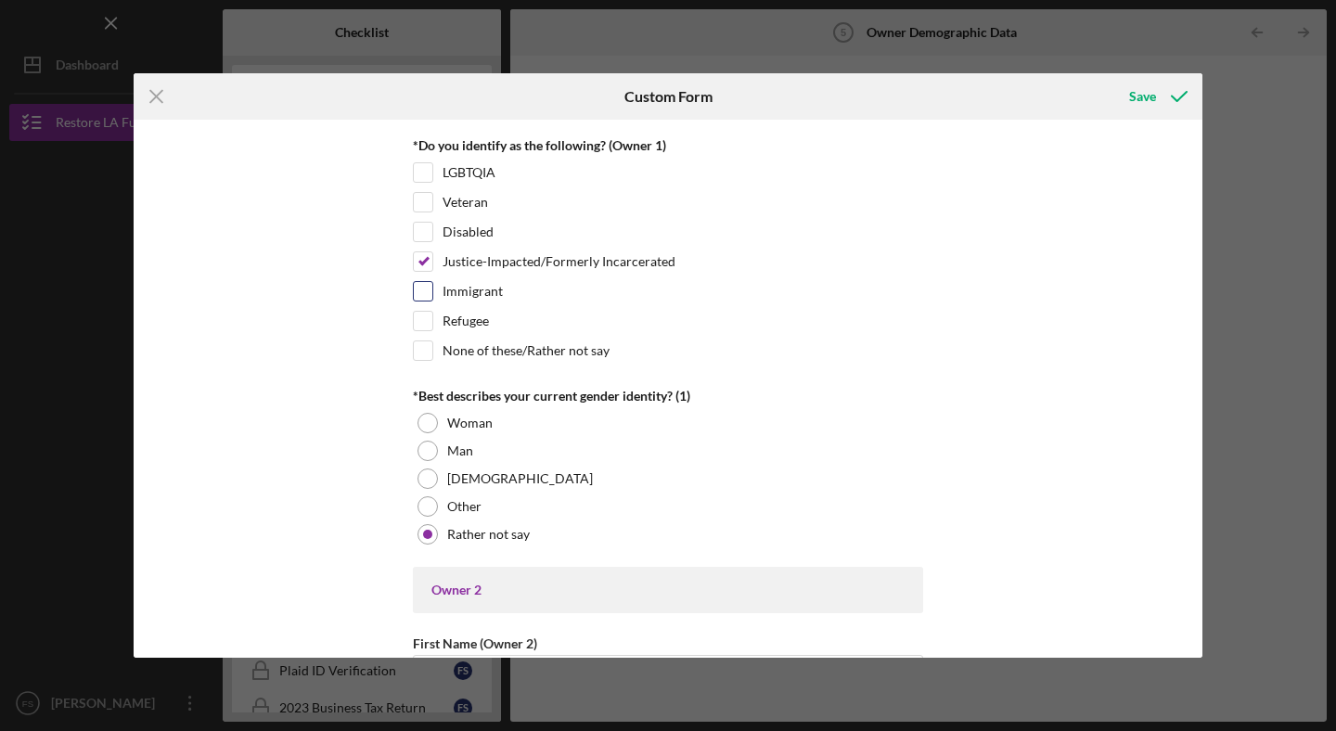
checkbox input "true"
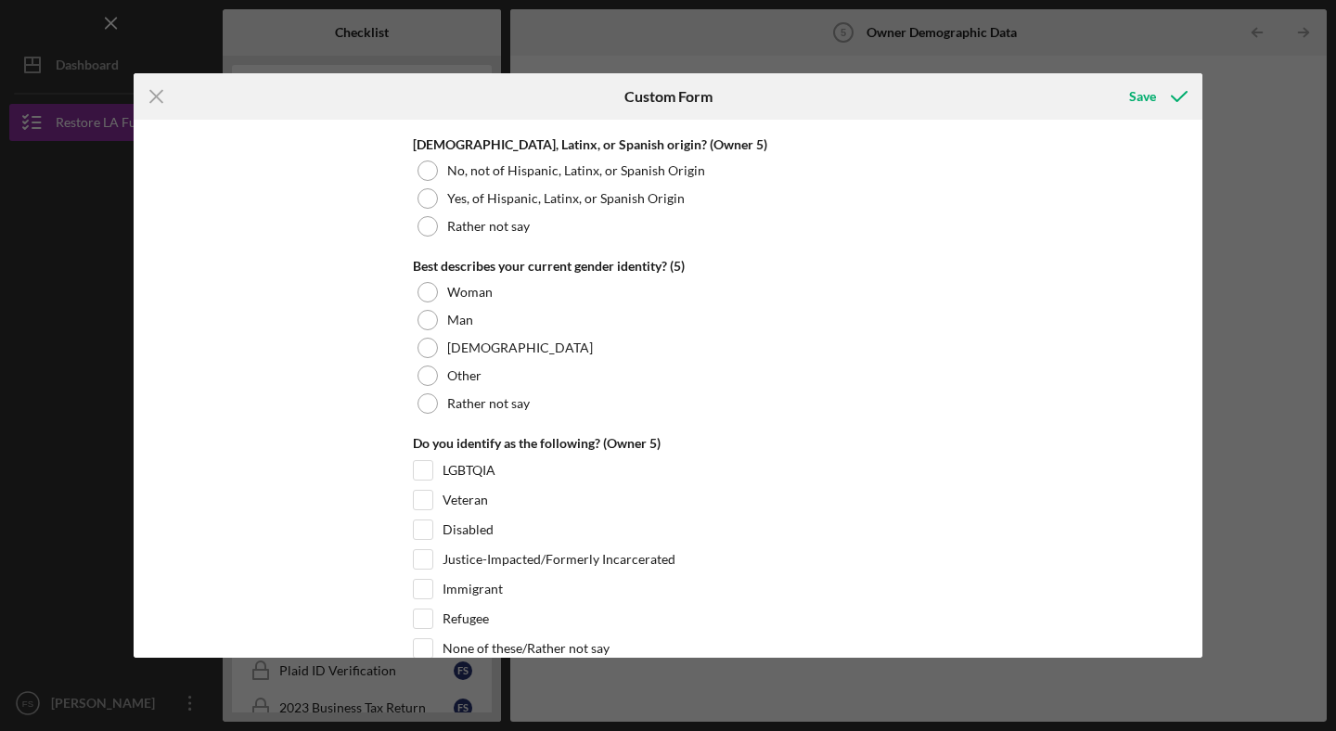
scroll to position [7123, 0]
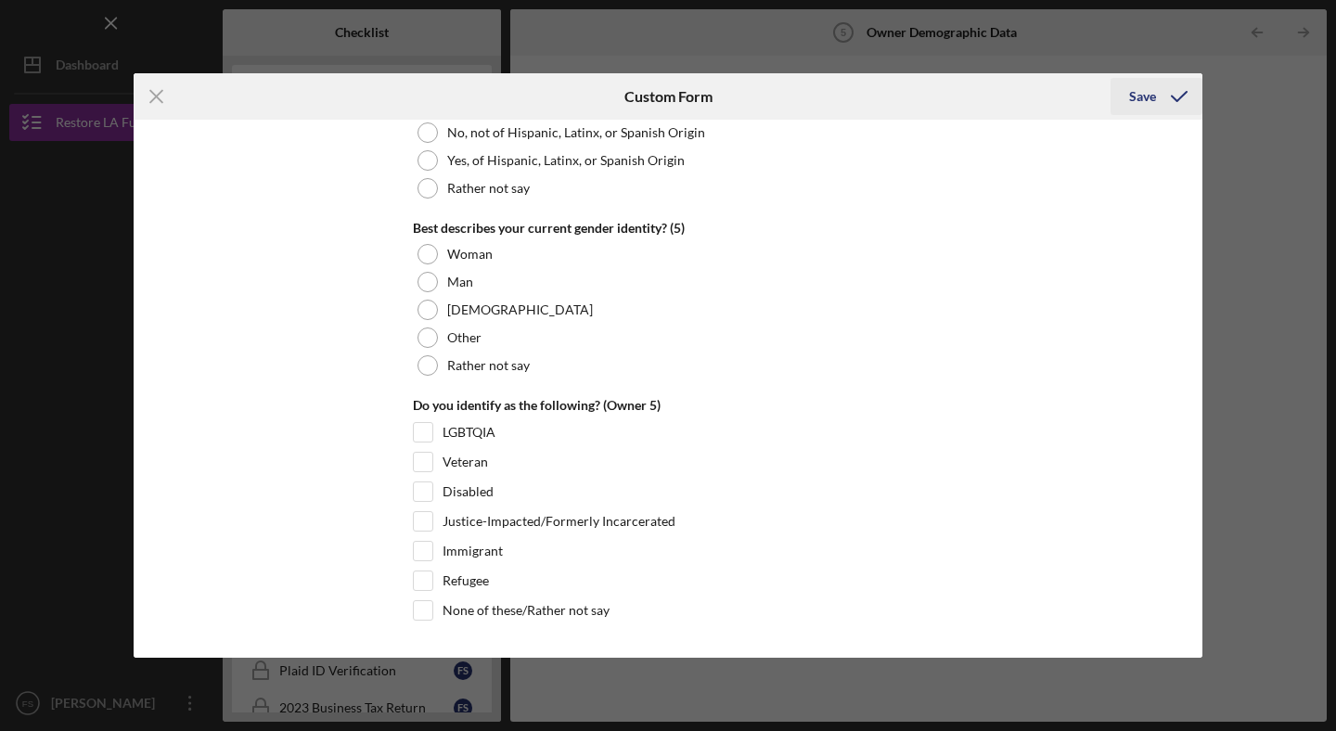
click at [1131, 91] on div "Save" at bounding box center [1142, 96] width 27 height 37
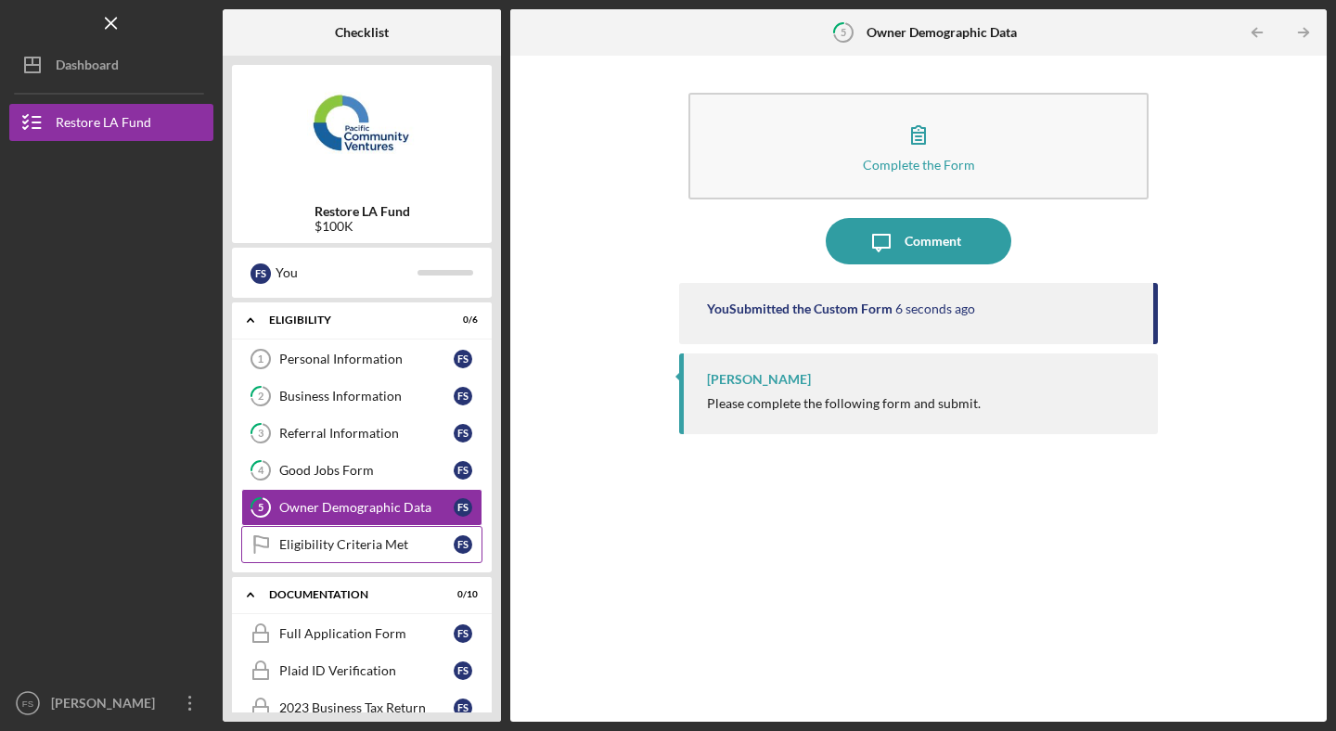
click at [359, 549] on div "Eligibility Criteria Met" at bounding box center [366, 544] width 174 height 15
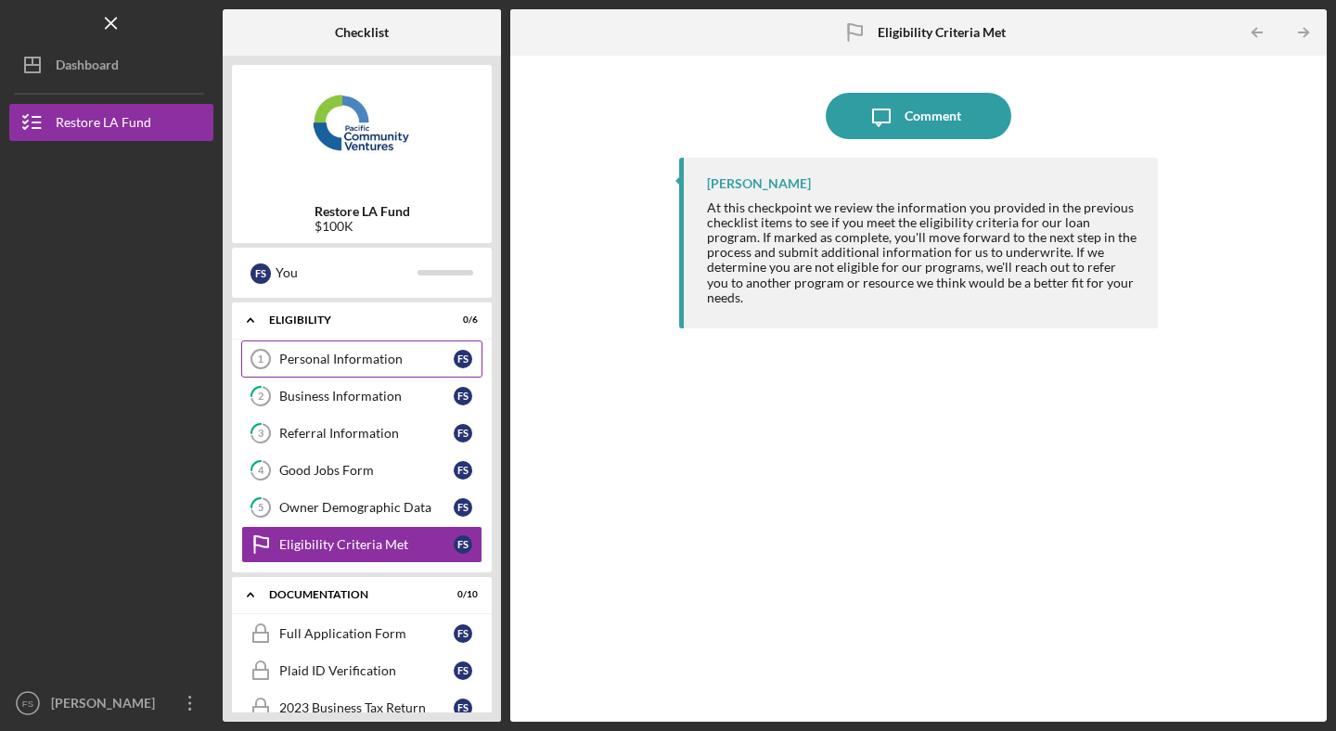
click at [422, 357] on div "Personal Information" at bounding box center [366, 359] width 174 height 15
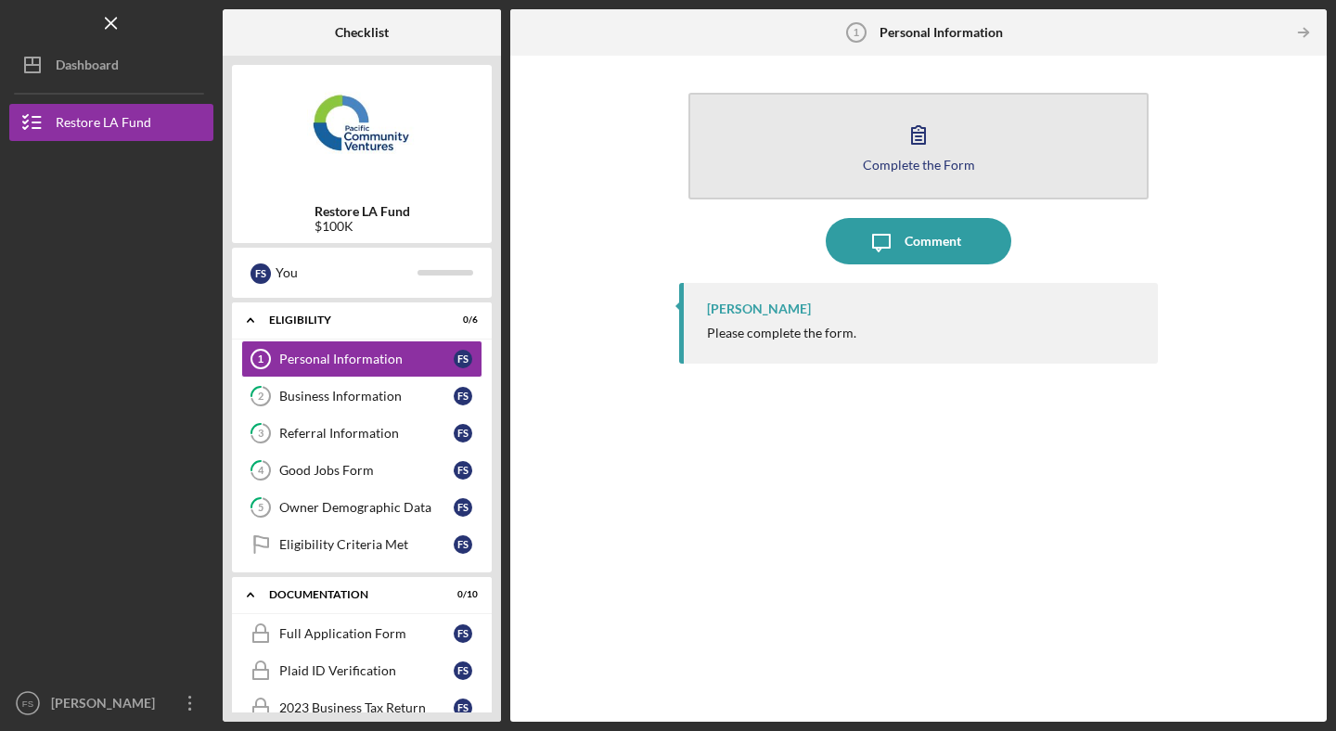
click at [904, 158] on div "Complete the Form" at bounding box center [919, 165] width 112 height 14
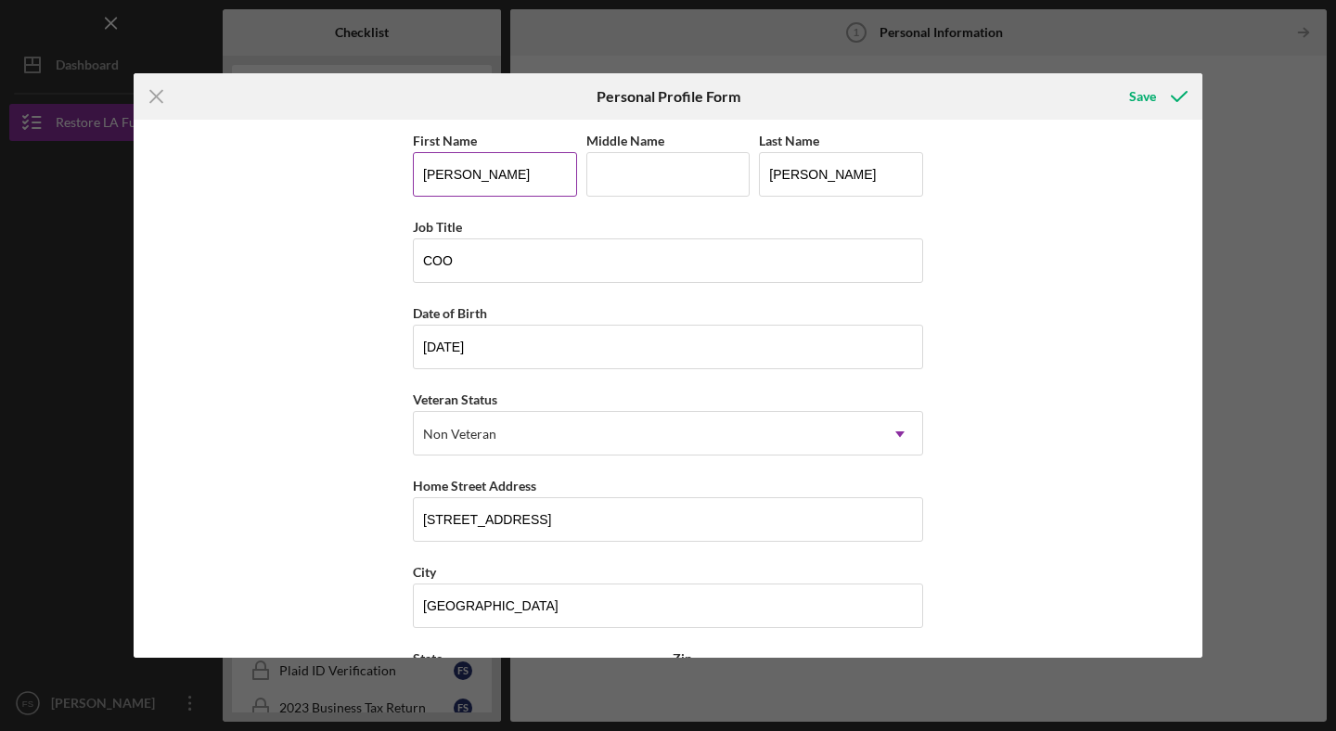
click at [490, 171] on input "[PERSON_NAME]" at bounding box center [495, 174] width 164 height 45
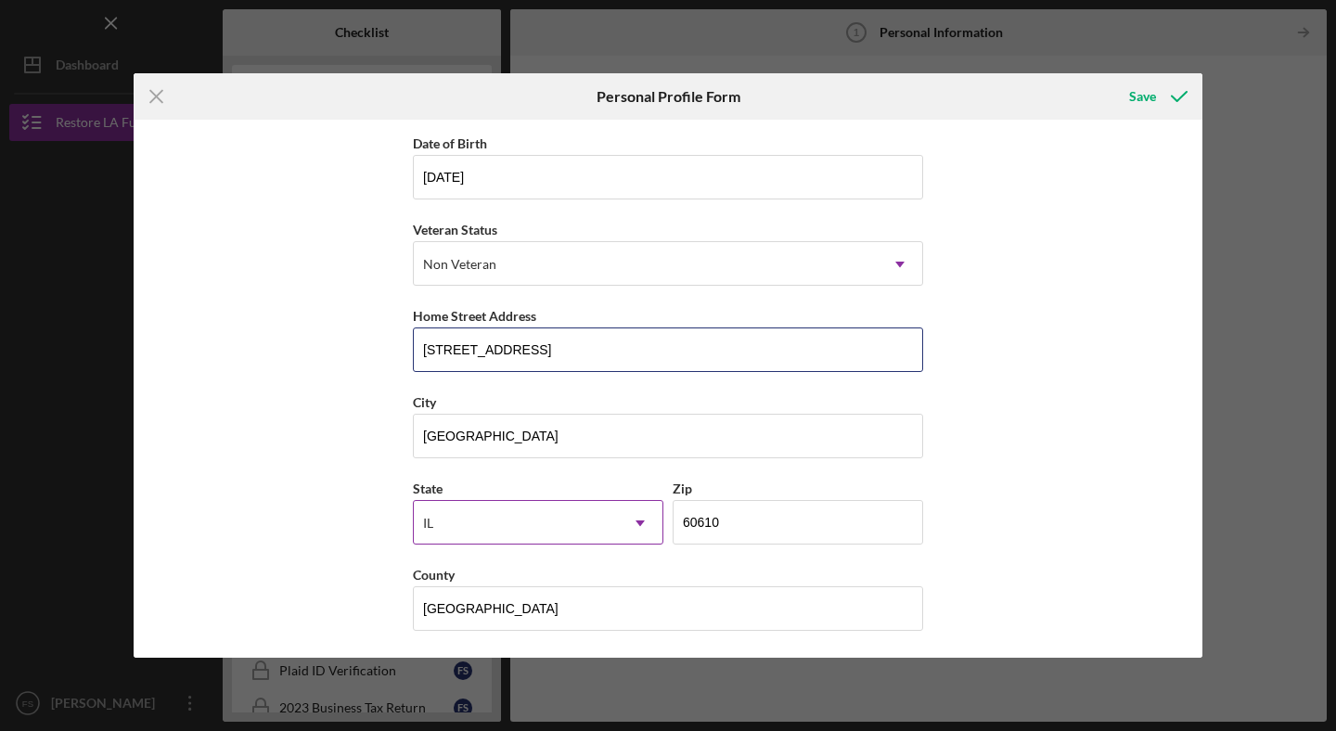
scroll to position [171, 0]
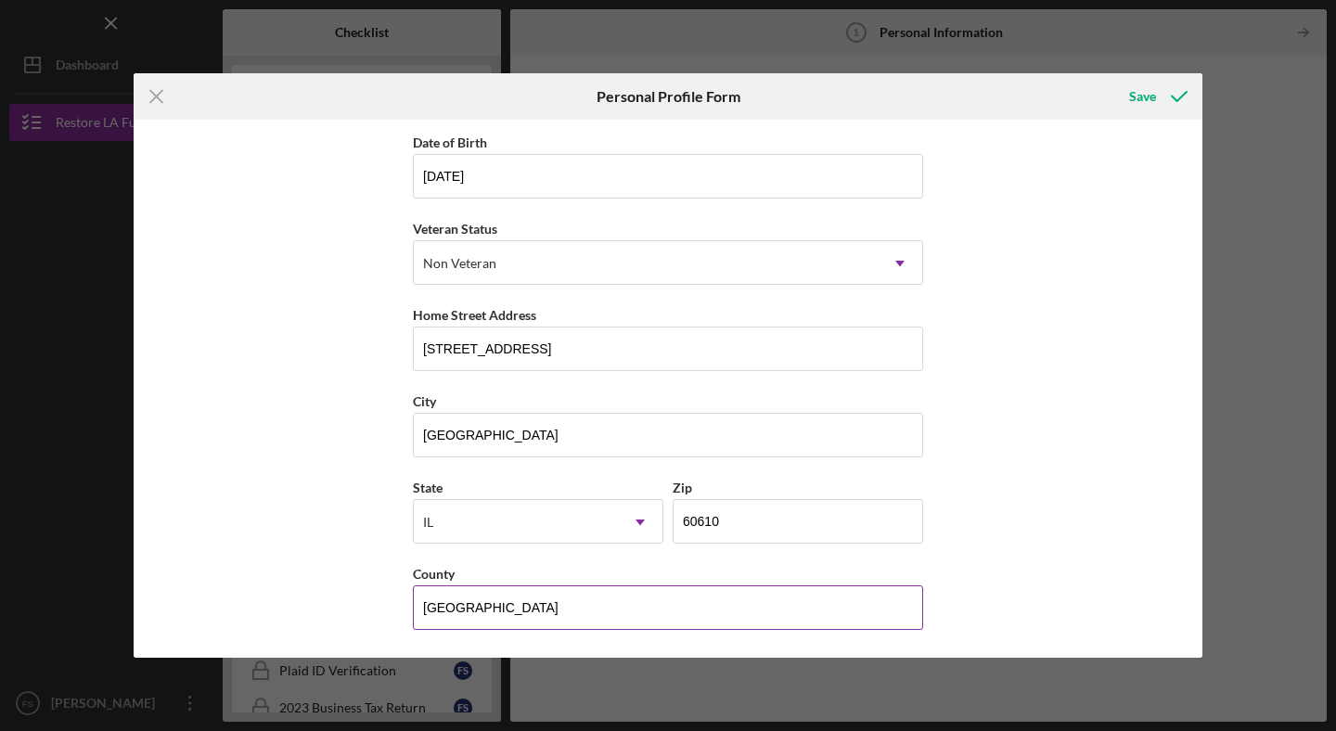
click at [547, 618] on input "[GEOGRAPHIC_DATA]" at bounding box center [668, 607] width 510 height 45
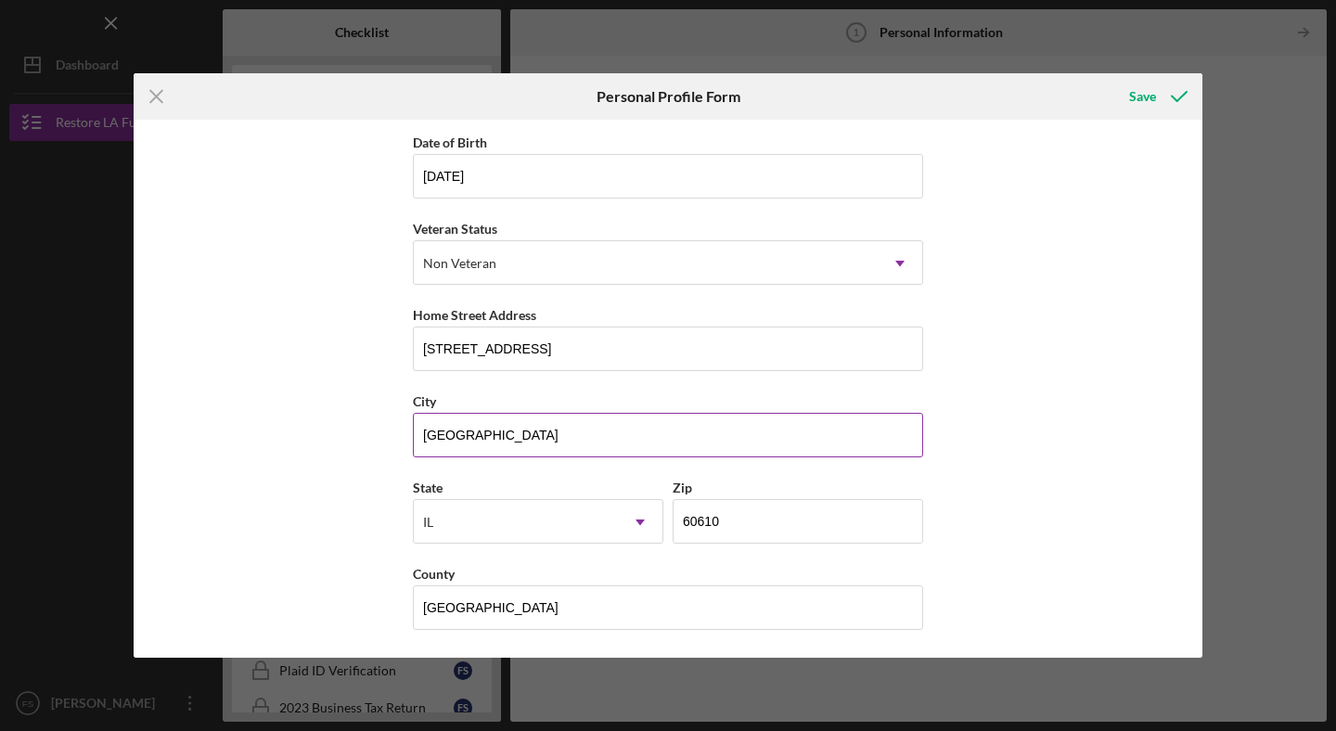
click at [570, 432] on input "[GEOGRAPHIC_DATA]" at bounding box center [668, 435] width 510 height 45
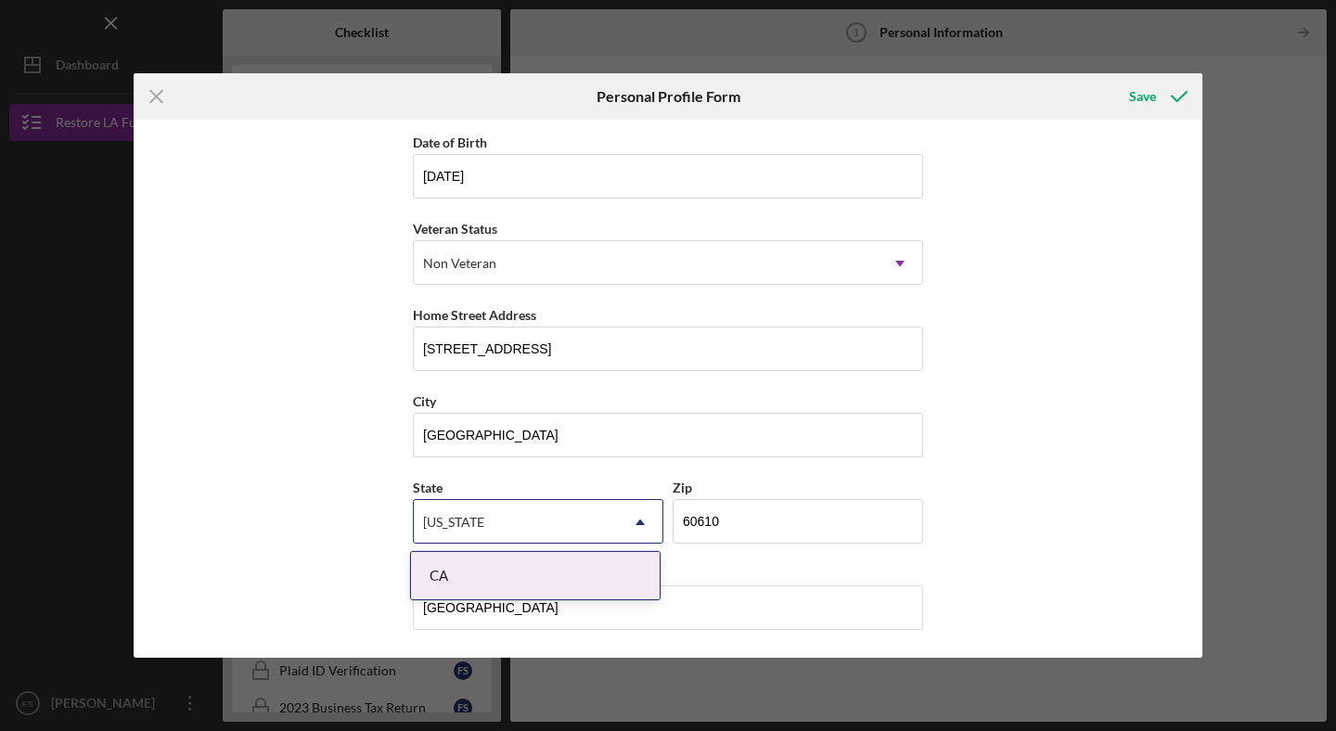
click at [577, 522] on div "[US_STATE]" at bounding box center [516, 522] width 204 height 43
type input "Californi"
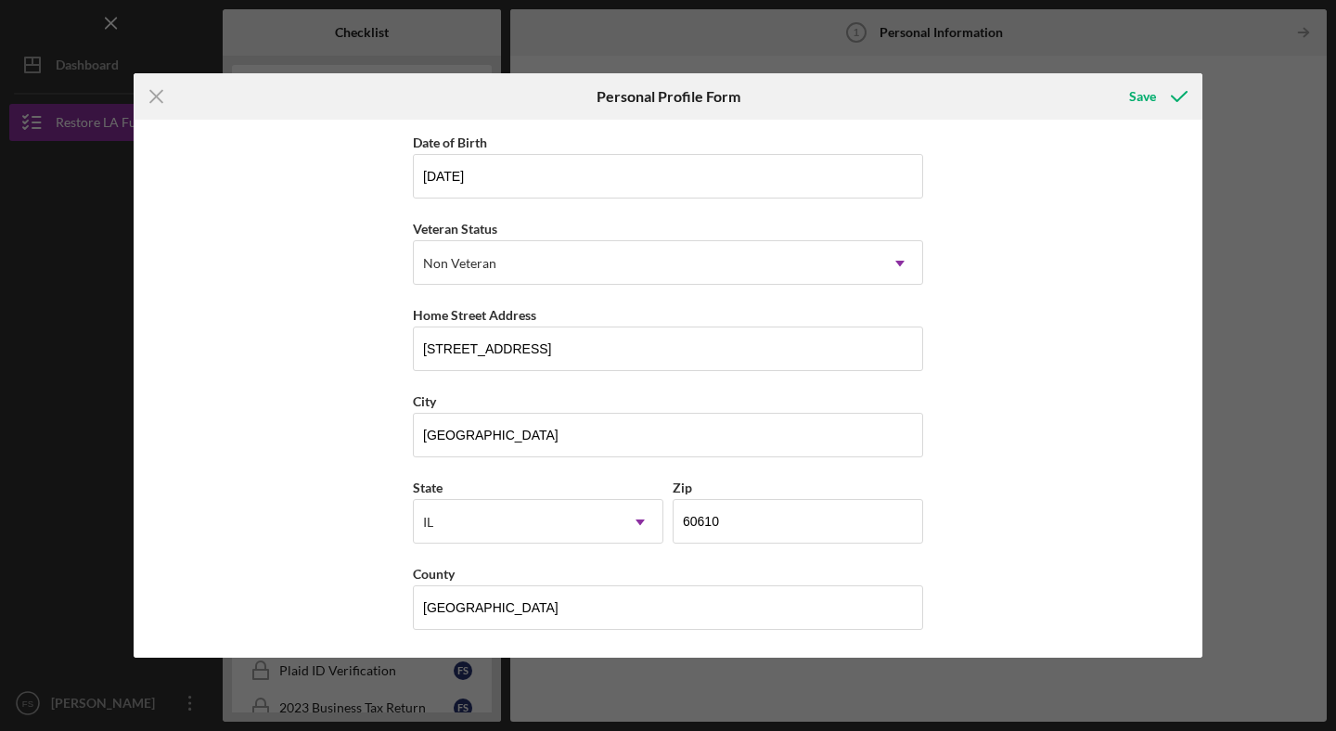
drag, startPoint x: 469, startPoint y: 520, endPoint x: 407, endPoint y: 511, distance: 62.7
click at [407, 511] on div "First Name [PERSON_NAME] Middle Name Last Name [PERSON_NAME] Job Title COO Date…" at bounding box center [668, 389] width 1069 height 538
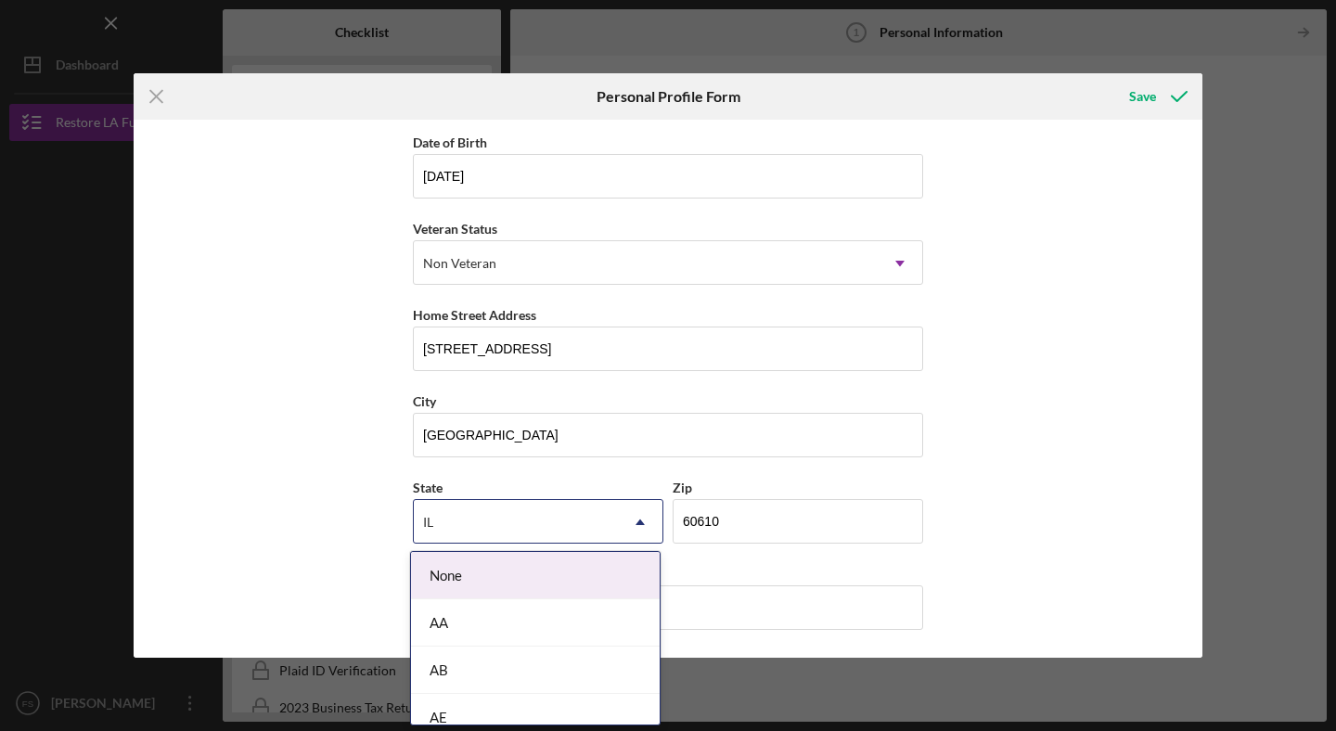
click at [631, 515] on icon "Icon/Dropdown Arrow" at bounding box center [640, 522] width 45 height 45
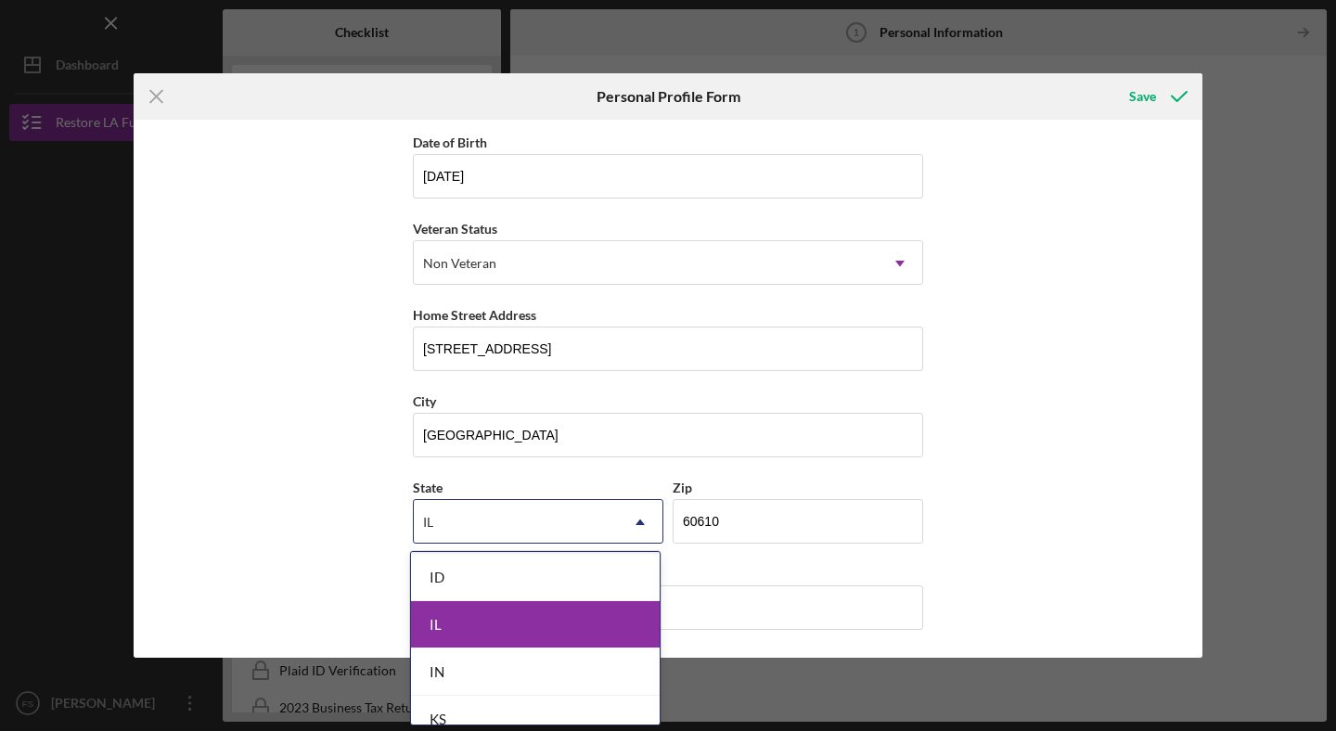
scroll to position [1038, 0]
click at [495, 622] on div "IL" at bounding box center [535, 625] width 249 height 47
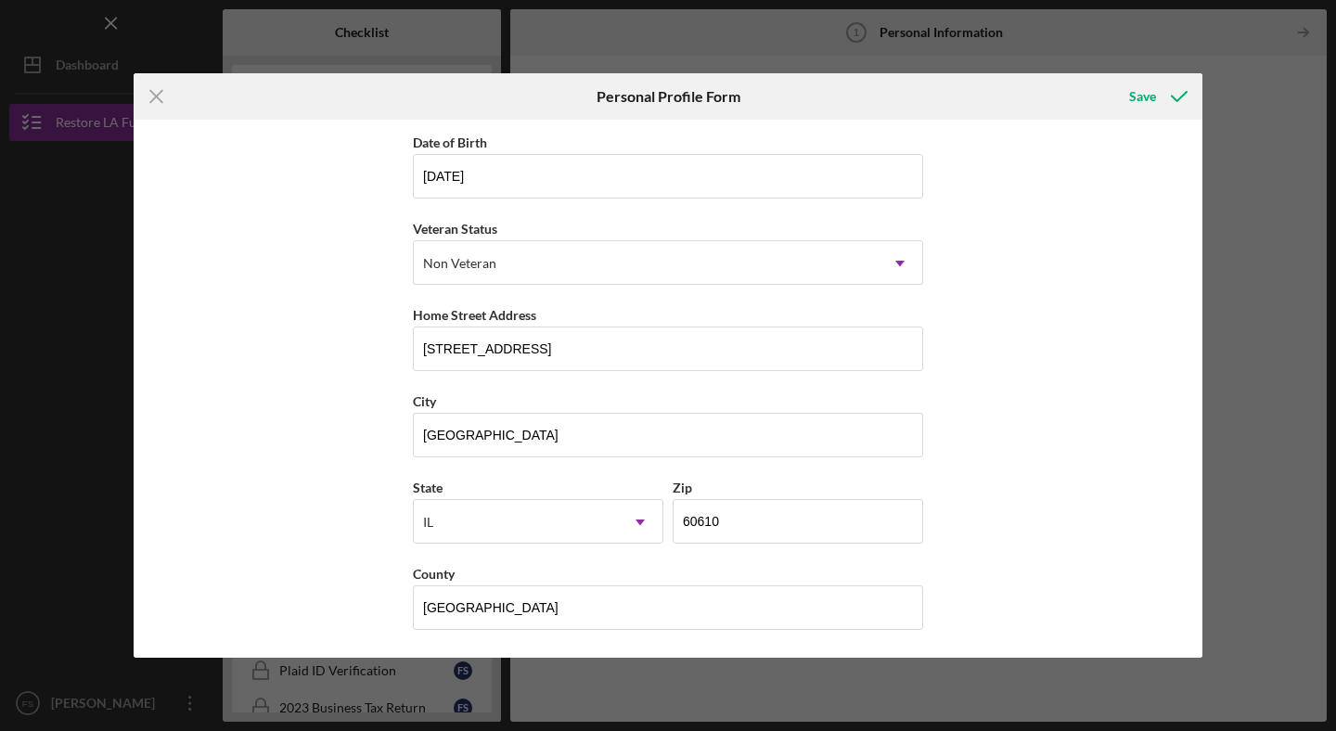
click at [1033, 321] on div "First Name [PERSON_NAME] Middle Name Last Name [PERSON_NAME] Job Title COO Date…" at bounding box center [668, 389] width 1069 height 538
click at [1127, 105] on button "Save" at bounding box center [1156, 96] width 92 height 37
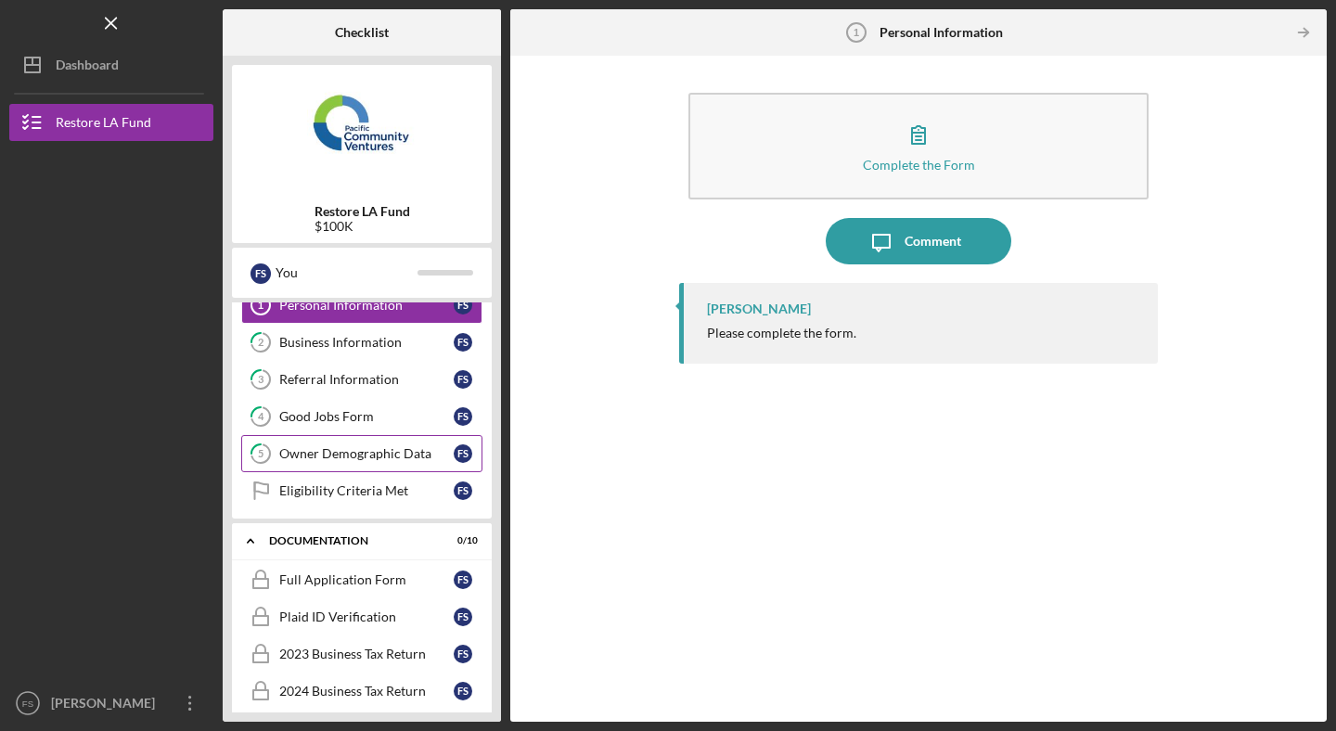
scroll to position [65, 0]
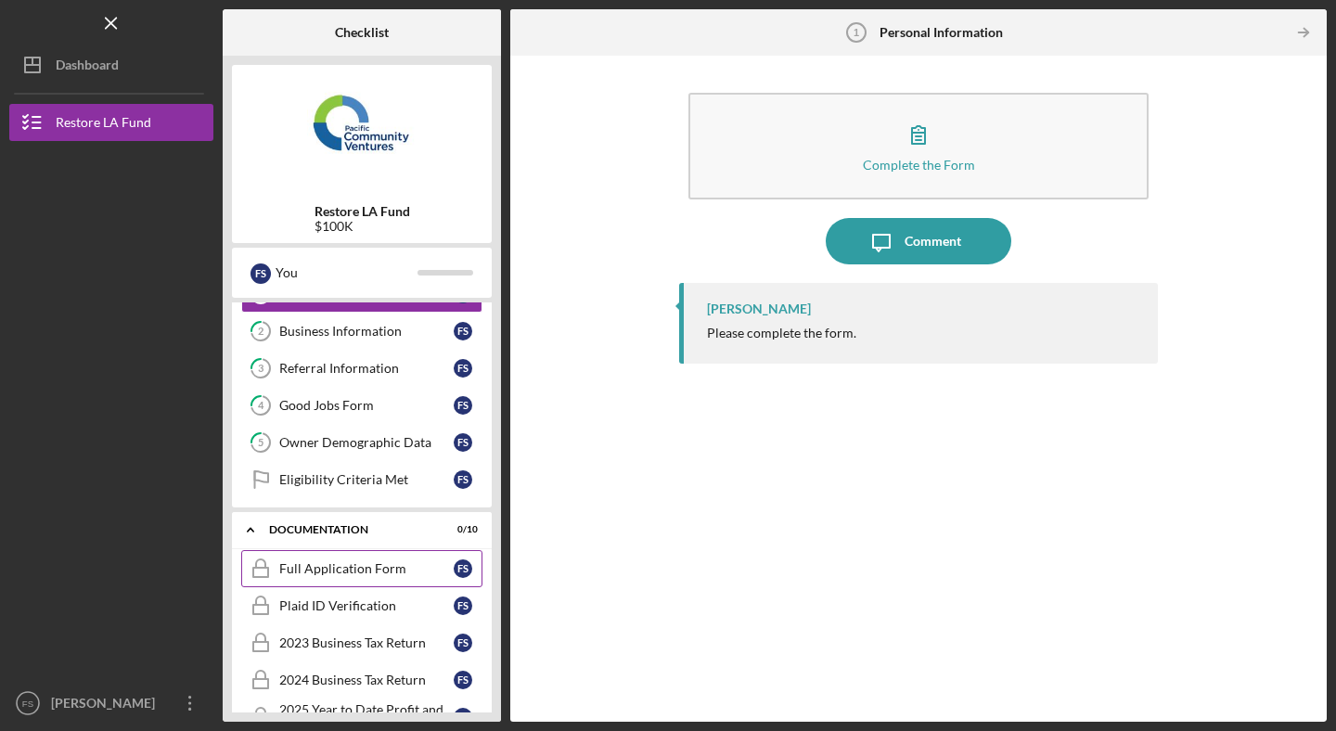
click at [357, 568] on div "Full Application Form" at bounding box center [366, 568] width 174 height 15
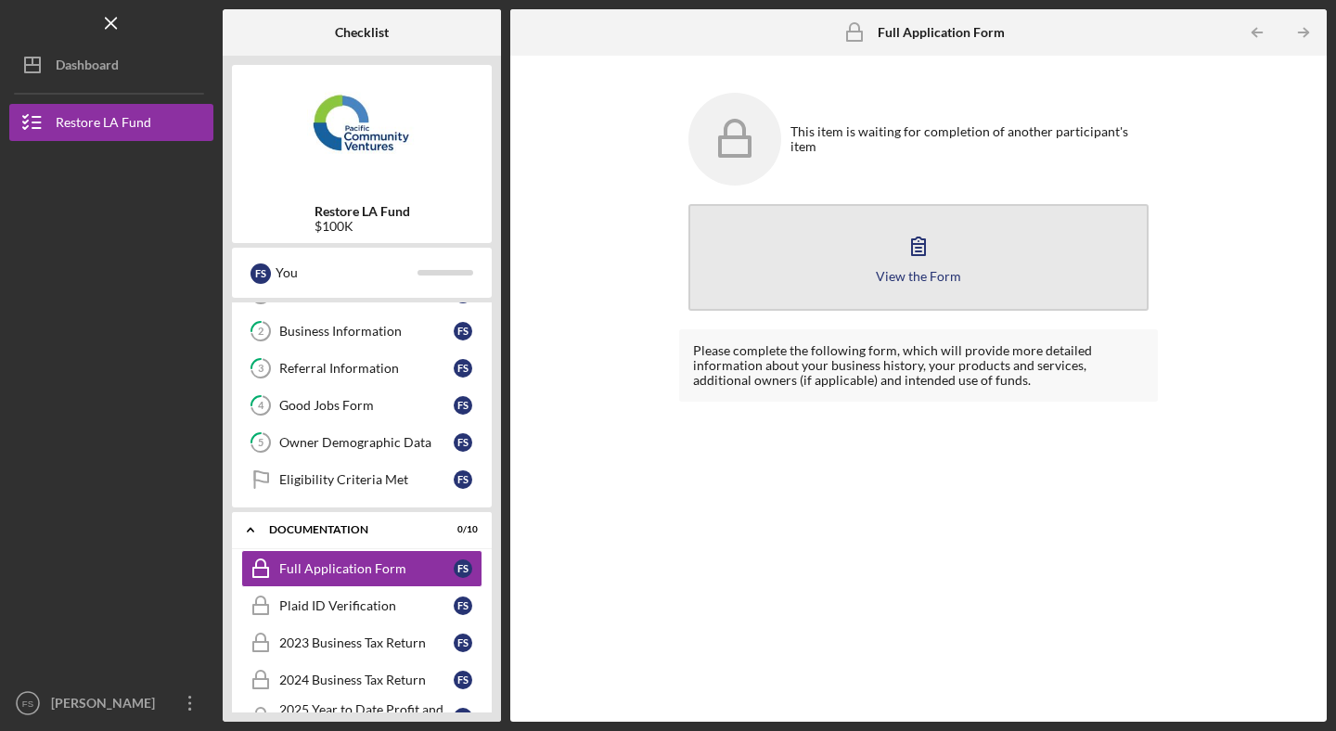
click at [919, 271] on div "View the Form" at bounding box center [918, 276] width 85 height 14
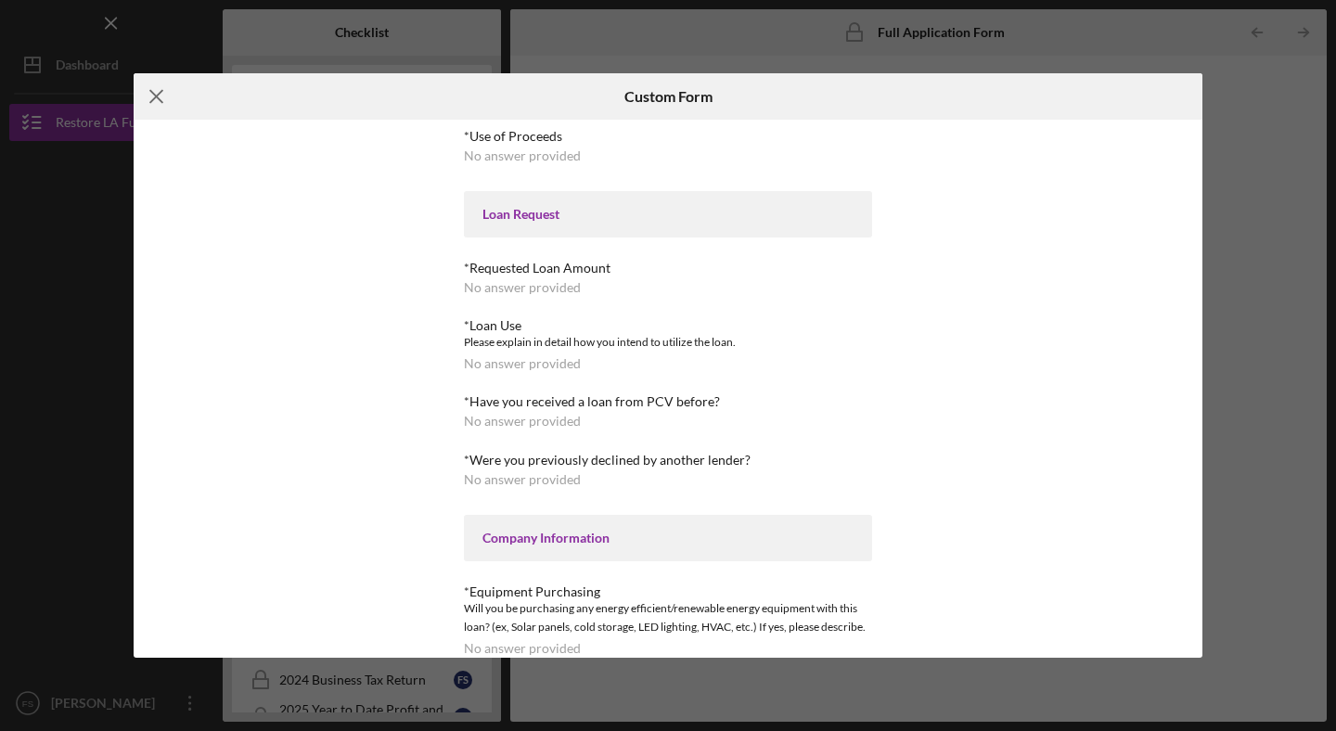
click at [160, 95] on icon "Icon/Menu Close" at bounding box center [157, 96] width 46 height 46
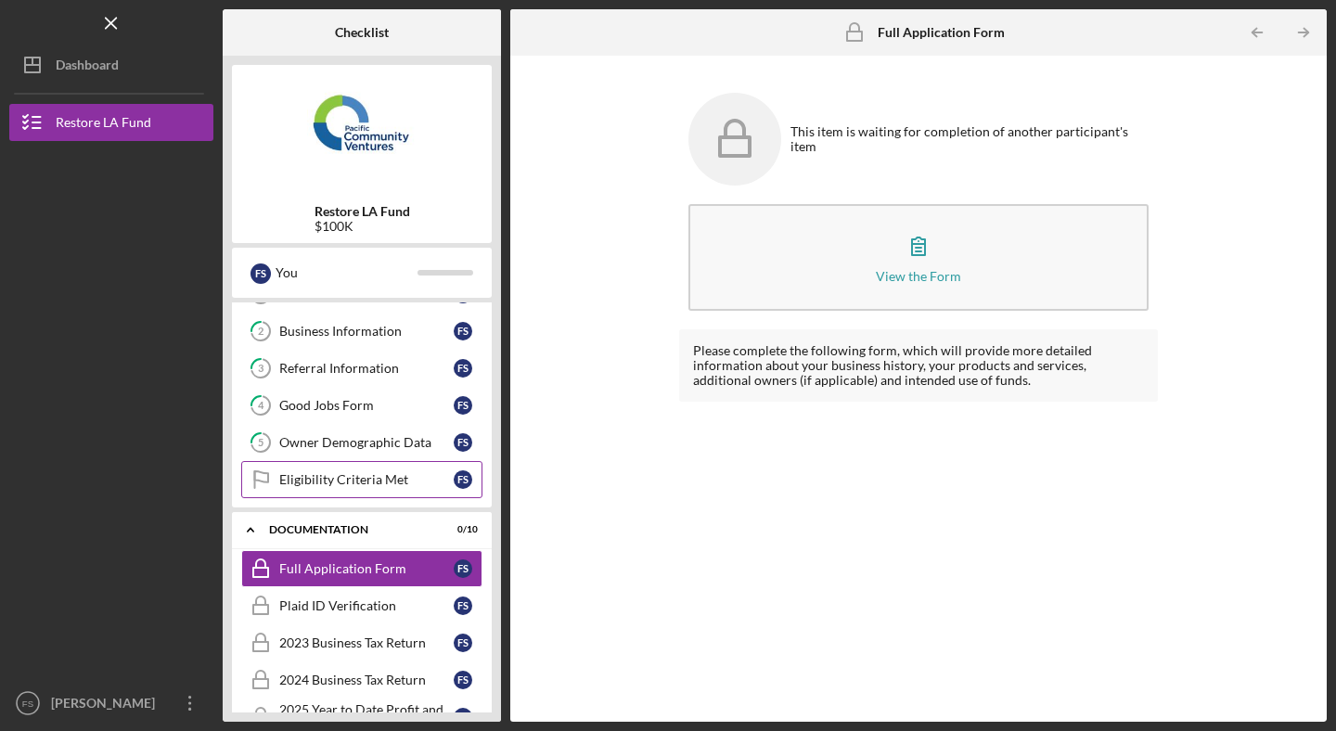
click at [376, 485] on div "Eligibility Criteria Met" at bounding box center [366, 479] width 174 height 15
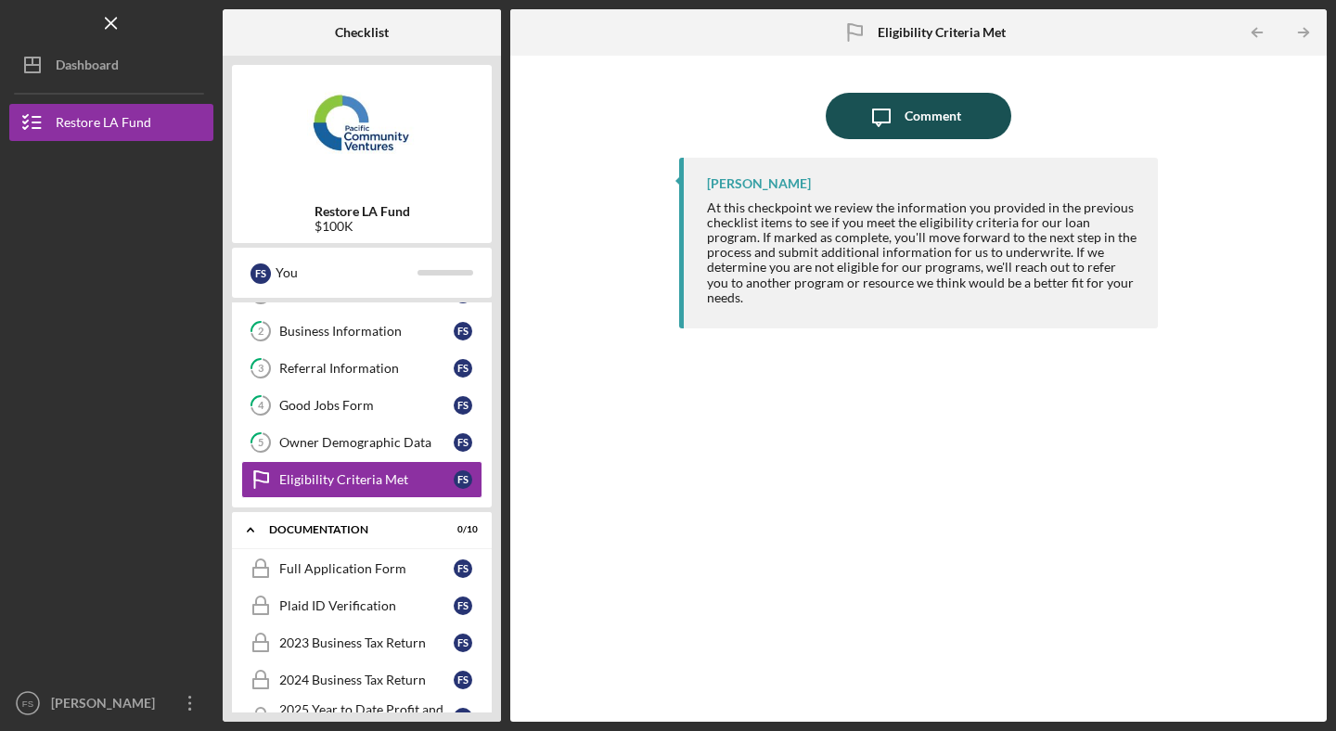
click at [951, 122] on div "Comment" at bounding box center [933, 116] width 57 height 46
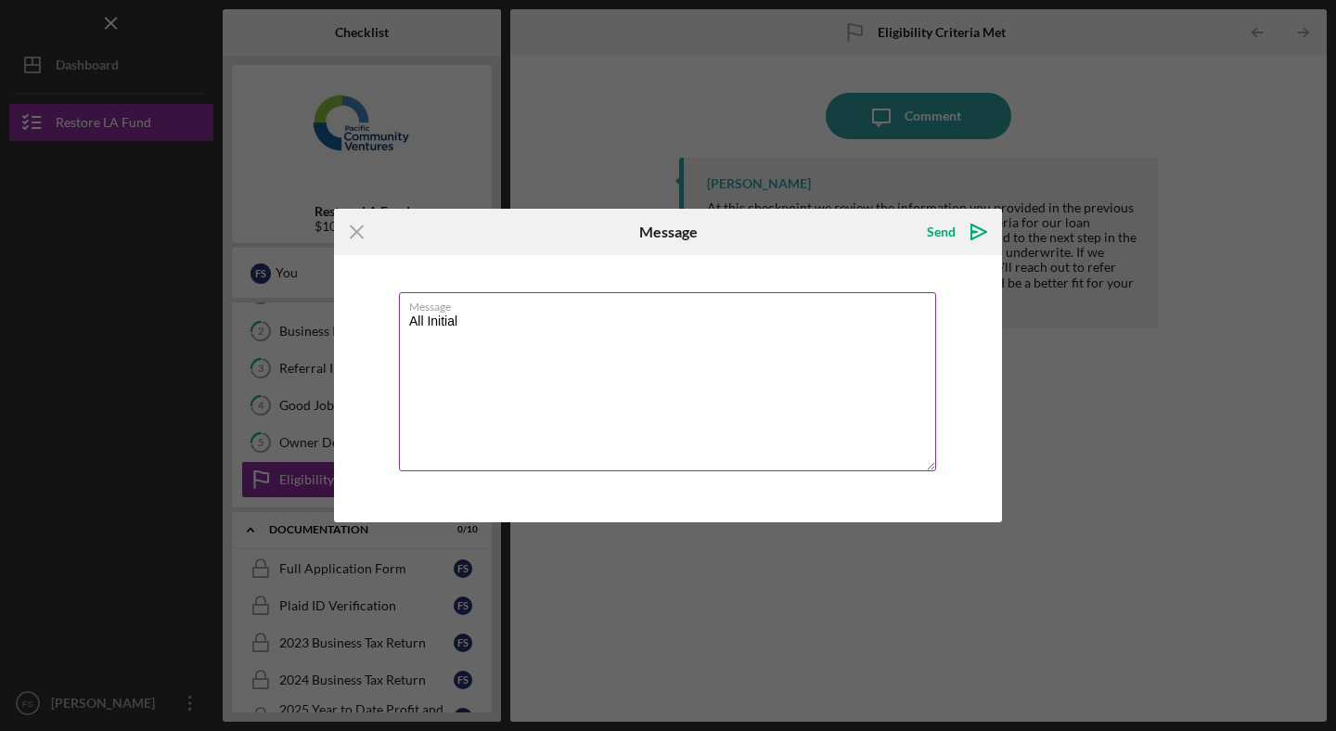
click at [449, 332] on textarea "All Initial" at bounding box center [667, 381] width 537 height 179
click at [443, 332] on textarea "All Initial" at bounding box center [667, 381] width 537 height 179
click at [442, 325] on textarea "All Initial" at bounding box center [667, 381] width 537 height 179
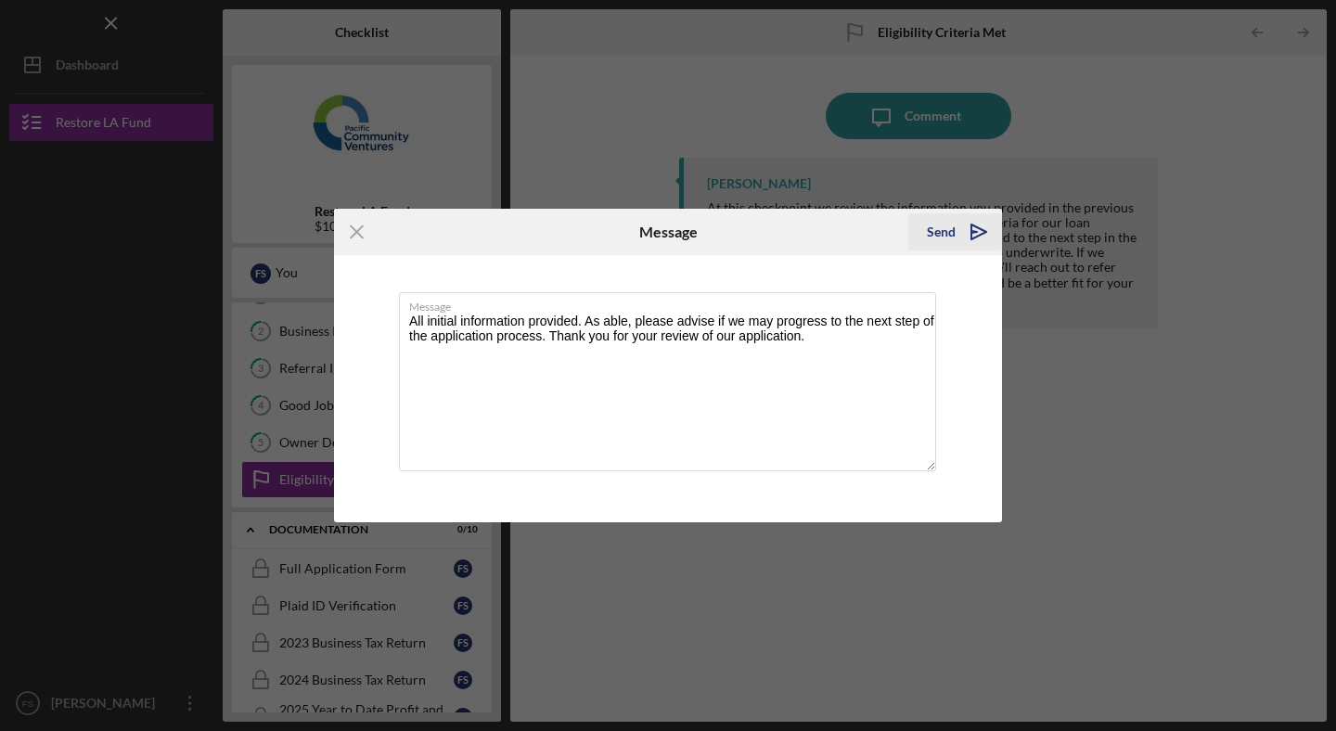
type textarea "All initial information provided. As able, please advise if we may progress to …"
click at [948, 235] on div "Send" at bounding box center [941, 231] width 29 height 37
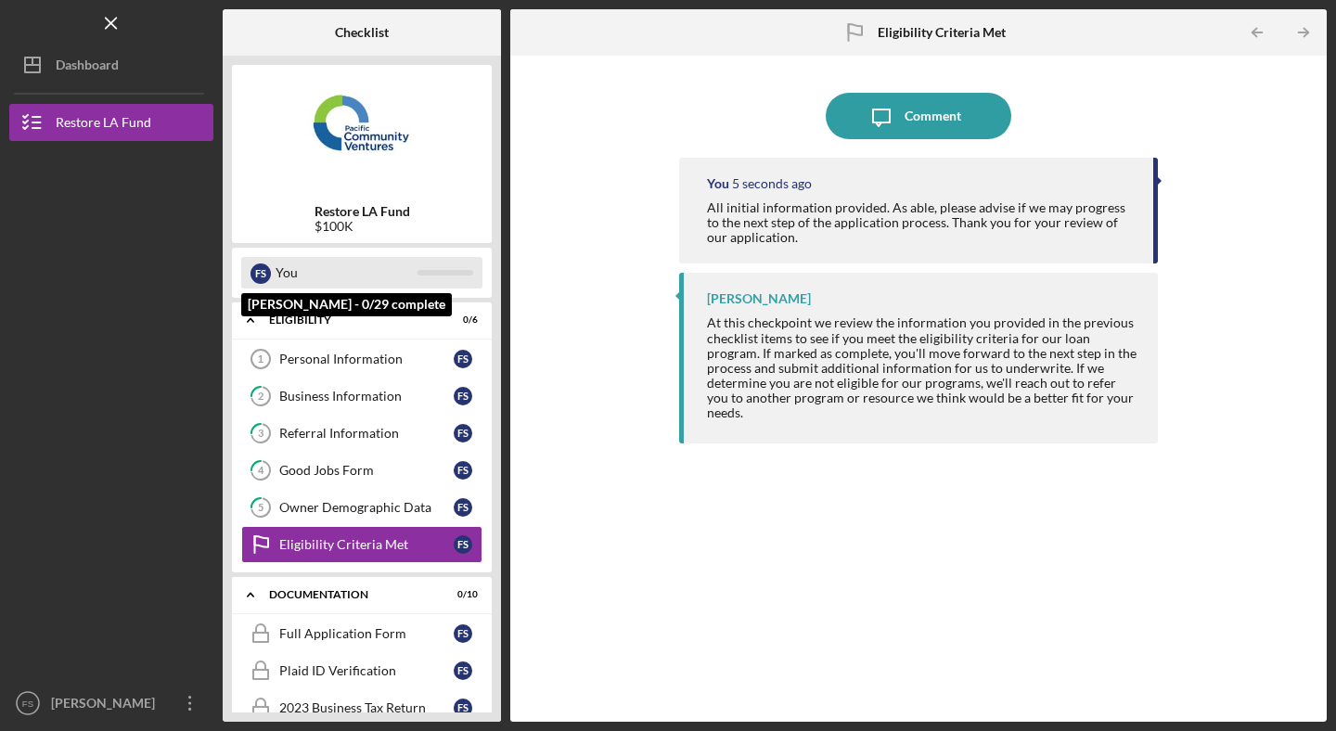
click at [384, 263] on div "You" at bounding box center [347, 273] width 142 height 32
click at [258, 276] on div "F S" at bounding box center [260, 273] width 20 height 20
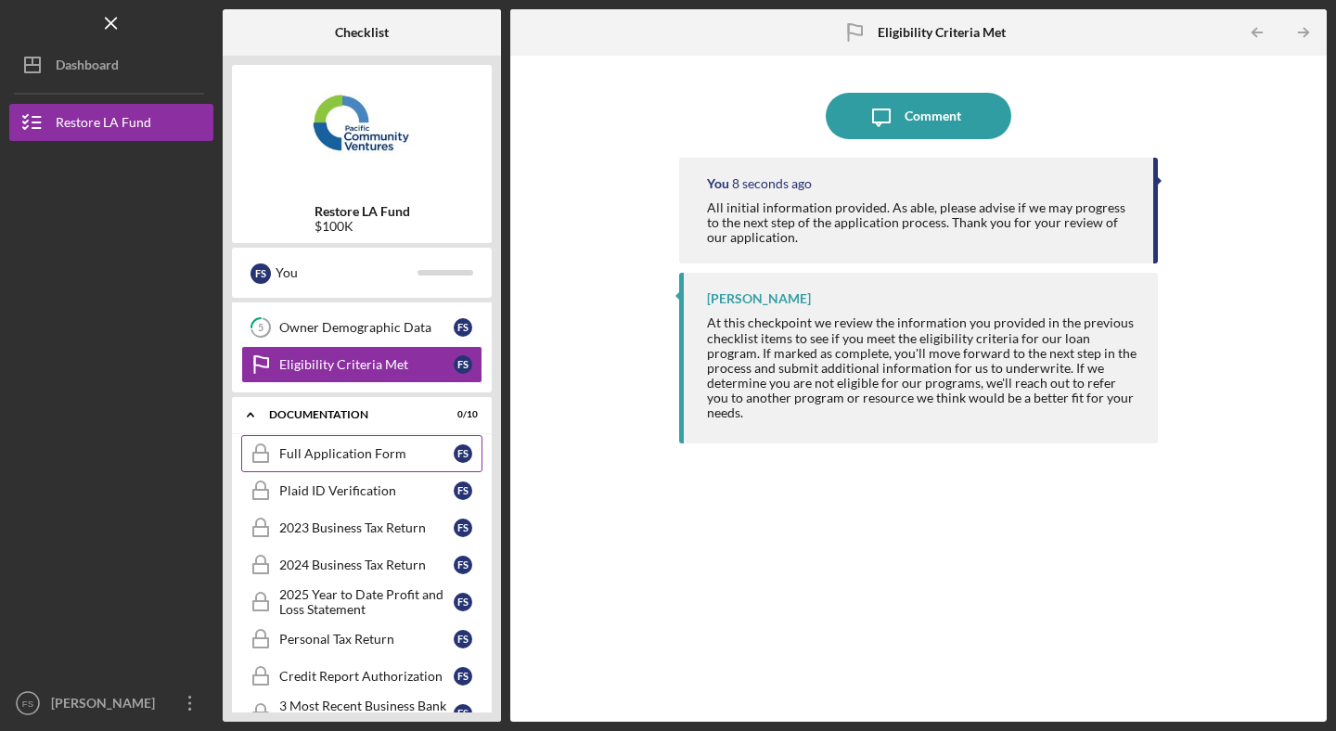
scroll to position [313, 0]
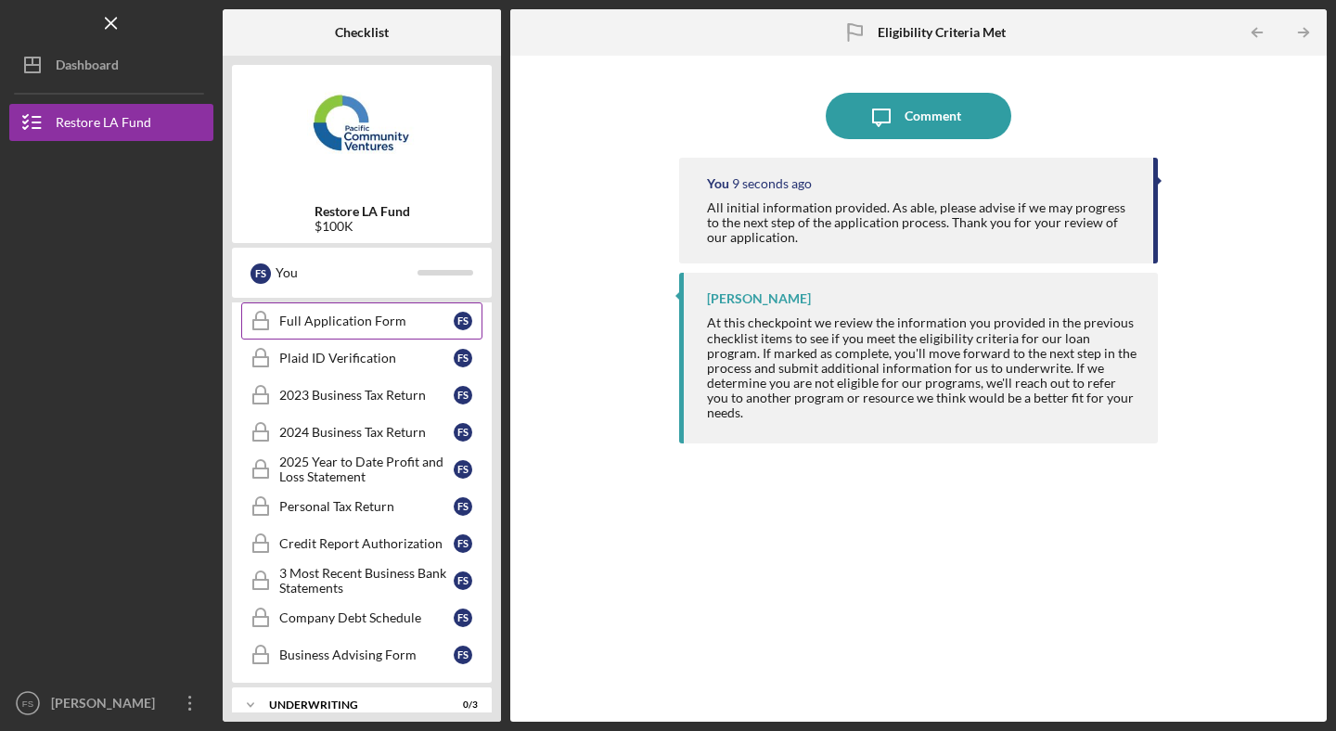
click at [316, 327] on div "Full Application Form" at bounding box center [366, 321] width 174 height 15
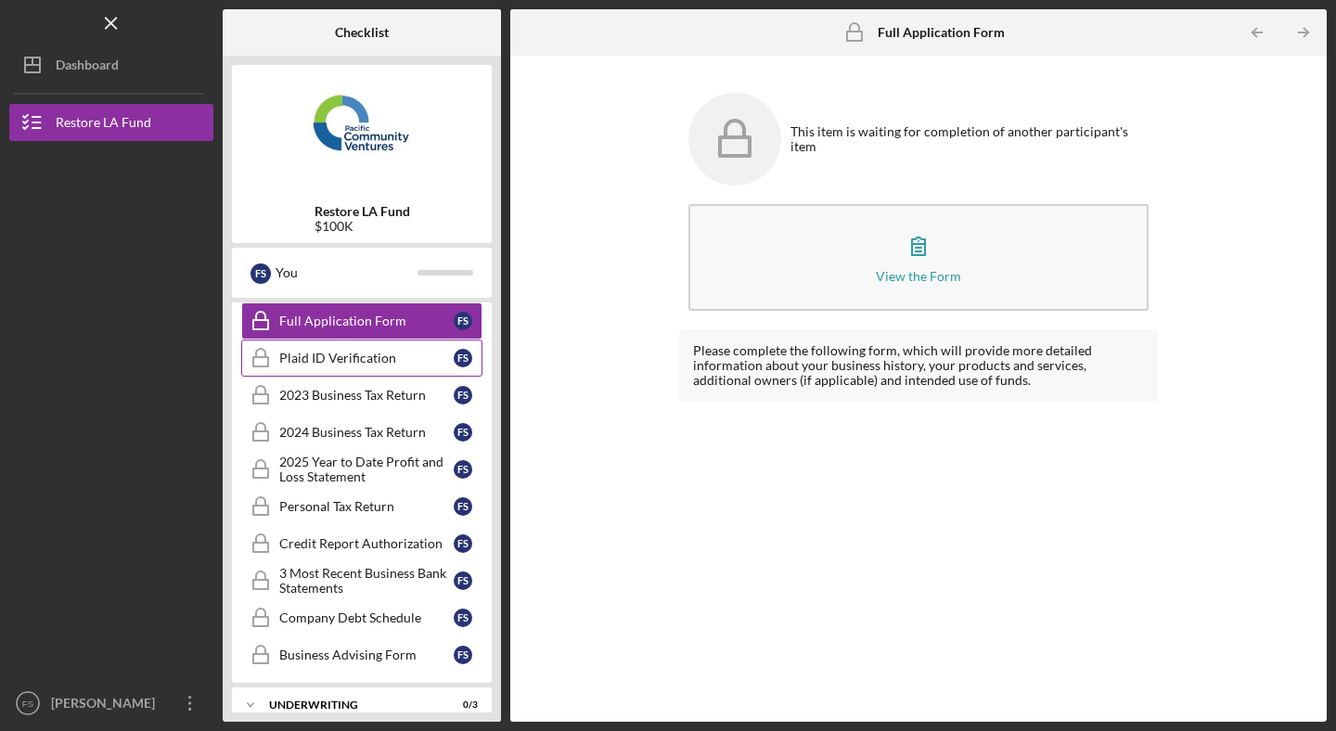
click at [315, 365] on div "Plaid ID Verification" at bounding box center [366, 358] width 174 height 15
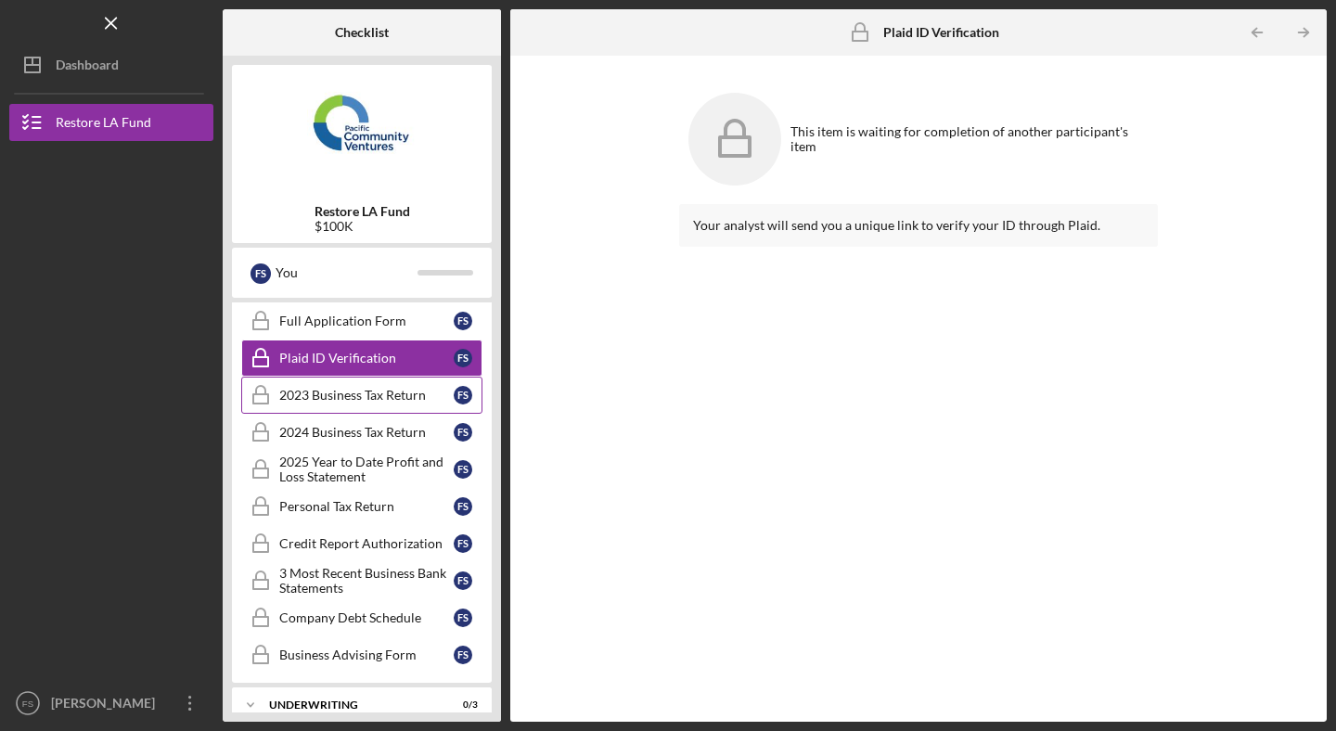
click at [313, 395] on div "2023 Business Tax Return" at bounding box center [366, 395] width 174 height 15
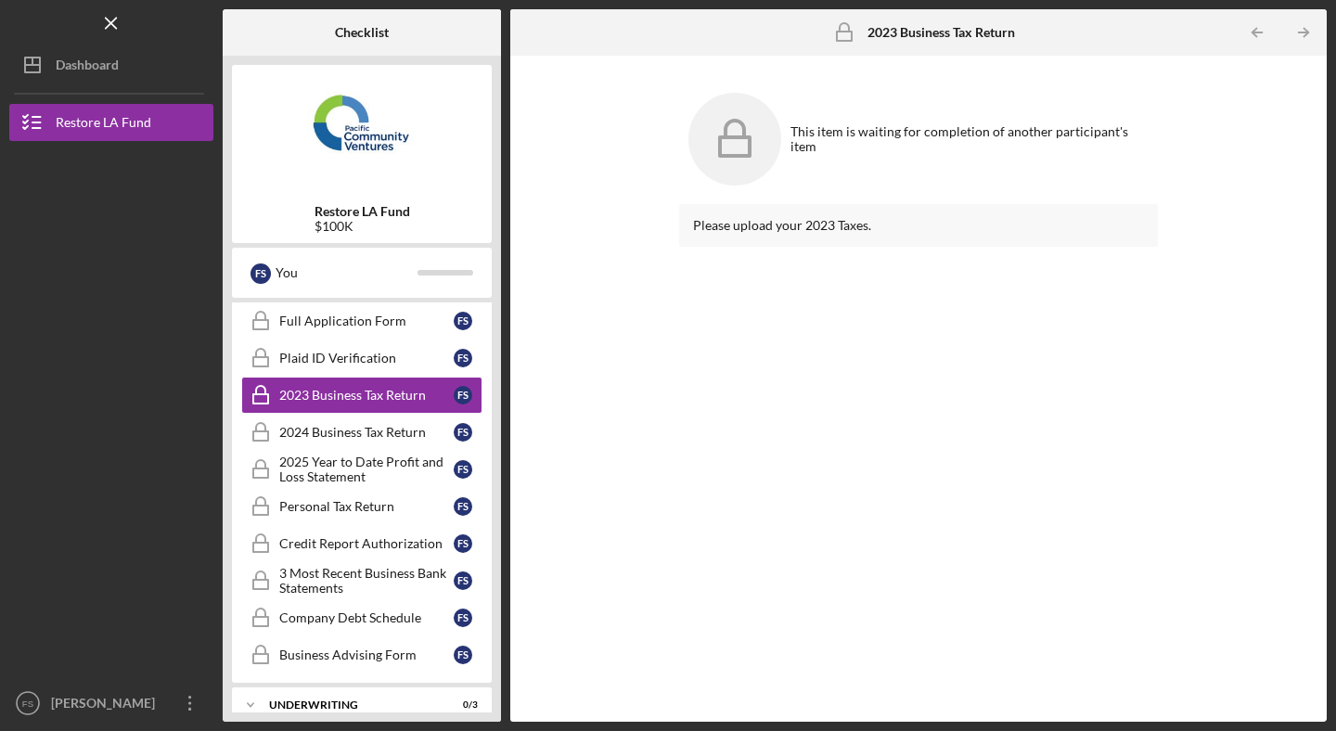
click at [750, 144] on rect at bounding box center [735, 146] width 30 height 19
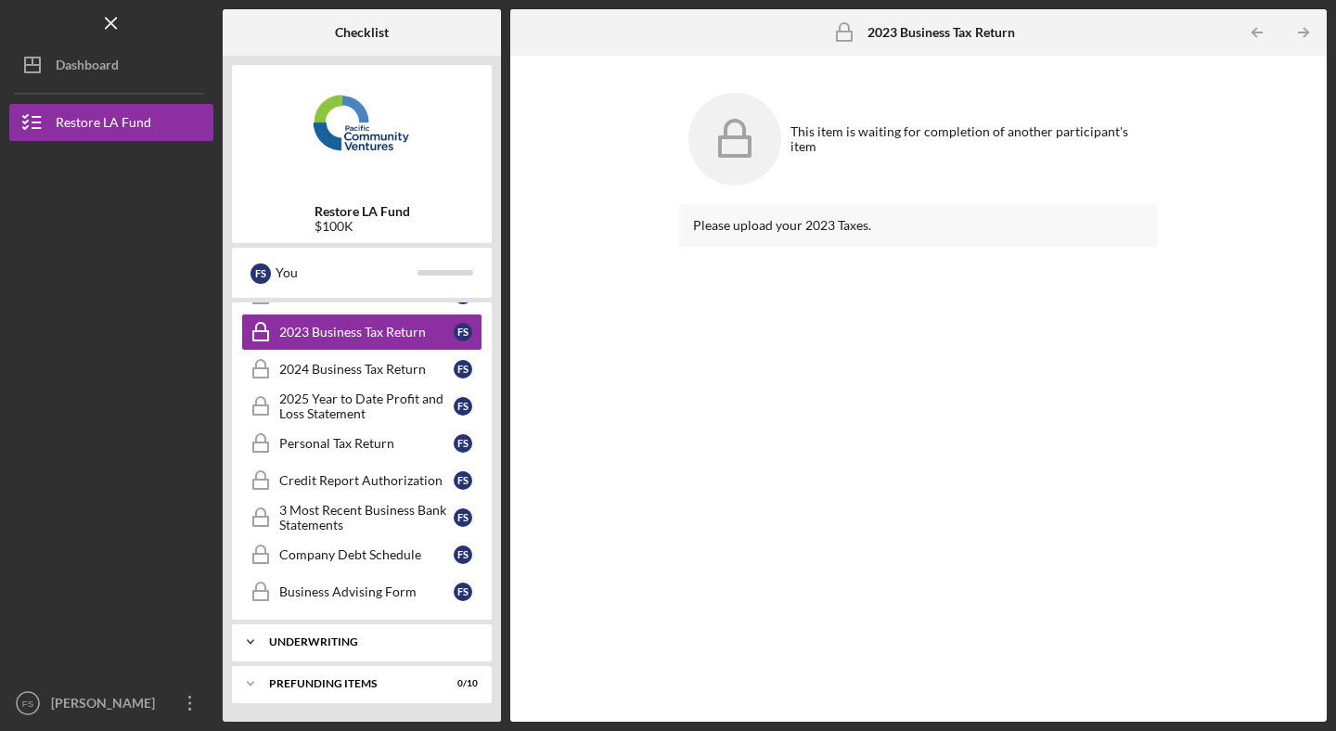
click at [337, 653] on div "Icon/Expander Underwriting 0 / 3" at bounding box center [362, 641] width 260 height 37
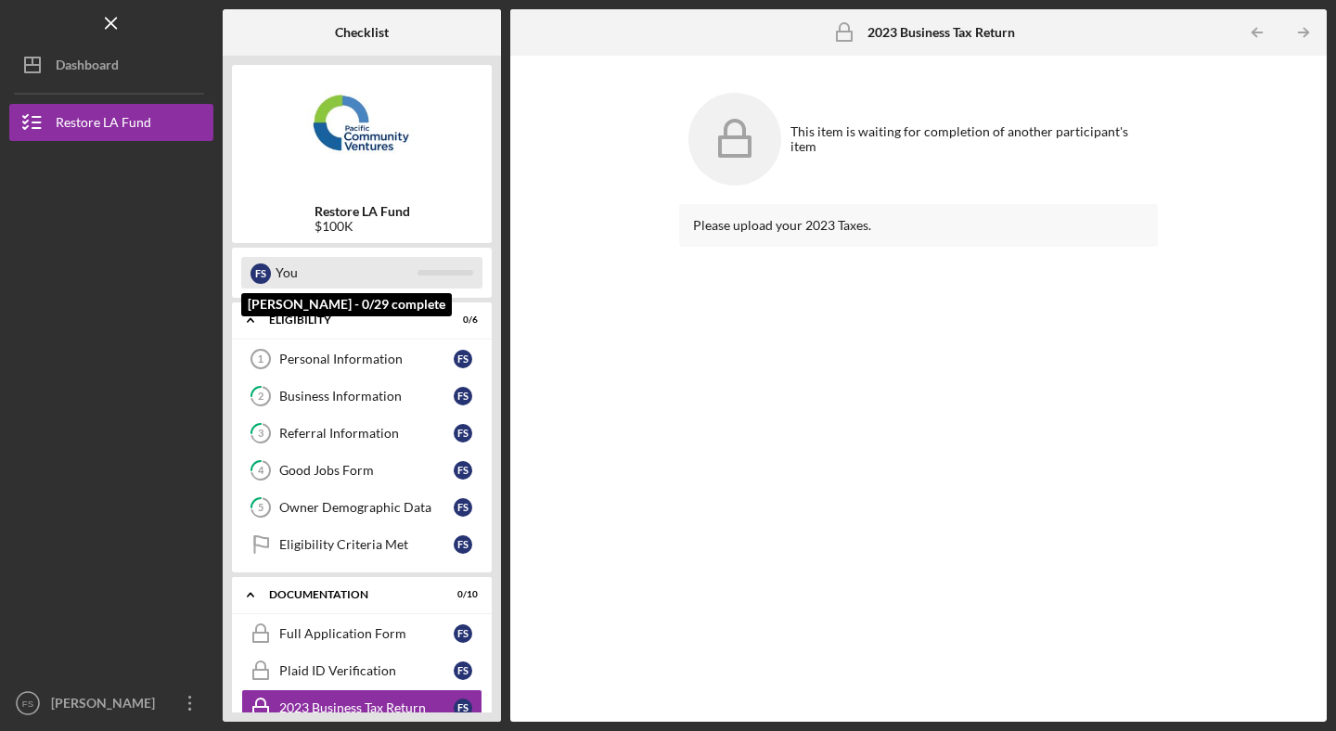
click at [312, 272] on div "You" at bounding box center [347, 273] width 142 height 32
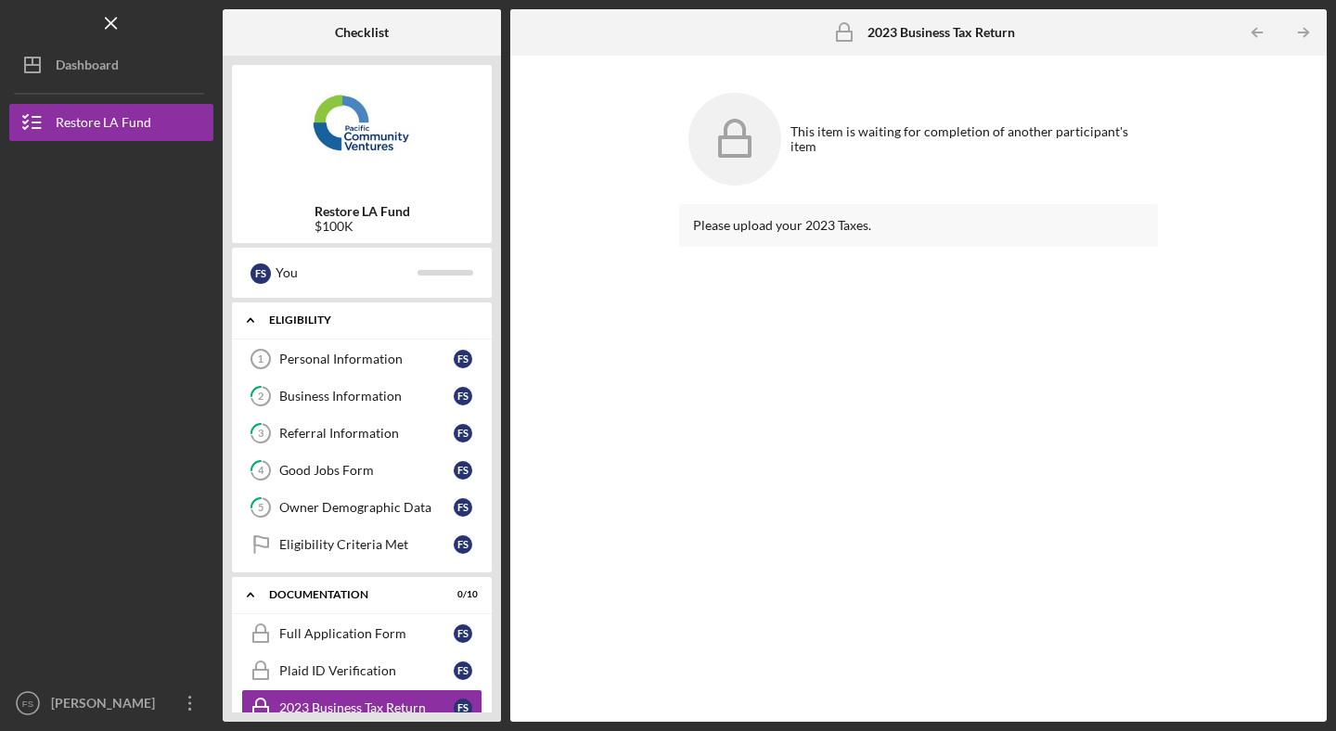
click at [258, 326] on icon "Icon/Expander" at bounding box center [250, 320] width 37 height 37
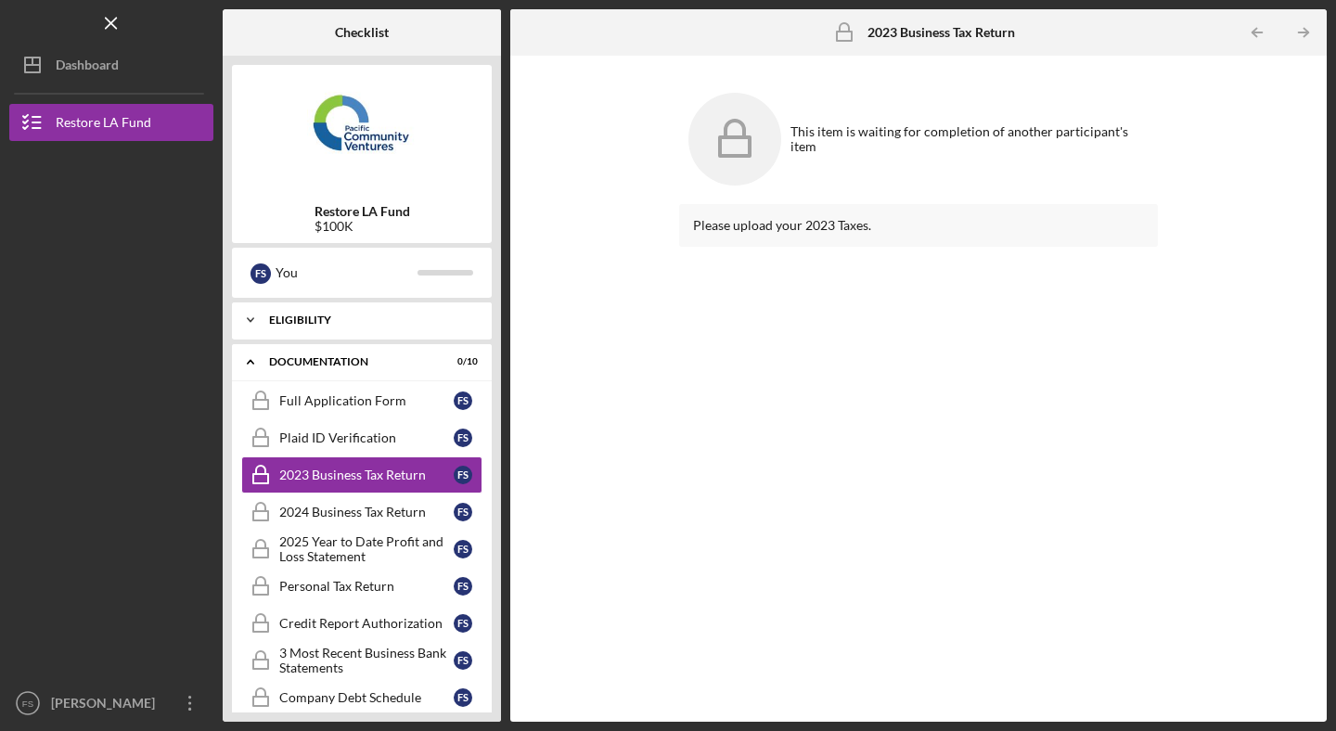
click at [263, 319] on icon "Icon/Expander" at bounding box center [250, 320] width 37 height 37
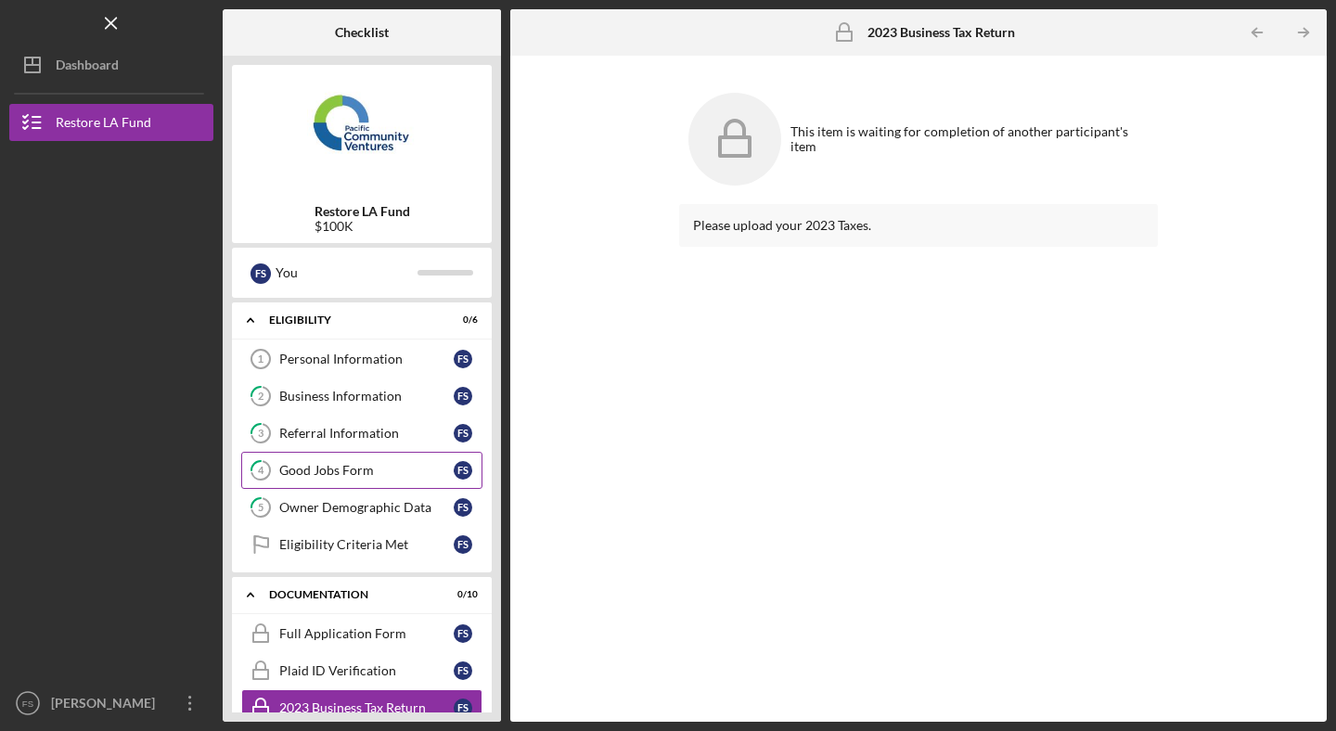
scroll to position [109, 0]
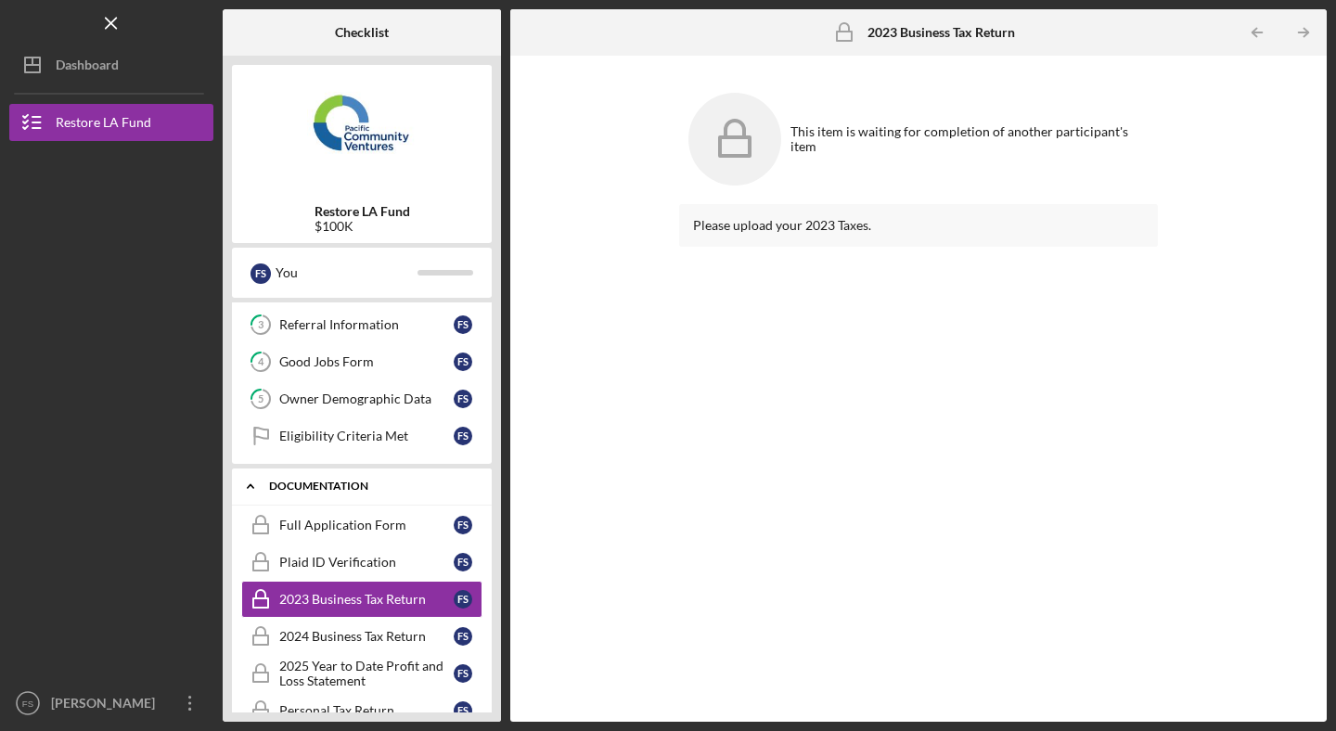
click at [314, 490] on div "Documentation" at bounding box center [368, 486] width 199 height 11
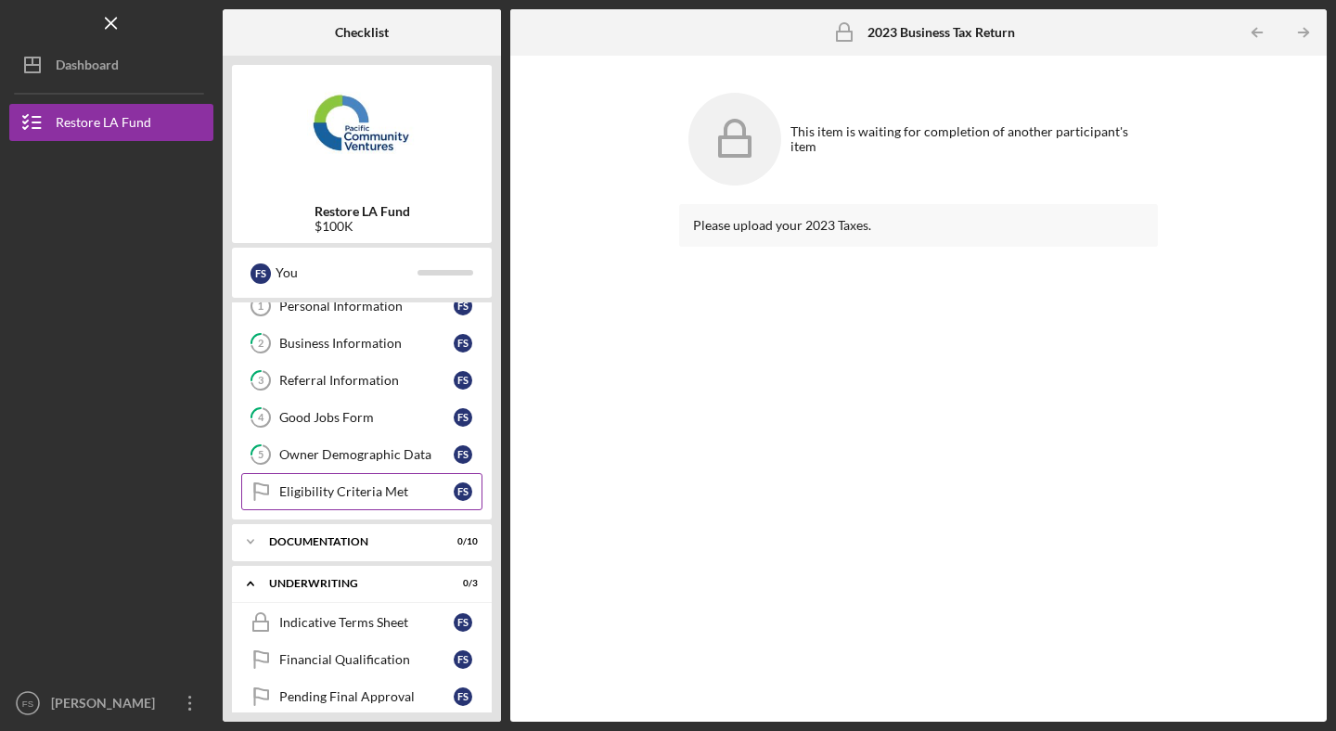
scroll to position [116, 0]
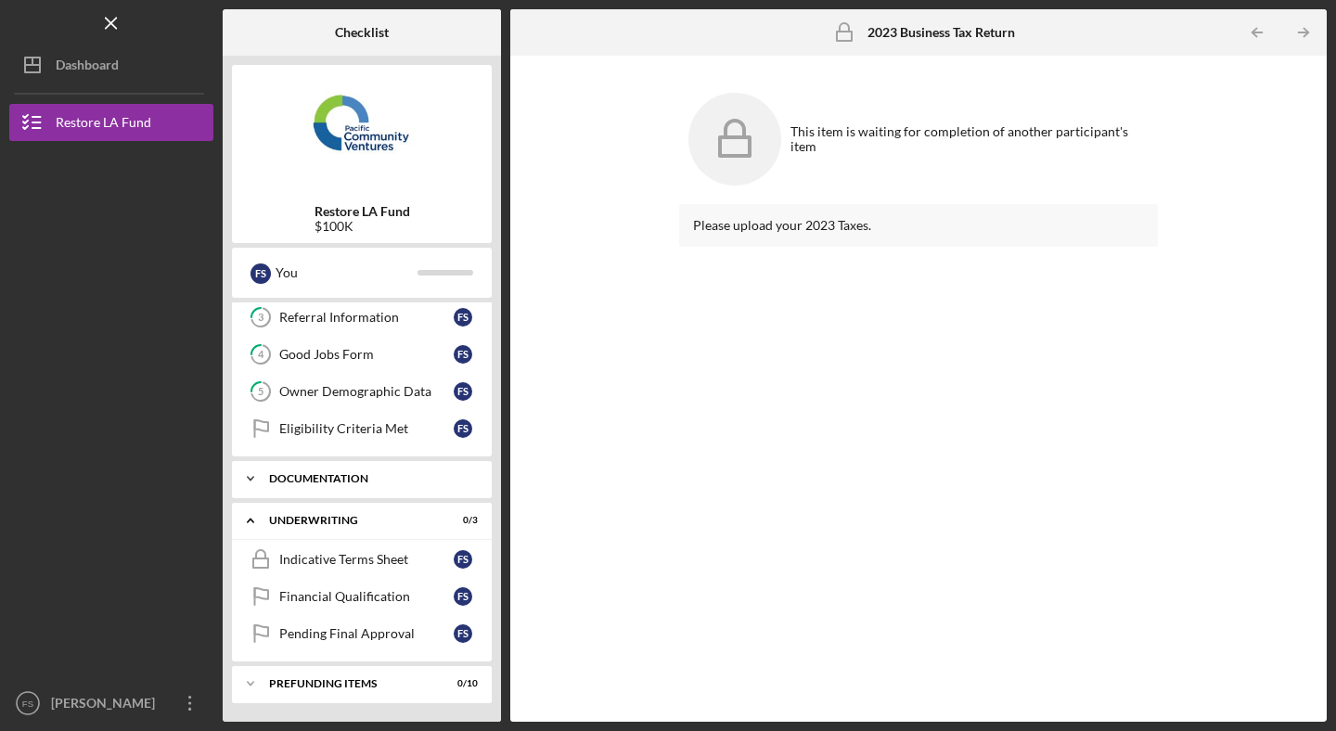
click at [361, 476] on div "Documentation" at bounding box center [368, 478] width 199 height 11
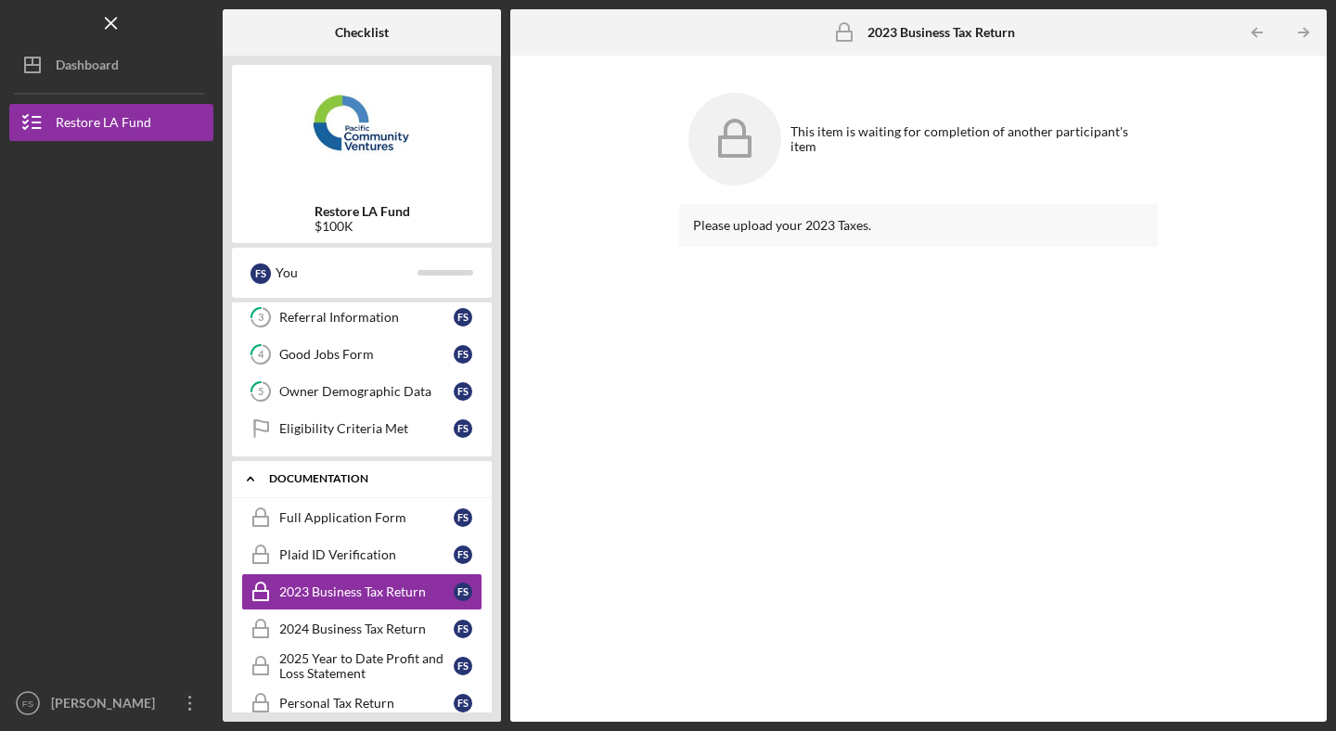
scroll to position [200, 0]
